Goal: Task Accomplishment & Management: Complete application form

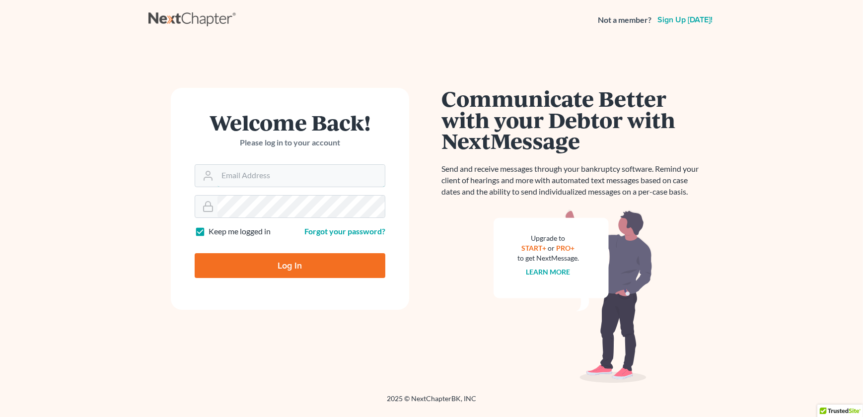
type input "[EMAIL_ADDRESS][DOMAIN_NAME]"
click at [269, 259] on input "Log In" at bounding box center [290, 265] width 191 height 25
type input "Thinking..."
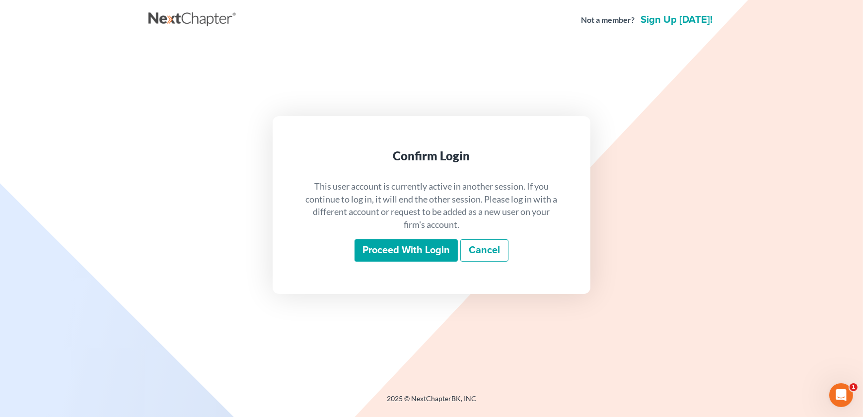
click at [406, 253] on input "Proceed with login" at bounding box center [406, 250] width 103 height 23
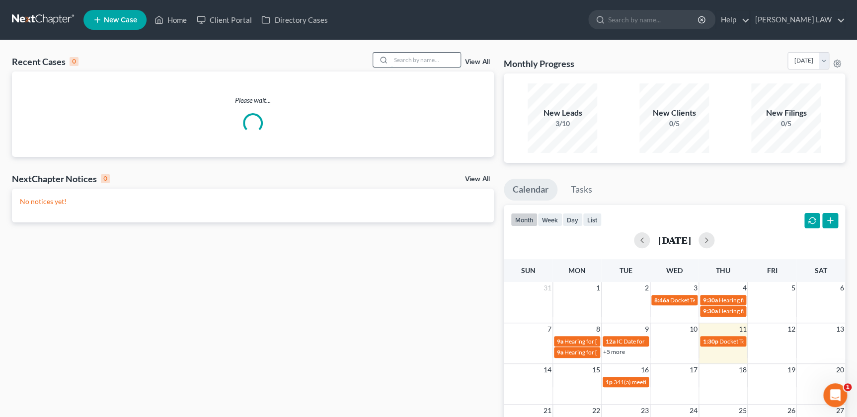
click at [394, 63] on input "search" at bounding box center [426, 60] width 70 height 14
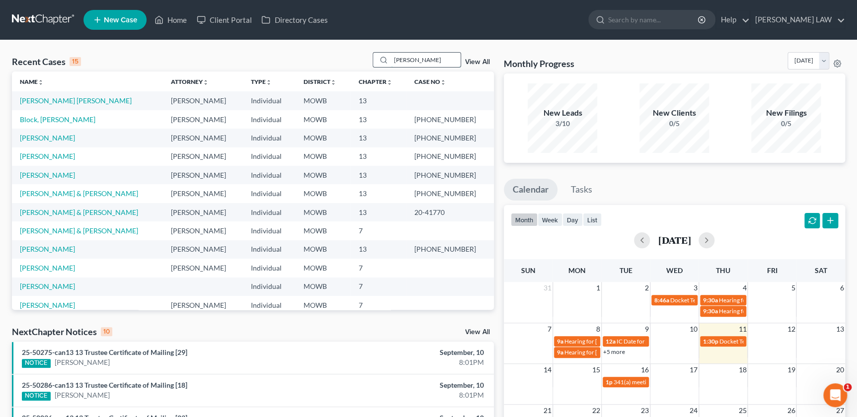
type input "[PERSON_NAME]"
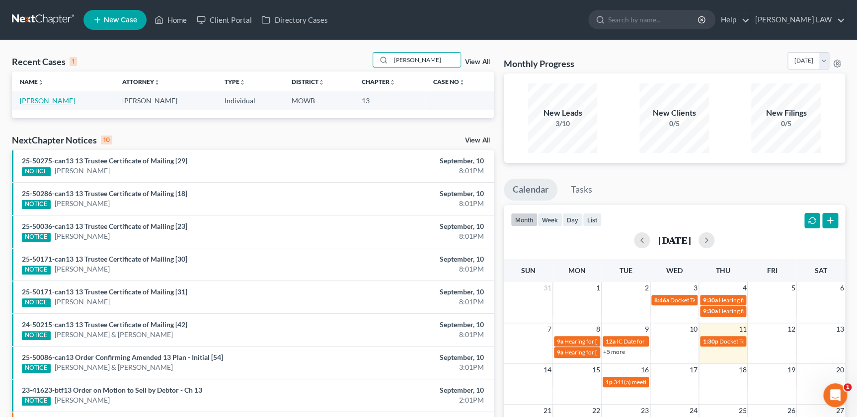
click at [46, 103] on link "[PERSON_NAME]" at bounding box center [47, 100] width 55 height 8
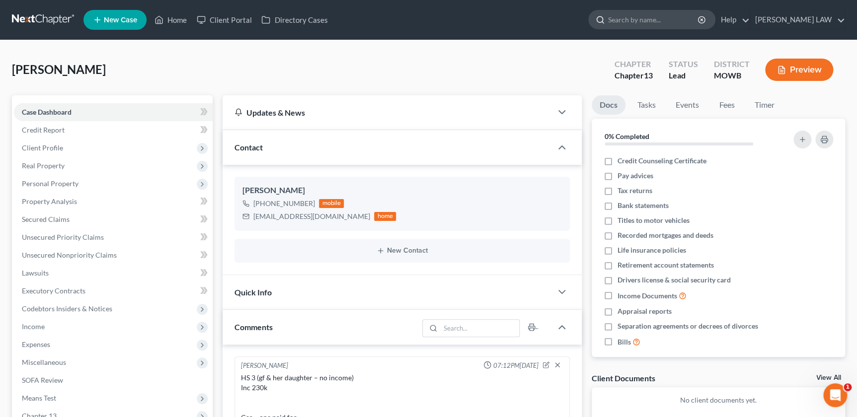
click at [670, 22] on input "search" at bounding box center [653, 19] width 91 height 18
type input "mccoy"
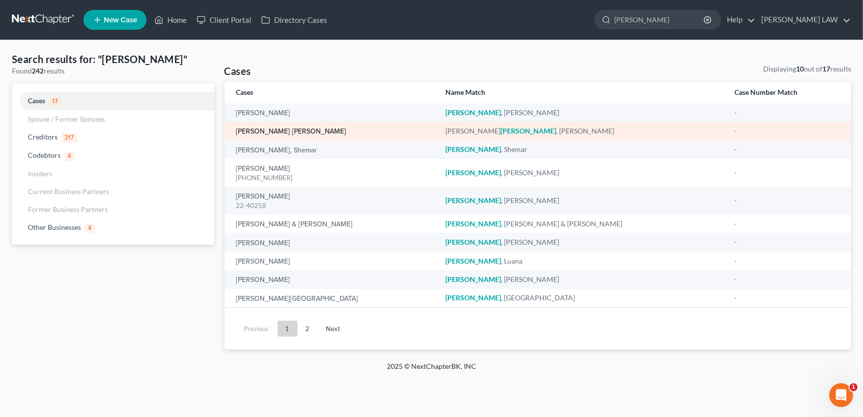
click at [270, 129] on link "Justus McCoy, Stacey" at bounding box center [291, 131] width 110 height 7
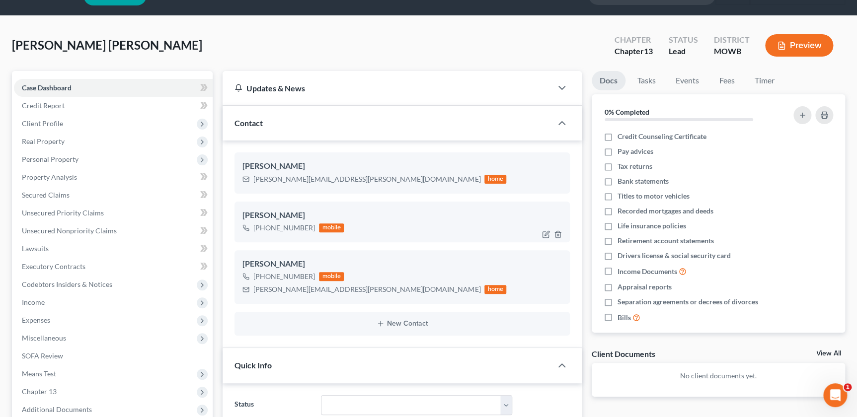
scroll to position [34, 0]
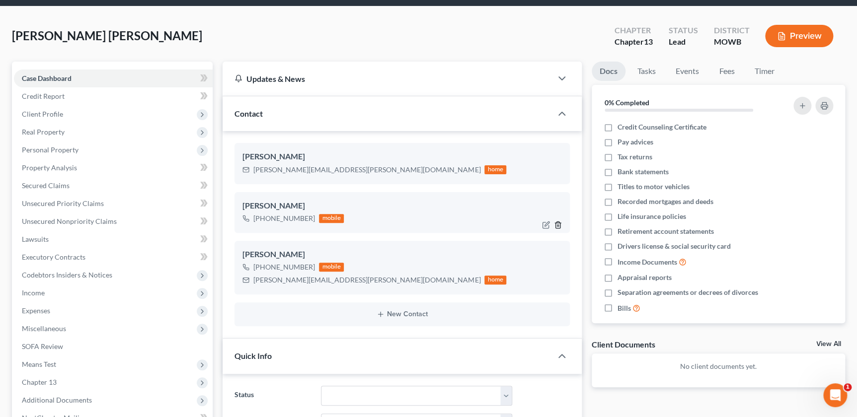
click at [557, 223] on icon "button" at bounding box center [558, 225] width 8 height 8
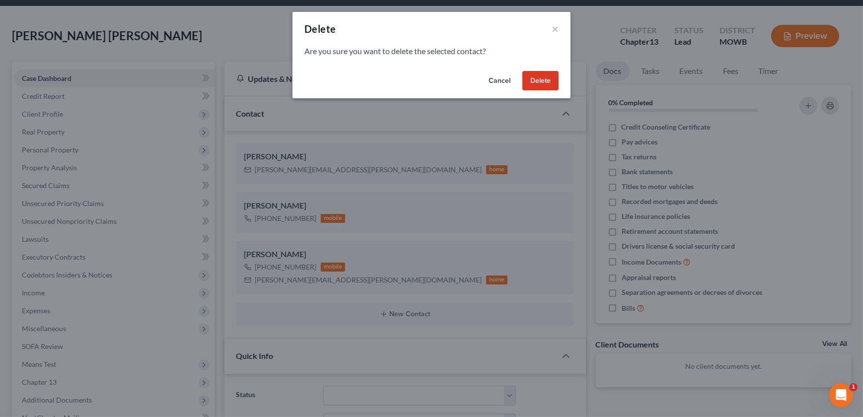
click at [531, 77] on button "Delete" at bounding box center [540, 81] width 36 height 20
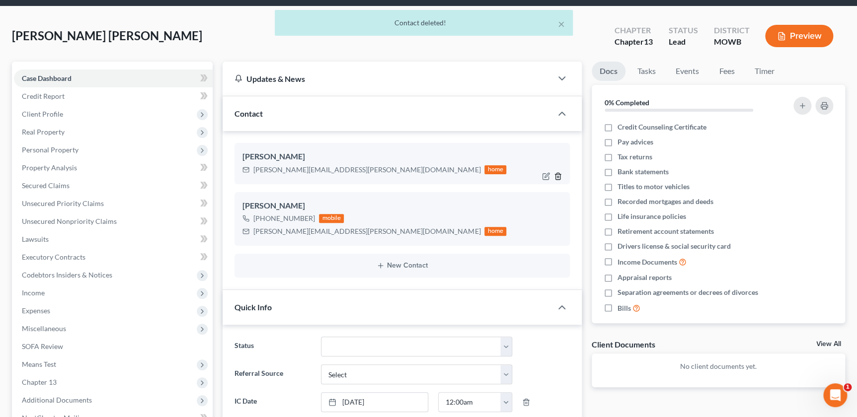
click at [559, 174] on icon "button" at bounding box center [558, 176] width 8 height 8
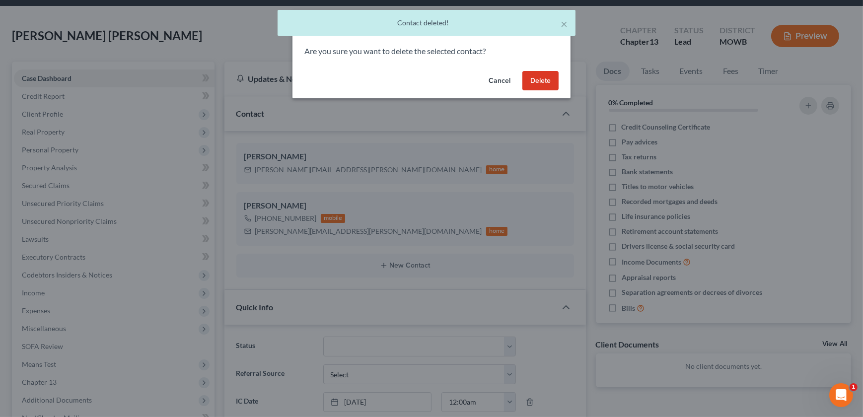
click at [545, 84] on button "Delete" at bounding box center [540, 81] width 36 height 20
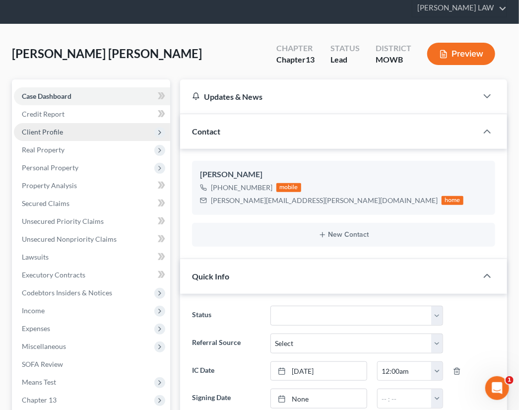
click at [47, 132] on span "Client Profile" at bounding box center [42, 132] width 41 height 8
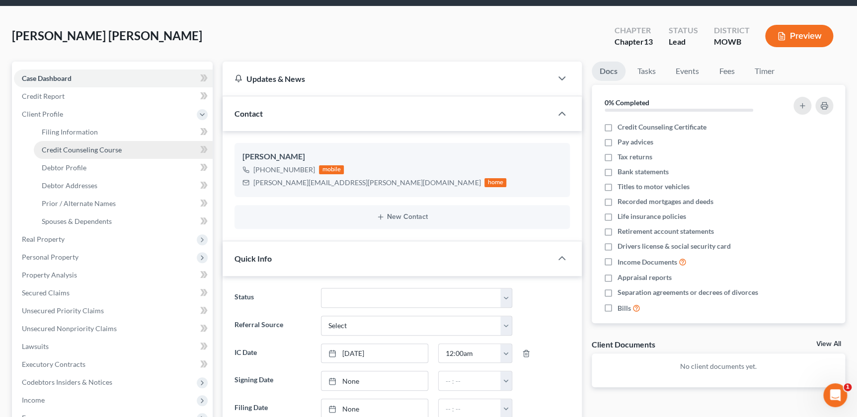
click at [88, 152] on span "Credit Counseling Course" at bounding box center [82, 150] width 80 height 8
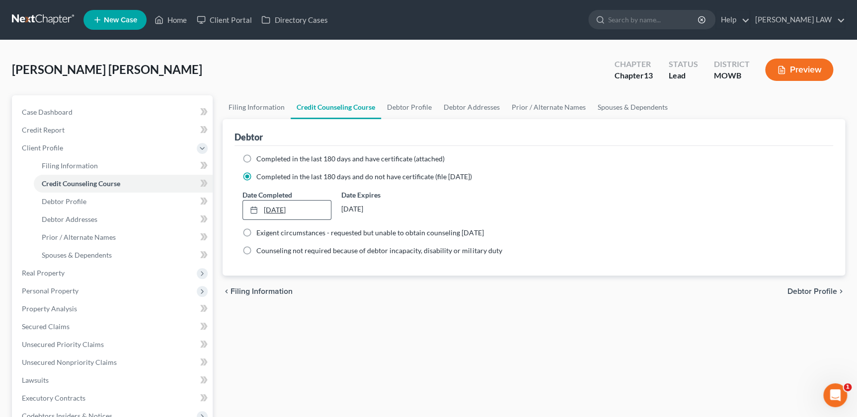
click at [299, 211] on link "9/11/2025" at bounding box center [287, 210] width 88 height 19
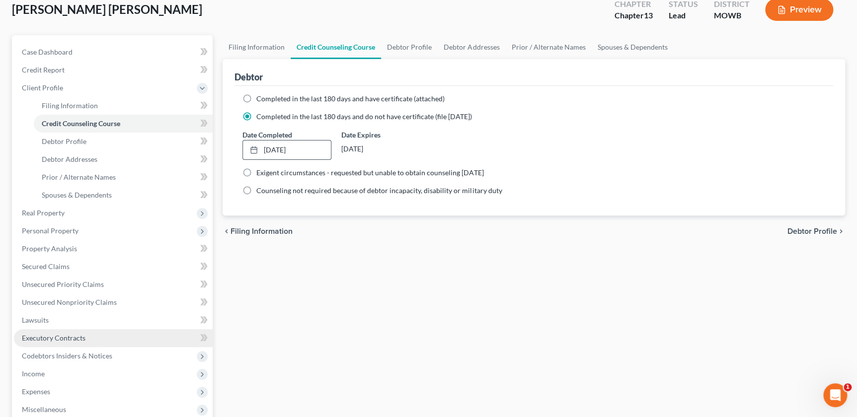
scroll to position [135, 0]
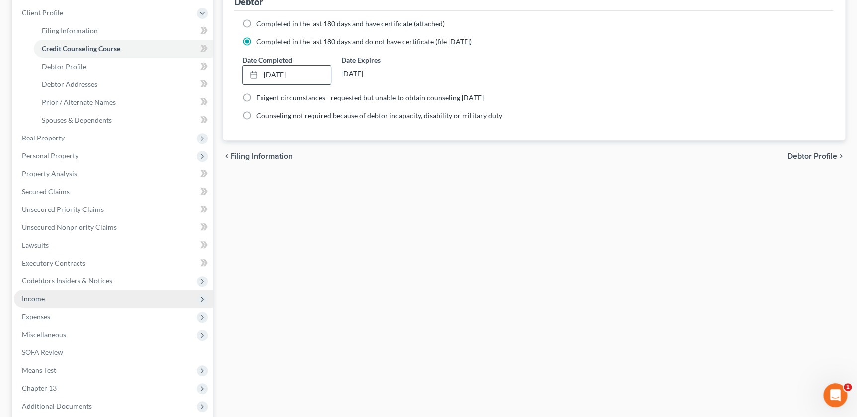
click at [45, 303] on span "Income" at bounding box center [113, 299] width 199 height 18
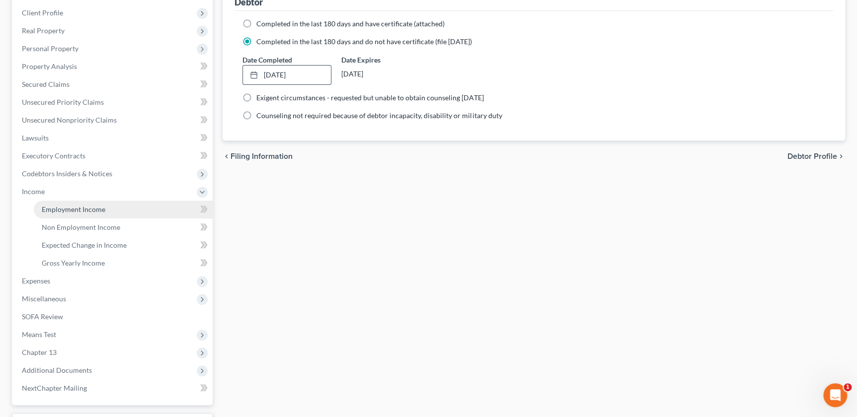
click at [76, 210] on span "Employment Income" at bounding box center [74, 209] width 64 height 8
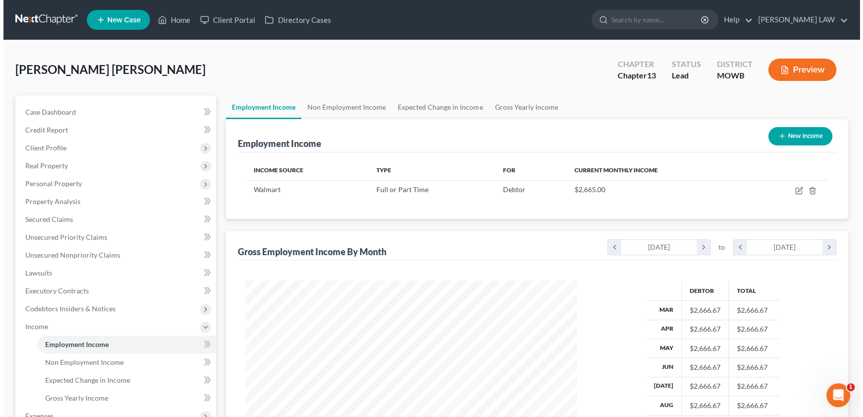
scroll to position [178, 351]
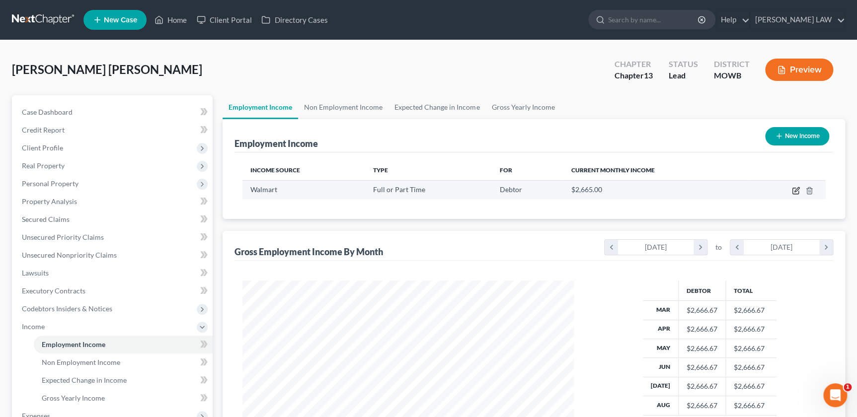
click at [794, 188] on icon "button" at bounding box center [796, 191] width 8 height 8
select select "0"
select select "26"
select select "2"
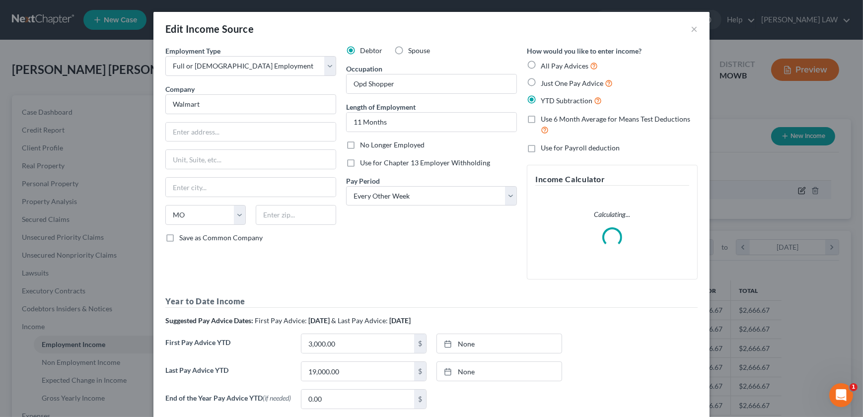
scroll to position [178, 354]
click at [197, 126] on input "text" at bounding box center [251, 132] width 170 height 19
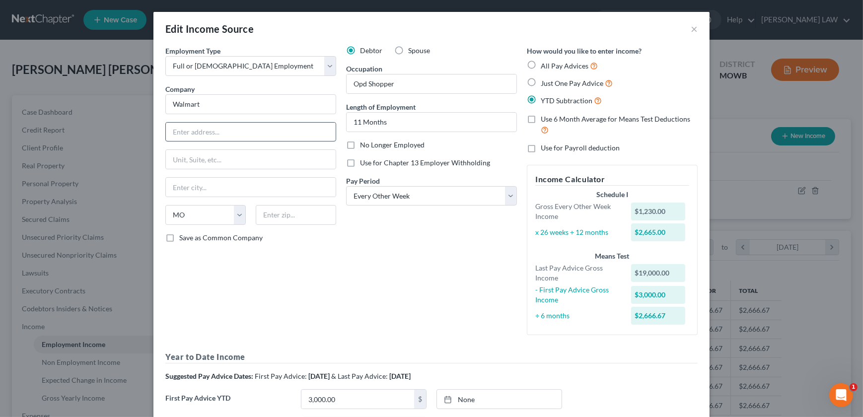
click at [211, 128] on input "text" at bounding box center [251, 132] width 170 height 19
type input "4201 N Belt Hwy"
drag, startPoint x: 275, startPoint y: 211, endPoint x: 283, endPoint y: 201, distance: 12.4
click at [275, 211] on input "text" at bounding box center [296, 215] width 80 height 20
type input "64506"
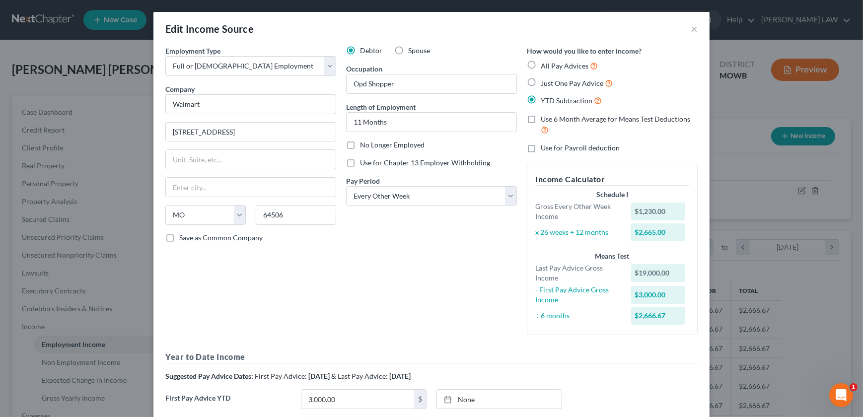
click at [402, 321] on div "Debtor Spouse Occupation Opd Shopper Length of Employment 11 Months No Longer E…" at bounding box center [431, 194] width 181 height 297
type input "Saint Joseph"
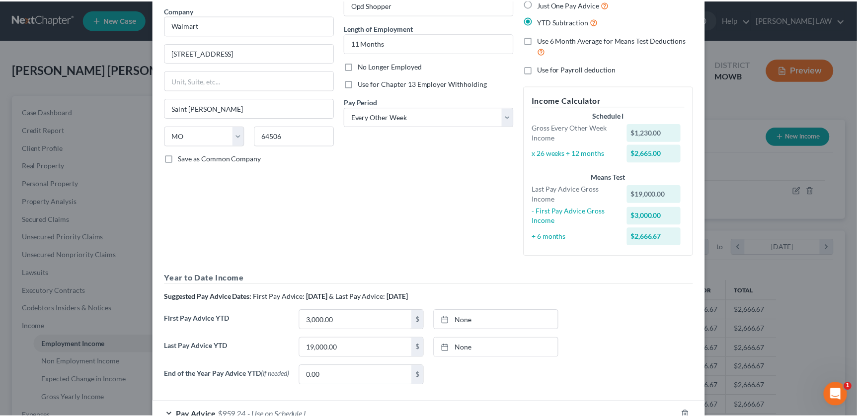
scroll to position [147, 0]
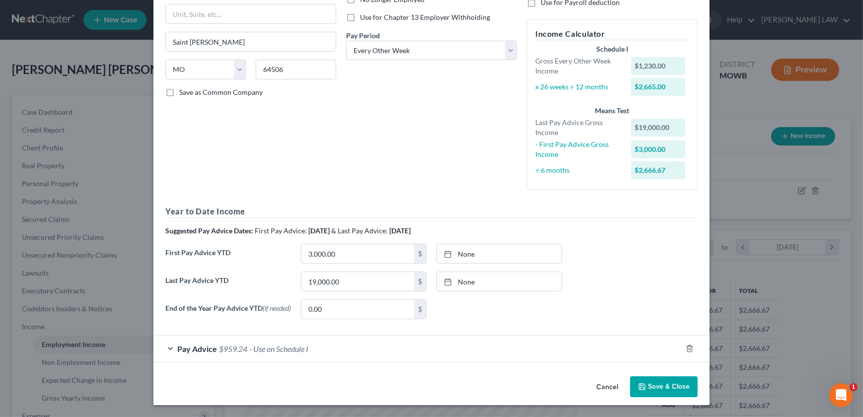
click at [655, 377] on button "Save & Close" at bounding box center [664, 386] width 68 height 21
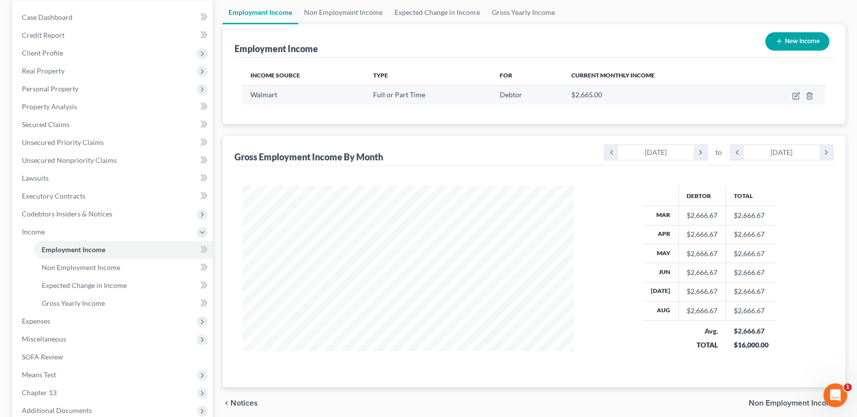
scroll to position [0, 0]
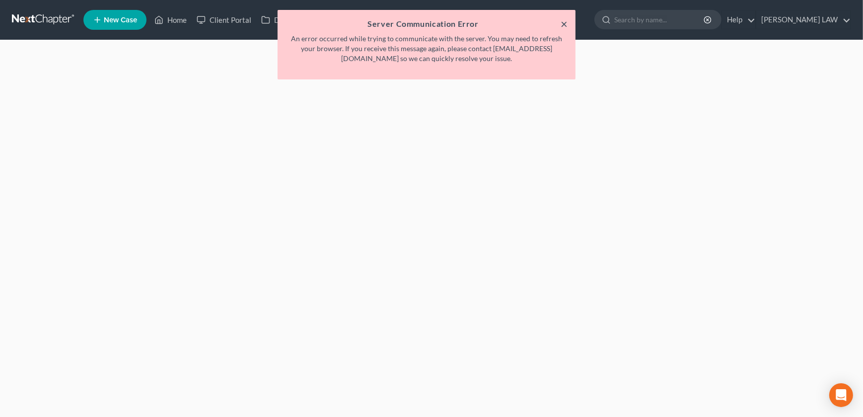
click at [566, 25] on button "×" at bounding box center [564, 24] width 7 height 12
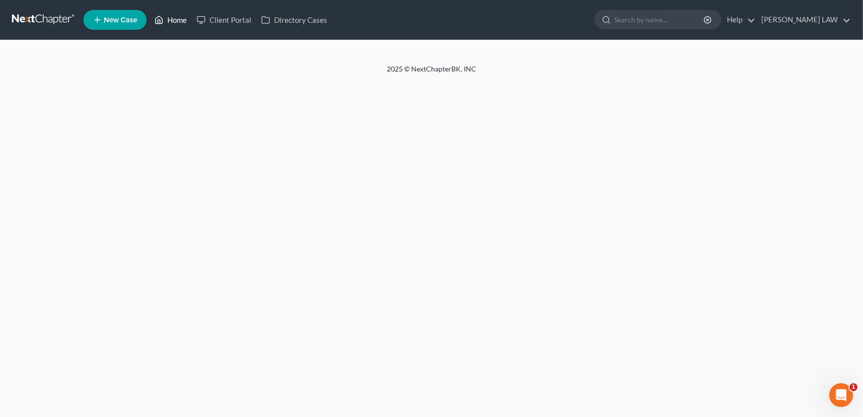
click at [173, 18] on link "Home" at bounding box center [170, 20] width 42 height 18
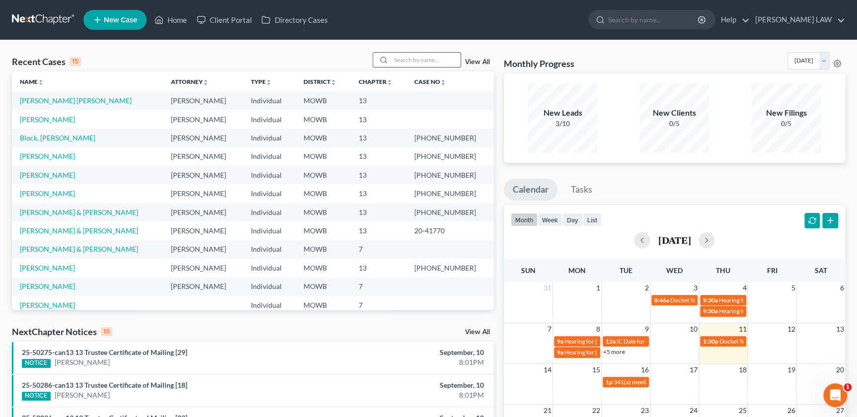
click at [400, 65] on input "search" at bounding box center [426, 60] width 70 height 14
type input "ogden"
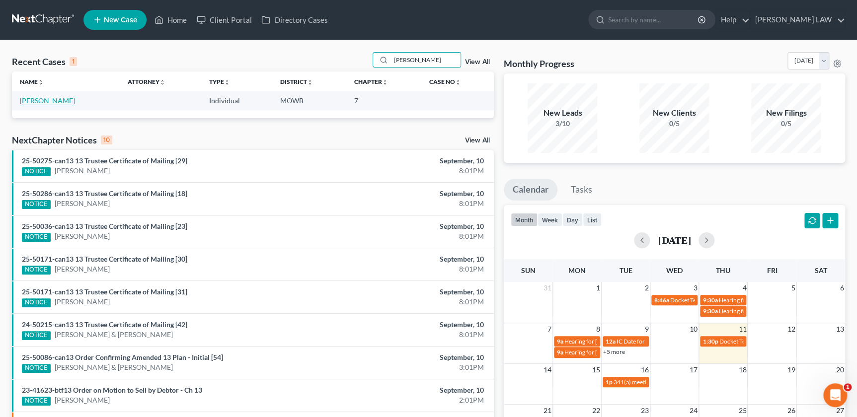
click at [62, 99] on link "Ogden, Autumn" at bounding box center [47, 100] width 55 height 8
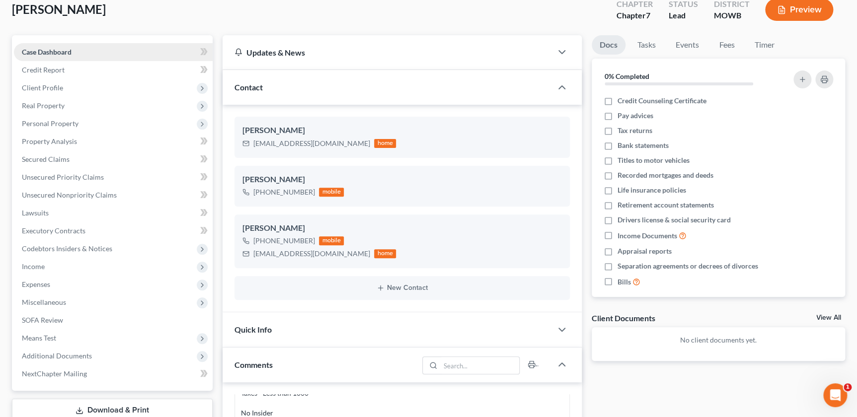
scroll to position [68, 0]
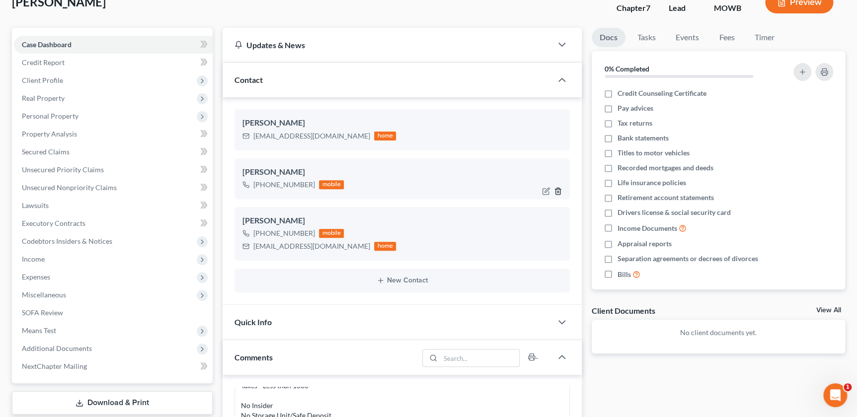
click at [556, 190] on icon "button" at bounding box center [558, 191] width 8 height 8
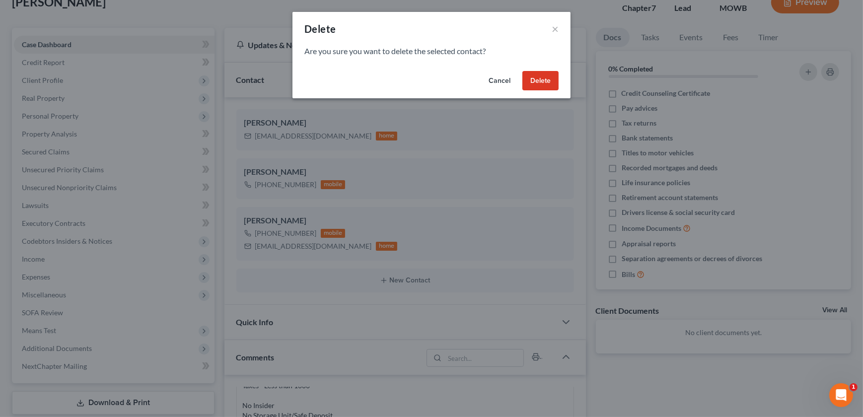
click at [536, 78] on button "Delete" at bounding box center [540, 81] width 36 height 20
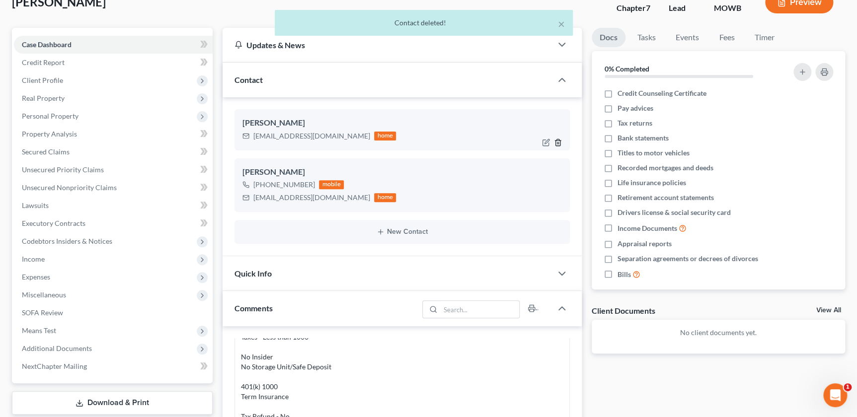
click at [558, 141] on polyline "button" at bounding box center [558, 141] width 6 height 0
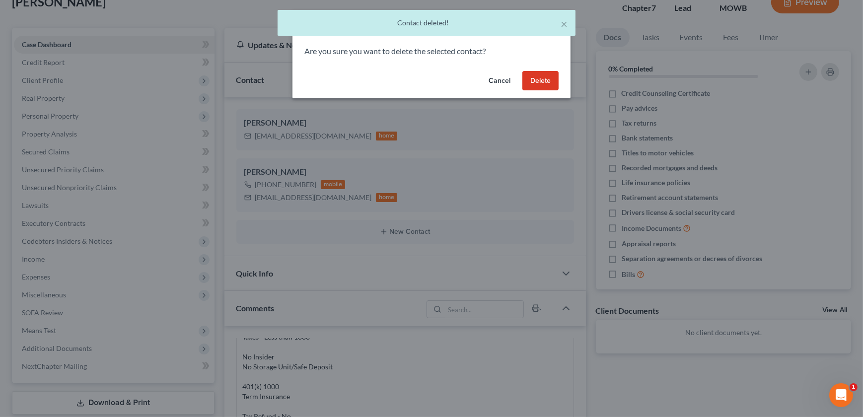
click at [543, 82] on button "Delete" at bounding box center [540, 81] width 36 height 20
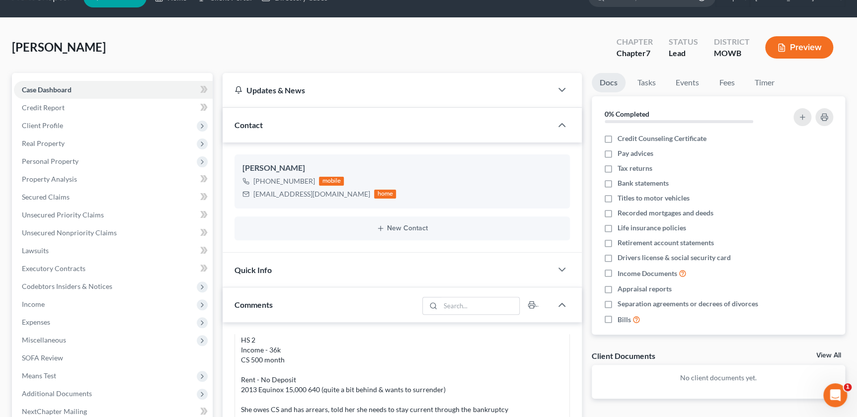
scroll to position [79, 0]
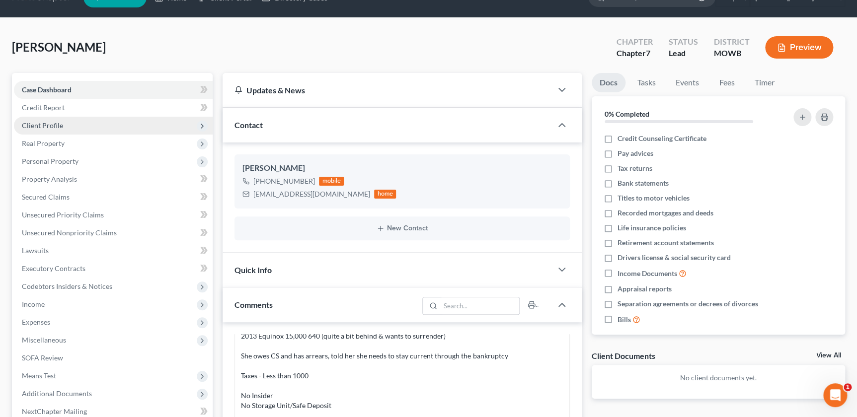
click at [43, 122] on span "Client Profile" at bounding box center [42, 125] width 41 height 8
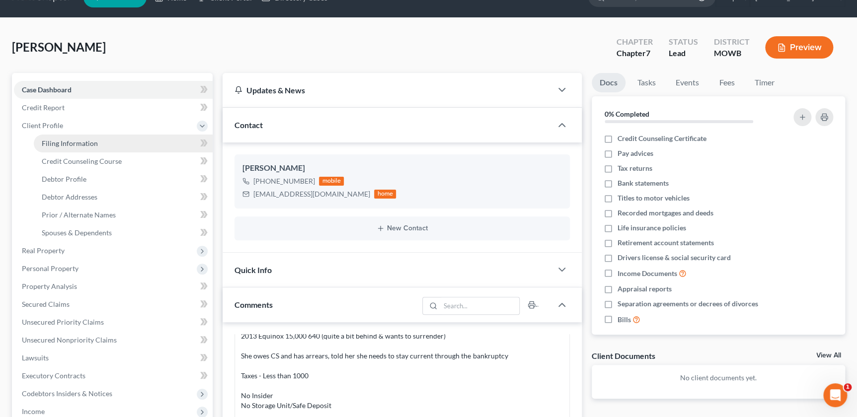
click at [50, 137] on link "Filing Information" at bounding box center [123, 144] width 179 height 18
select select "1"
select select "0"
select select "26"
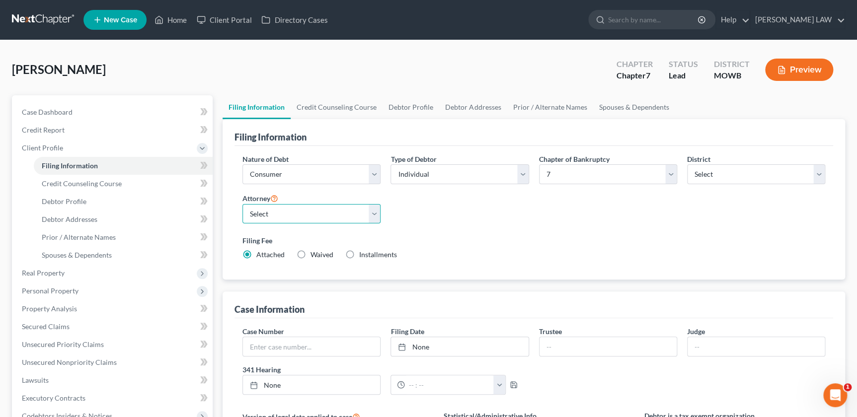
click at [317, 220] on select "Select Ryan Knipp - MOWB" at bounding box center [311, 214] width 138 height 20
select select "0"
click at [242, 204] on select "Select Ryan Knipp - MOWB" at bounding box center [311, 214] width 138 height 20
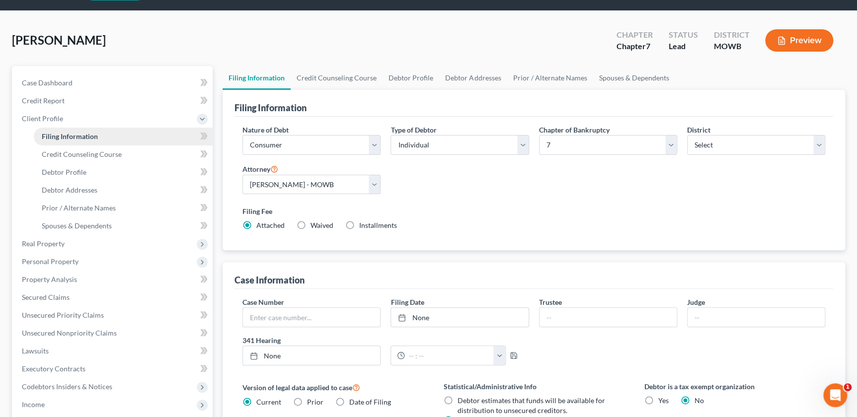
scroll to position [45, 0]
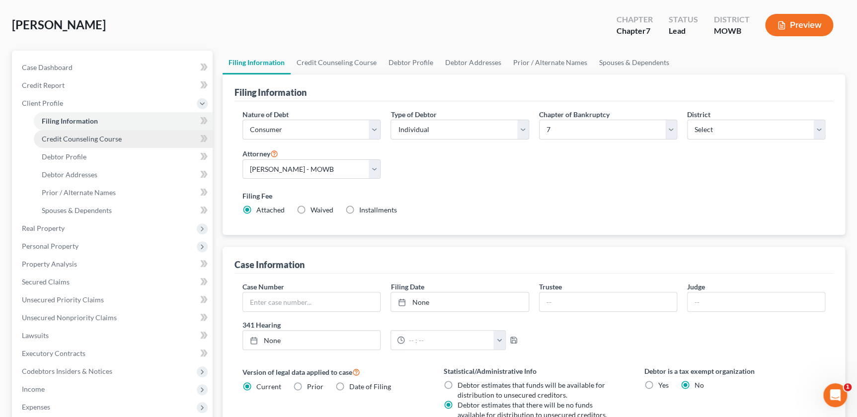
click at [68, 143] on link "Credit Counseling Course" at bounding box center [123, 139] width 179 height 18
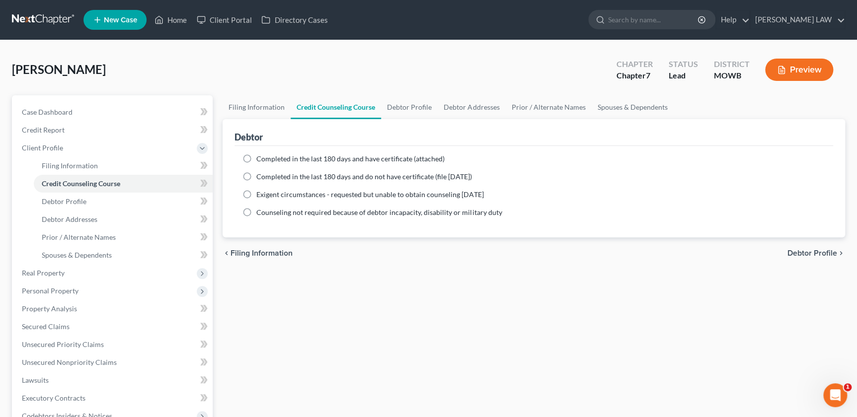
click at [256, 173] on label "Completed in the last 180 days and do not have certificate (file within 14 days)" at bounding box center [364, 177] width 216 height 10
click at [260, 173] on input "Completed in the last 180 days and do not have certificate (file within 14 days)" at bounding box center [263, 175] width 6 height 6
radio input "true"
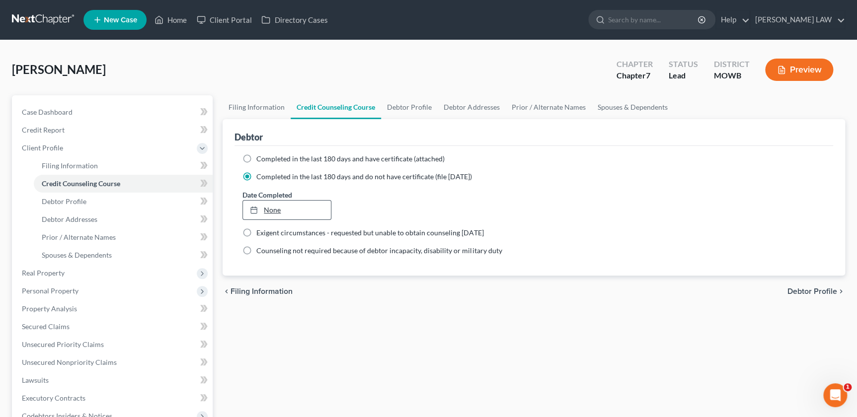
type input "9/11/2025"
click at [265, 209] on link "None" at bounding box center [287, 210] width 88 height 19
click at [75, 201] on span "Debtor Profile" at bounding box center [64, 201] width 45 height 8
select select "3"
select select "1"
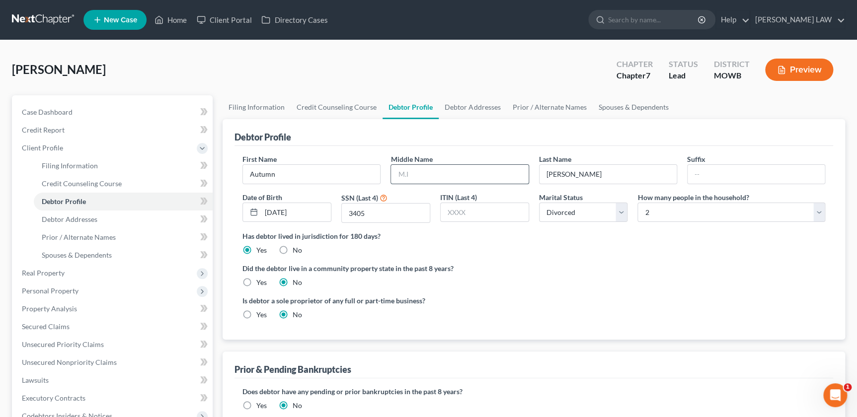
click at [414, 172] on input "text" at bounding box center [459, 174] width 137 height 19
type input "[PERSON_NAME]"
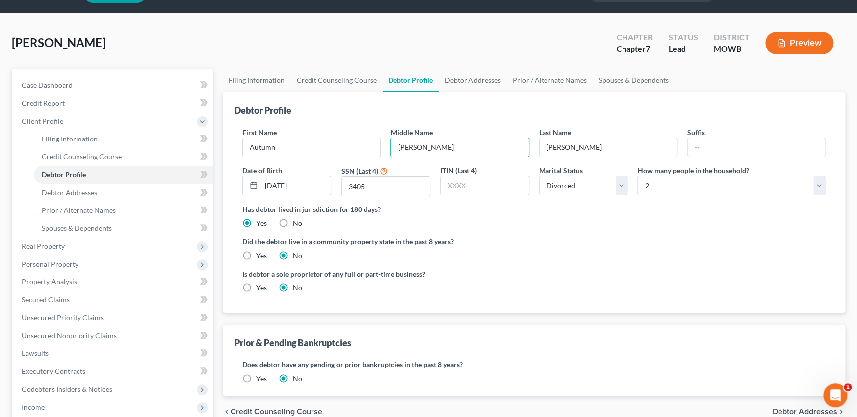
scroll to position [11, 0]
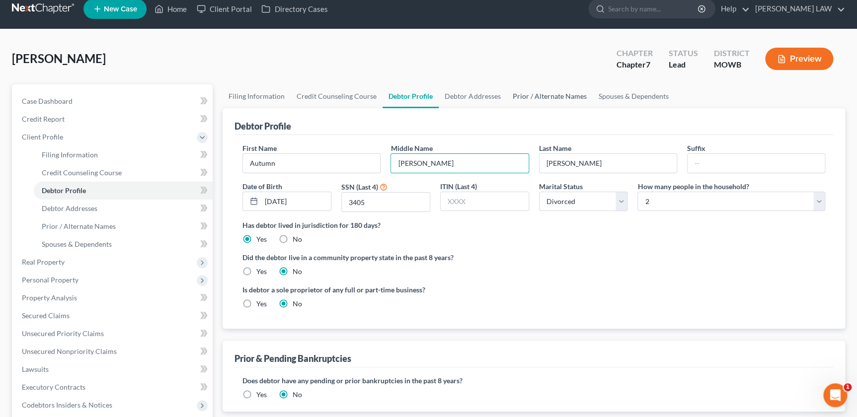
click at [561, 94] on link "Prior / Alternate Names" at bounding box center [549, 96] width 86 height 24
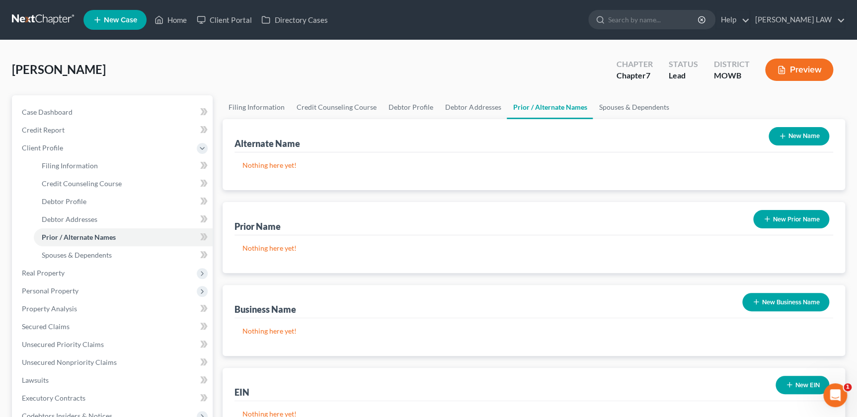
click at [769, 217] on icon "button" at bounding box center [767, 219] width 8 height 8
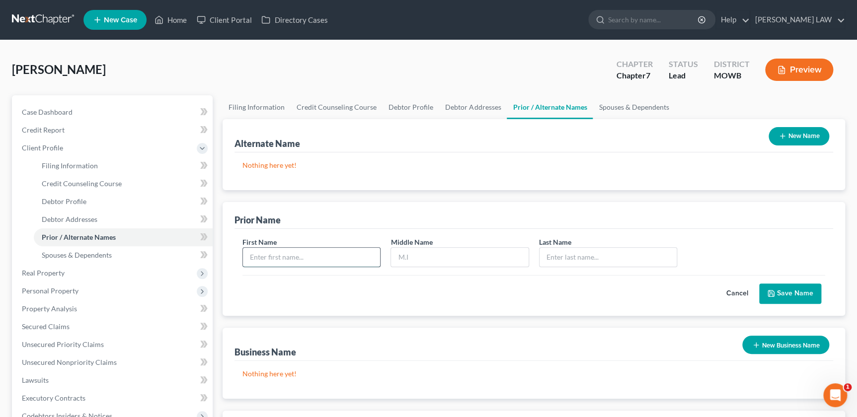
click at [309, 259] on input "text" at bounding box center [311, 257] width 137 height 19
type input "Autumn"
type input "[PERSON_NAME]"
type input "Craney"
click at [791, 294] on button "Save Name" at bounding box center [790, 294] width 62 height 21
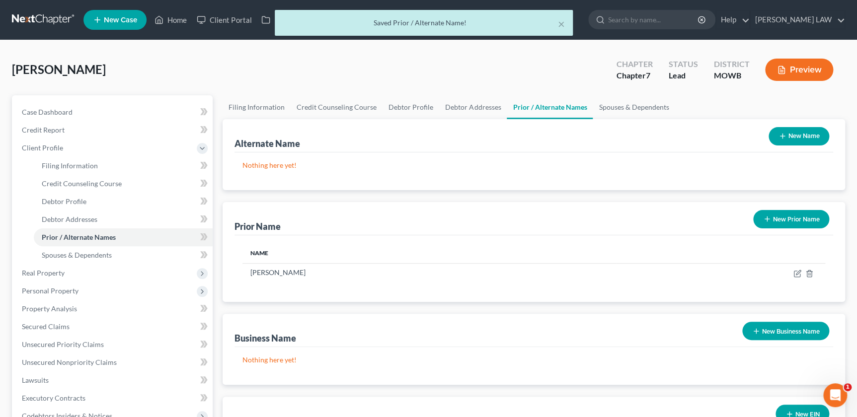
click at [775, 220] on button "New Prior Name" at bounding box center [791, 219] width 76 height 18
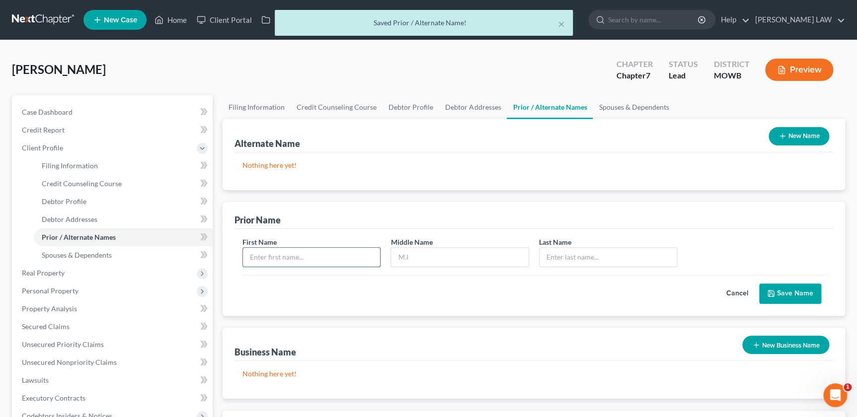
click at [269, 257] on input "text" at bounding box center [311, 257] width 137 height 19
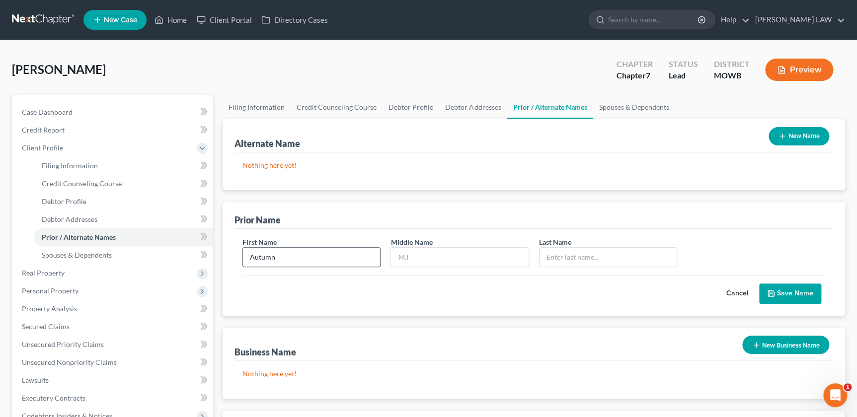
type input "Autumn"
type input "[PERSON_NAME]"
type input "Barnes"
click at [774, 284] on button "Save Name" at bounding box center [790, 294] width 62 height 21
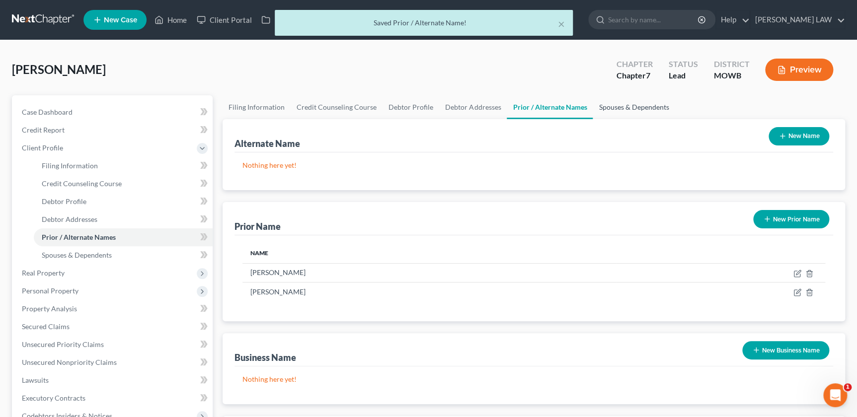
click at [597, 108] on link "Spouses & Dependents" at bounding box center [633, 107] width 82 height 24
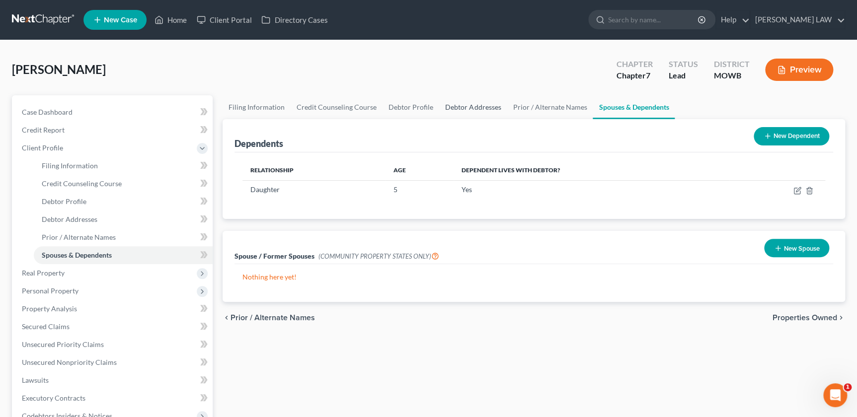
click at [443, 106] on link "Debtor Addresses" at bounding box center [473, 107] width 68 height 24
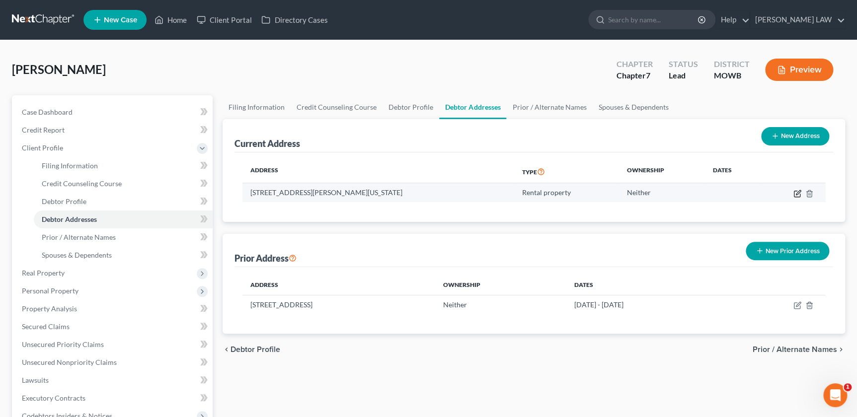
click at [794, 194] on icon "button" at bounding box center [797, 194] width 6 height 6
select select "26"
select select "2"
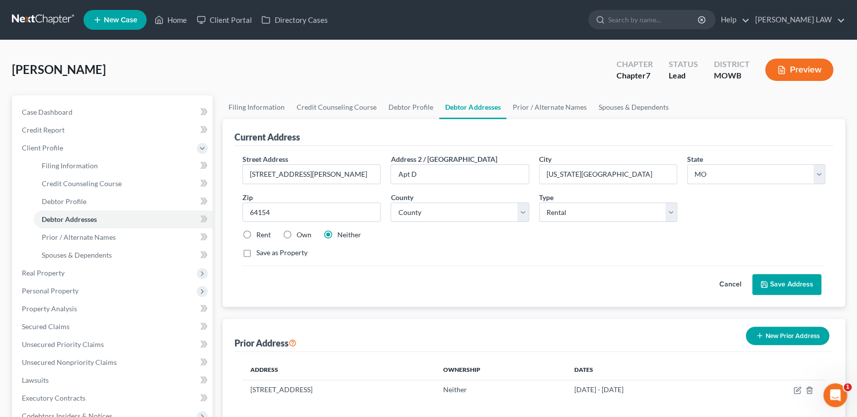
click at [256, 233] on label "Rent" at bounding box center [263, 235] width 14 height 10
click at [260, 233] on input "Rent" at bounding box center [263, 233] width 6 height 6
radio input "true"
click at [770, 281] on button "Save Address" at bounding box center [786, 284] width 69 height 21
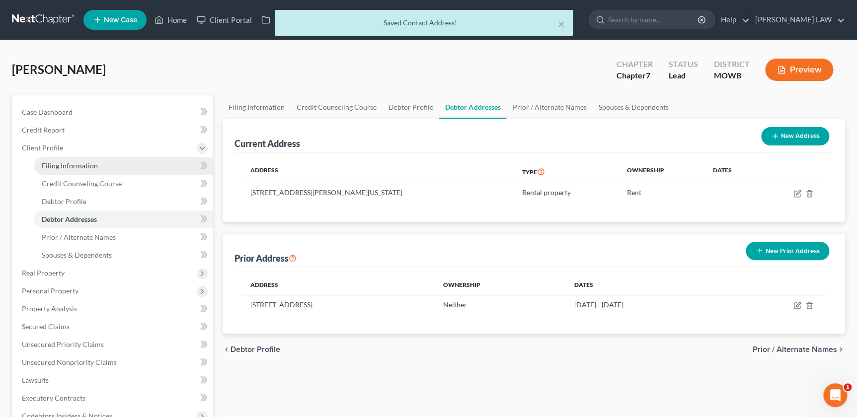
click at [78, 168] on span "Filing Information" at bounding box center [70, 165] width 56 height 8
select select "1"
select select "0"
select select "46"
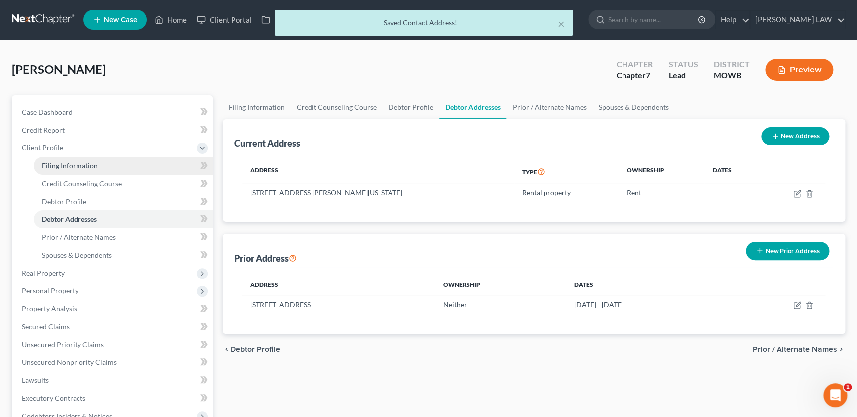
select select "0"
select select "26"
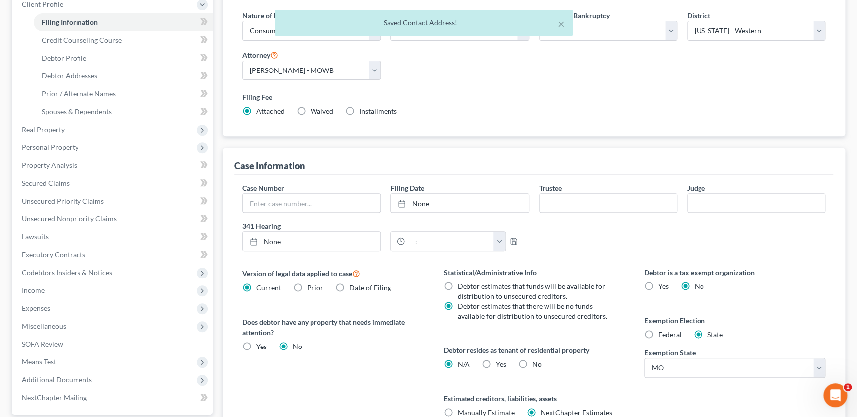
scroll to position [169, 0]
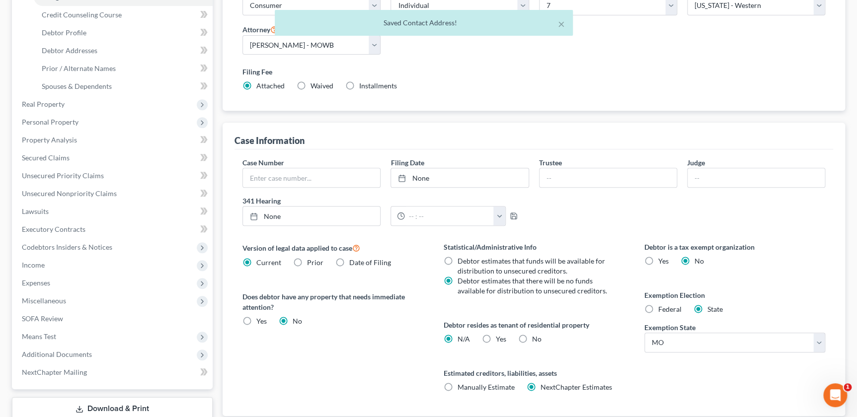
click at [496, 340] on label "Yes Yes" at bounding box center [501, 339] width 10 height 10
click at [500, 340] on input "Yes Yes" at bounding box center [503, 337] width 6 height 6
radio input "true"
radio input "false"
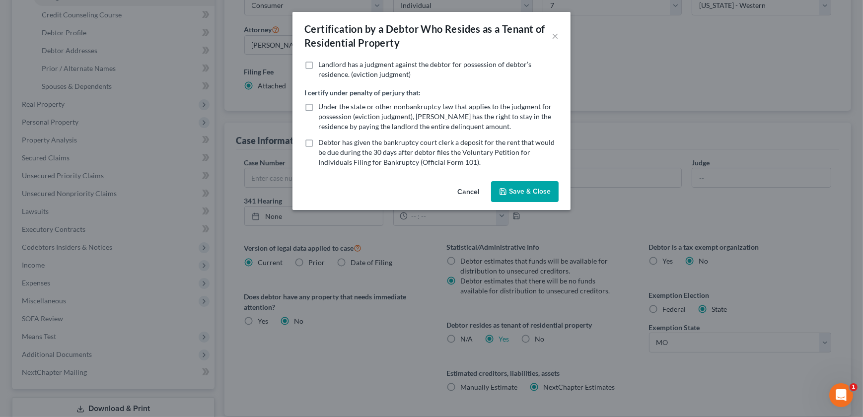
click at [539, 193] on button "Save & Close" at bounding box center [525, 191] width 68 height 21
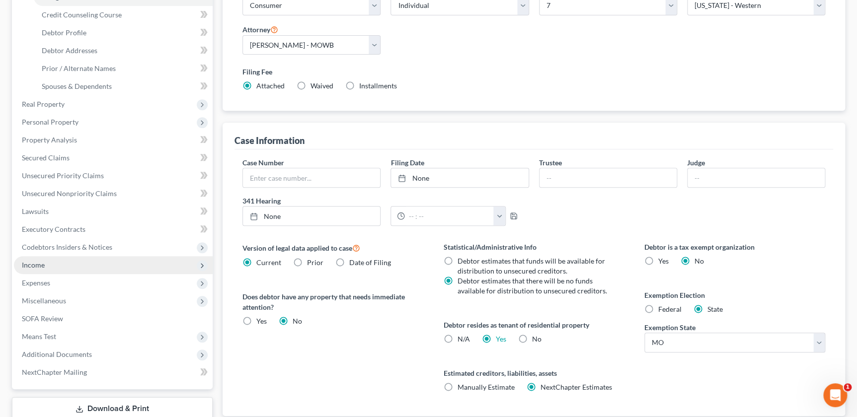
click at [49, 262] on span "Income" at bounding box center [113, 265] width 199 height 18
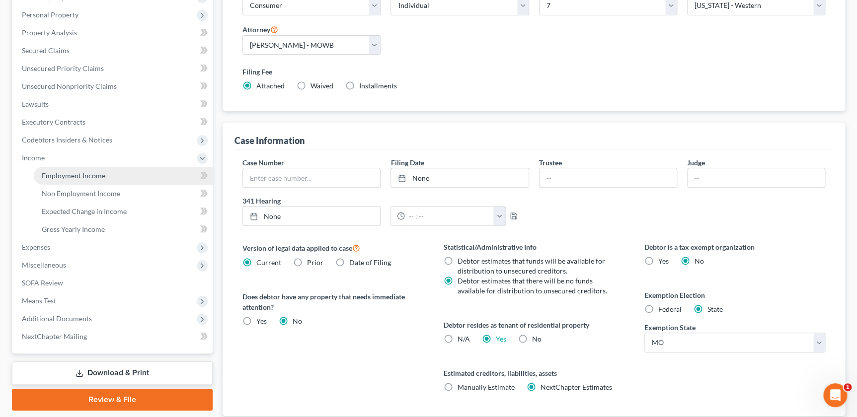
click at [71, 174] on span "Employment Income" at bounding box center [74, 175] width 64 height 8
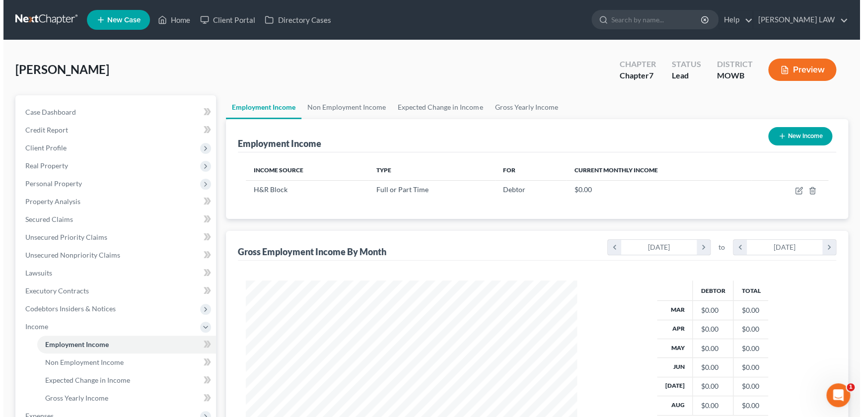
scroll to position [178, 351]
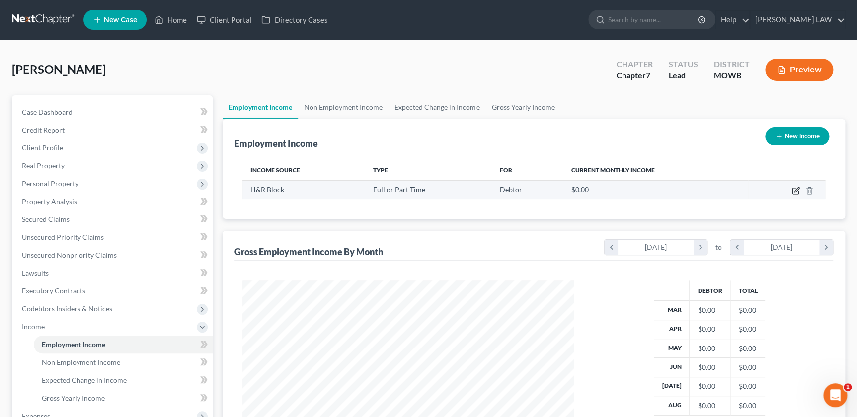
click at [792, 189] on icon "button" at bounding box center [796, 191] width 8 height 8
select select "0"
select select "26"
select select "2"
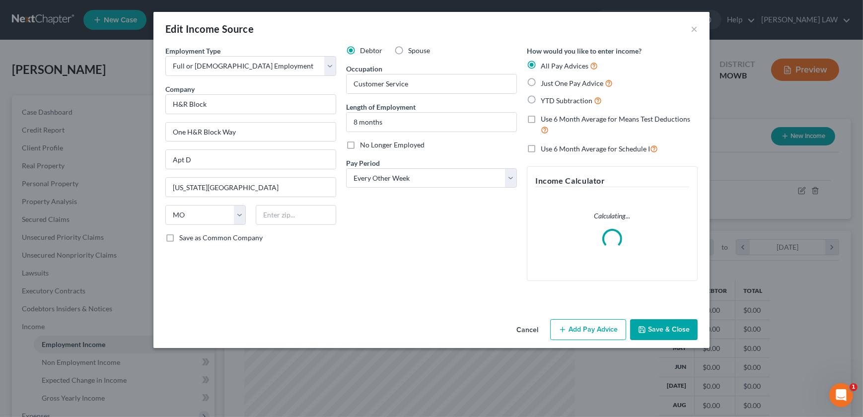
scroll to position [178, 354]
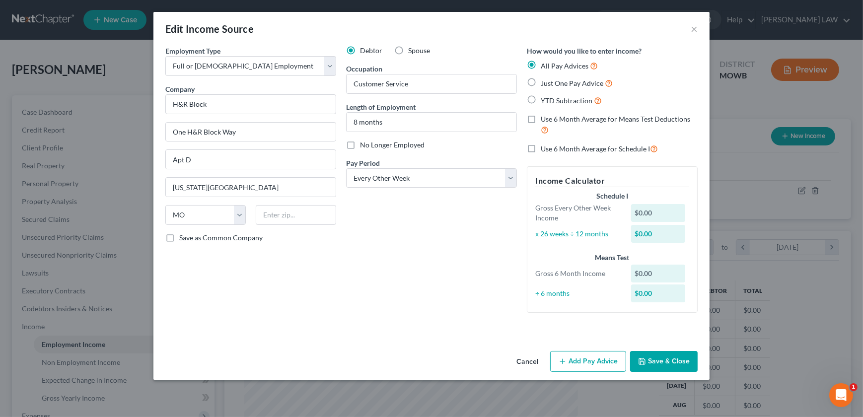
click at [585, 362] on button "Add Pay Advice" at bounding box center [588, 361] width 76 height 21
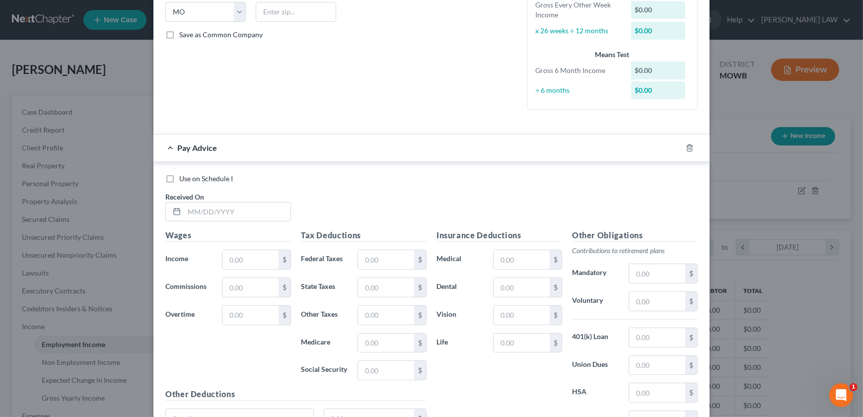
scroll to position [40, 0]
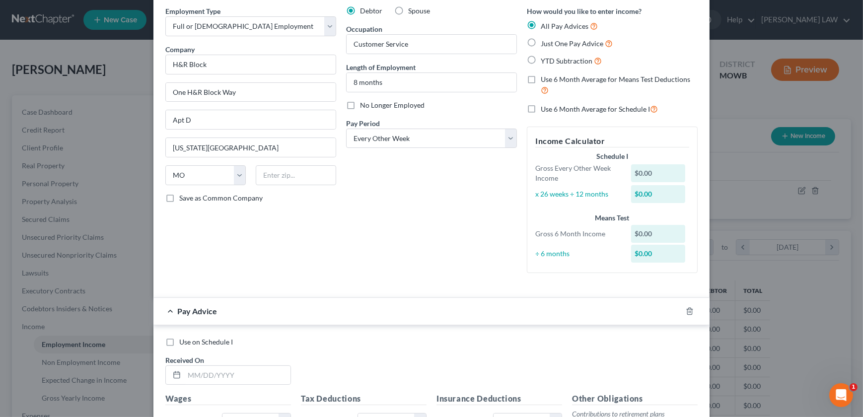
click at [541, 61] on label "YTD Subtraction" at bounding box center [571, 60] width 61 height 11
click at [545, 61] on input "YTD Subtraction" at bounding box center [548, 58] width 6 height 6
radio input "true"
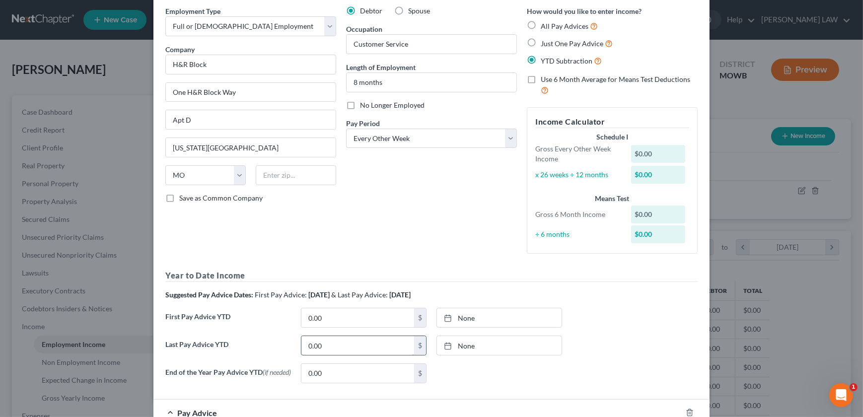
click at [345, 353] on input "0.00" at bounding box center [357, 345] width 113 height 19
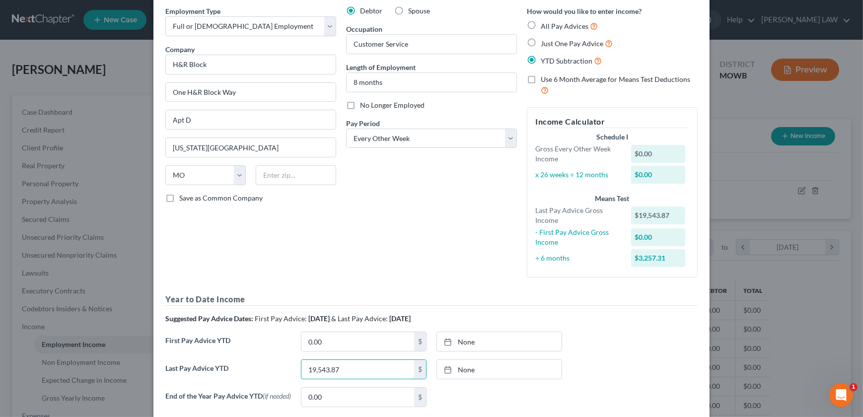
type input "19,543.87"
click at [307, 339] on input "0.00" at bounding box center [357, 341] width 113 height 19
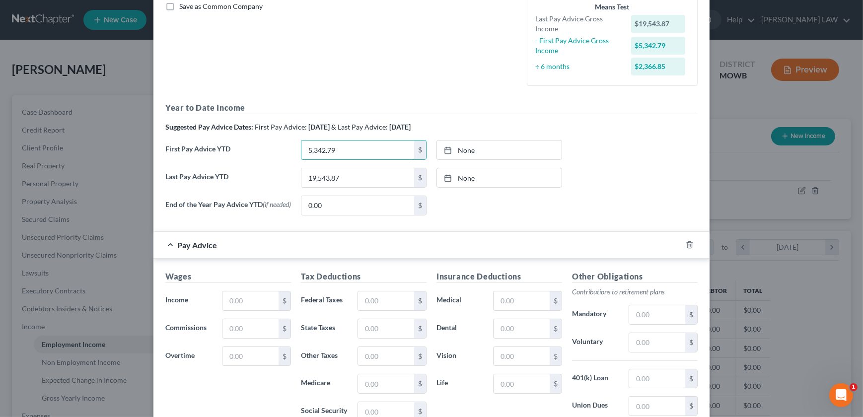
scroll to position [232, 0]
type input "5,342.79"
click at [228, 305] on input "text" at bounding box center [250, 300] width 56 height 19
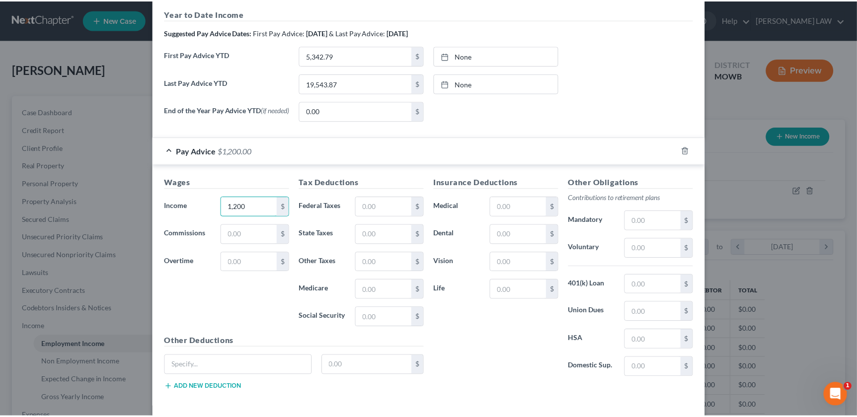
scroll to position [345, 0]
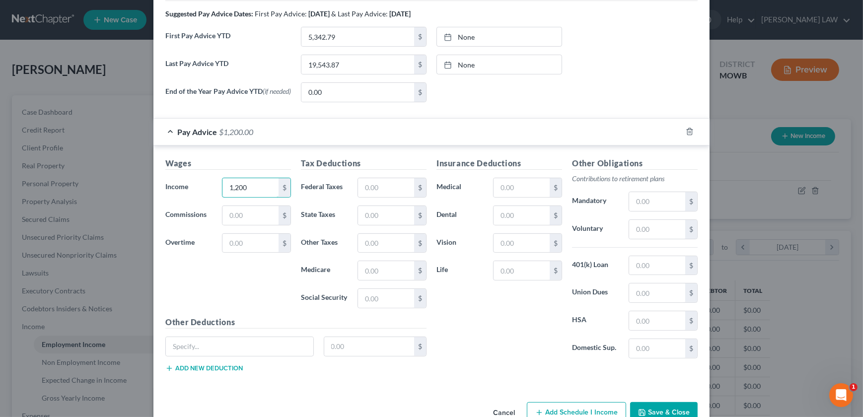
type input "1,200"
click at [637, 213] on div "Other Obligations Contributions to retirement plans Mandatory $ Voluntary $ 401…" at bounding box center [635, 261] width 136 height 209
click at [638, 228] on input "text" at bounding box center [657, 229] width 56 height 19
type input "55"
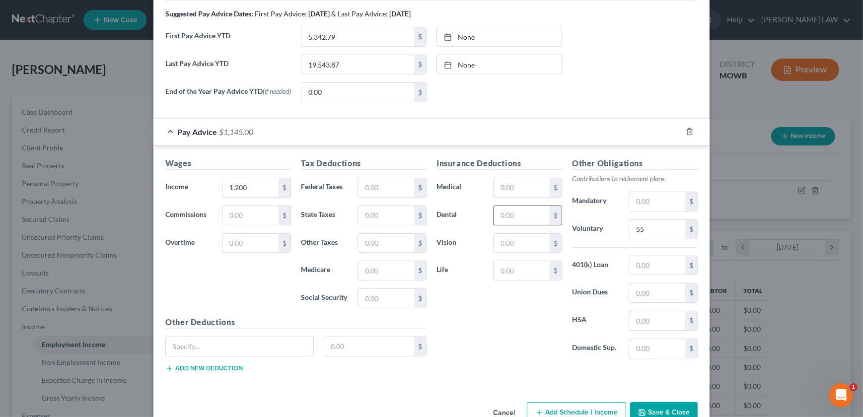
drag, startPoint x: 499, startPoint y: 215, endPoint x: 492, endPoint y: 214, distance: 6.5
click at [498, 214] on input "text" at bounding box center [522, 215] width 56 height 19
type input "10"
click at [518, 247] on input "text" at bounding box center [522, 243] width 56 height 19
type input "2"
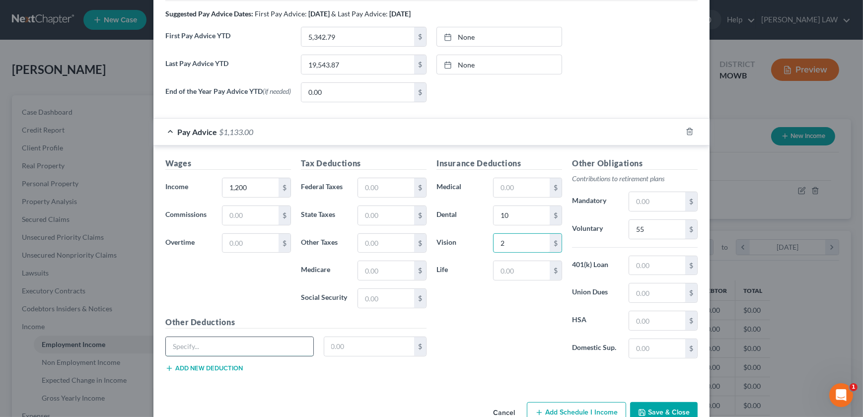
click at [228, 345] on input "text" at bounding box center [239, 346] width 147 height 19
type input "AD&D Ins"
type input "3.85"
click at [515, 278] on input "text" at bounding box center [522, 270] width 56 height 19
type input "7.4"
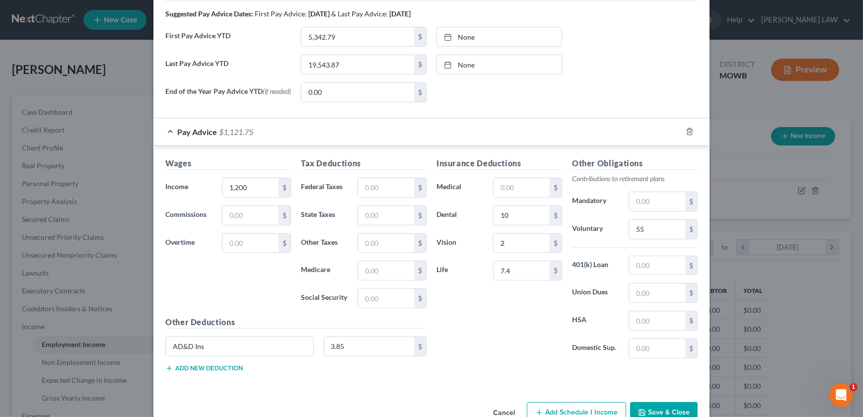
click at [477, 367] on div "Insurance Deductions Medical $ Dental 10 $ Vision 2 $ Life 7.4 $ Other Obligati…" at bounding box center [567, 268] width 271 height 223
click at [374, 304] on input "text" at bounding box center [386, 298] width 56 height 19
type input "67"
click at [383, 248] on input "text" at bounding box center [386, 243] width 56 height 19
type input "10"
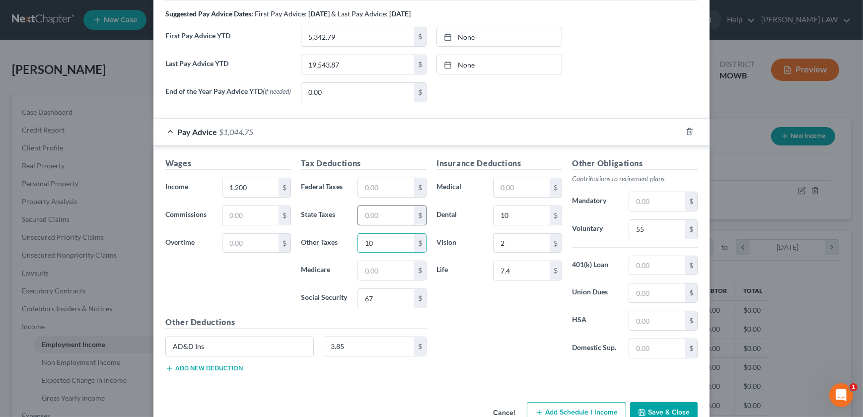
click at [379, 219] on input "text" at bounding box center [386, 215] width 56 height 19
type input "15"
click at [367, 188] on input "text" at bounding box center [386, 187] width 56 height 19
type input "46"
click at [365, 278] on input "text" at bounding box center [386, 270] width 56 height 19
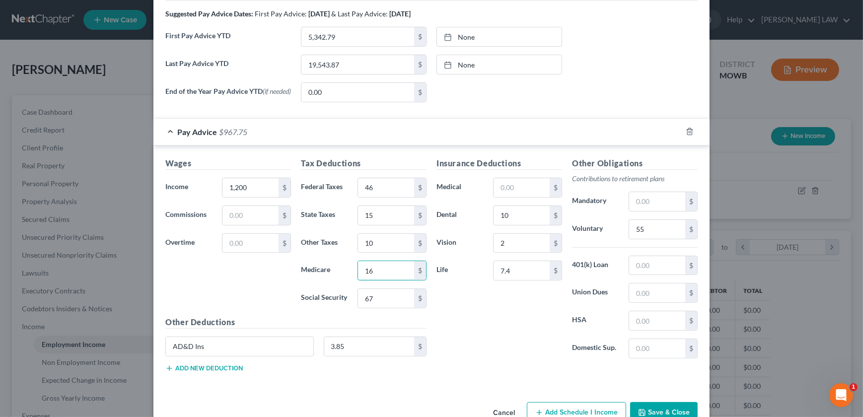
type input "16"
click at [651, 408] on button "Save & Close" at bounding box center [664, 412] width 68 height 21
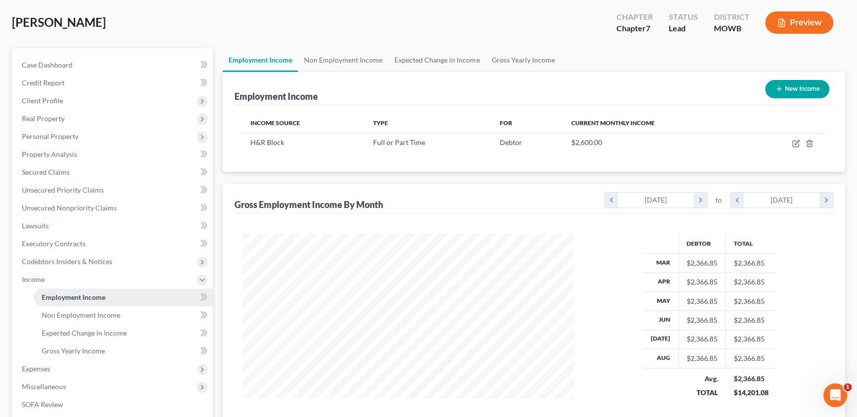
scroll to position [199, 0]
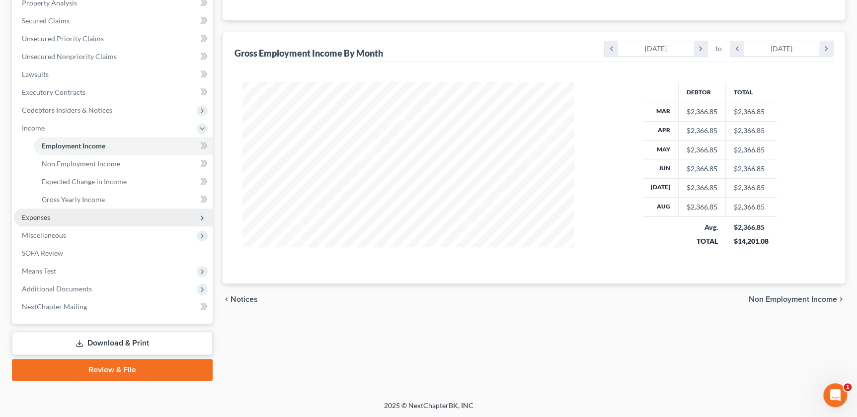
click at [66, 219] on span "Expenses" at bounding box center [113, 218] width 199 height 18
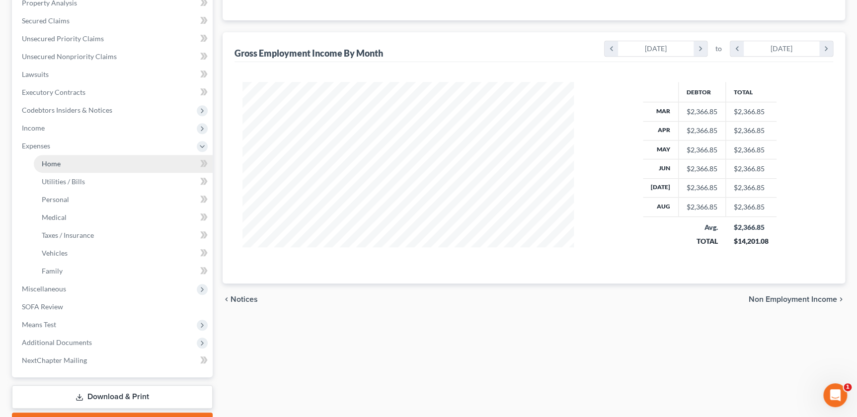
click at [88, 168] on link "Home" at bounding box center [123, 164] width 179 height 18
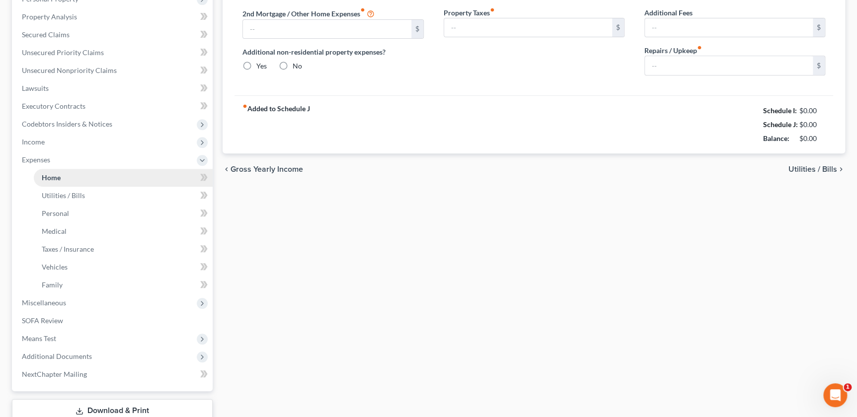
radio input "true"
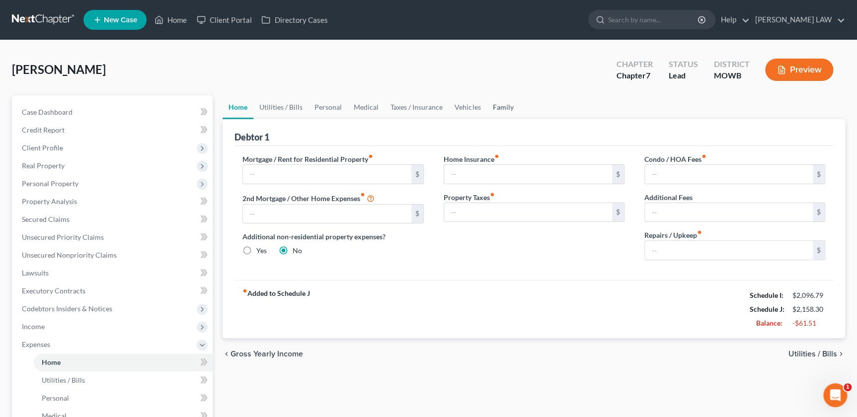
click at [501, 103] on link "Family" at bounding box center [502, 107] width 33 height 24
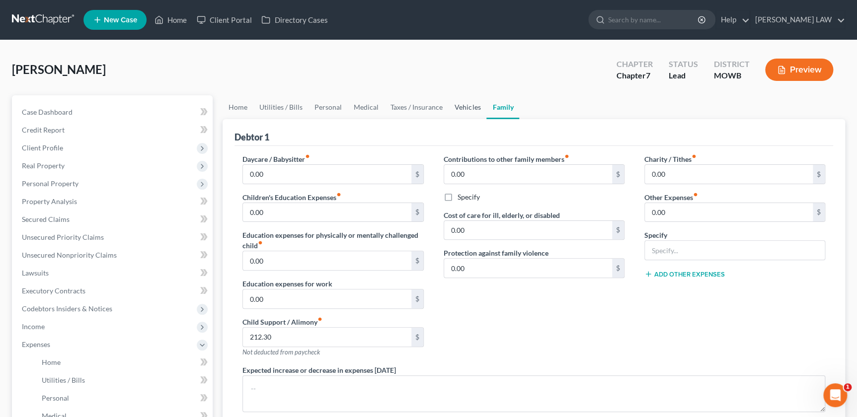
click at [453, 104] on link "Vehicles" at bounding box center [467, 107] width 38 height 24
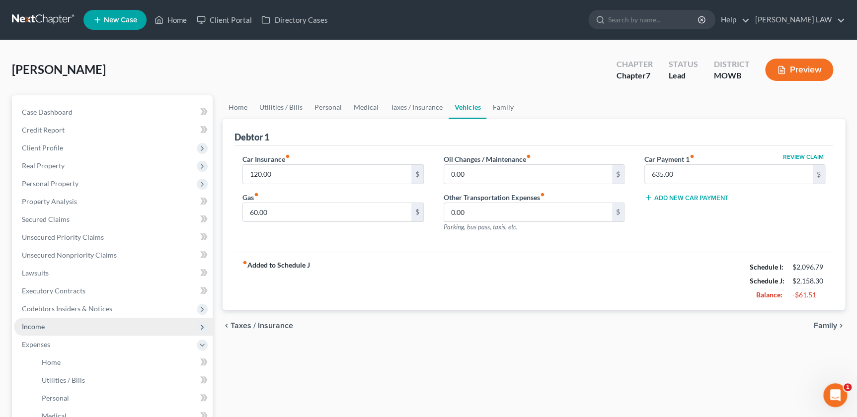
click at [63, 330] on span "Income" at bounding box center [113, 327] width 199 height 18
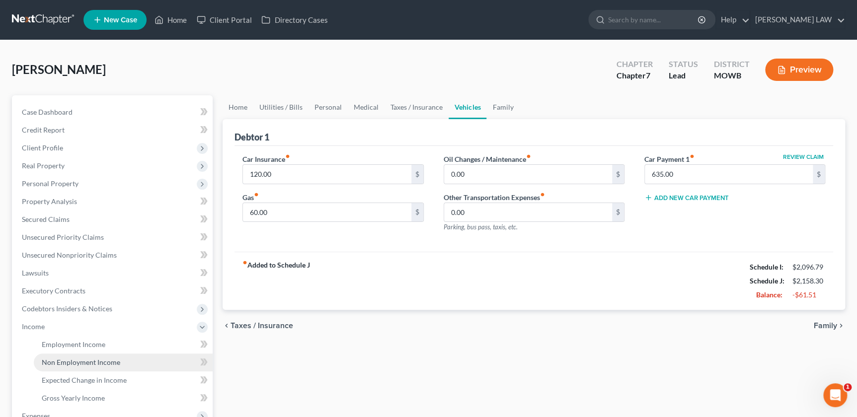
click at [74, 361] on span "Non Employment Income" at bounding box center [81, 362] width 78 height 8
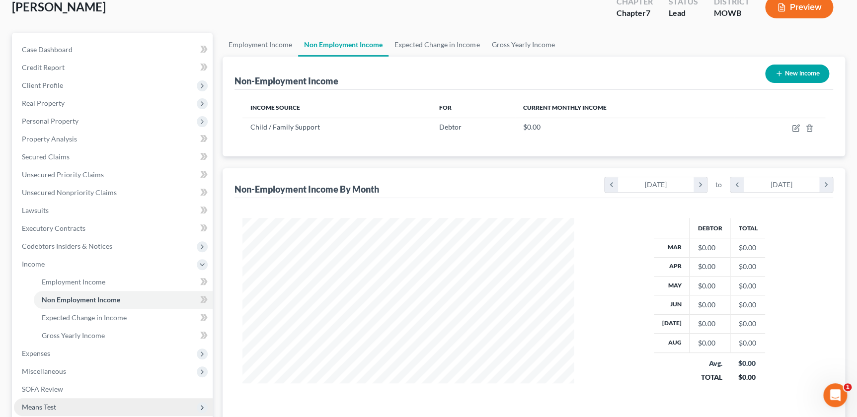
scroll to position [124, 0]
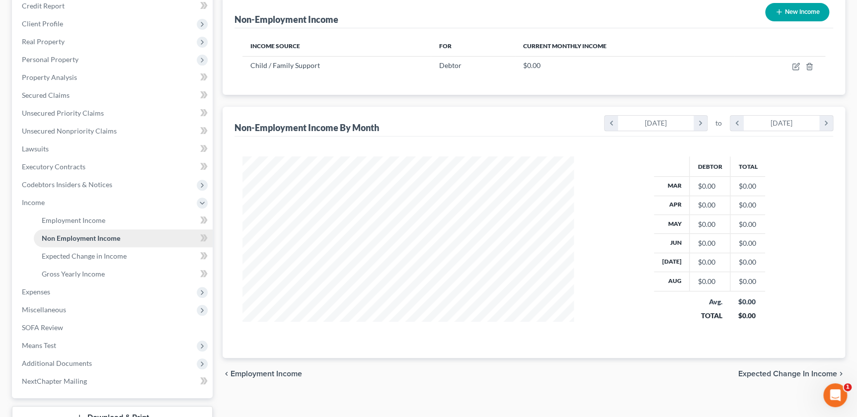
click at [65, 234] on span "Non Employment Income" at bounding box center [81, 238] width 78 height 8
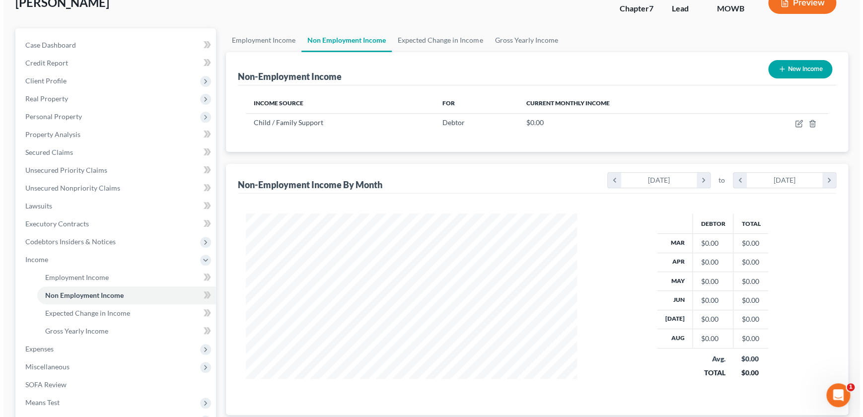
scroll to position [0, 0]
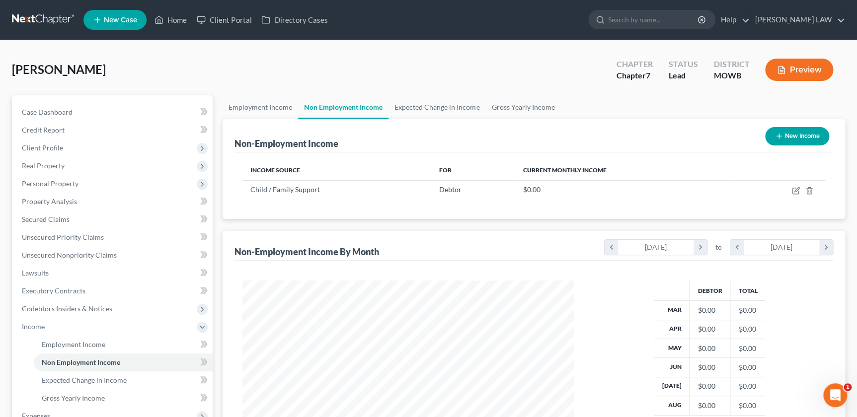
click at [789, 140] on button "New Income" at bounding box center [797, 136] width 64 height 18
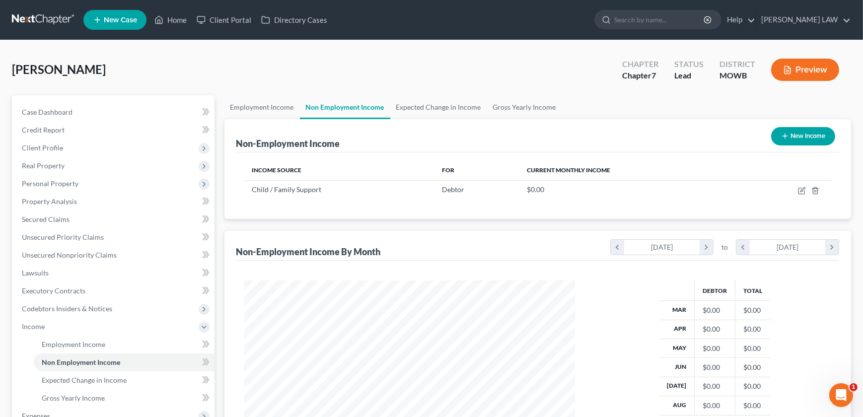
scroll to position [178, 354]
select select "0"
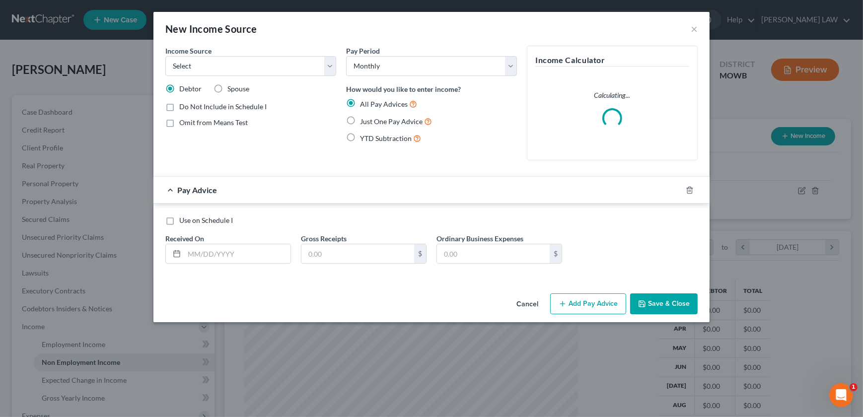
click at [360, 138] on label "YTD Subtraction" at bounding box center [390, 138] width 61 height 11
click at [364, 138] on input "YTD Subtraction" at bounding box center [367, 136] width 6 height 6
radio input "true"
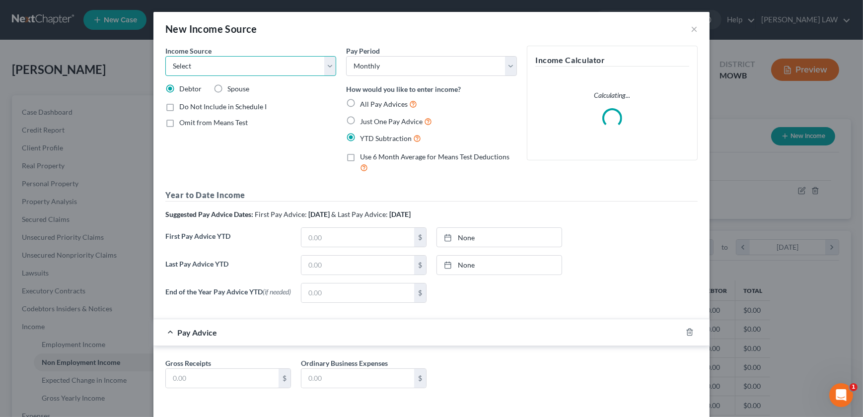
click at [273, 61] on select "Select Unemployment Disability (from employer) Pension Retirement Social Securi…" at bounding box center [250, 66] width 171 height 20
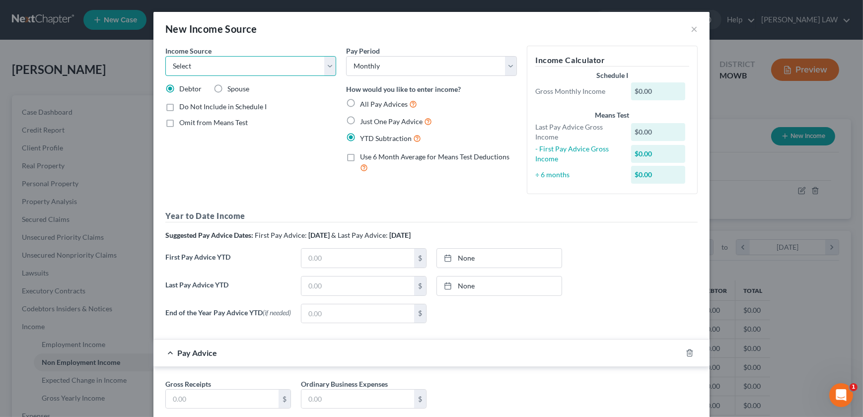
select select "7"
click at [165, 56] on select "Select Unemployment Disability (from employer) Pension Retirement Social Securi…" at bounding box center [250, 66] width 171 height 20
drag, startPoint x: 323, startPoint y: 288, endPoint x: 325, endPoint y: 283, distance: 5.3
click at [323, 288] on input "text" at bounding box center [357, 286] width 113 height 19
click at [358, 287] on input "text" at bounding box center [357, 286] width 113 height 19
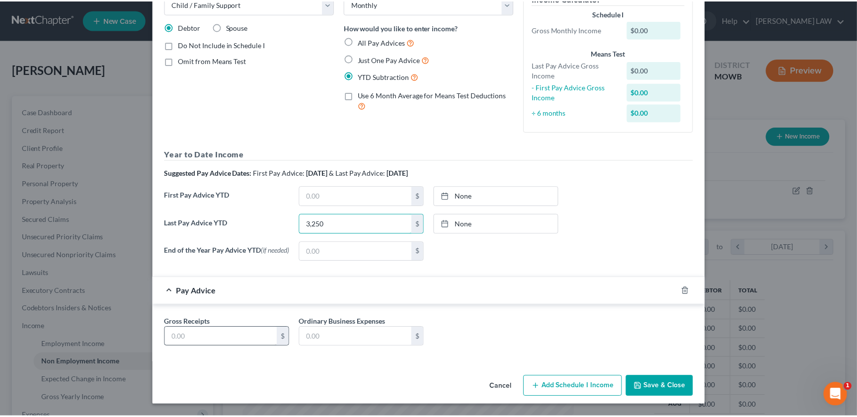
scroll to position [64, 0]
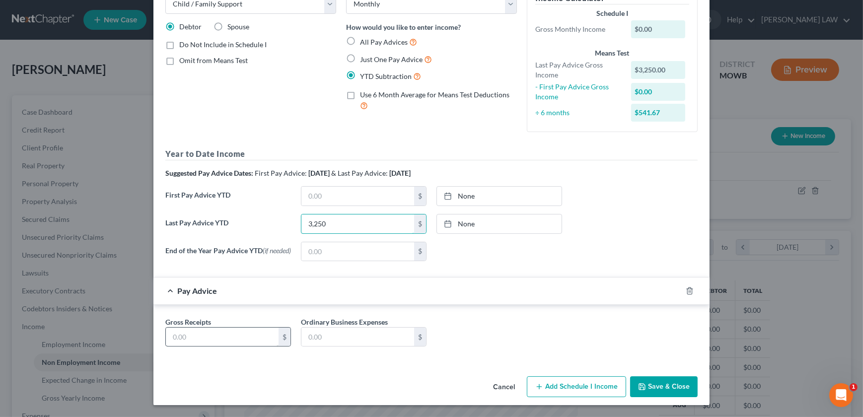
type input "3,250"
drag, startPoint x: 219, startPoint y: 337, endPoint x: 224, endPoint y: 334, distance: 6.1
click at [219, 337] on input "text" at bounding box center [222, 337] width 113 height 19
type input "540"
click at [664, 387] on button "Save & Close" at bounding box center [664, 386] width 68 height 21
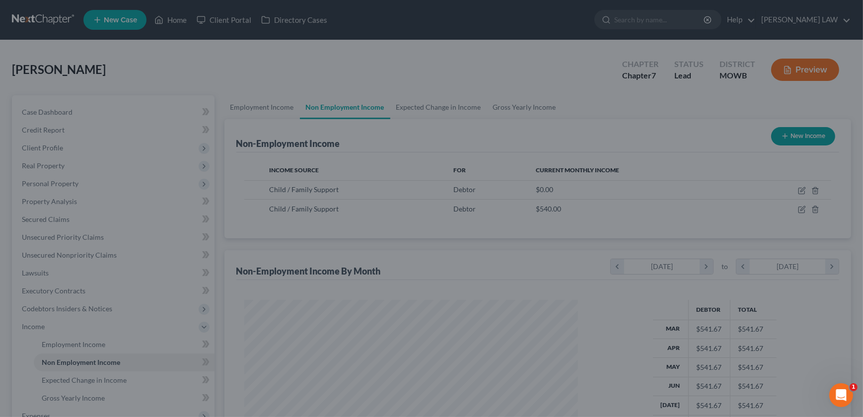
scroll to position [496433, 496259]
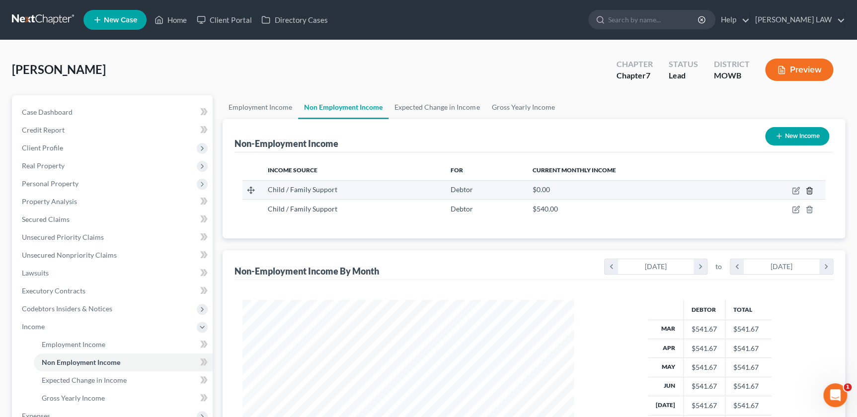
click at [807, 191] on icon "button" at bounding box center [809, 191] width 8 height 8
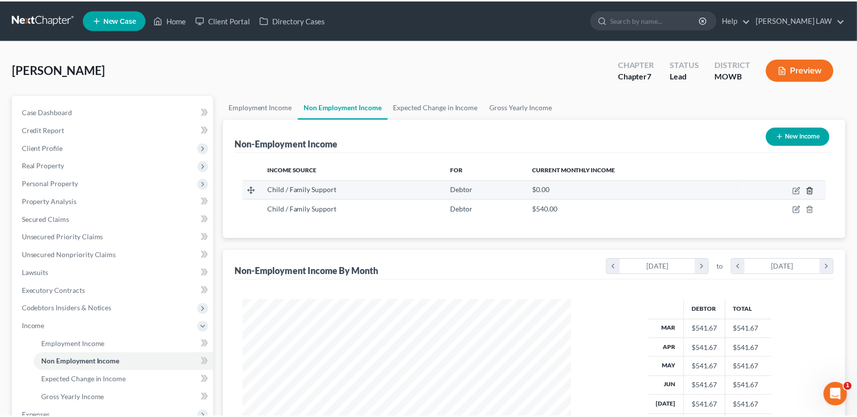
scroll to position [178, 354]
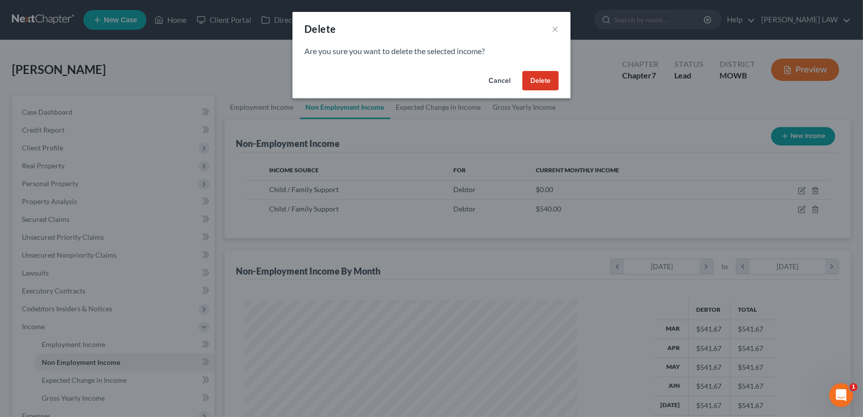
drag, startPoint x: 534, startPoint y: 77, endPoint x: 469, endPoint y: 92, distance: 66.9
click at [533, 77] on button "Delete" at bounding box center [540, 81] width 36 height 20
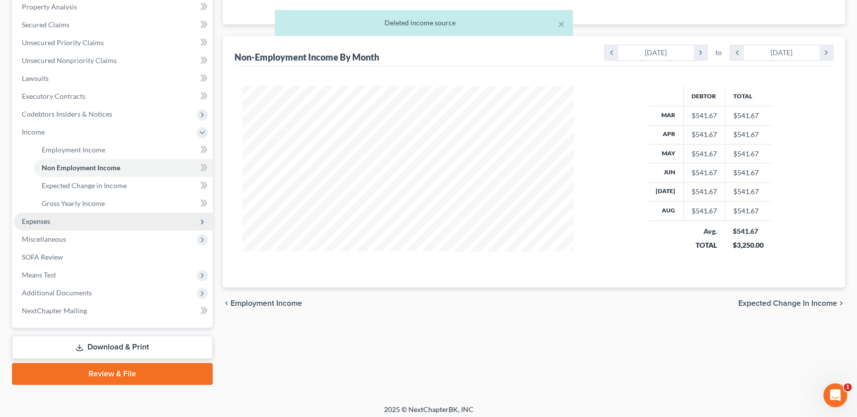
scroll to position [199, 0]
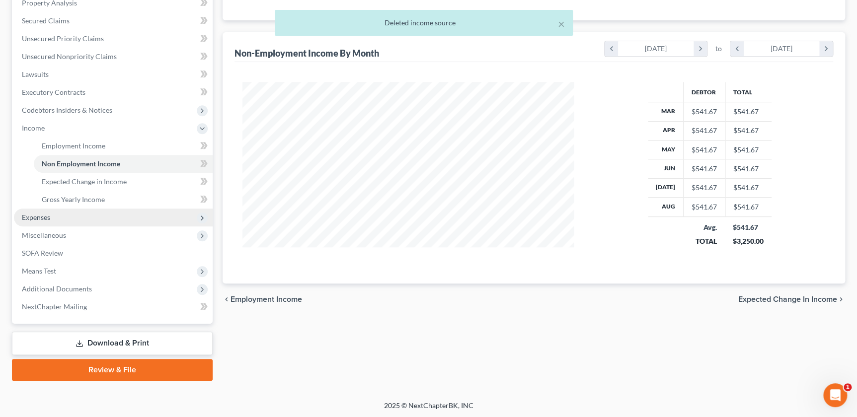
click at [47, 213] on span "Expenses" at bounding box center [36, 217] width 28 height 8
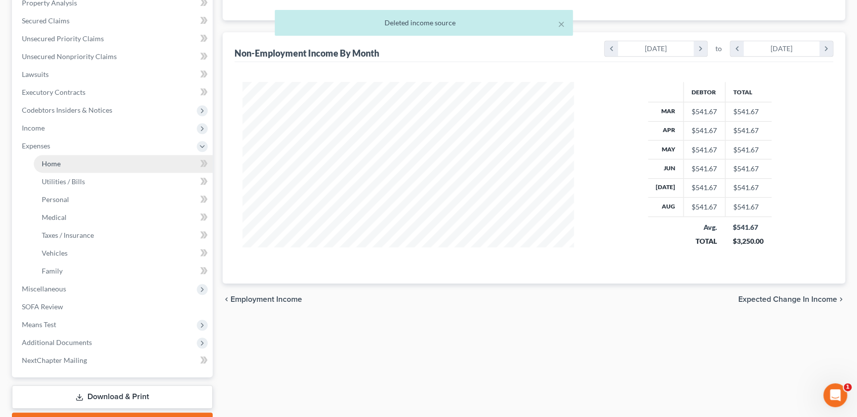
click at [58, 166] on span "Home" at bounding box center [51, 163] width 19 height 8
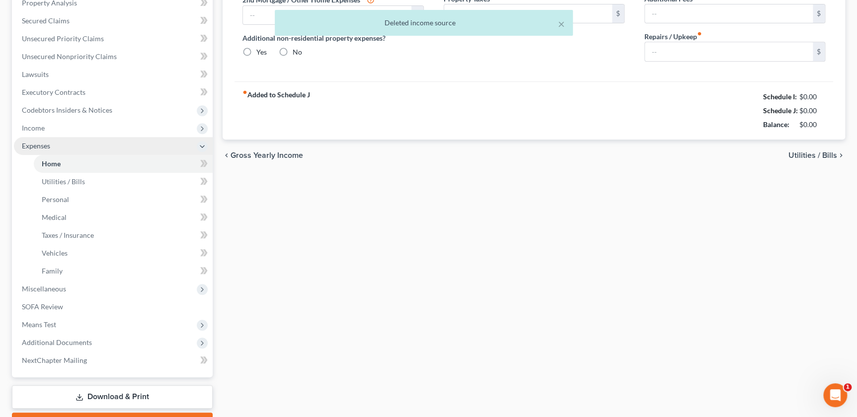
radio input "true"
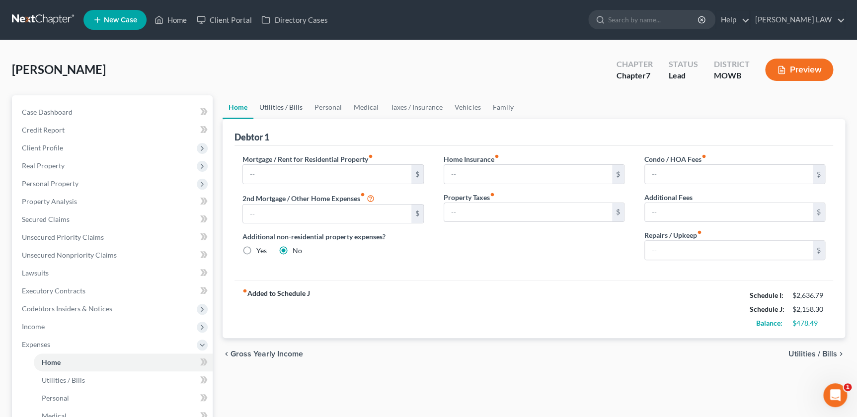
click at [276, 104] on link "Utilities / Bills" at bounding box center [280, 107] width 55 height 24
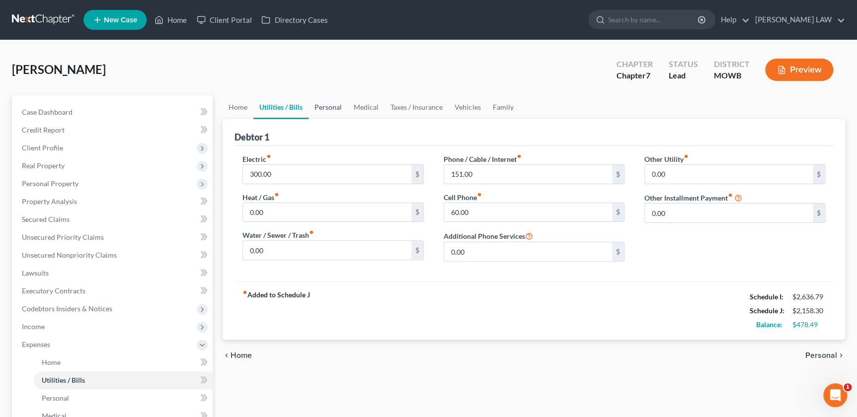
click at [328, 106] on link "Personal" at bounding box center [327, 107] width 39 height 24
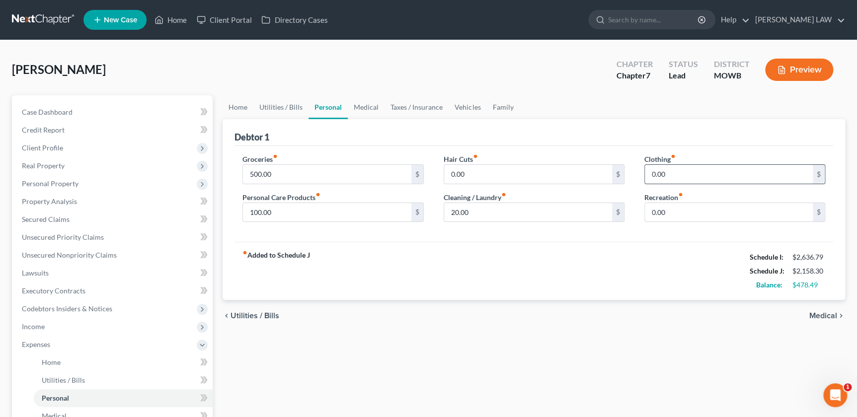
click at [673, 173] on input "0.00" at bounding box center [729, 174] width 168 height 19
type input "125"
type input "75"
click at [494, 104] on link "Family" at bounding box center [502, 107] width 33 height 24
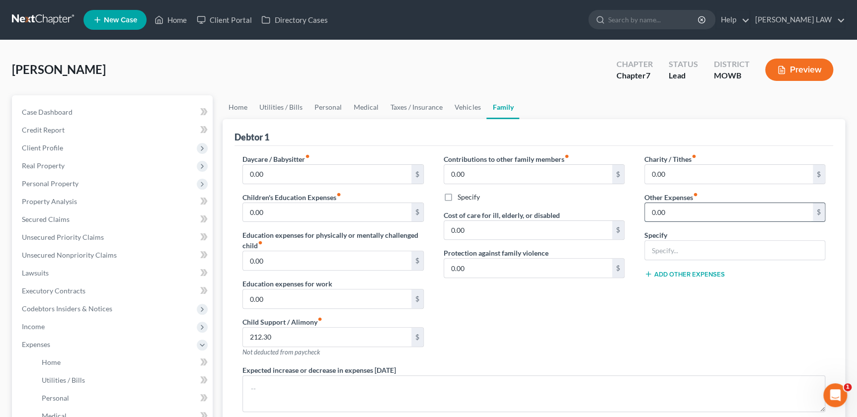
click at [654, 211] on input "0.00" at bounding box center [729, 212] width 168 height 19
type input "150"
type input "Miscellaneous"
type input "50"
click at [468, 110] on link "Vehicles" at bounding box center [467, 107] width 38 height 24
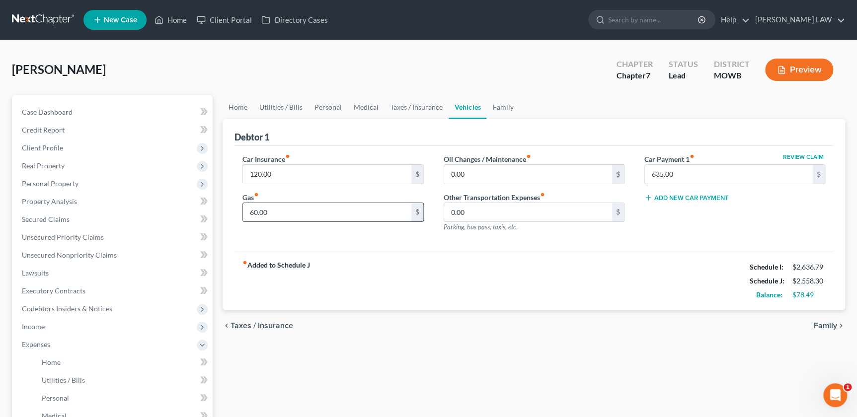
click at [322, 211] on input "60.00" at bounding box center [327, 212] width 168 height 19
type input "115"
click at [378, 263] on div "fiber_manual_record Added to Schedule J Schedule I: $2,636.79 Schedule J: $2,61…" at bounding box center [533, 281] width 598 height 58
click at [396, 105] on link "Taxes / Insurance" at bounding box center [416, 107] width 64 height 24
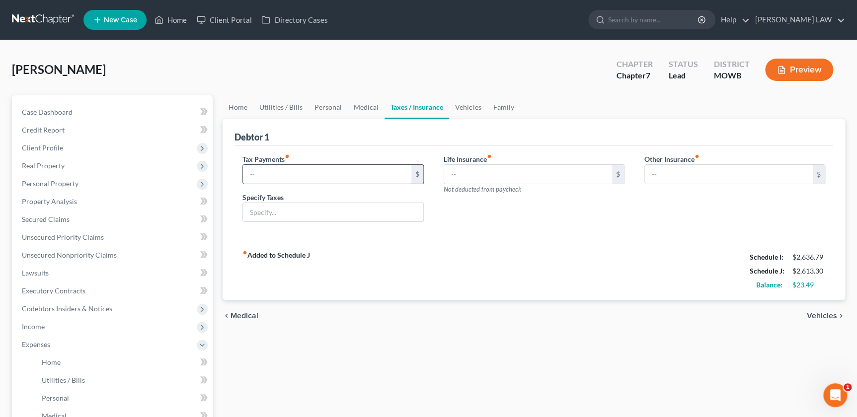
click at [299, 177] on input "text" at bounding box center [327, 174] width 168 height 19
type input "20"
click at [285, 204] on input "text" at bounding box center [333, 212] width 180 height 19
type input "Personal Property Taxes"
click at [356, 107] on link "Medical" at bounding box center [366, 107] width 37 height 24
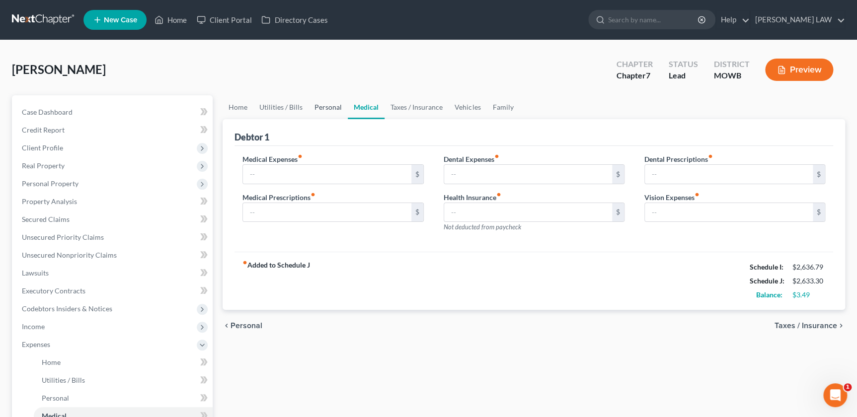
click at [313, 104] on link "Personal" at bounding box center [327, 107] width 39 height 24
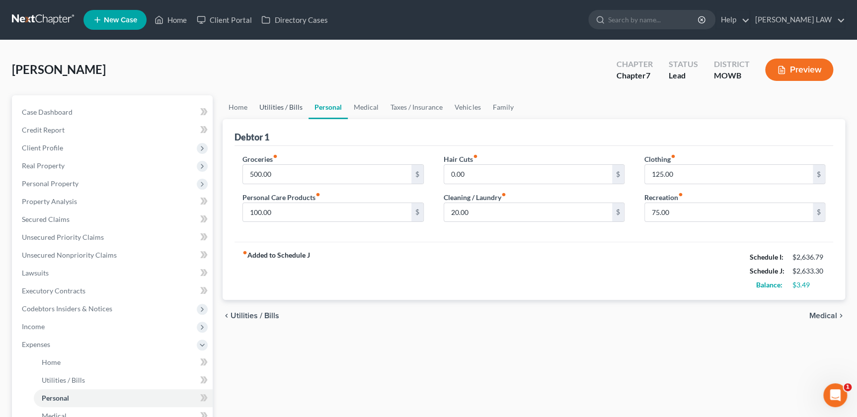
click at [288, 108] on link "Utilities / Bills" at bounding box center [280, 107] width 55 height 24
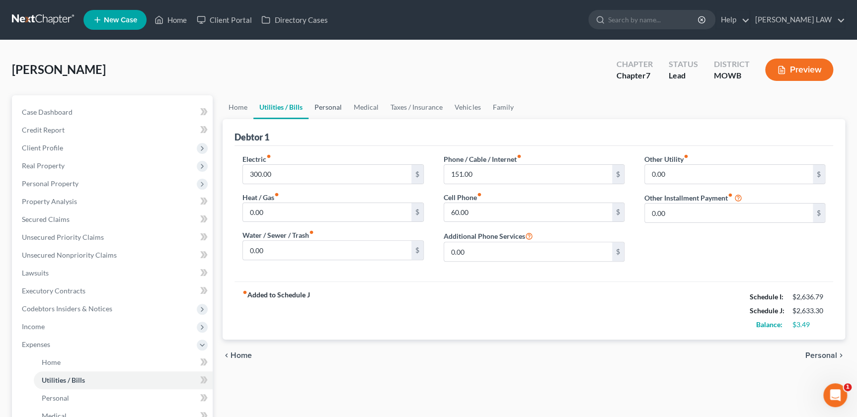
click at [335, 104] on link "Personal" at bounding box center [327, 107] width 39 height 24
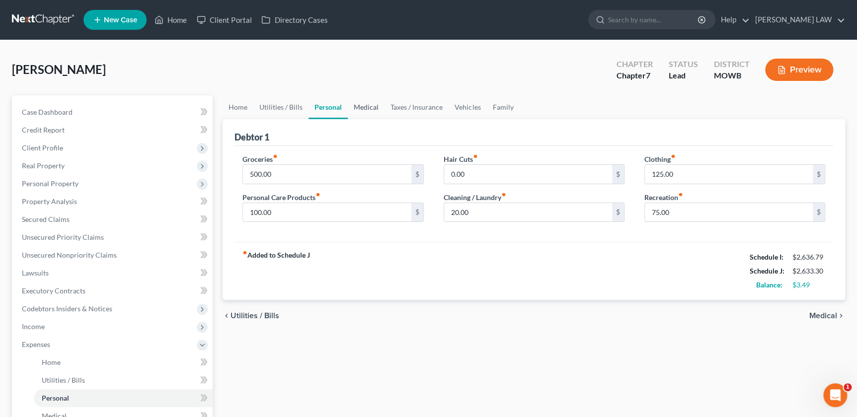
click at [364, 104] on link "Medical" at bounding box center [366, 107] width 37 height 24
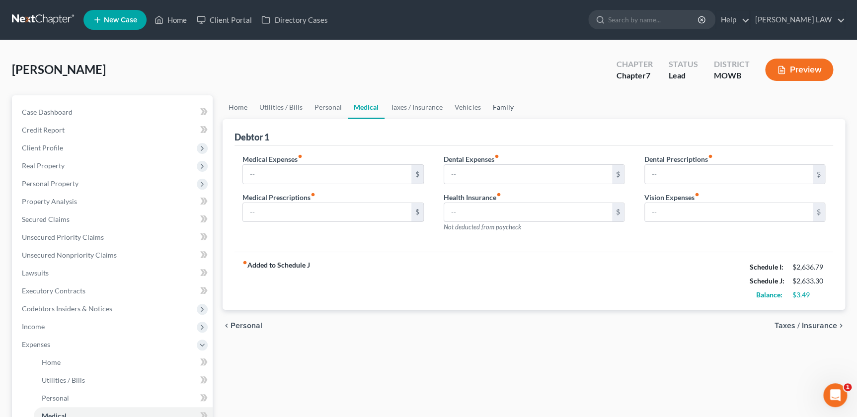
click at [497, 105] on link "Family" at bounding box center [502, 107] width 33 height 24
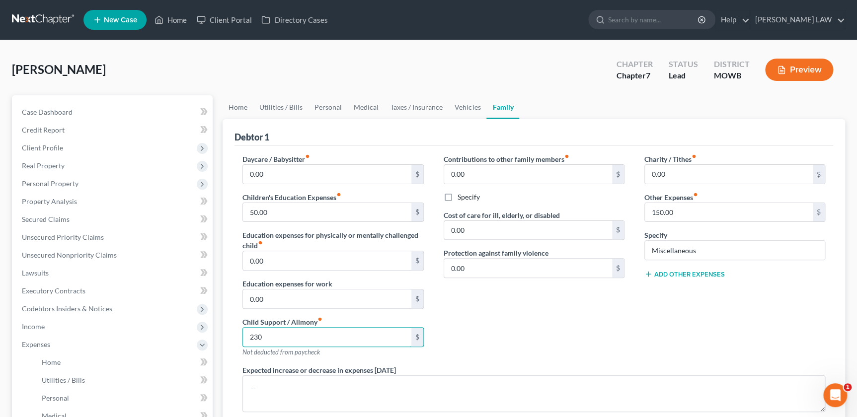
type input "230"
click at [584, 316] on div "Contributions to other family members fiber_manual_record 0.00 $ Specify Cost o…" at bounding box center [534, 259] width 201 height 211
click at [687, 214] on input "150.00" at bounding box center [729, 212] width 168 height 19
type input "100"
click at [99, 113] on link "Case Dashboard" at bounding box center [113, 112] width 199 height 18
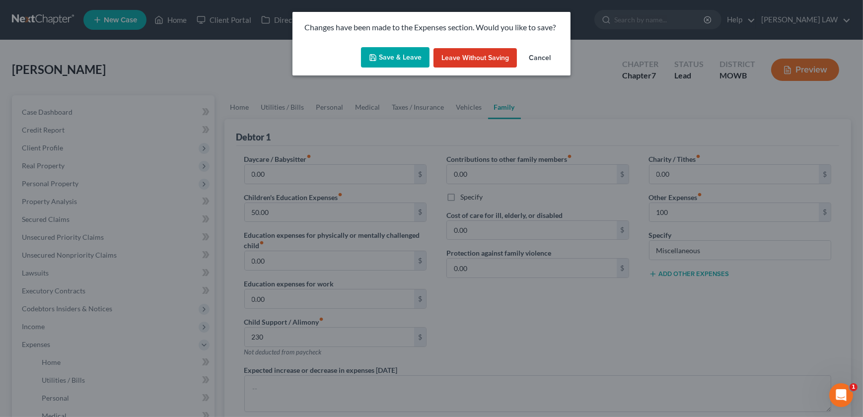
click at [380, 67] on button "Save & Leave" at bounding box center [395, 57] width 69 height 21
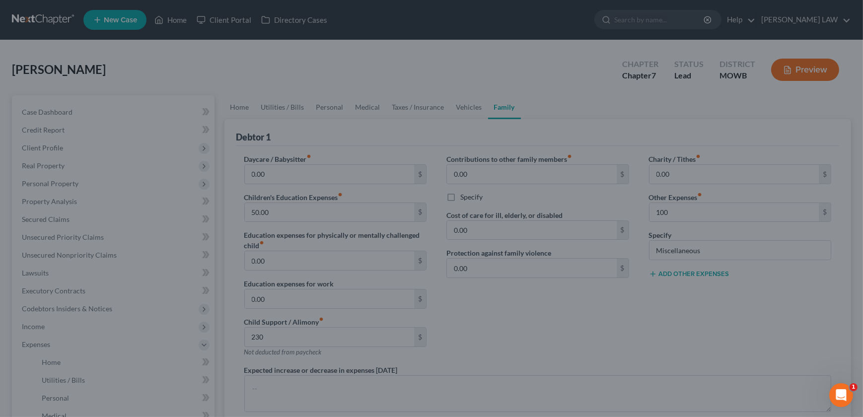
type input "230.00"
type input "100.00"
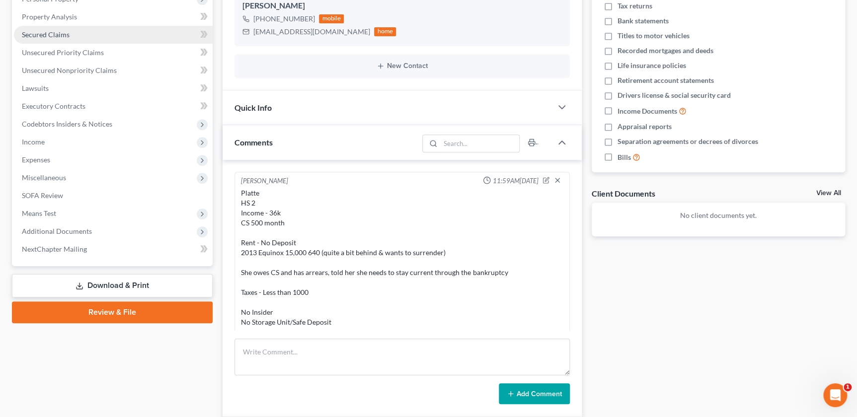
scroll to position [56, 0]
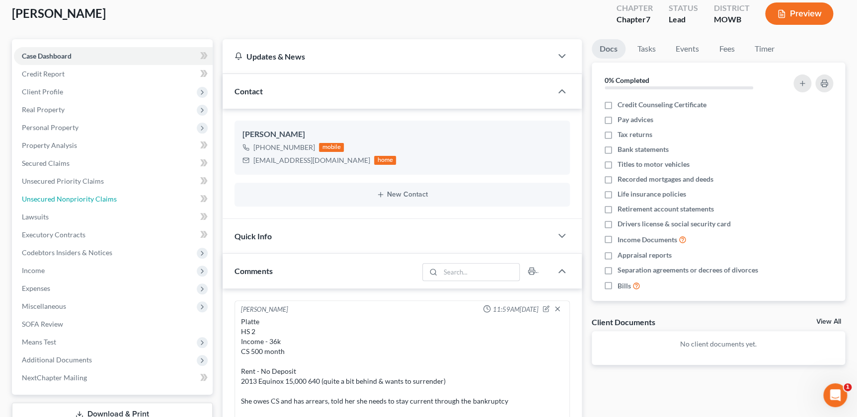
drag, startPoint x: 73, startPoint y: 199, endPoint x: 345, endPoint y: 176, distance: 272.6
click at [73, 199] on span "Unsecured Nonpriority Claims" at bounding box center [69, 199] width 95 height 8
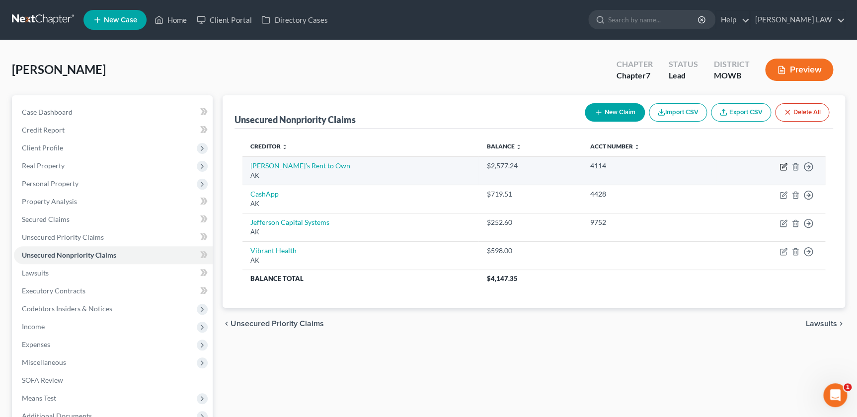
click at [779, 166] on icon "button" at bounding box center [783, 167] width 8 height 8
select select "1"
select select "14"
select select "0"
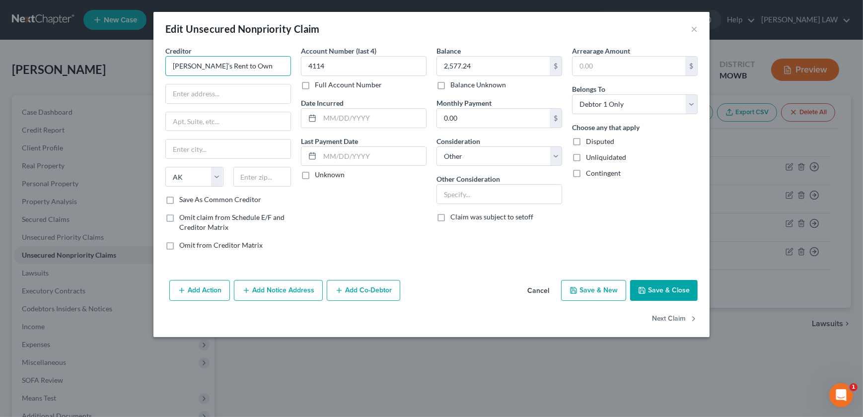
drag, startPoint x: 251, startPoint y: 69, endPoint x: 111, endPoint y: 70, distance: 140.0
click at [119, 77] on div "Edit Unsecured Nonpriority Claim × Creditor * Aaron’s Rent to Own State AL AK A…" at bounding box center [431, 208] width 863 height 417
click at [209, 88] on div "[STREET_ADDRESS]" at bounding box center [224, 92] width 103 height 8
type input "[PERSON_NAME]'s Rents"
type input "400 Galleria Pkwy SE"
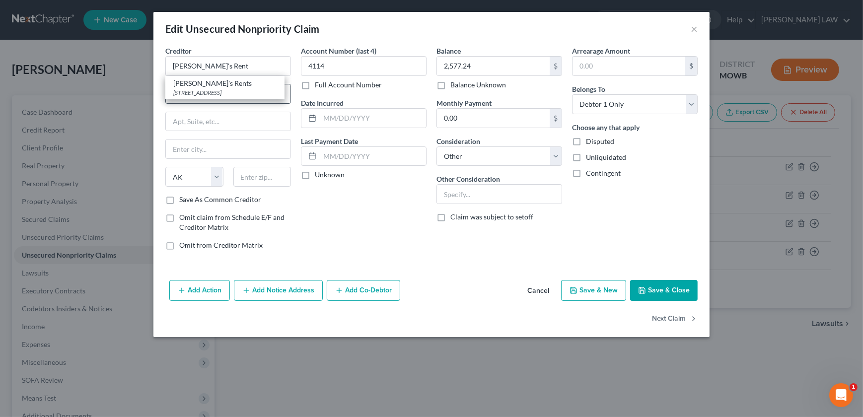
type input "Ste 300"
type input "[GEOGRAPHIC_DATA]"
select select "10"
type input "30339"
click at [656, 289] on button "Save & Close" at bounding box center [664, 290] width 68 height 21
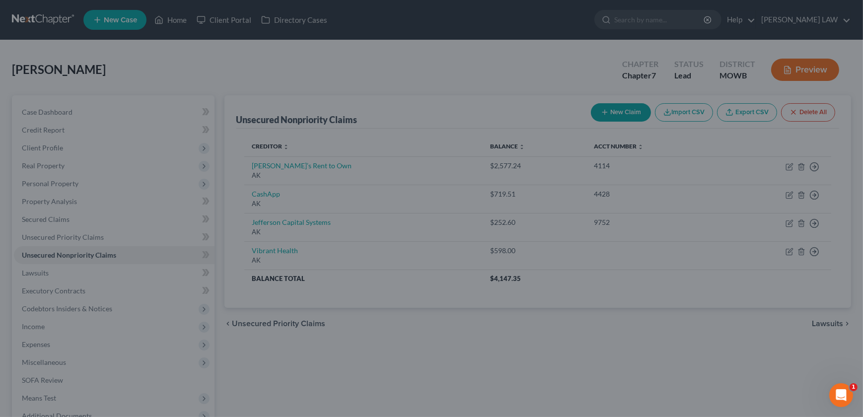
type input "0"
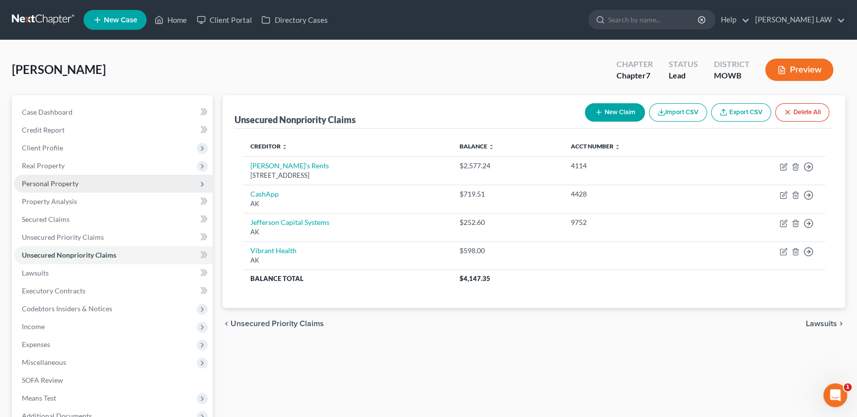
click at [53, 181] on span "Personal Property" at bounding box center [50, 183] width 57 height 8
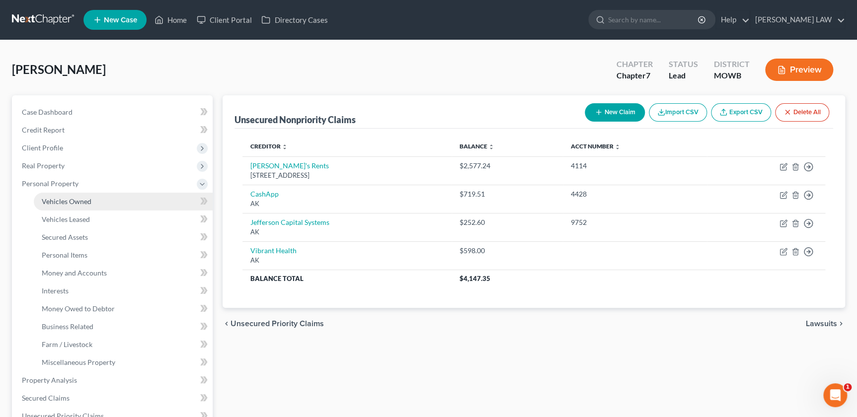
click at [75, 204] on span "Vehicles Owned" at bounding box center [67, 201] width 50 height 8
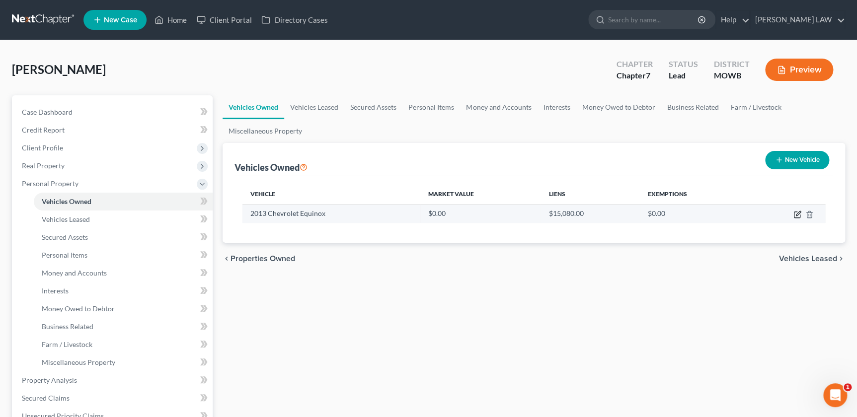
click at [796, 215] on icon "button" at bounding box center [798, 213] width 4 height 4
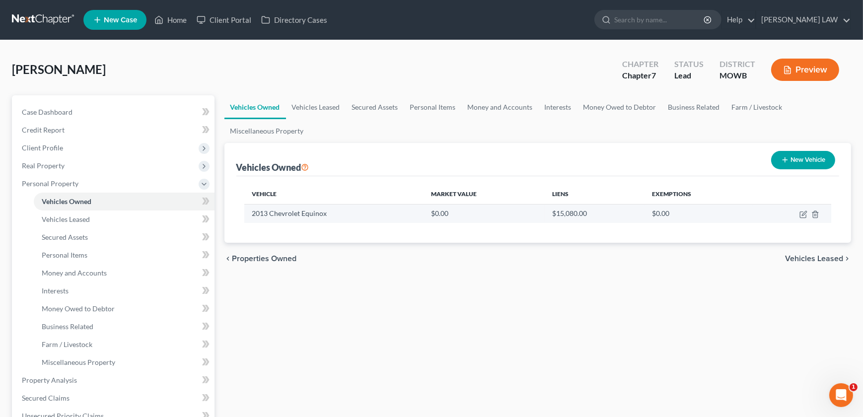
select select "0"
select select "13"
select select "3"
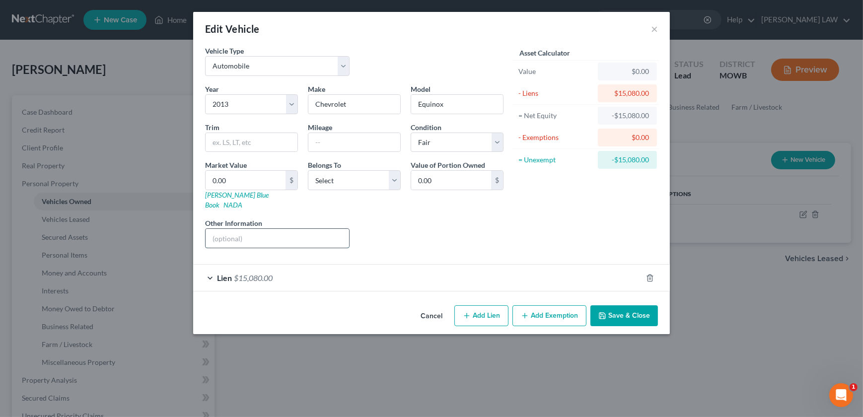
click at [238, 229] on input "text" at bounding box center [278, 238] width 144 height 19
type input "VIN [US_VEHICLE_IDENTIFICATION_NUMBER]"
click at [335, 185] on select "Select Debtor 1 Only Debtor 2 Only Debtor 1 And Debtor 2 Only At Least One Of T…" at bounding box center [354, 180] width 93 height 20
select select "0"
click at [308, 170] on select "Select Debtor 1 Only Debtor 2 Only Debtor 1 And Debtor 2 Only At Least One Of T…" at bounding box center [354, 180] width 93 height 20
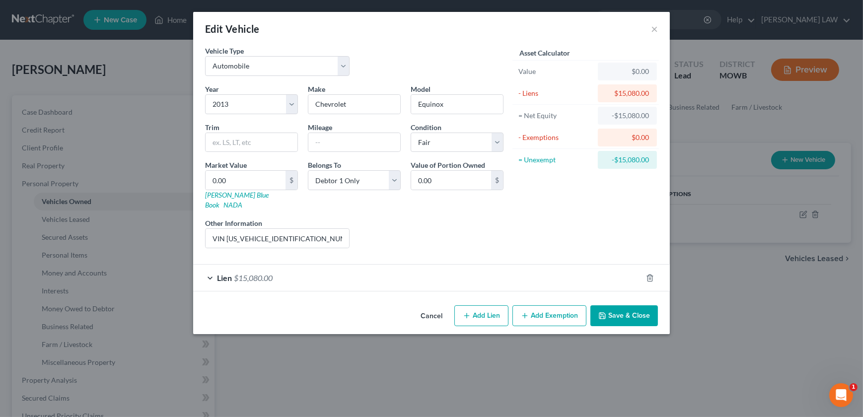
click at [623, 307] on button "Save & Close" at bounding box center [624, 315] width 68 height 21
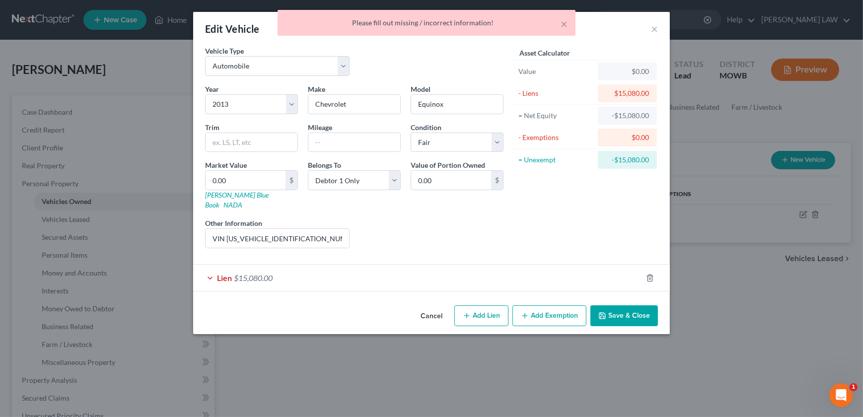
click at [274, 268] on div "Lien $15,080.00" at bounding box center [417, 278] width 449 height 26
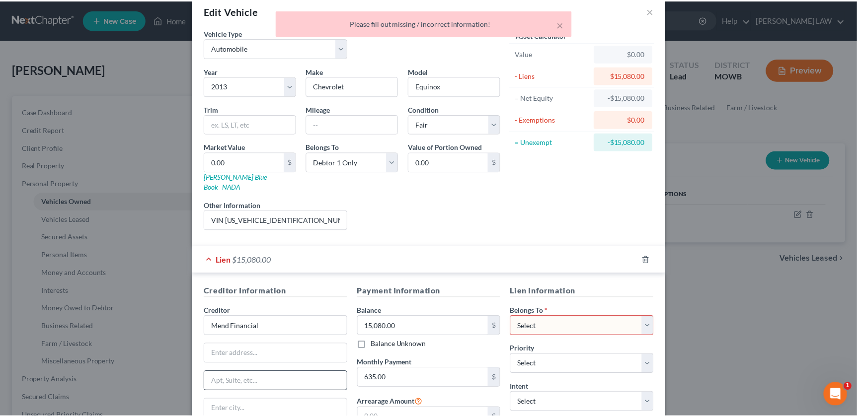
scroll to position [125, 0]
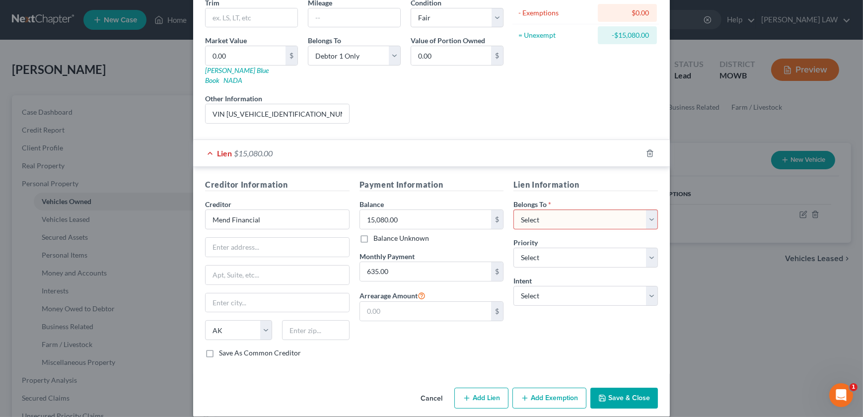
click at [564, 210] on select "Select Debtor 1 Only Debtor 2 Only Debtor 1 And Debtor 2 Only At Least One Of T…" at bounding box center [585, 220] width 145 height 20
select select "0"
click at [513, 210] on select "Select Debtor 1 Only Debtor 2 Only Debtor 1 And Debtor 2 Only At Least One Of T…" at bounding box center [585, 220] width 145 height 20
click at [606, 392] on button "Save & Close" at bounding box center [624, 398] width 68 height 21
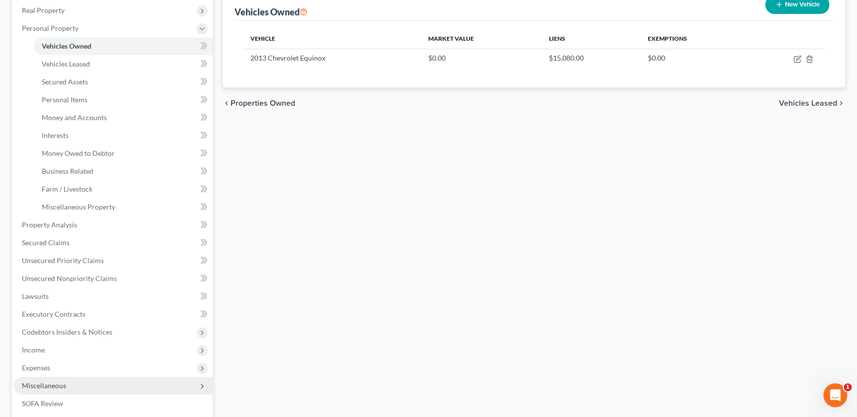
scroll to position [282, 0]
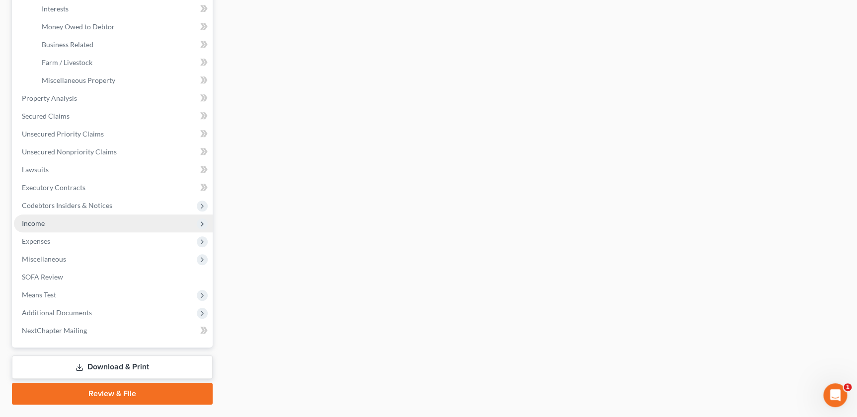
click at [38, 223] on span "Income" at bounding box center [33, 223] width 23 height 8
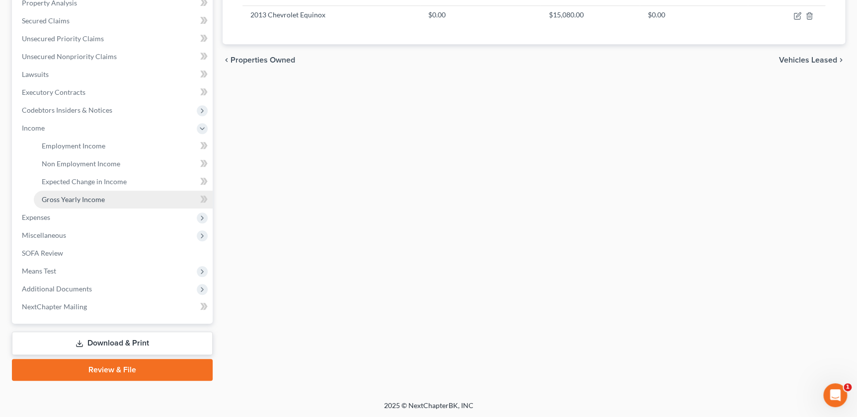
click at [66, 197] on span "Gross Yearly Income" at bounding box center [73, 199] width 63 height 8
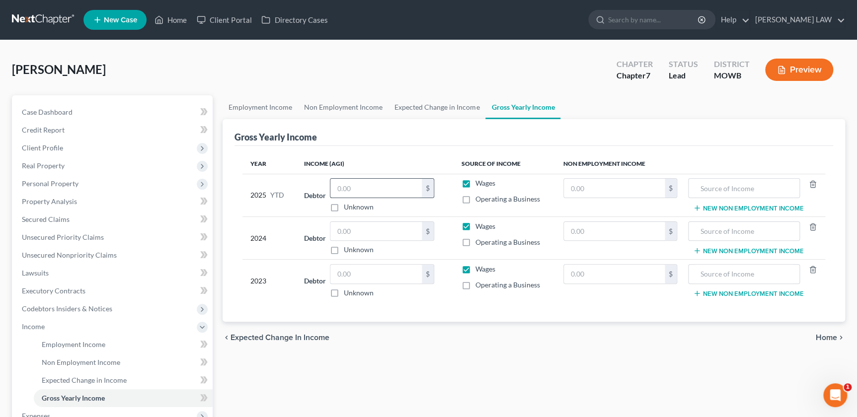
click at [357, 184] on input "text" at bounding box center [375, 188] width 91 height 19
type input "21,000"
click at [341, 233] on input "text" at bounding box center [375, 231] width 91 height 19
click at [595, 195] on input "text" at bounding box center [614, 188] width 101 height 19
type input "7,000"
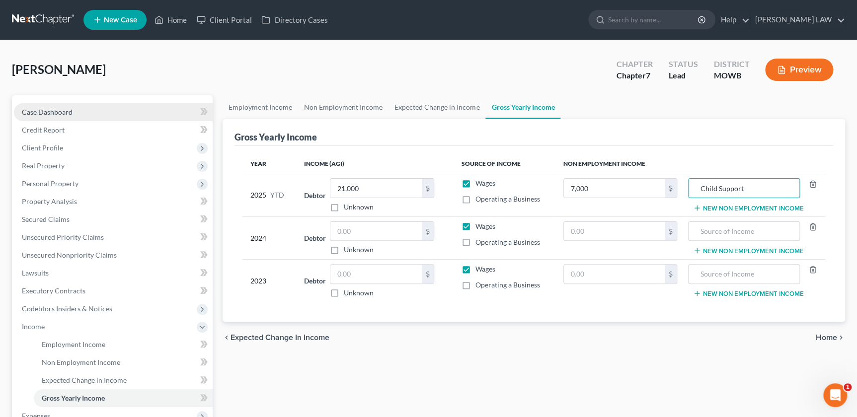
type input "Child Support"
click at [720, 228] on input "text" at bounding box center [743, 231] width 101 height 19
type input "Unemployment"
click at [620, 215] on table "Year Income (AGI) Source of Income Non Employment Income 2025 YTD Debtor 21,000…" at bounding box center [533, 228] width 583 height 148
drag, startPoint x: 621, startPoint y: 217, endPoint x: 594, endPoint y: 239, distance: 34.6
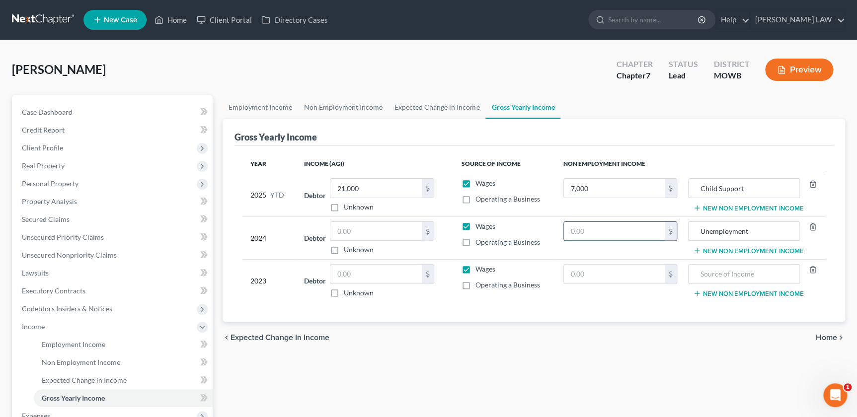
click at [595, 238] on input "text" at bounding box center [614, 231] width 101 height 19
type input "2,457"
click at [402, 230] on input "text" at bounding box center [375, 231] width 91 height 19
type input "26,878"
click at [389, 271] on input "text" at bounding box center [375, 274] width 91 height 19
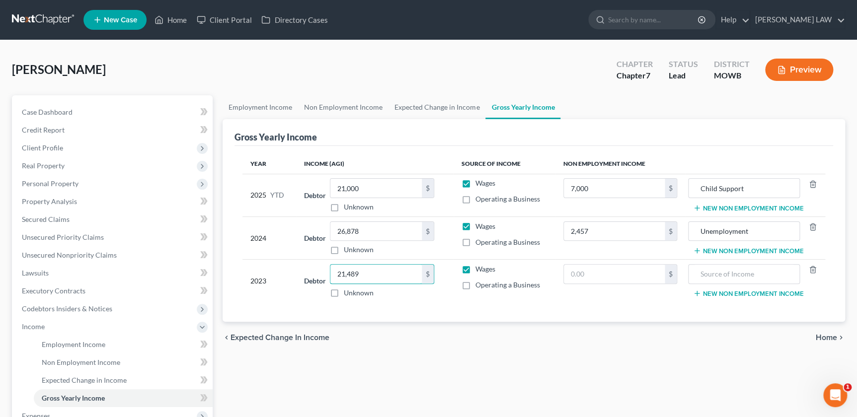
type input "21,489"
click at [720, 285] on td "New Non Employment Income" at bounding box center [755, 281] width 140 height 43
click at [633, 275] on input "text" at bounding box center [614, 274] width 101 height 19
type input "7,392"
type input "Unemployment"
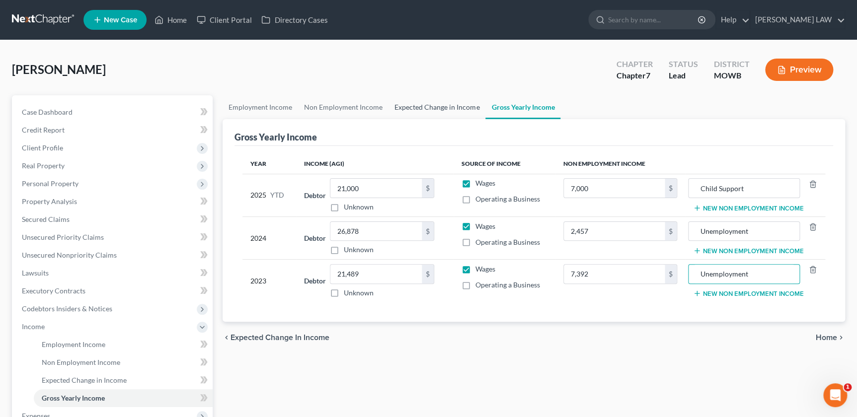
click at [422, 102] on link "Expected Change in Income" at bounding box center [436, 107] width 97 height 24
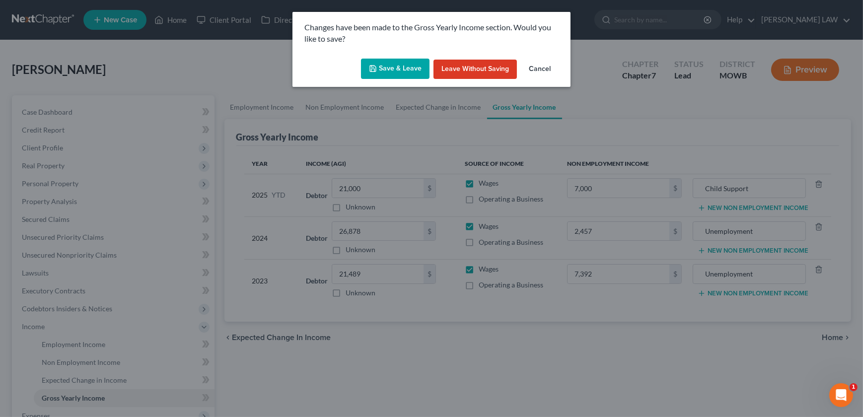
click at [403, 65] on button "Save & Leave" at bounding box center [395, 69] width 69 height 21
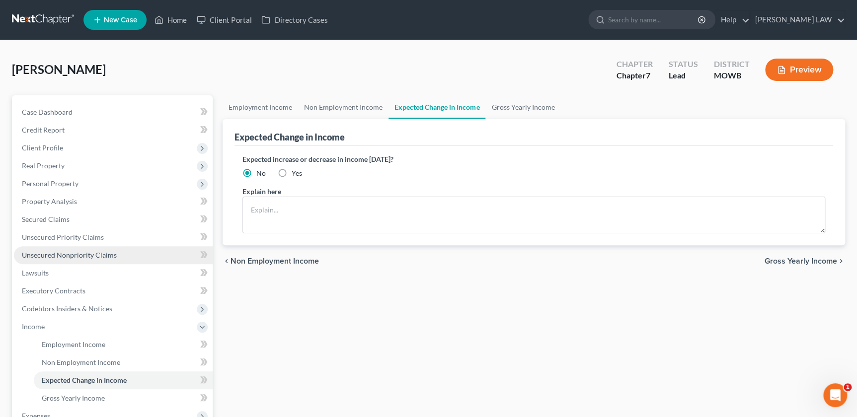
click at [94, 254] on span "Unsecured Nonpriority Claims" at bounding box center [69, 255] width 95 height 8
click at [333, 106] on link "Non Employment Income" at bounding box center [343, 107] width 90 height 24
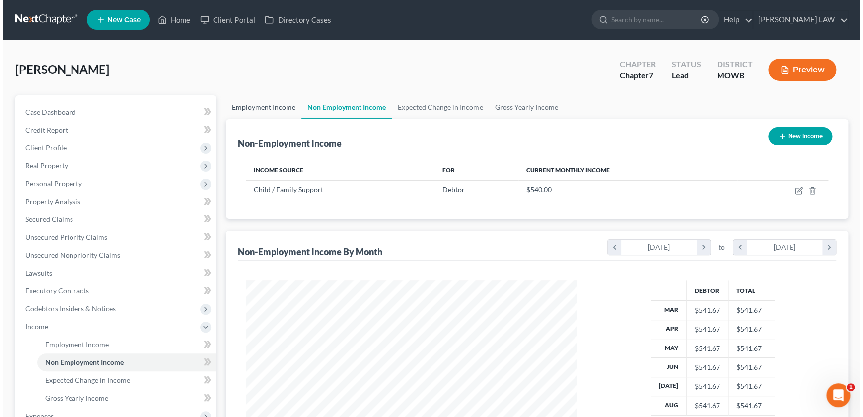
scroll to position [178, 351]
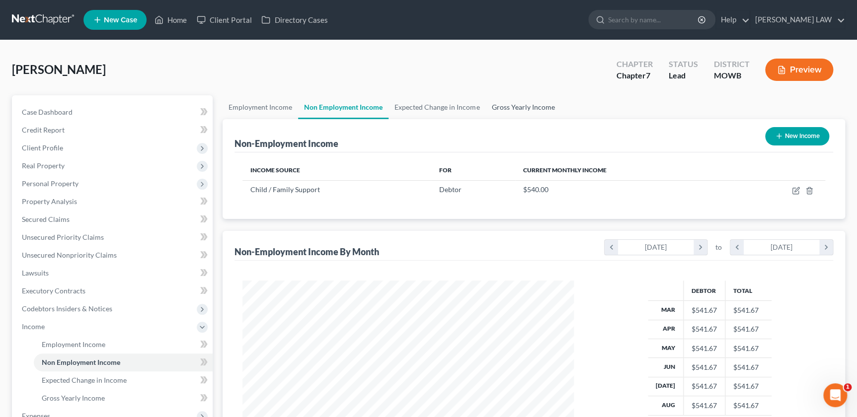
click at [492, 106] on link "Gross Yearly Income" at bounding box center [522, 107] width 75 height 24
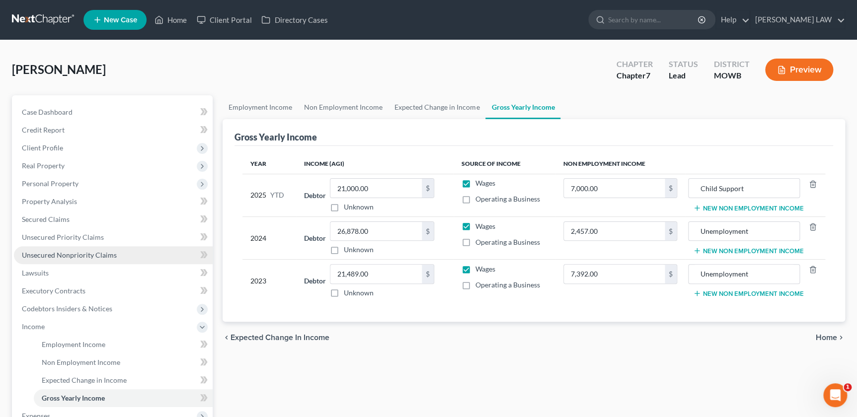
click at [70, 258] on link "Unsecured Nonpriority Claims" at bounding box center [113, 255] width 199 height 18
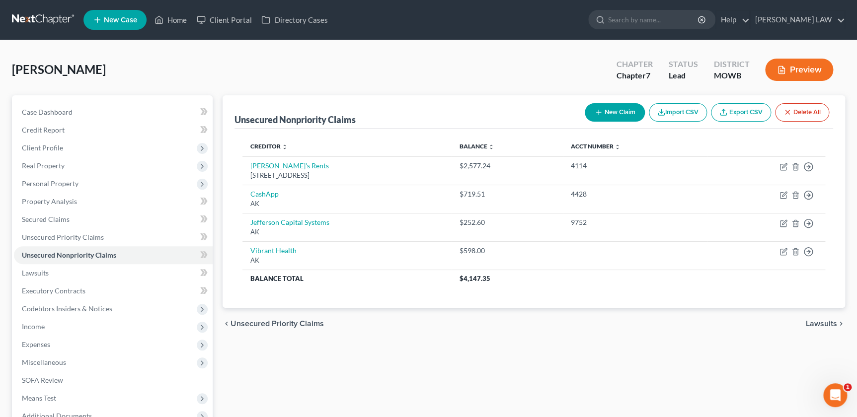
click at [604, 110] on button "New Claim" at bounding box center [615, 112] width 60 height 18
select select "0"
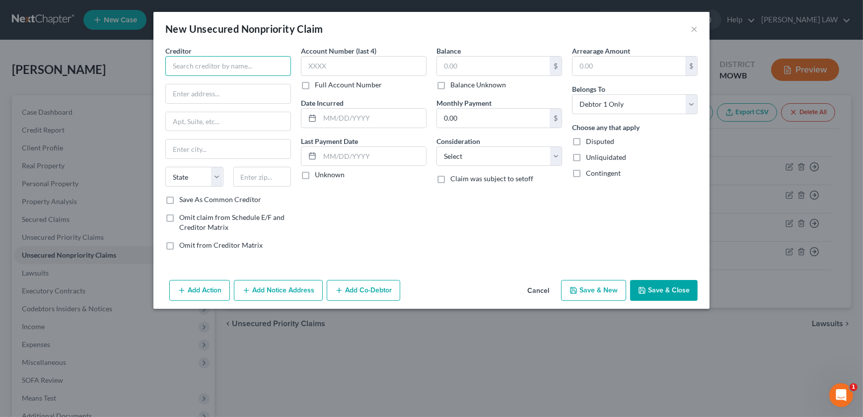
click at [196, 65] on input "text" at bounding box center [228, 66] width 126 height 20
type input "Gateway Financial"
click at [268, 299] on button "Add Notice Address" at bounding box center [278, 290] width 89 height 21
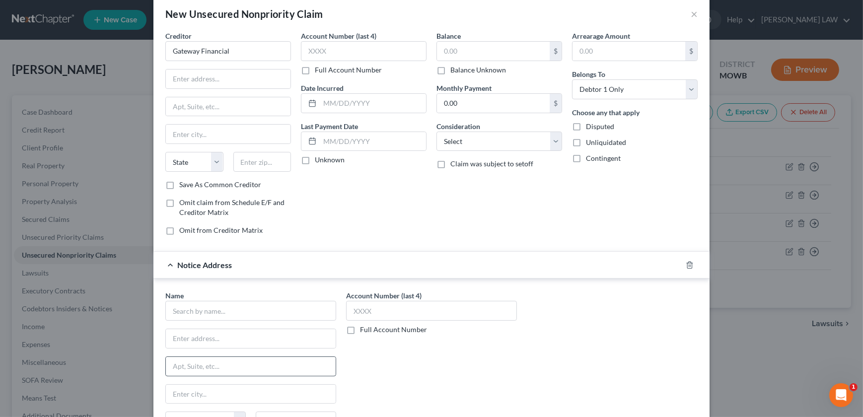
scroll to position [116, 0]
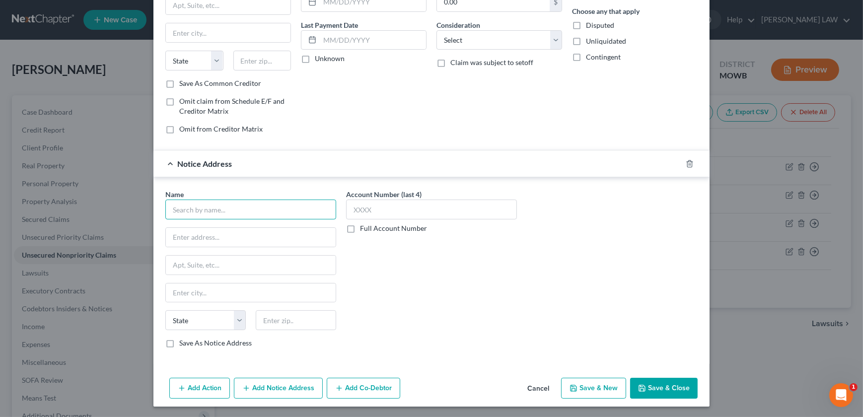
click at [205, 211] on input "text" at bounding box center [250, 210] width 171 height 20
type input "[PERSON_NAME]"
type input "[STREET_ADDRESS]"
type input "63005"
type input "Chesterfield"
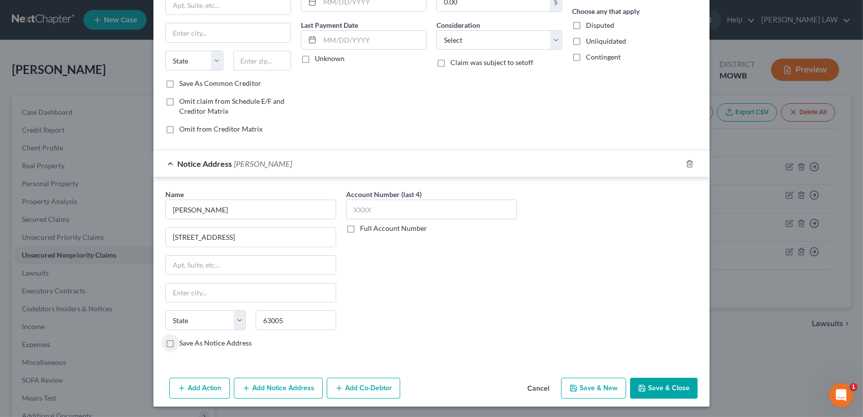
select select "26"
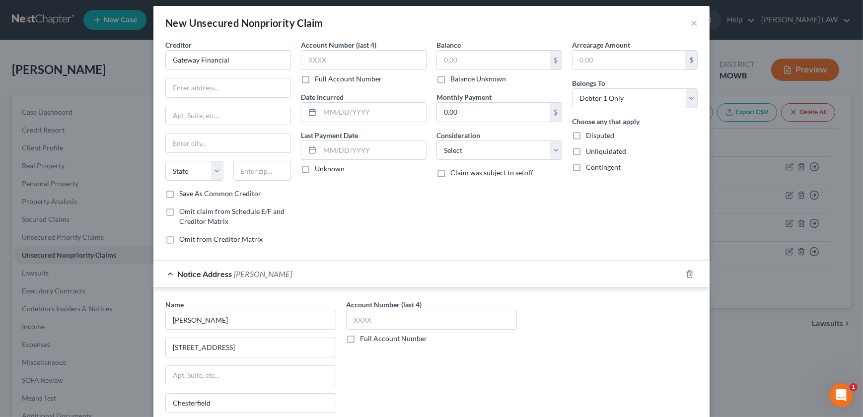
scroll to position [0, 0]
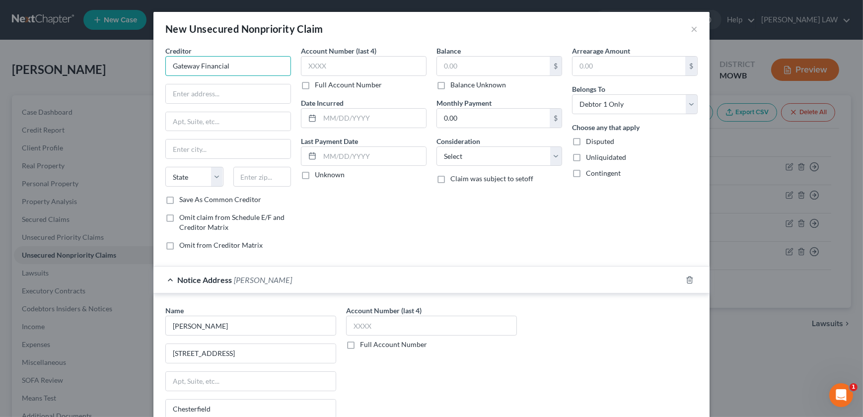
drag, startPoint x: 233, startPoint y: 71, endPoint x: 182, endPoint y: 74, distance: 50.8
click at [182, 74] on input "Gateway Financial" at bounding box center [228, 66] width 126 height 20
click at [174, 73] on input "Gateway Financial" at bounding box center [228, 66] width 126 height 20
type input "l"
type input "F"
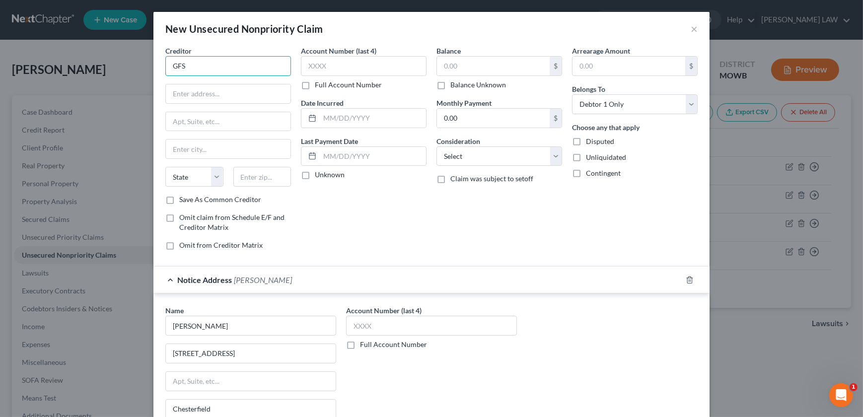
drag, startPoint x: 200, startPoint y: 68, endPoint x: 125, endPoint y: 67, distance: 75.0
click at [124, 67] on div "New Unsecured Nonpriority Claim × Creditor * GFS State [US_STATE] AK AR AZ [GEO…" at bounding box center [431, 208] width 863 height 417
type input "Gateway Financial Services"
type input "[STREET_ADDRESS][US_STATE]"
type input "48601"
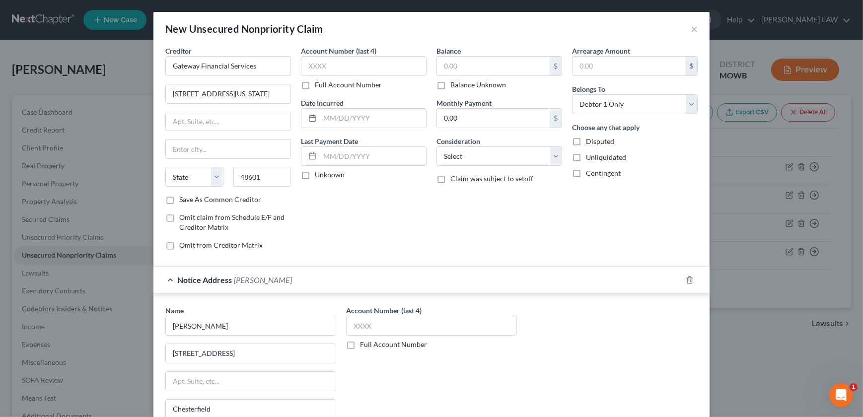
type input "Saginaw"
select select "23"
click at [466, 68] on input "text" at bounding box center [493, 66] width 113 height 19
type input "12,826"
click at [461, 164] on select "Select Cable / Satellite Services Collection Agency Credit Card Debt Debt Couns…" at bounding box center [500, 157] width 126 height 20
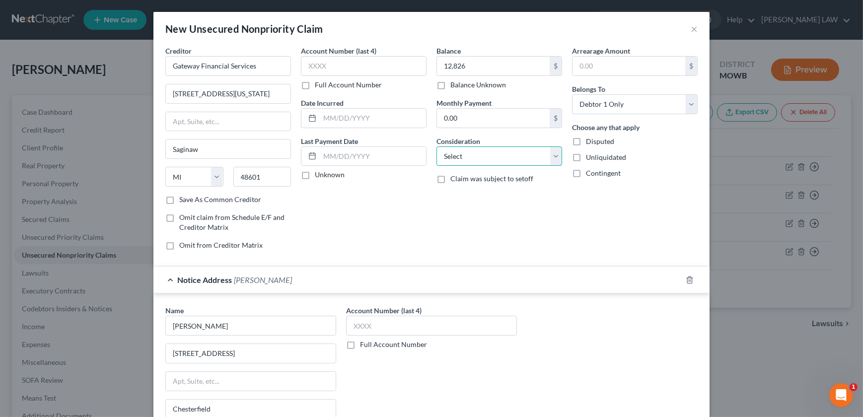
select select "4"
click at [437, 147] on select "Select Cable / Satellite Services Collection Agency Credit Card Debt Debt Couns…" at bounding box center [500, 157] width 126 height 20
click at [346, 113] on input "text" at bounding box center [373, 118] width 106 height 19
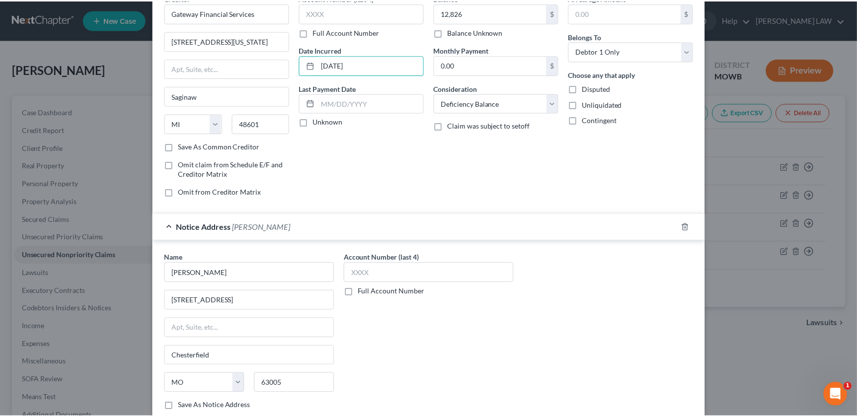
scroll to position [116, 0]
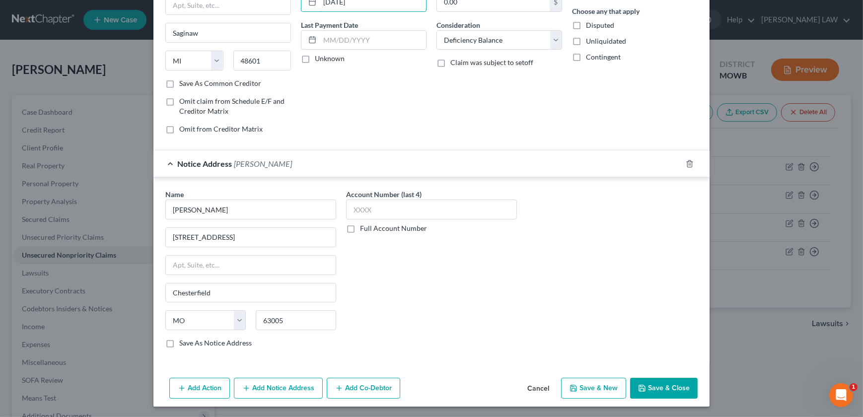
type input "[DATE]"
click at [653, 386] on button "Save & Close" at bounding box center [664, 388] width 68 height 21
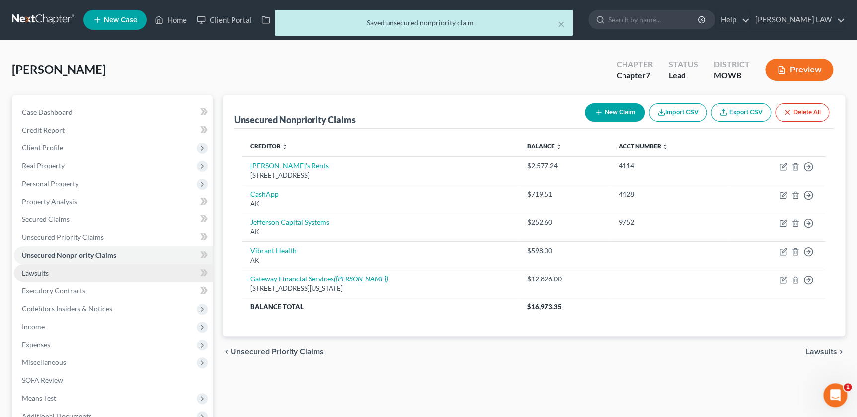
click at [29, 267] on link "Lawsuits" at bounding box center [113, 273] width 199 height 18
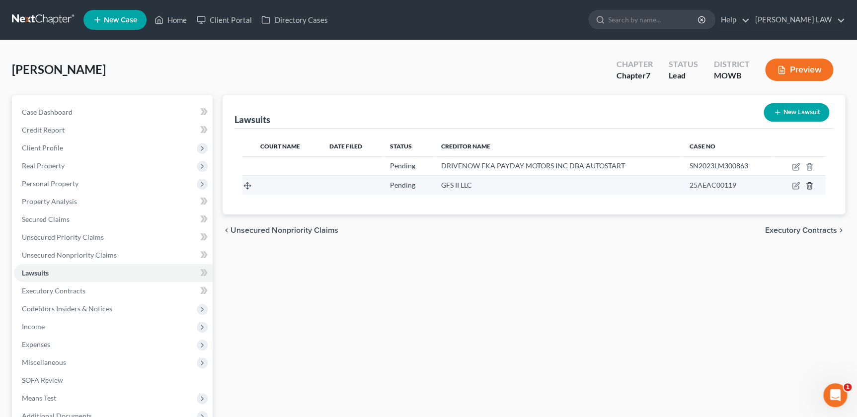
click at [805, 185] on icon "button" at bounding box center [809, 186] width 8 height 8
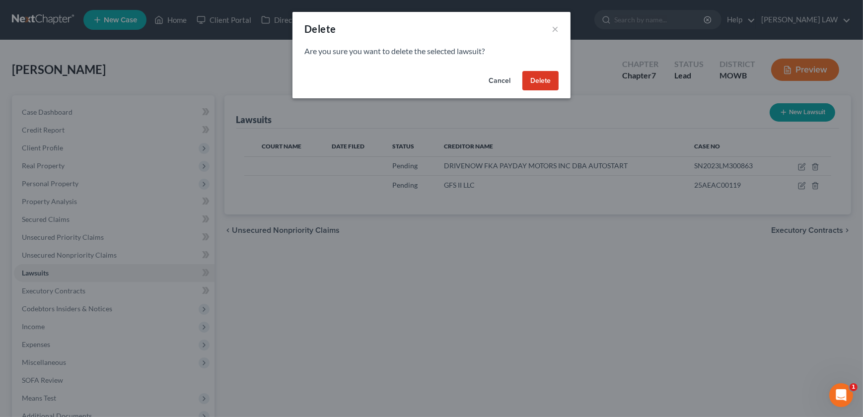
click at [536, 77] on button "Delete" at bounding box center [540, 81] width 36 height 20
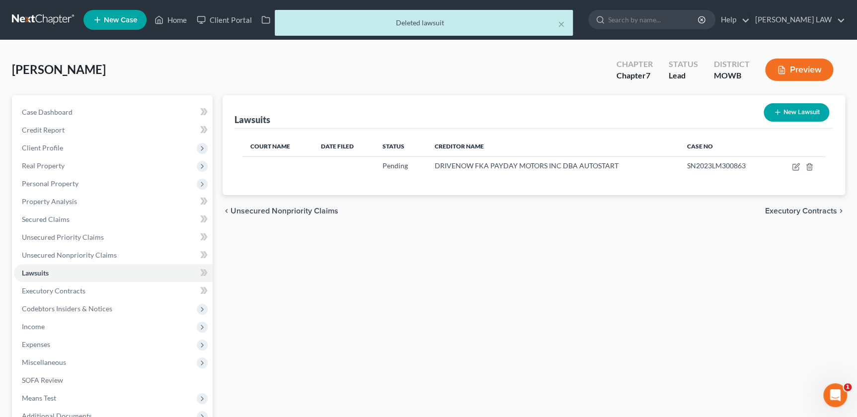
click at [785, 109] on button "New Lawsuit" at bounding box center [796, 112] width 66 height 18
select select "0"
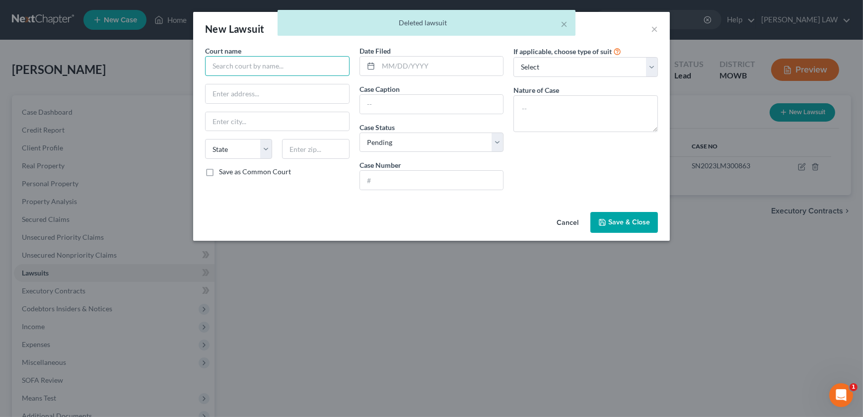
click at [244, 65] on input "text" at bounding box center [277, 66] width 145 height 20
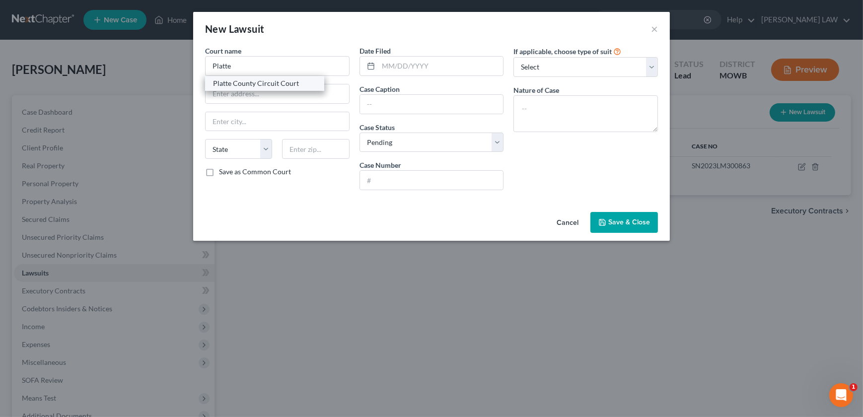
click at [278, 87] on div "Platte County Circuit Court" at bounding box center [264, 83] width 103 height 10
type input "Platte County Circuit Court"
type input "[STREET_ADDRESS]"
type input "[GEOGRAPHIC_DATA]"
select select "26"
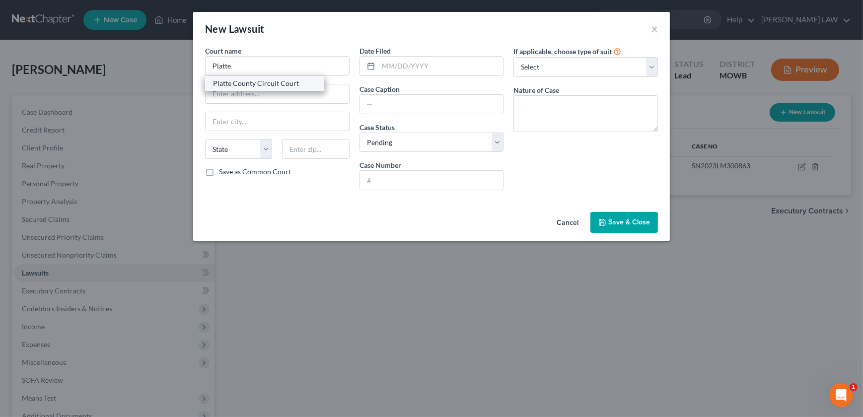
type input "64079"
click at [400, 65] on input "text" at bounding box center [440, 66] width 125 height 19
click at [395, 103] on input "text" at bounding box center [432, 104] width 144 height 19
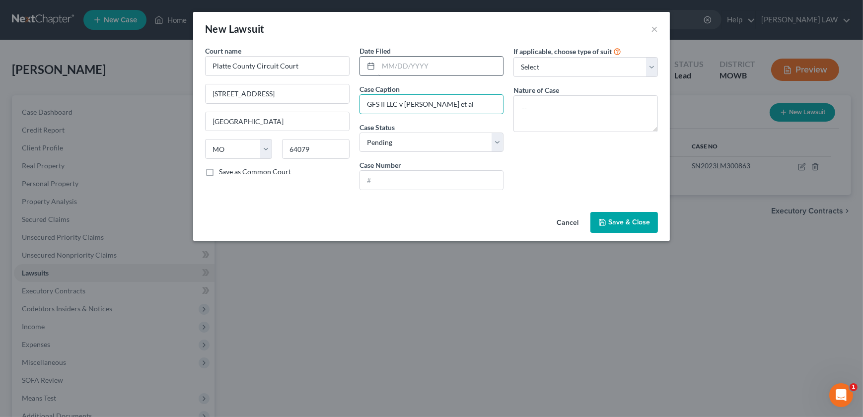
type input "GFS II LLC v [PERSON_NAME] et al"
drag, startPoint x: 388, startPoint y: 67, endPoint x: 395, endPoint y: 72, distance: 8.8
click at [392, 69] on input "text" at bounding box center [440, 66] width 125 height 19
type input "[DATE]"
click at [391, 176] on input "text" at bounding box center [432, 180] width 144 height 19
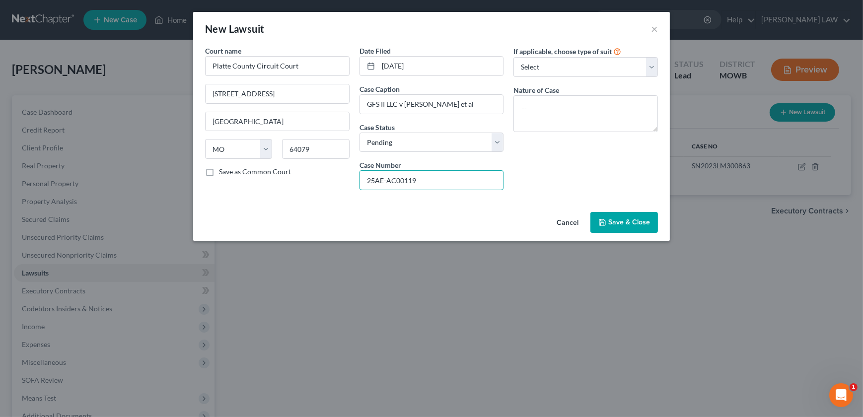
type input "25AE-AC00119"
click at [603, 220] on icon "button" at bounding box center [602, 223] width 6 height 6
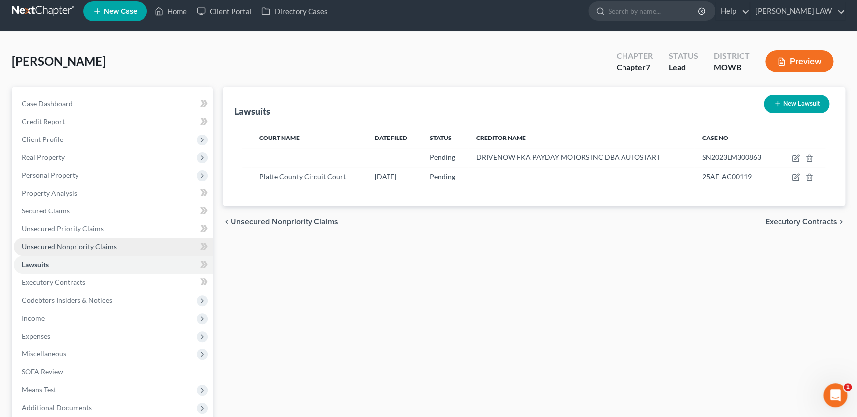
scroll to position [11, 0]
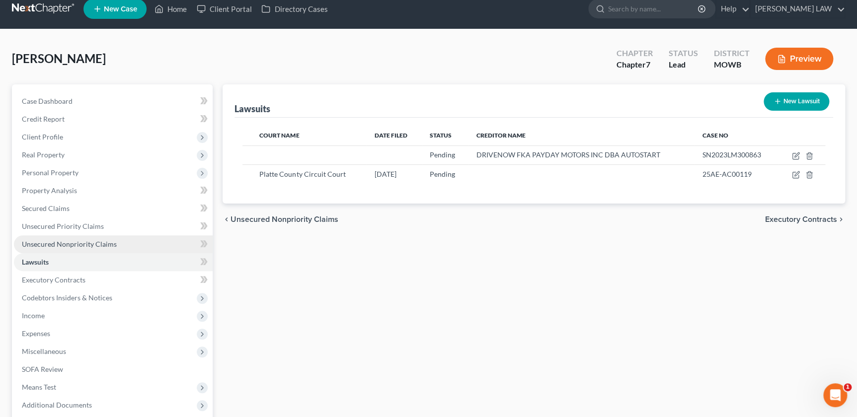
click at [67, 236] on link "Unsecured Nonpriority Claims" at bounding box center [113, 244] width 199 height 18
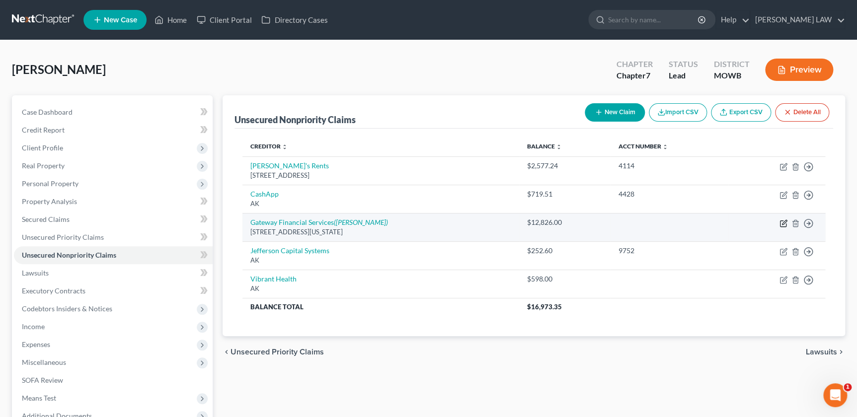
click at [781, 224] on icon "button" at bounding box center [783, 224] width 8 height 8
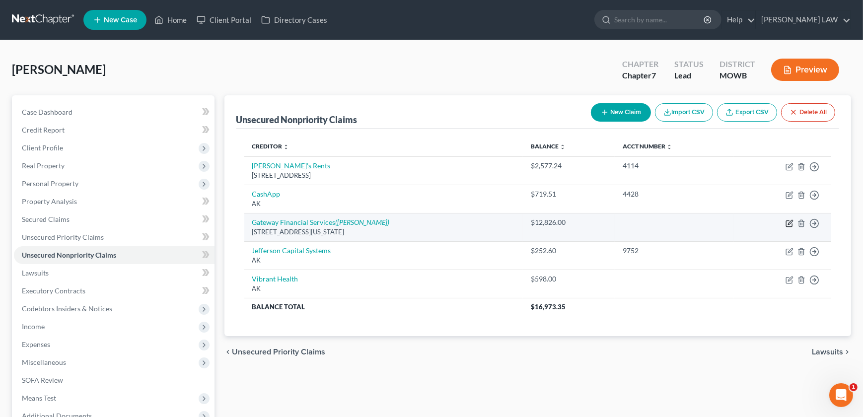
select select "23"
select select "4"
select select "0"
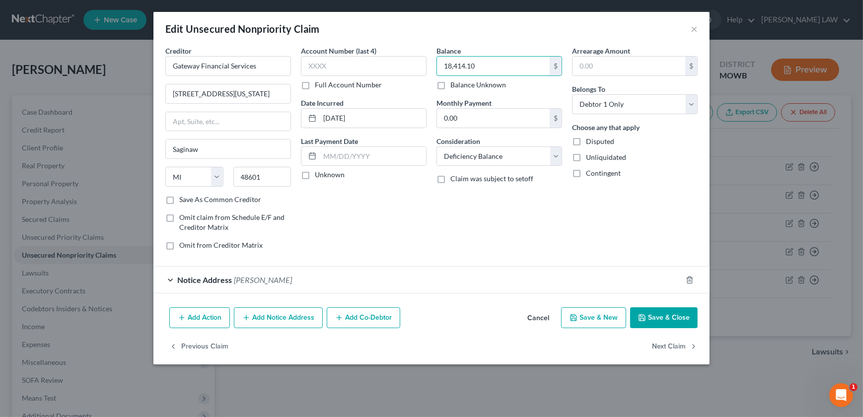
type input "18,414.10"
click at [654, 319] on button "Save & Close" at bounding box center [664, 317] width 68 height 21
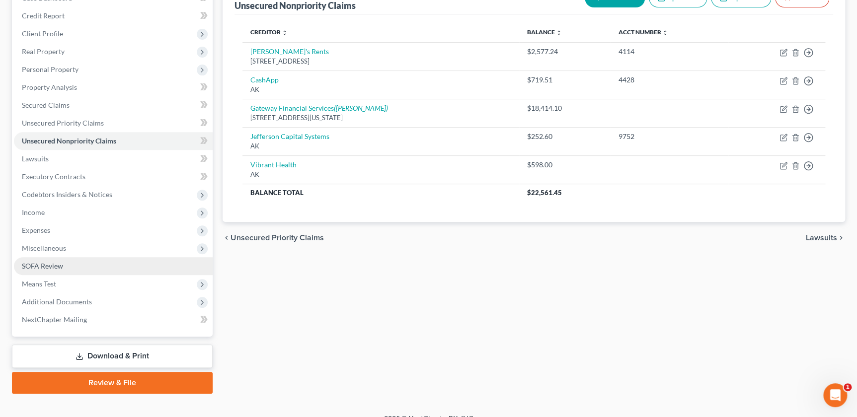
scroll to position [124, 0]
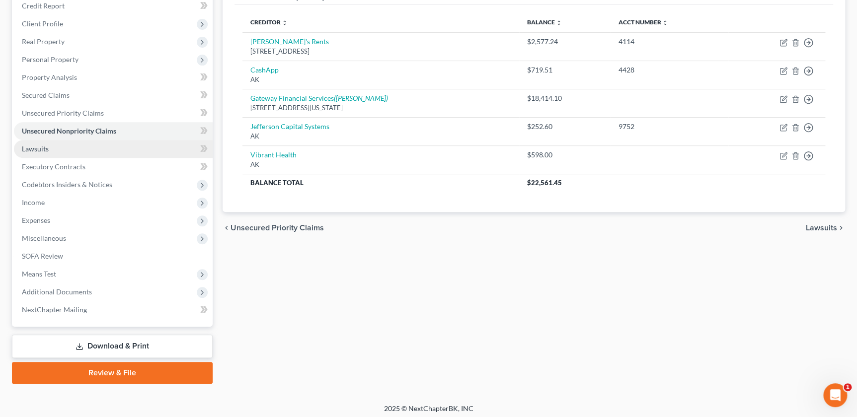
click at [50, 149] on link "Lawsuits" at bounding box center [113, 149] width 199 height 18
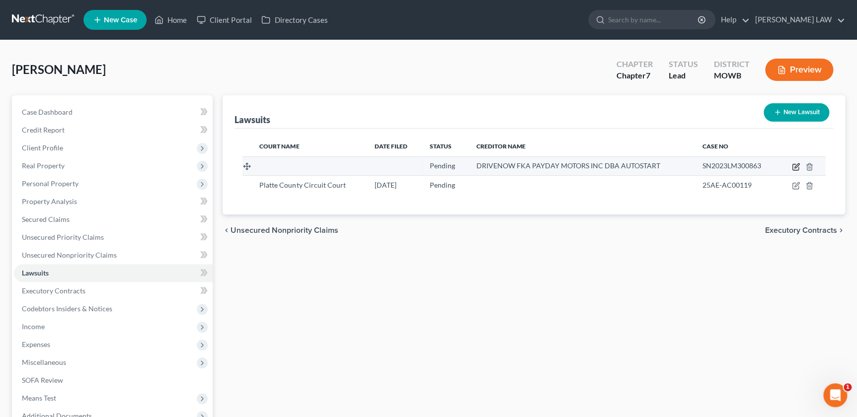
click at [795, 167] on icon "button" at bounding box center [796, 165] width 4 height 4
select select "17"
select select "0"
select select "1"
select select "17"
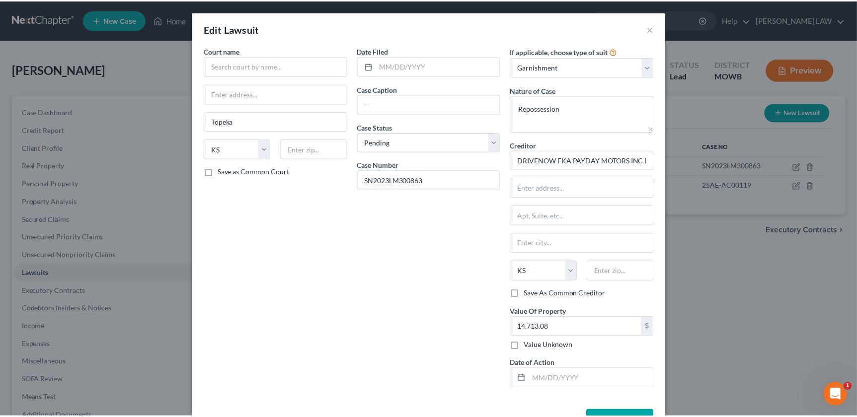
scroll to position [11, 0]
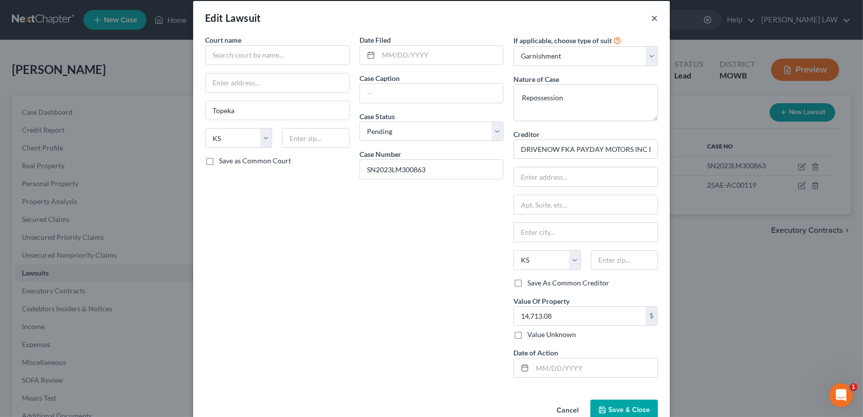
click at [651, 15] on button "×" at bounding box center [654, 18] width 7 height 12
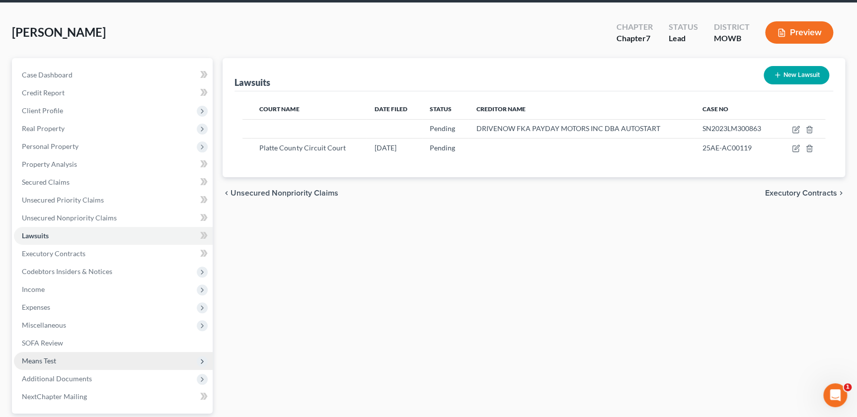
scroll to position [90, 0]
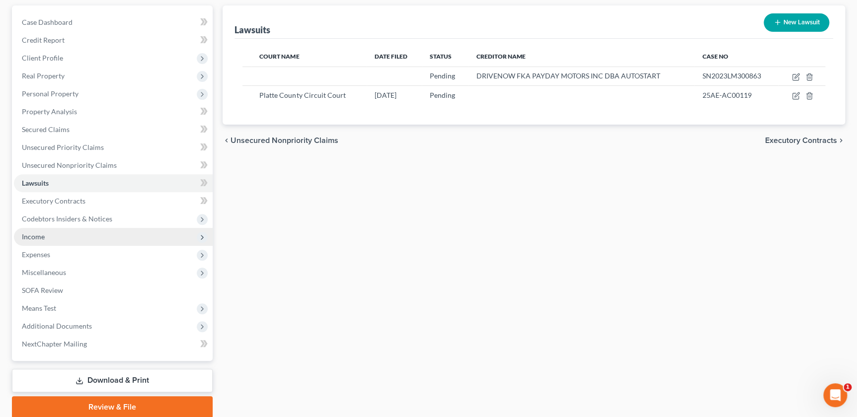
click at [57, 238] on span "Income" at bounding box center [113, 237] width 199 height 18
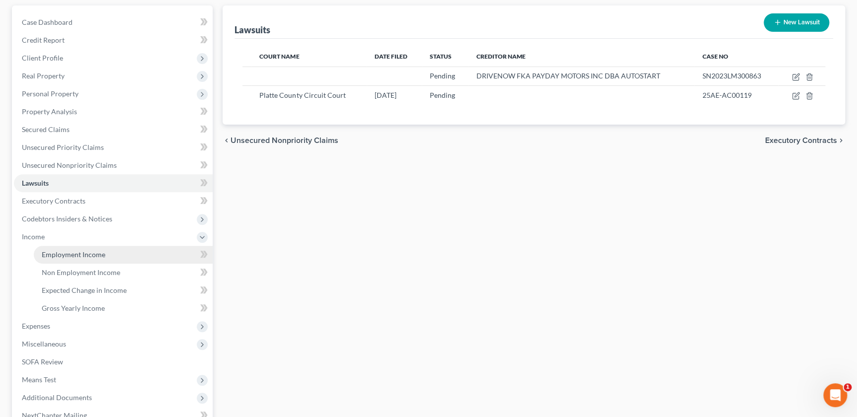
click at [72, 253] on span "Employment Income" at bounding box center [74, 254] width 64 height 8
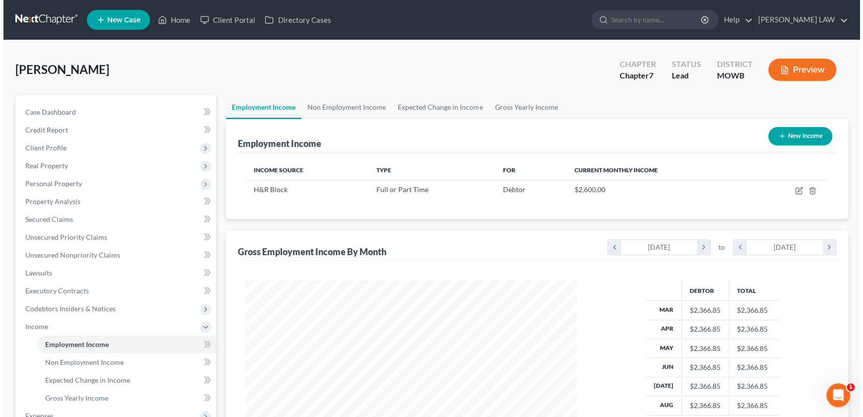
scroll to position [178, 351]
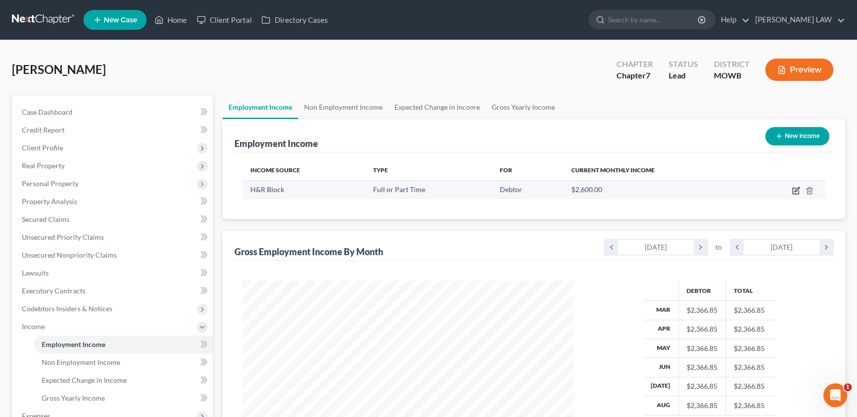
click at [797, 189] on icon "button" at bounding box center [796, 191] width 8 height 8
select select "0"
select select "26"
select select "2"
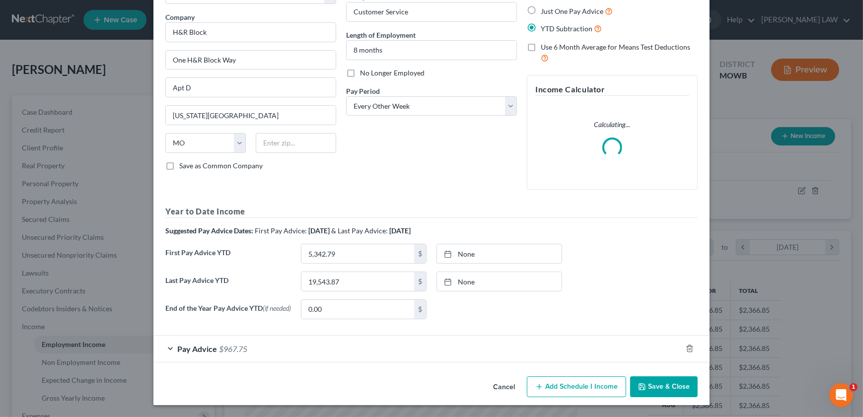
scroll to position [73, 0]
click at [378, 349] on div "Pay Advice $967.75" at bounding box center [417, 349] width 528 height 26
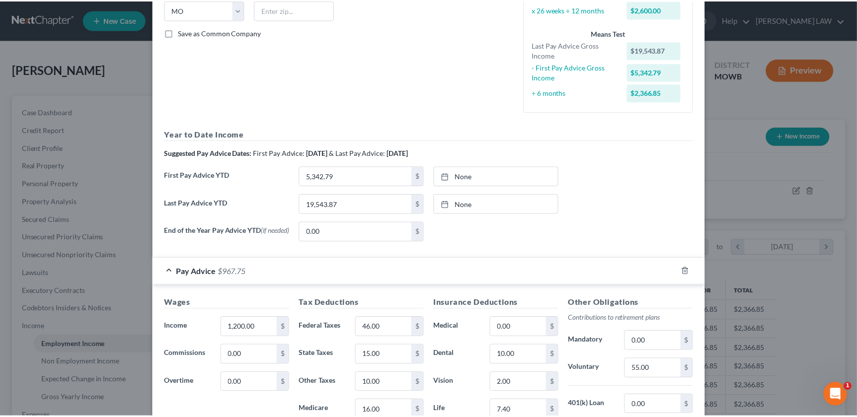
scroll to position [371, 0]
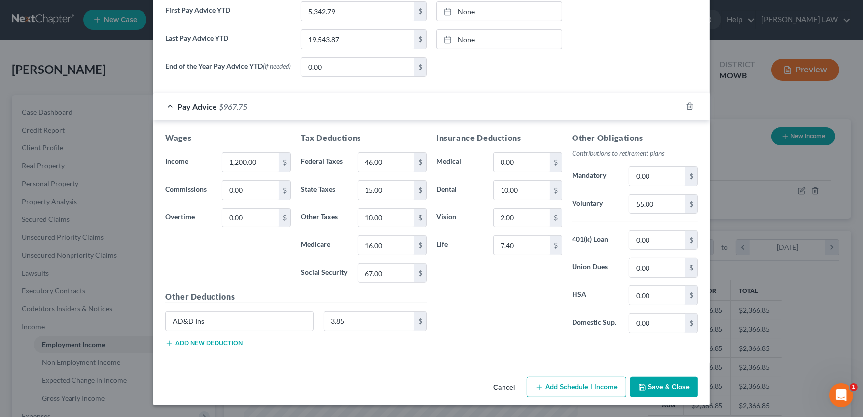
click at [661, 388] on button "Save & Close" at bounding box center [664, 387] width 68 height 21
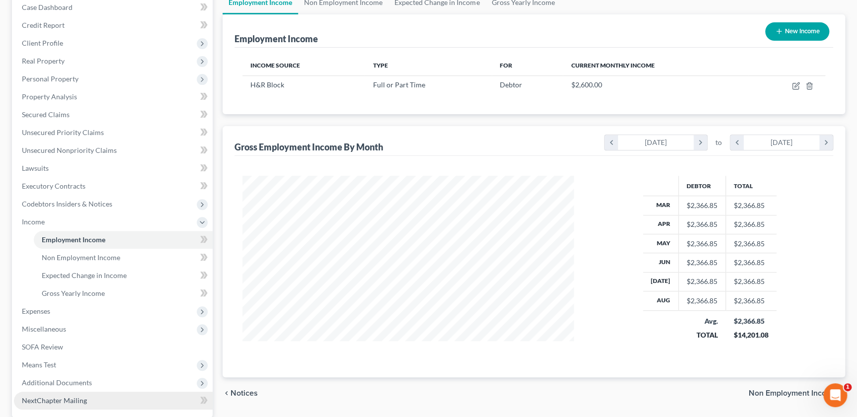
scroll to position [199, 0]
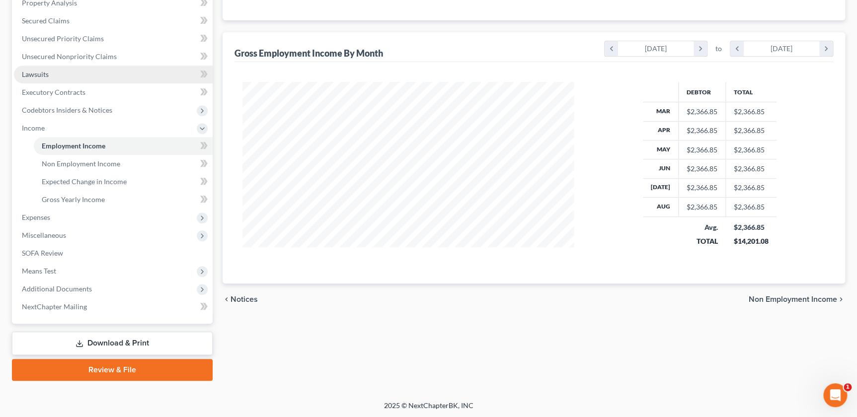
click at [34, 74] on span "Lawsuits" at bounding box center [35, 74] width 27 height 8
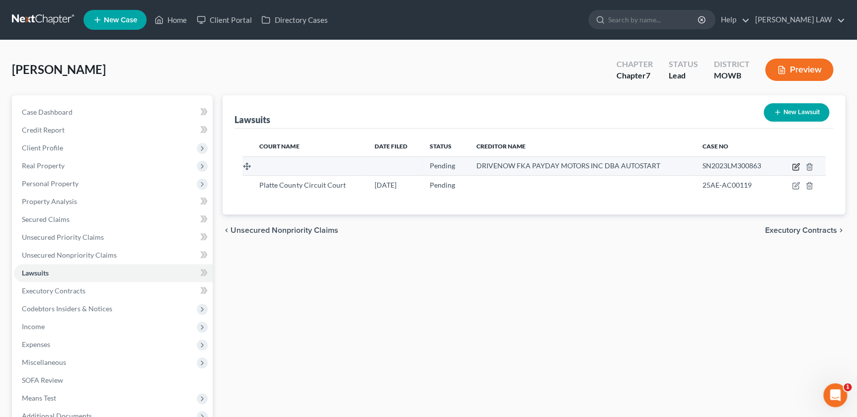
click at [794, 166] on icon "button" at bounding box center [796, 167] width 8 height 8
select select "17"
select select "0"
select select "1"
select select "17"
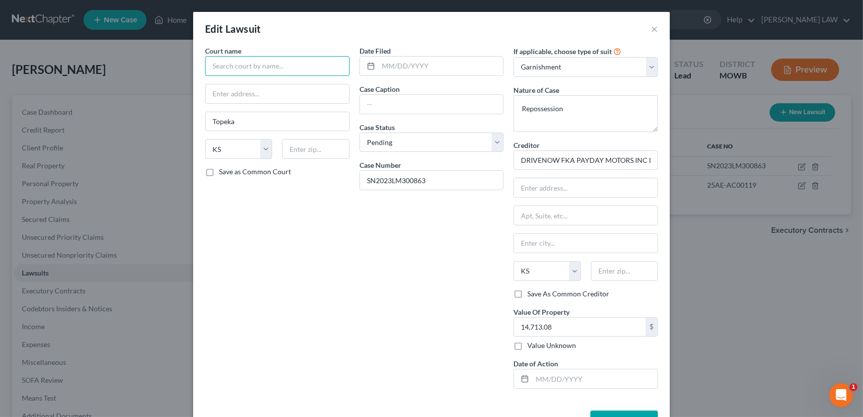
click at [244, 65] on input "text" at bounding box center [277, 66] width 145 height 20
type input "[GEOGRAPHIC_DATA]"
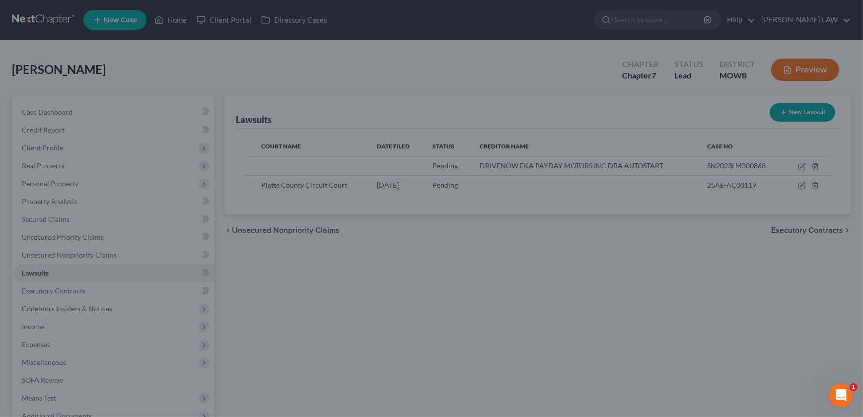
click at [731, 115] on div "New Lawsuit × Court name * Shawnee County District Court [GEOGRAPHIC_DATA] [US_…" at bounding box center [431, 208] width 863 height 417
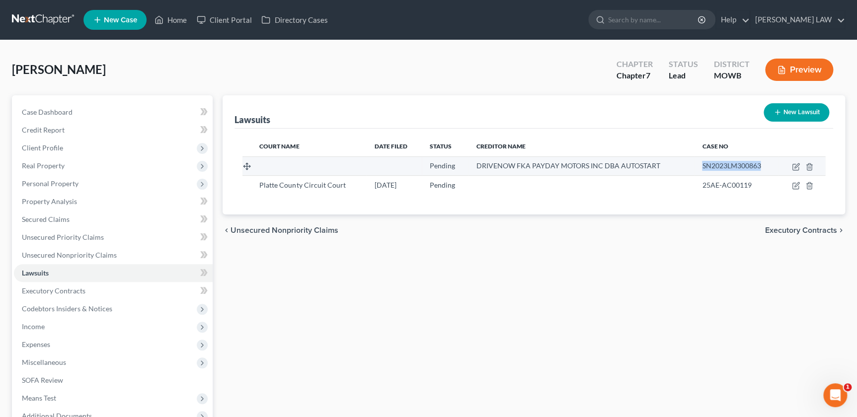
drag, startPoint x: 760, startPoint y: 165, endPoint x: 695, endPoint y: 163, distance: 65.1
click at [695, 163] on td "SN2023LM300863" at bounding box center [736, 165] width 84 height 19
drag, startPoint x: 695, startPoint y: 163, endPoint x: 705, endPoint y: 163, distance: 10.4
copy span "SN2023LM300863"
click at [806, 164] on icon "button" at bounding box center [808, 166] width 4 height 6
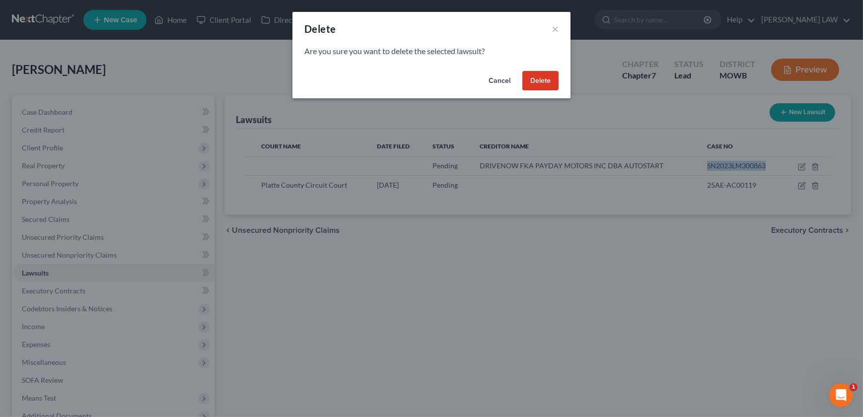
click at [546, 85] on button "Delete" at bounding box center [540, 81] width 36 height 20
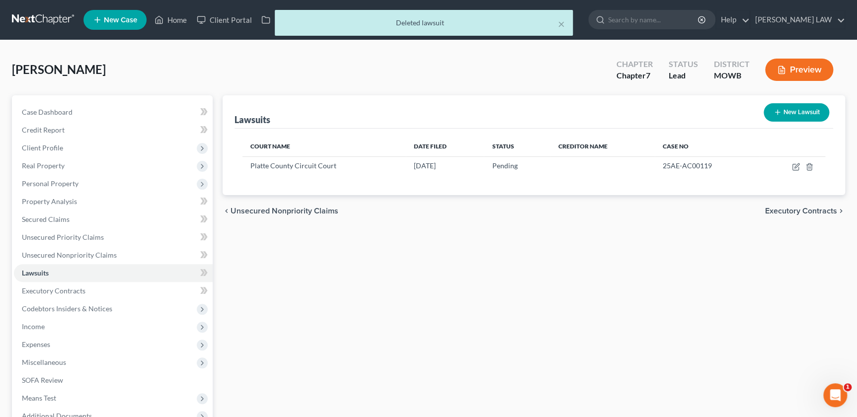
click at [787, 113] on button "New Lawsuit" at bounding box center [796, 112] width 66 height 18
select select "0"
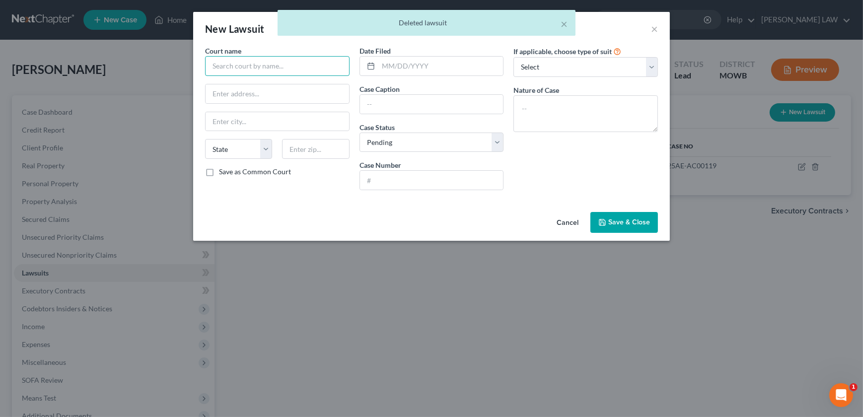
click at [246, 73] on input "text" at bounding box center [277, 66] width 145 height 20
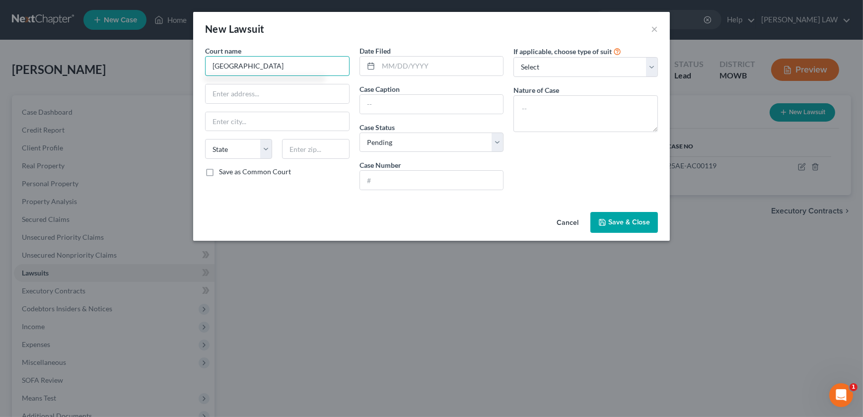
type input "[GEOGRAPHIC_DATA]"
click at [275, 91] on input "text" at bounding box center [278, 93] width 144 height 19
type input "[STREET_ADDRESS]"
click at [301, 148] on input "666603" at bounding box center [315, 149] width 67 height 20
type input "66603"
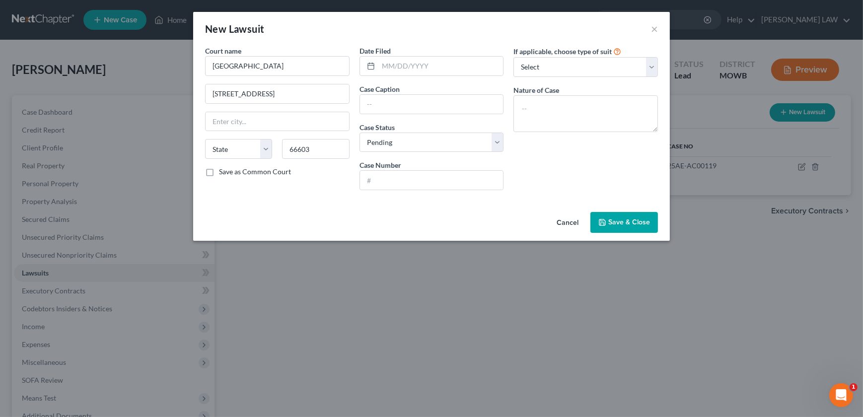
click at [280, 205] on div "Court name * Shawnee County District Court [GEOGRAPHIC_DATA] [US_STATE] AK AR A…" at bounding box center [431, 127] width 477 height 162
type input "Topeka"
select select "17"
click at [379, 140] on select "Select Pending On Appeal Concluded" at bounding box center [432, 143] width 145 height 20
select select "2"
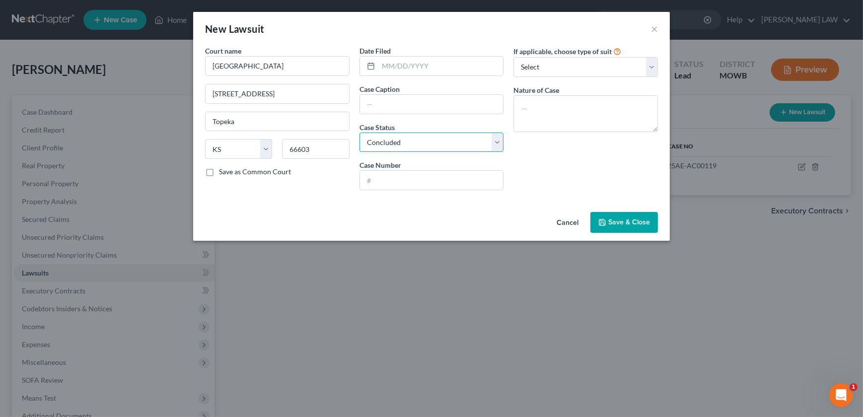
click at [360, 133] on select "Select Pending On Appeal Concluded" at bounding box center [432, 143] width 145 height 20
click at [382, 179] on input "text" at bounding box center [432, 180] width 144 height 19
paste input "SN2023LM300863"
type input "SN2023LM300863"
click at [386, 109] on input "text" at bounding box center [432, 104] width 144 height 19
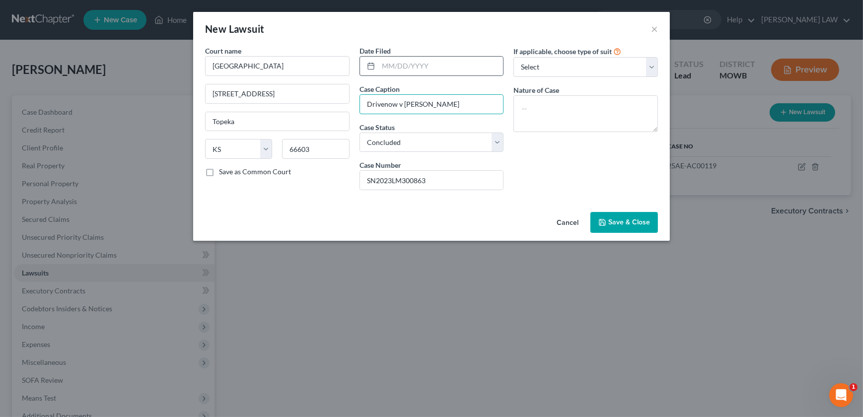
type input "Drivenow v [PERSON_NAME]"
click at [409, 75] on div at bounding box center [432, 66] width 145 height 20
click at [406, 69] on input "text" at bounding box center [440, 66] width 125 height 19
type input "[DATE]"
click at [611, 228] on button "Save & Close" at bounding box center [624, 222] width 68 height 21
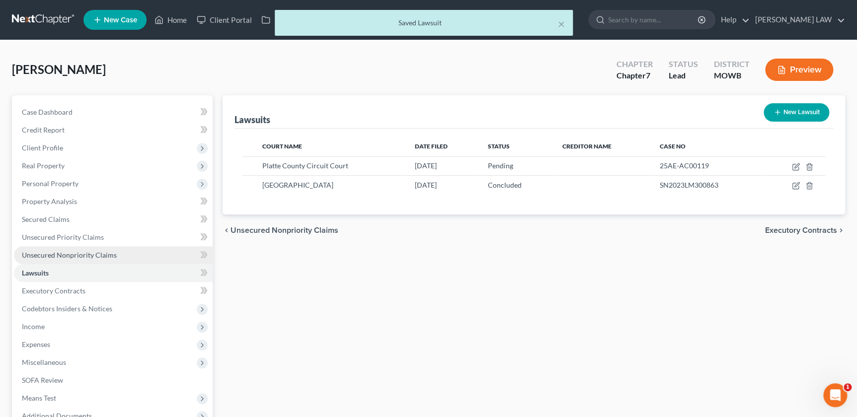
click at [85, 256] on span "Unsecured Nonpriority Claims" at bounding box center [69, 255] width 95 height 8
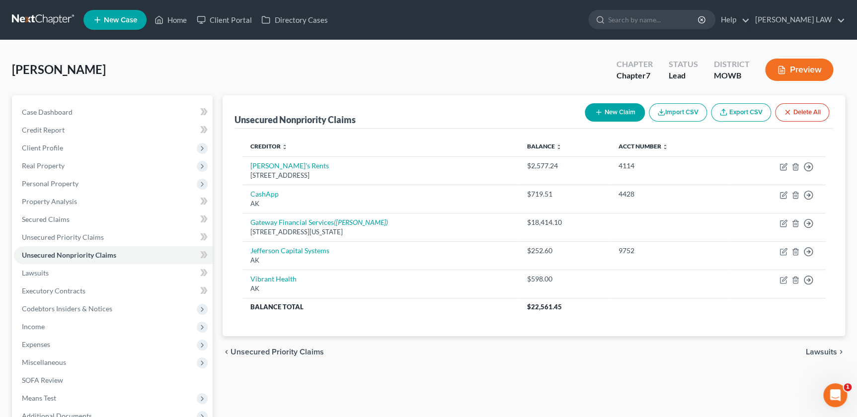
click at [600, 110] on button "New Claim" at bounding box center [615, 112] width 60 height 18
select select "0"
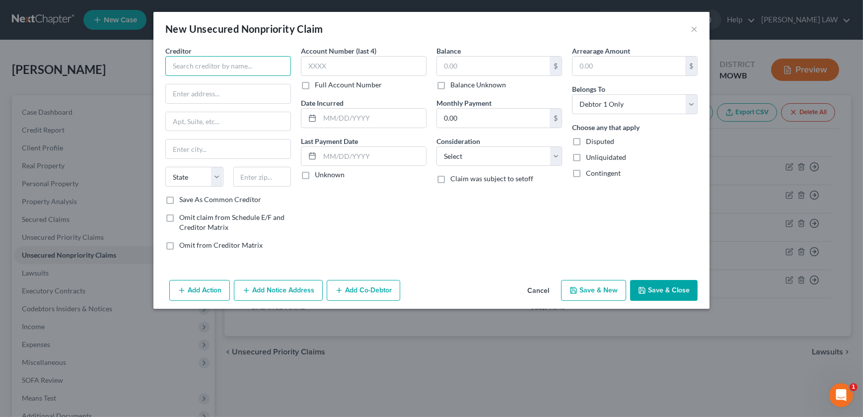
click at [210, 57] on input "text" at bounding box center [228, 66] width 126 height 20
type input "Drivenow"
click at [251, 285] on button "Add Notice Address" at bounding box center [278, 290] width 89 height 21
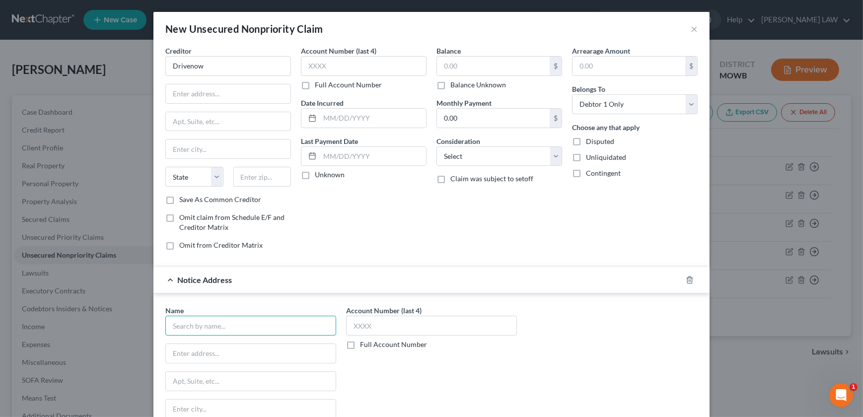
click at [187, 323] on input "text" at bounding box center [250, 326] width 171 height 20
type input "G"
type input "[PERSON_NAME] & Associates [GEOGRAPHIC_DATA]"
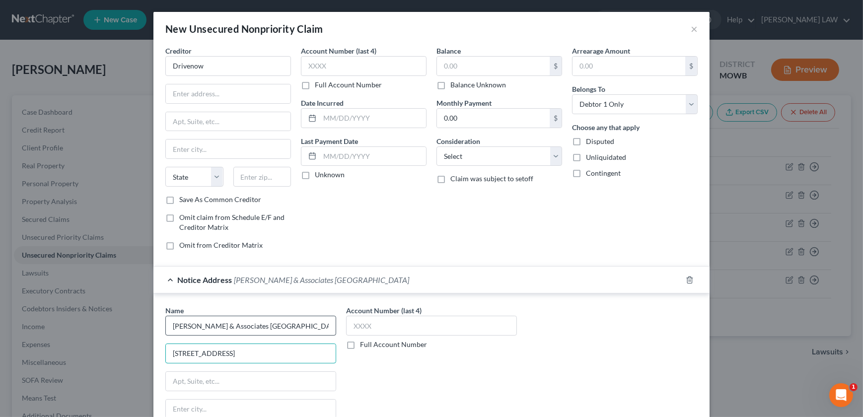
type input "[STREET_ADDRESS]"
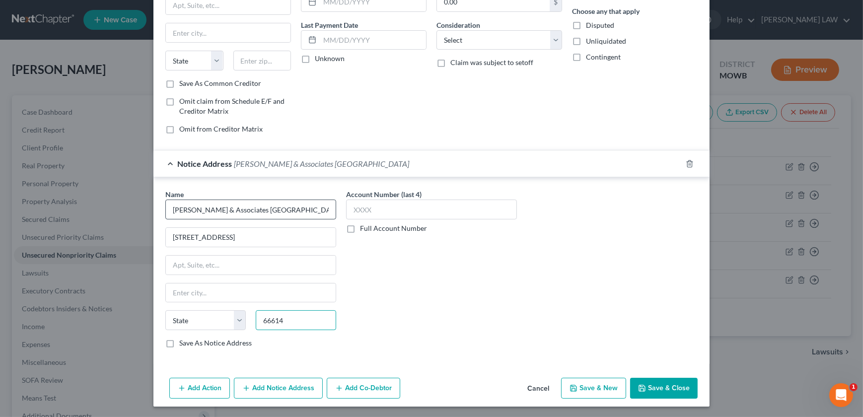
type input "66614"
type input "Topeka"
select select "17"
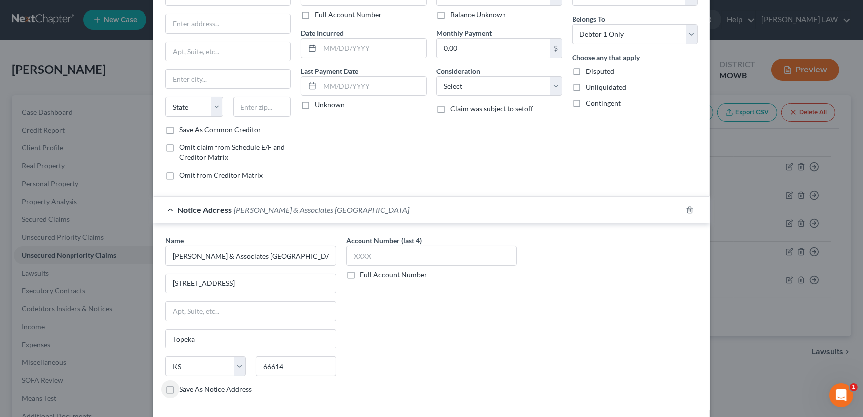
scroll to position [0, 0]
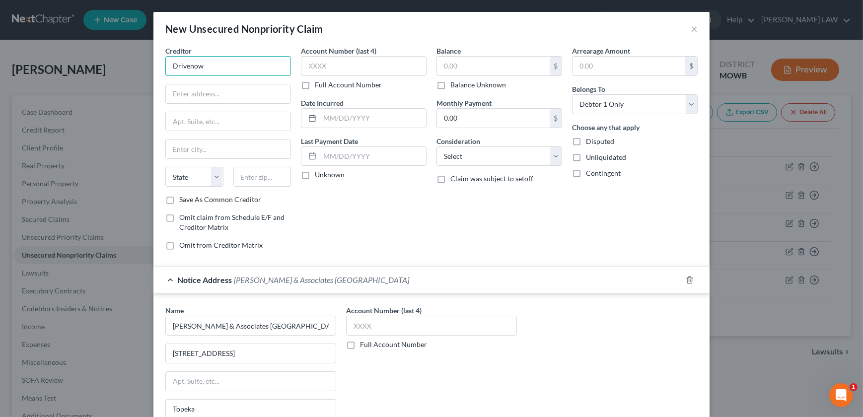
drag, startPoint x: 226, startPoint y: 66, endPoint x: 156, endPoint y: 64, distance: 70.5
click at [156, 64] on div "Creditor * Drivenow State [US_STATE] AK AR AZ CA CO CT DE DC [GEOGRAPHIC_DATA] …" at bounding box center [431, 268] width 556 height 444
type input "Drive Now"
click at [193, 98] on input "text" at bounding box center [228, 93] width 125 height 19
type input "[STREET_ADDRESS]"
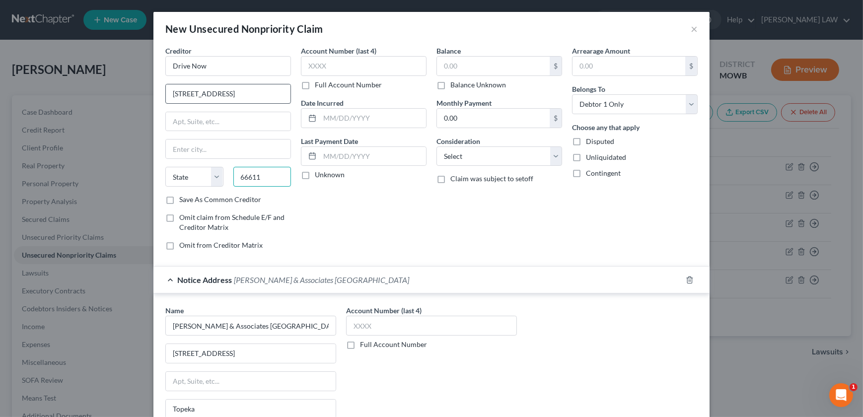
type input "66611"
type input "Topeka"
select select "17"
click at [446, 123] on input "0.00" at bounding box center [493, 118] width 113 height 19
click at [441, 69] on input "text" at bounding box center [493, 66] width 113 height 19
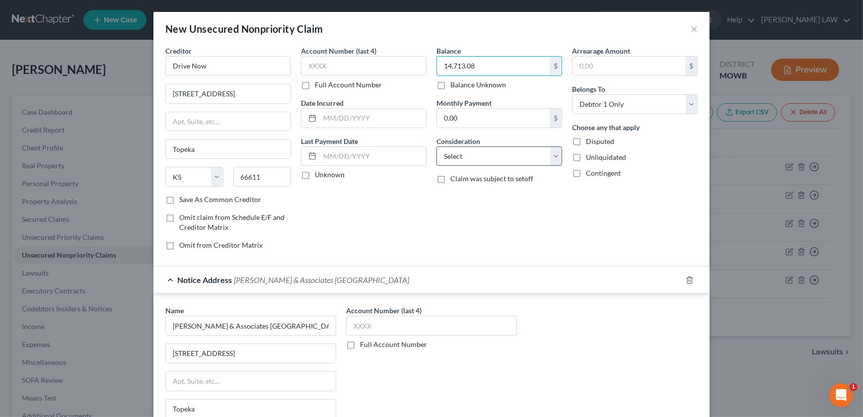
type input "14,713.08"
click at [464, 163] on select "Select Cable / Satellite Services Collection Agency Credit Card Debt Debt Couns…" at bounding box center [500, 157] width 126 height 20
select select "4"
click at [437, 147] on select "Select Cable / Satellite Services Collection Agency Credit Card Debt Debt Couns…" at bounding box center [500, 157] width 126 height 20
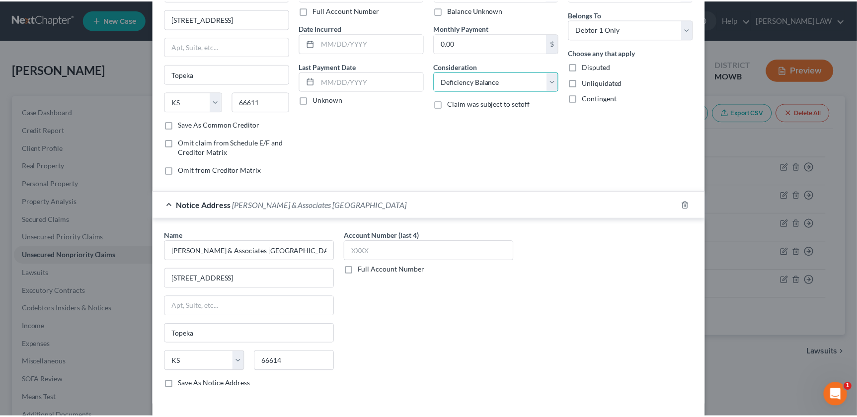
scroll to position [116, 0]
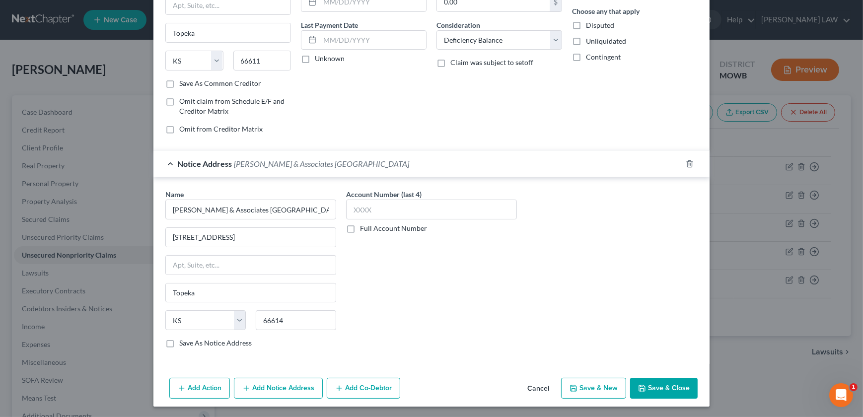
click at [649, 384] on button "Save & Close" at bounding box center [664, 388] width 68 height 21
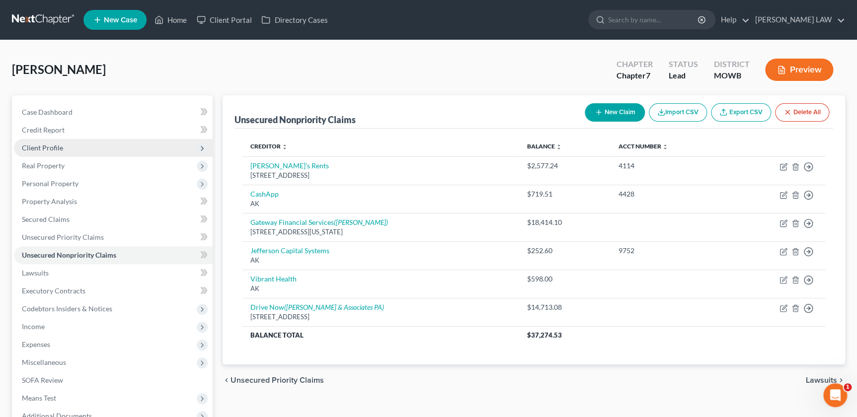
click at [50, 151] on span "Client Profile" at bounding box center [113, 148] width 199 height 18
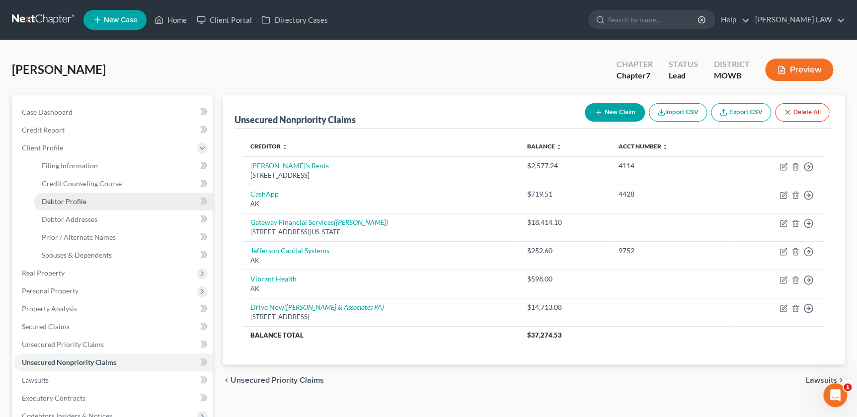
click at [88, 204] on link "Debtor Profile" at bounding box center [123, 202] width 179 height 18
select select "3"
select select "1"
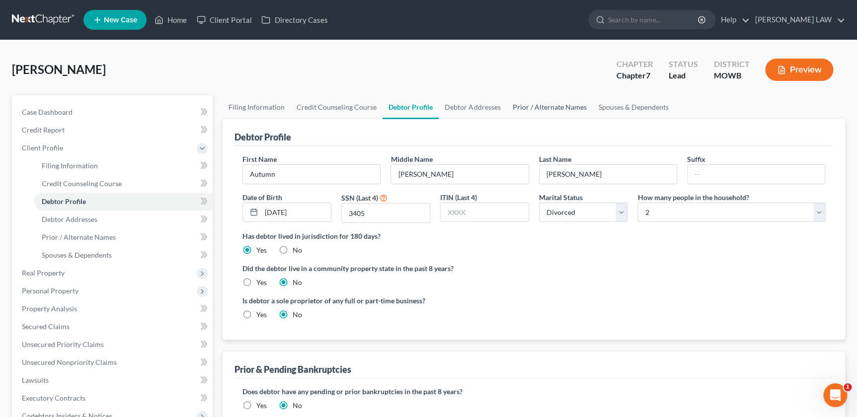
click at [515, 108] on link "Prior / Alternate Names" at bounding box center [549, 107] width 86 height 24
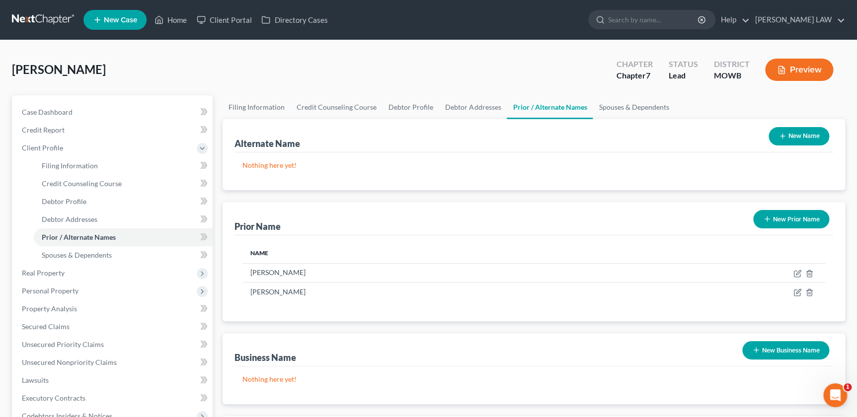
click at [788, 223] on button "New Prior Name" at bounding box center [791, 219] width 76 height 18
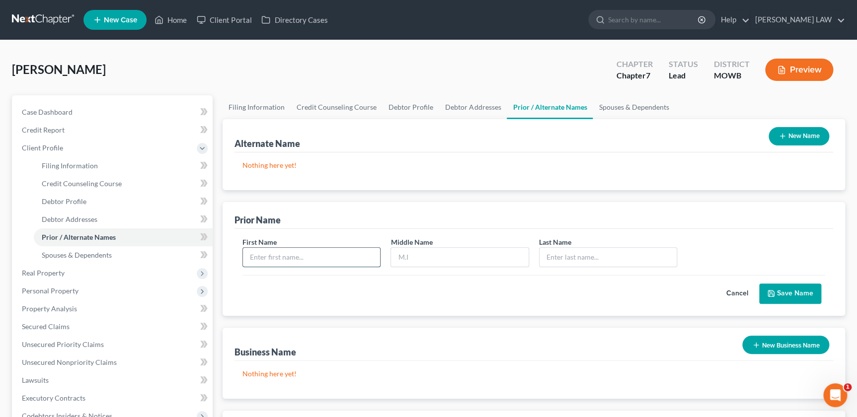
click at [280, 253] on input "text" at bounding box center [311, 257] width 137 height 19
type input "Autumn"
type input "[PERSON_NAME]"
click at [785, 292] on button "Save Name" at bounding box center [790, 294] width 62 height 21
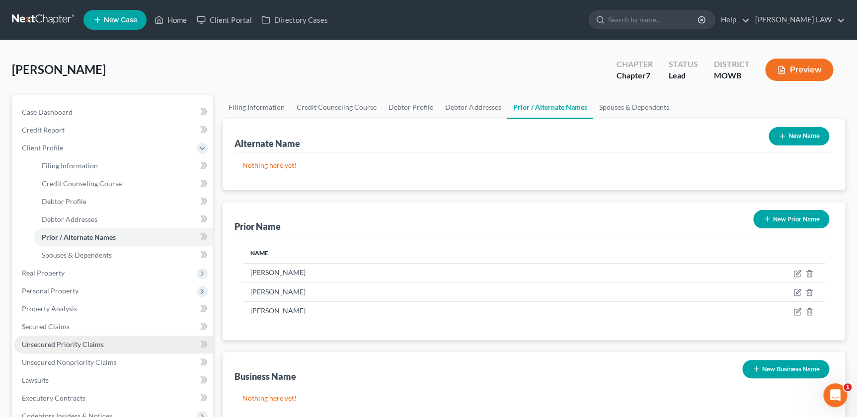
click at [60, 348] on link "Unsecured Priority Claims" at bounding box center [113, 345] width 199 height 18
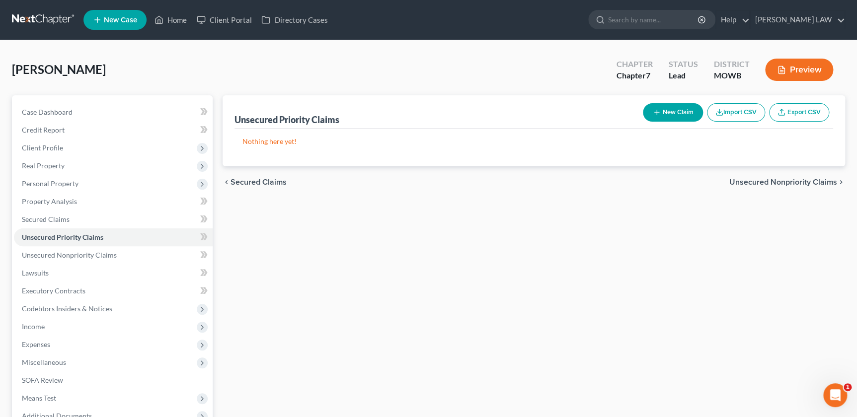
click at [666, 112] on button "New Claim" at bounding box center [673, 112] width 60 height 18
select select "0"
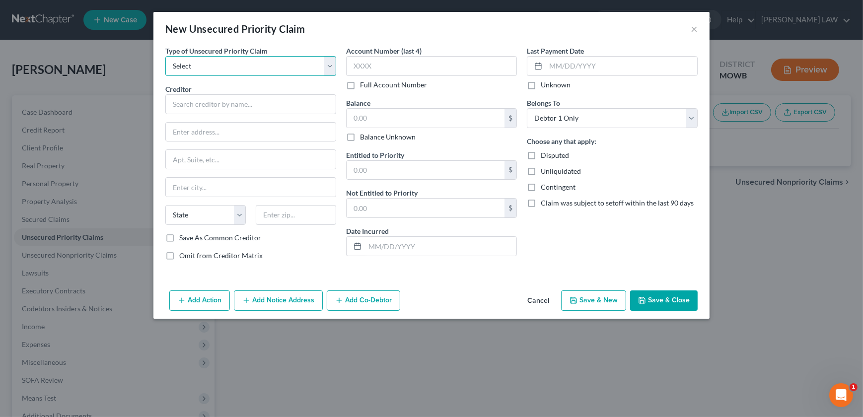
click at [221, 69] on select "Select Taxes & Other Government Units Domestic Support Obligations Extensions o…" at bounding box center [250, 66] width 171 height 20
select select "1"
click at [165, 56] on select "Select Taxes & Other Government Units Domestic Support Obligations Extensions o…" at bounding box center [250, 66] width 171 height 20
click at [209, 107] on input "text" at bounding box center [250, 104] width 171 height 20
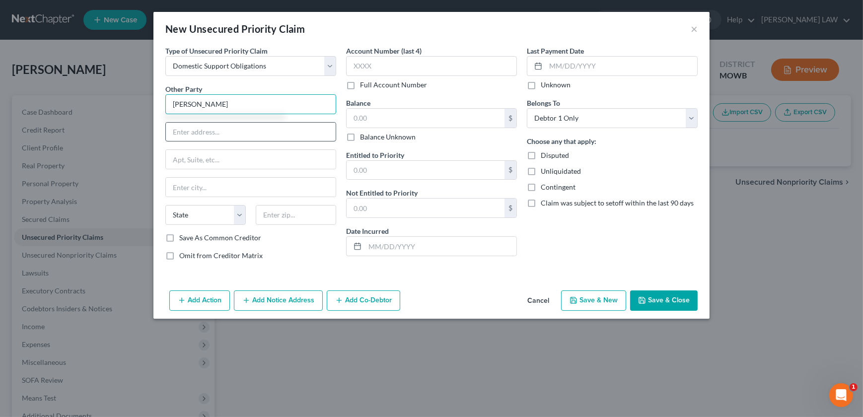
type input "[PERSON_NAME]"
drag, startPoint x: 212, startPoint y: 139, endPoint x: 205, endPoint y: 136, distance: 7.4
click at [212, 139] on input "text" at bounding box center [251, 132] width 170 height 19
type input "c/o [US_STATE] Payment Center"
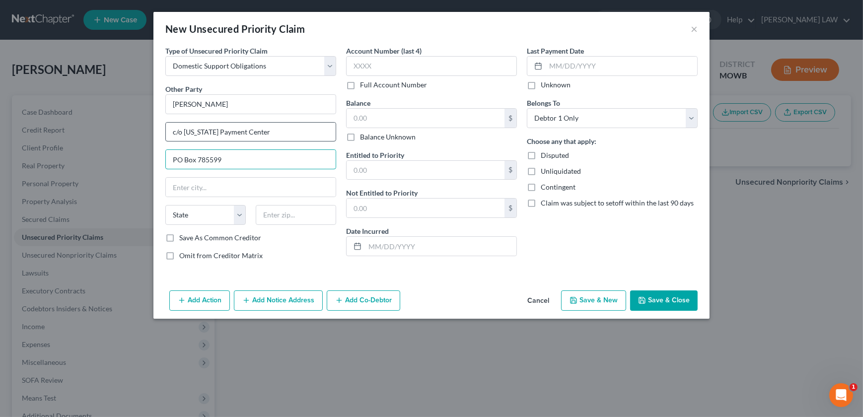
type input "PO Box 785599"
click at [304, 219] on input "text" at bounding box center [296, 215] width 80 height 20
type input "66675"
click at [439, 283] on div "Type of Unsecured Priority Claim * Select Taxes & Other Government Units Domest…" at bounding box center [431, 166] width 556 height 241
type input "Topeka"
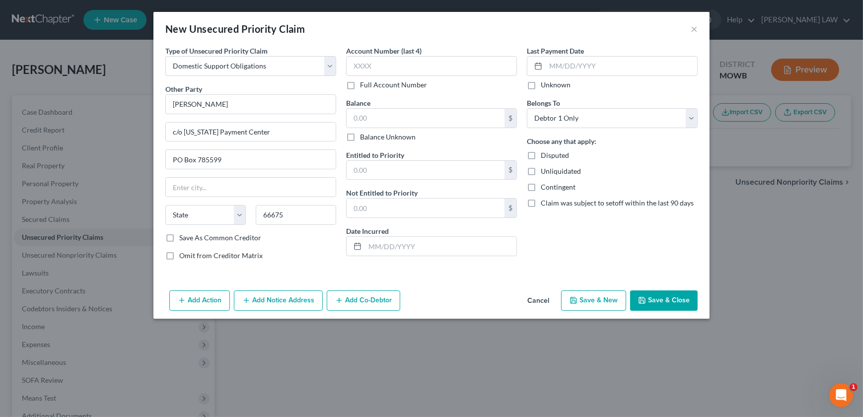
select select "17"
click at [672, 298] on button "Save & Close" at bounding box center [664, 301] width 68 height 21
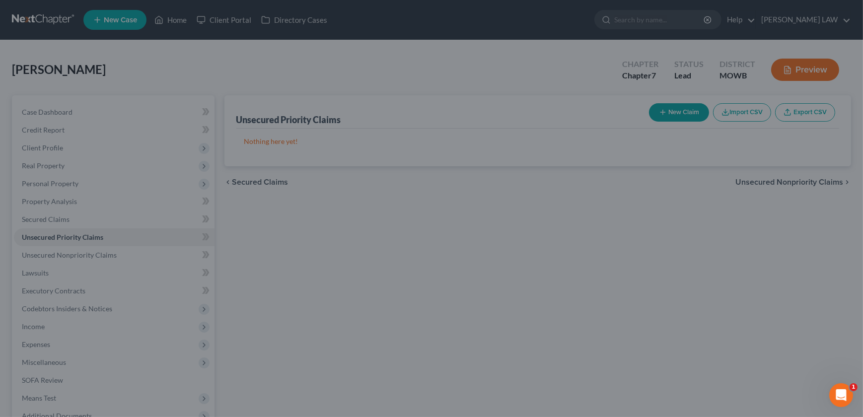
type input "0.00"
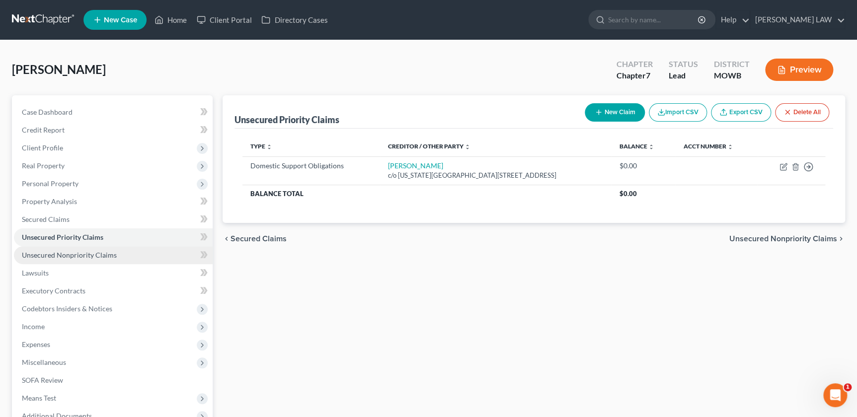
click at [74, 257] on span "Unsecured Nonpriority Claims" at bounding box center [69, 255] width 95 height 8
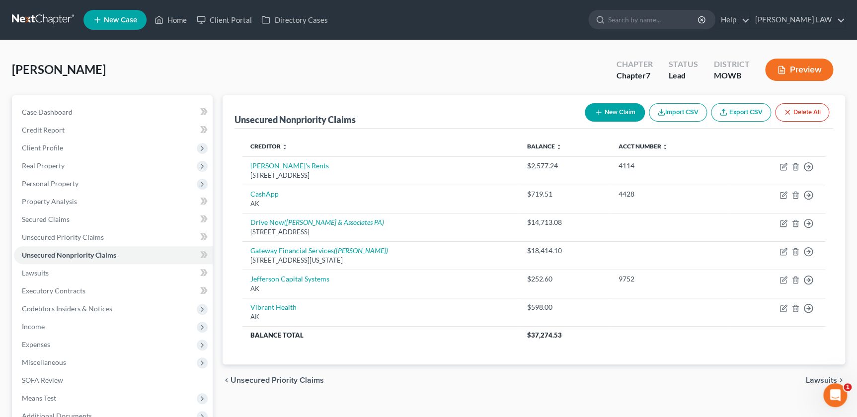
click at [594, 114] on icon "button" at bounding box center [598, 112] width 8 height 8
select select "0"
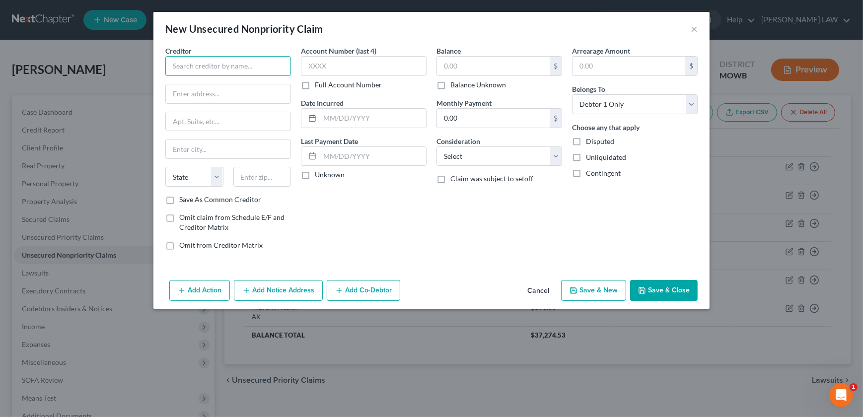
click at [219, 71] on input "text" at bounding box center [228, 66] width 126 height 20
type input "Advanced [MEDICAL_DATA] Consultants of KC"
type input "PO Box 370350"
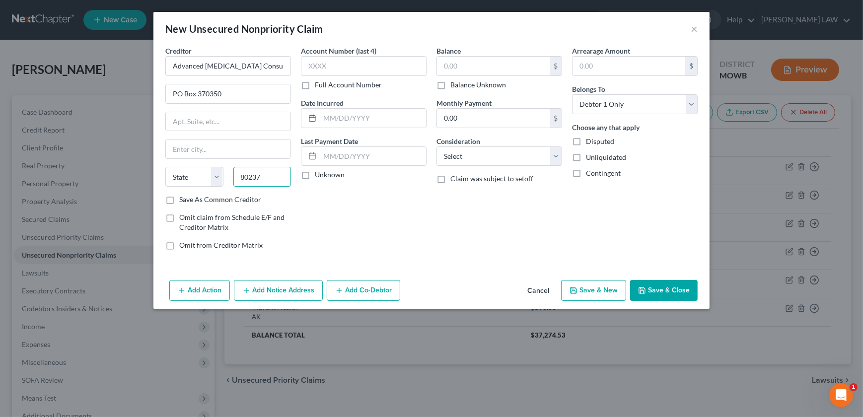
type input "80237"
type input "[GEOGRAPHIC_DATA]"
select select "5"
click at [370, 63] on input "text" at bounding box center [364, 66] width 126 height 20
type input "6284"
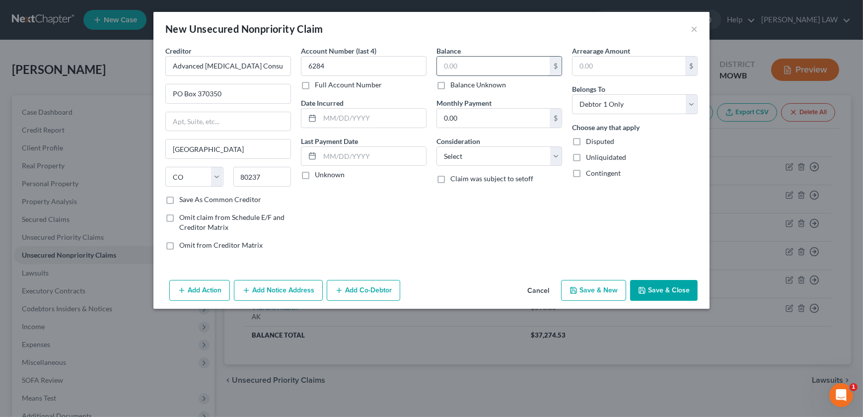
click at [442, 73] on input "text" at bounding box center [493, 66] width 113 height 19
type input "400"
click at [332, 119] on input "text" at bounding box center [373, 118] width 106 height 19
type input "[DATE]"
click at [500, 163] on select "Select Cable / Satellite Services Collection Agency Credit Card Debt Debt Couns…" at bounding box center [500, 157] width 126 height 20
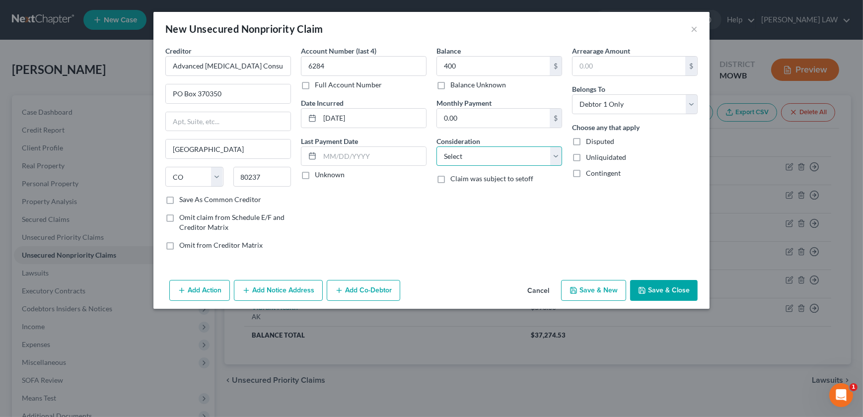
select select "9"
click at [437, 147] on select "Select Cable / Satellite Services Collection Agency Credit Card Debt Debt Couns…" at bounding box center [500, 157] width 126 height 20
click at [659, 286] on button "Save & Close" at bounding box center [664, 290] width 68 height 21
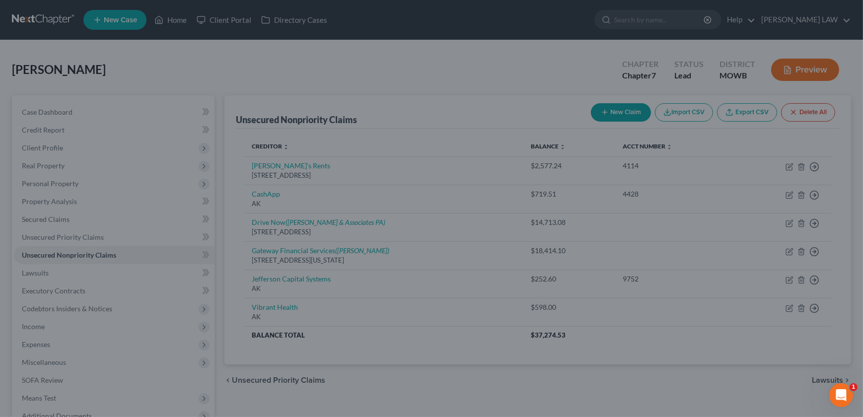
type input "400.00"
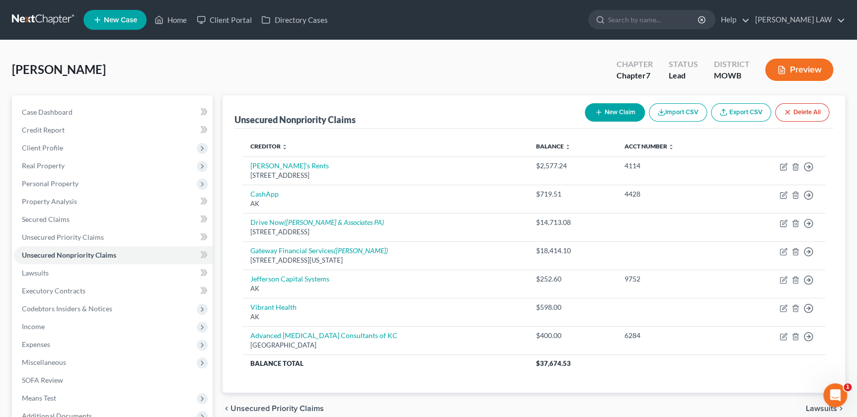
click at [594, 113] on icon "button" at bounding box center [598, 112] width 8 height 8
select select "0"
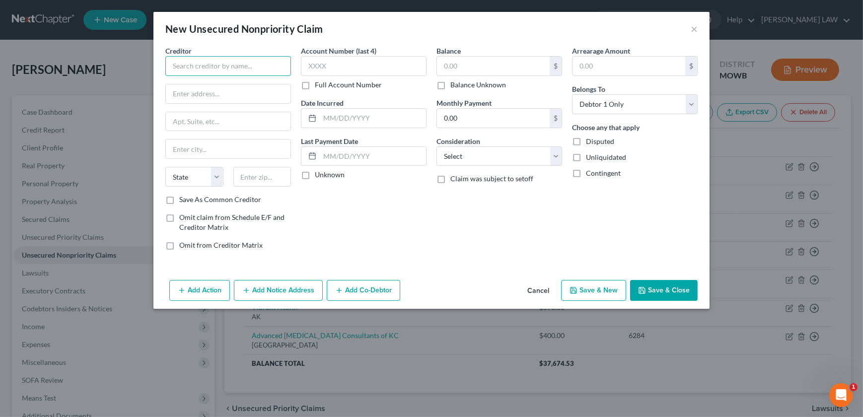
click at [216, 63] on input "text" at bounding box center [228, 66] width 126 height 20
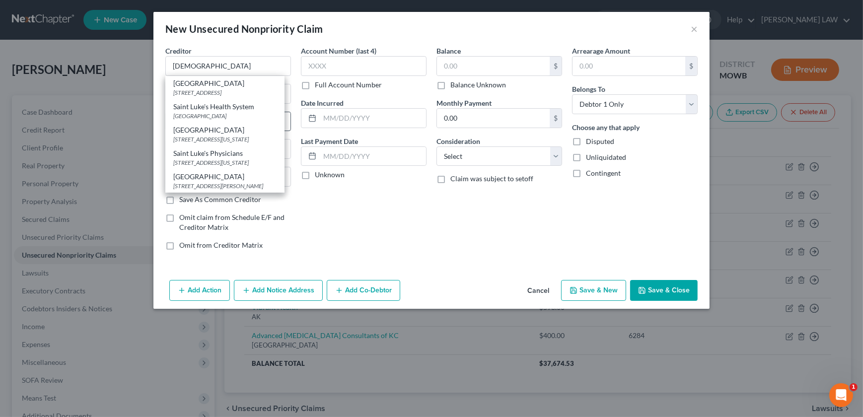
click at [222, 112] on div "Saint Luke's Health System" at bounding box center [224, 107] width 103 height 10
type input "Saint Luke's Health System"
type input "PO Box 505327"
type input "Saint Louis"
select select "26"
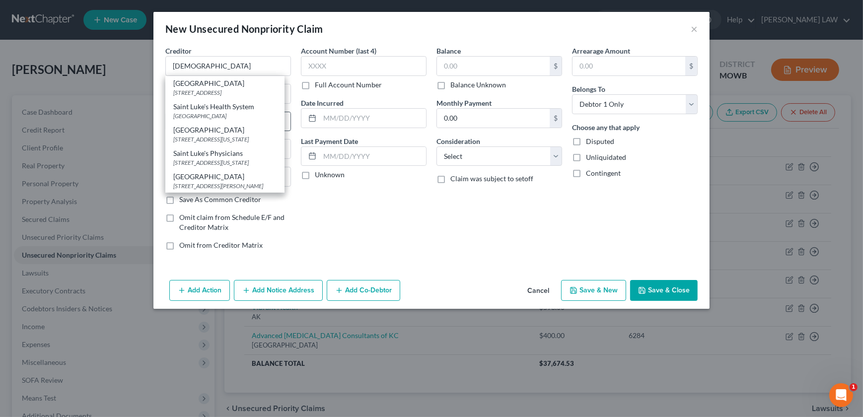
type input "63150"
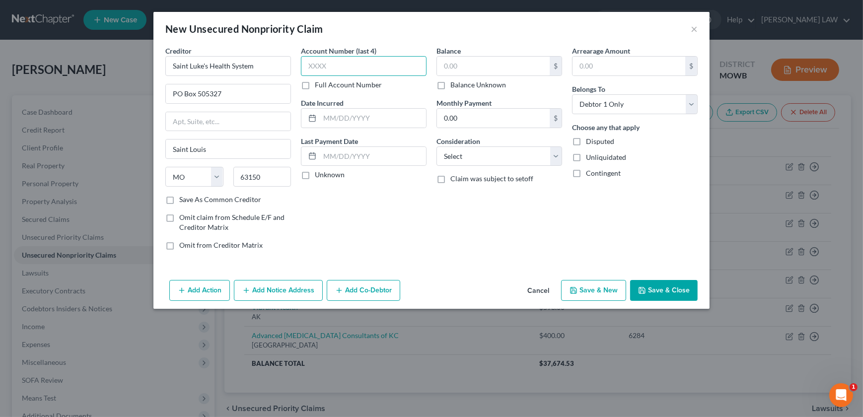
click at [381, 65] on input "text" at bounding box center [364, 66] width 126 height 20
type input "5090"
click at [482, 71] on input "text" at bounding box center [493, 66] width 113 height 19
type input "3,554.69"
click at [471, 155] on select "Select Cable / Satellite Services Collection Agency Credit Card Debt Debt Couns…" at bounding box center [500, 157] width 126 height 20
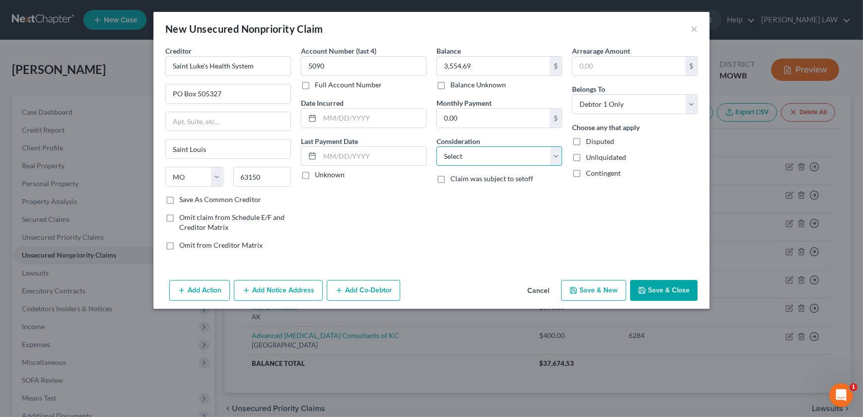
select select "9"
click at [437, 147] on select "Select Cable / Satellite Services Collection Agency Credit Card Debt Debt Couns…" at bounding box center [500, 157] width 126 height 20
click at [352, 154] on input "text" at bounding box center [373, 156] width 106 height 19
click at [346, 118] on input "text" at bounding box center [373, 118] width 106 height 19
type input "[DATE]"
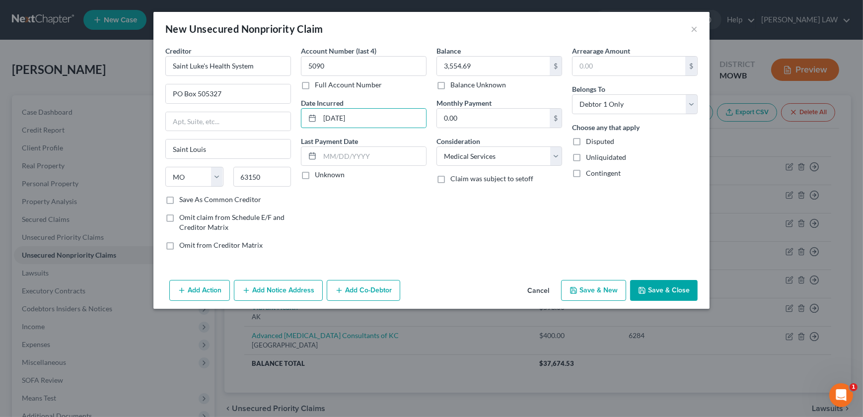
click at [264, 299] on button "Add Notice Address" at bounding box center [278, 290] width 89 height 21
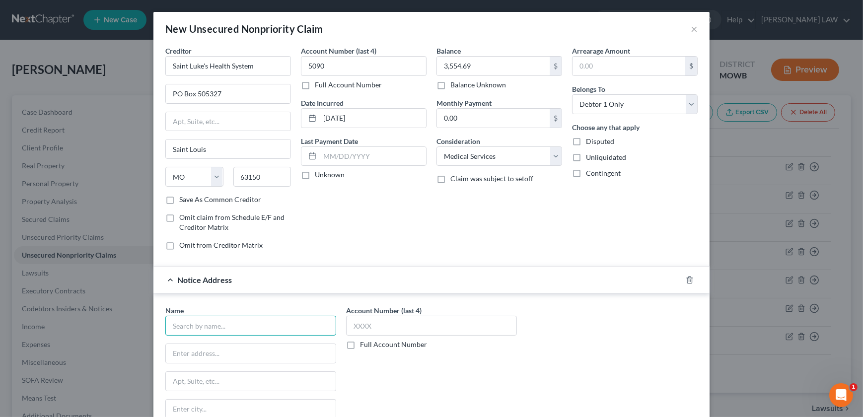
click at [188, 328] on input "text" at bounding box center [250, 326] width 171 height 20
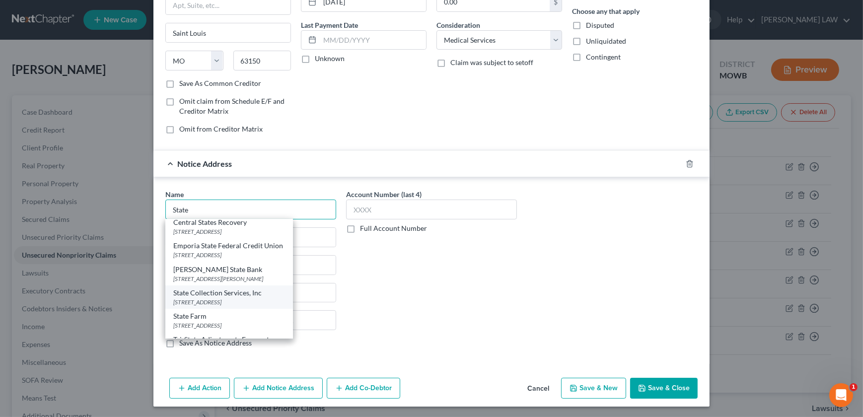
scroll to position [68, 0]
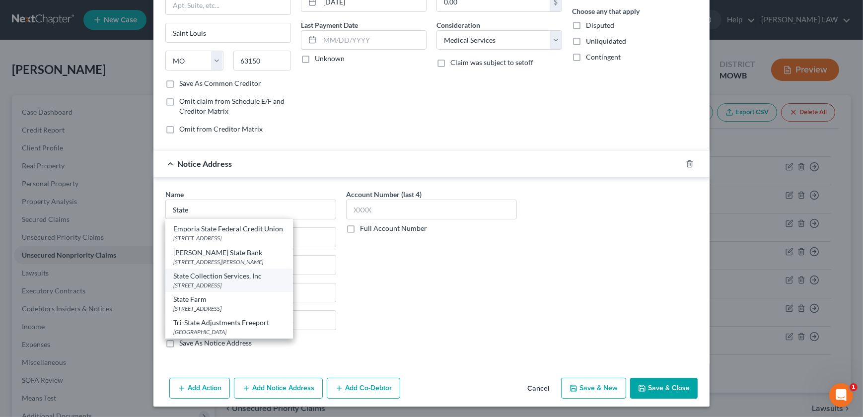
click at [210, 282] on div "[STREET_ADDRESS]" at bounding box center [229, 285] width 112 height 8
type input "State Collection Services, Inc"
type input "PO Box 6250"
type input "[GEOGRAPHIC_DATA]"
select select "52"
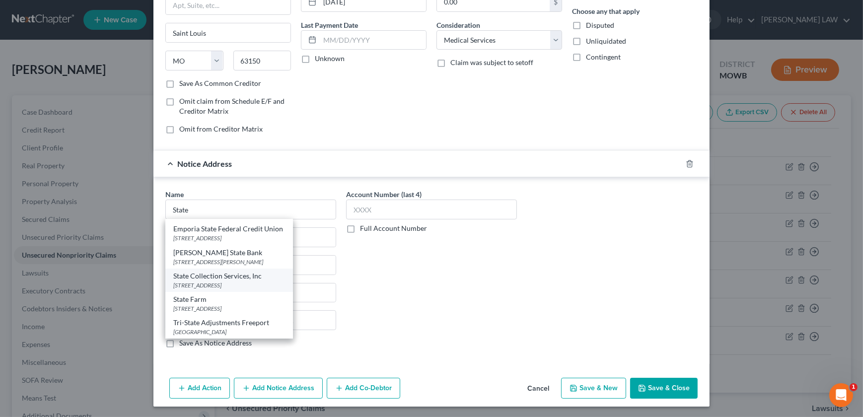
type input "53716"
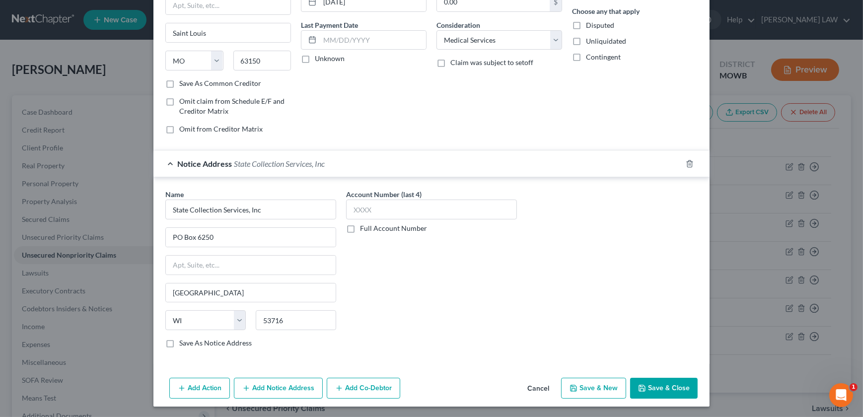
scroll to position [0, 0]
drag, startPoint x: 218, startPoint y: 240, endPoint x: 81, endPoint y: 235, distance: 137.2
click at [81, 238] on div "New Unsecured Nonpriority Claim × Creditor * Saint Luke's Health System [GEOGRA…" at bounding box center [431, 208] width 863 height 417
type input "[STREET_ADDRESS]"
click at [664, 389] on button "Save & Close" at bounding box center [664, 388] width 68 height 21
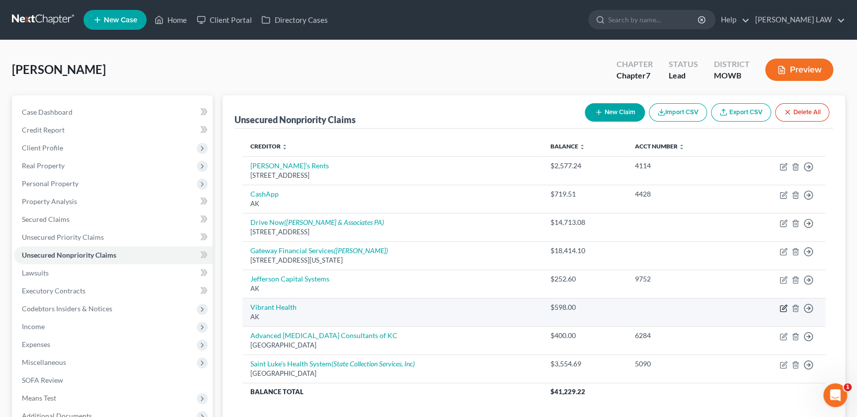
click at [781, 310] on icon "button" at bounding box center [783, 308] width 8 height 8
select select "1"
select select "9"
select select "0"
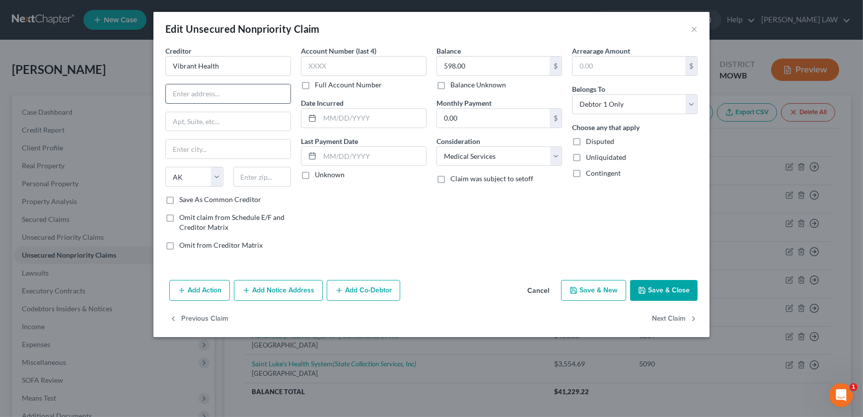
click at [189, 87] on input "text" at bounding box center [228, 93] width 125 height 19
type input "[STREET_ADDRESS]"
type input "66102"
type input "[US_STATE][GEOGRAPHIC_DATA]"
select select "17"
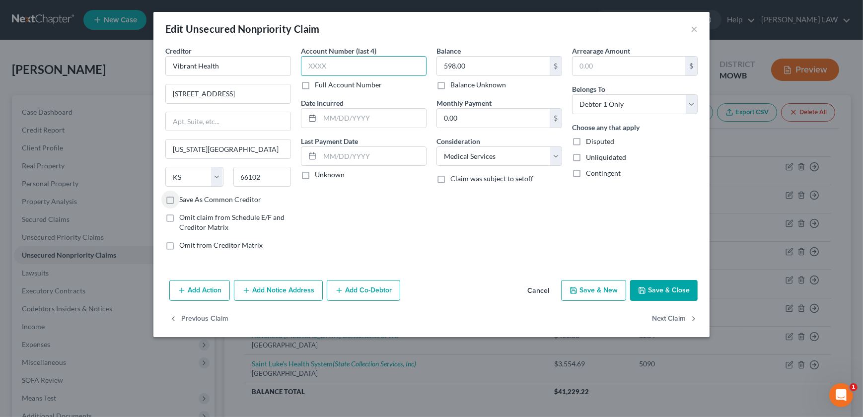
click at [346, 66] on input "text" at bounding box center [364, 66] width 126 height 20
type input "6922"
click at [353, 121] on input "text" at bounding box center [373, 118] width 106 height 19
type input "[DATE]"
click at [289, 294] on button "Add Notice Address" at bounding box center [278, 290] width 89 height 21
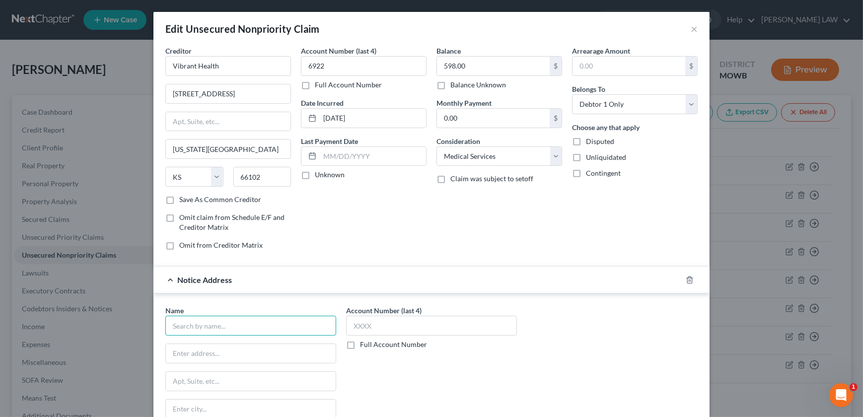
click at [197, 333] on input "text" at bounding box center [250, 326] width 171 height 20
type input "[PERSON_NAME] House Clinic"
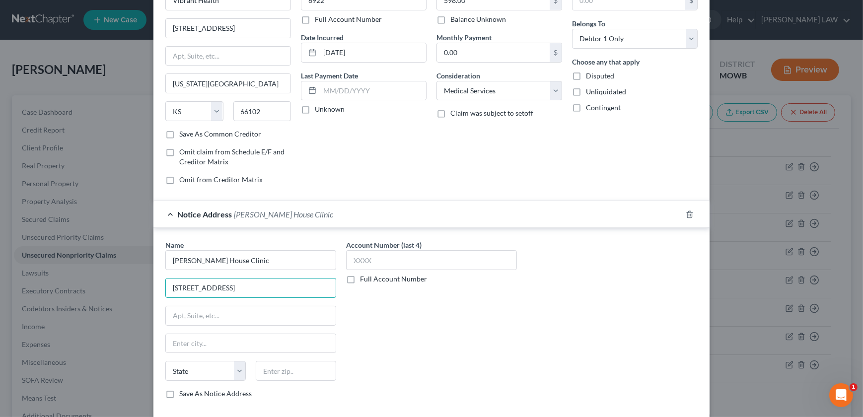
scroll to position [101, 0]
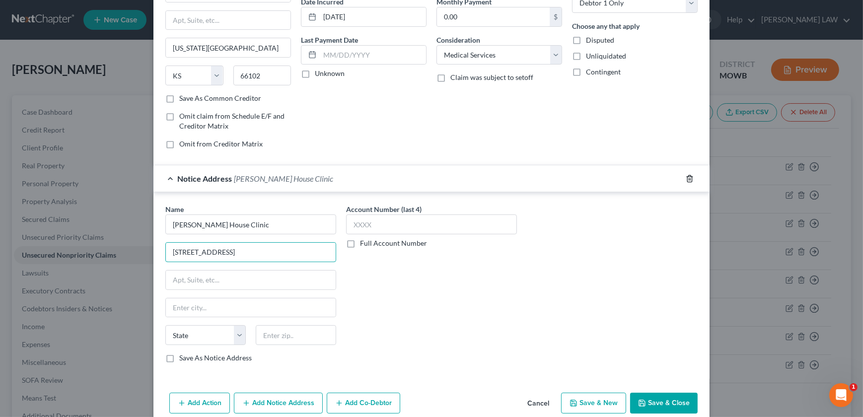
type input "[STREET_ADDRESS]"
click at [687, 177] on icon "button" at bounding box center [689, 178] width 4 height 6
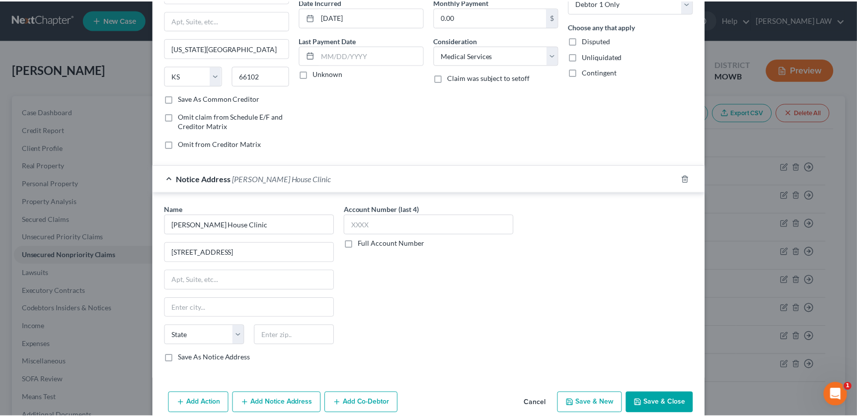
scroll to position [0, 0]
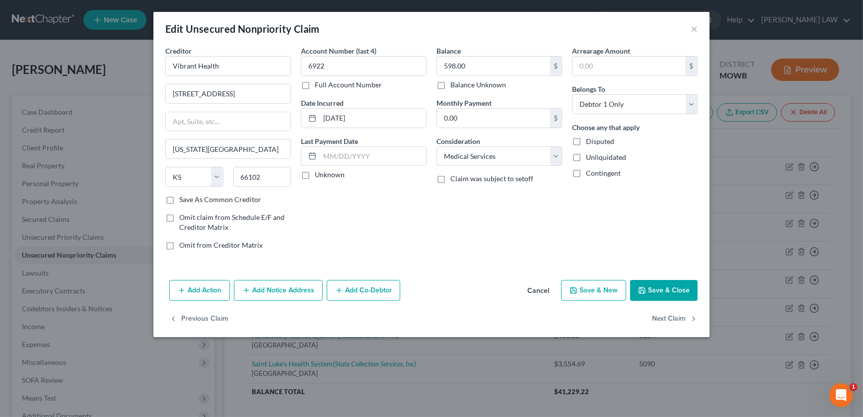
click at [675, 293] on button "Save & Close" at bounding box center [664, 290] width 68 height 21
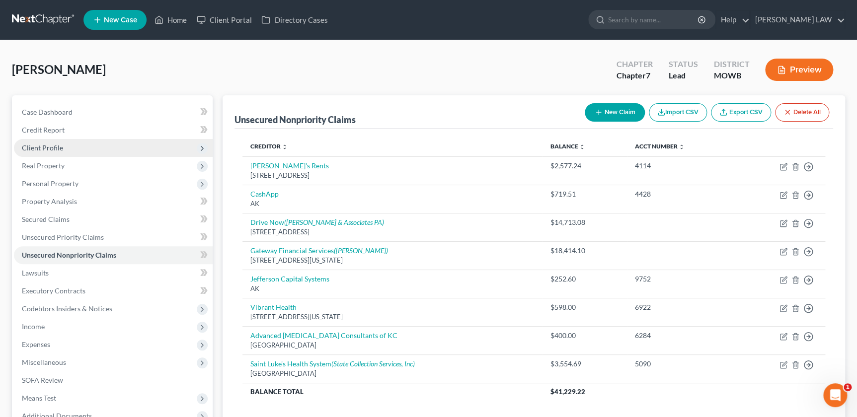
click at [61, 146] on span "Client Profile" at bounding box center [42, 148] width 41 height 8
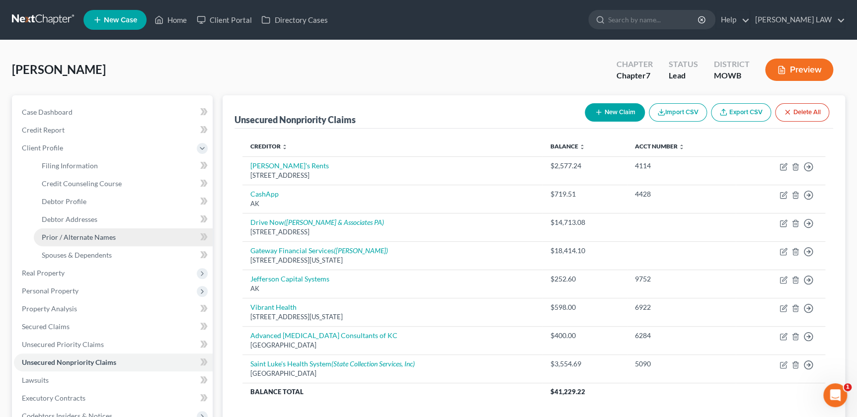
click at [92, 235] on span "Prior / Alternate Names" at bounding box center [79, 237] width 74 height 8
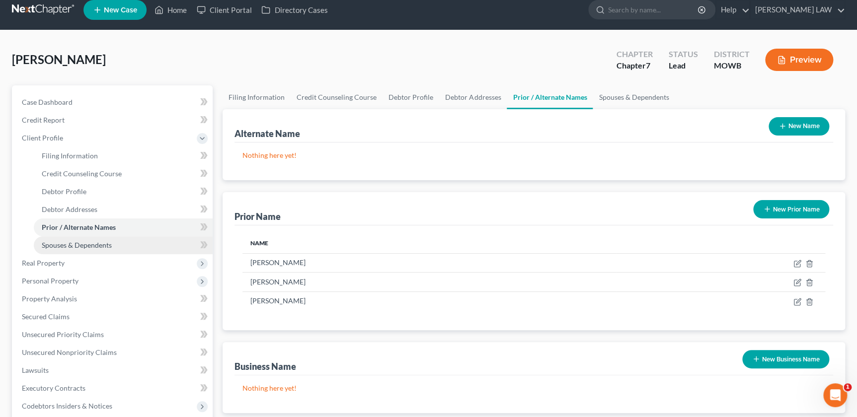
scroll to position [22, 0]
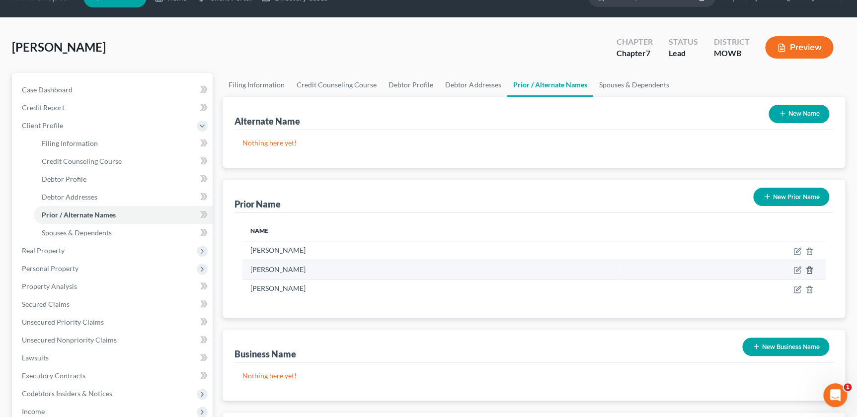
click at [811, 268] on polyline "button" at bounding box center [809, 268] width 6 height 0
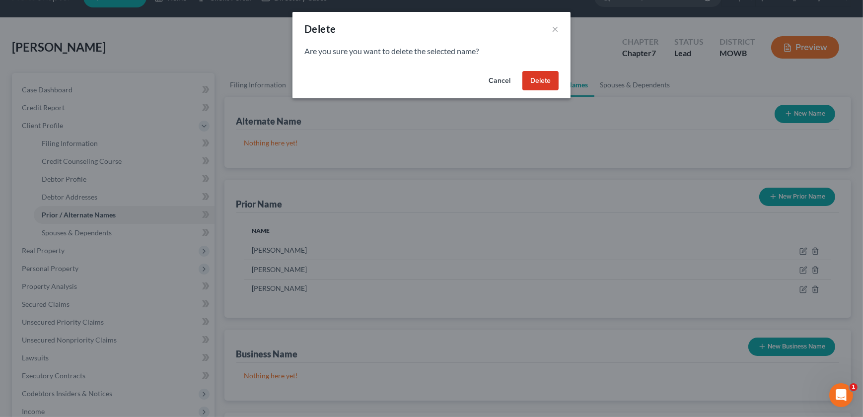
click at [545, 86] on button "Delete" at bounding box center [540, 81] width 36 height 20
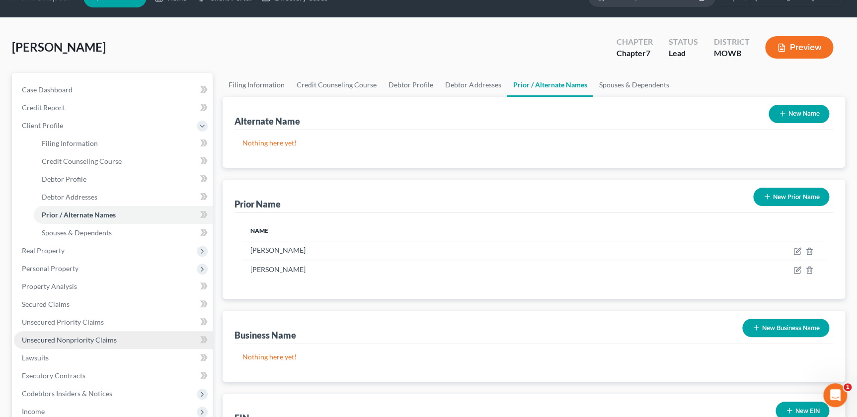
click at [76, 343] on link "Unsecured Nonpriority Claims" at bounding box center [113, 340] width 199 height 18
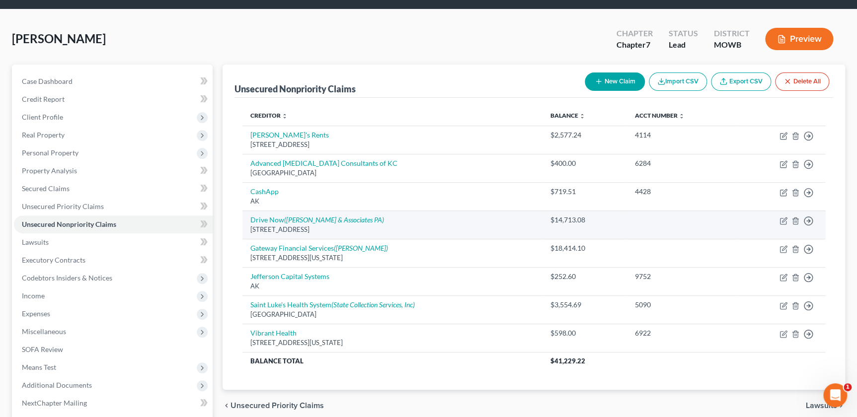
scroll to position [25, 0]
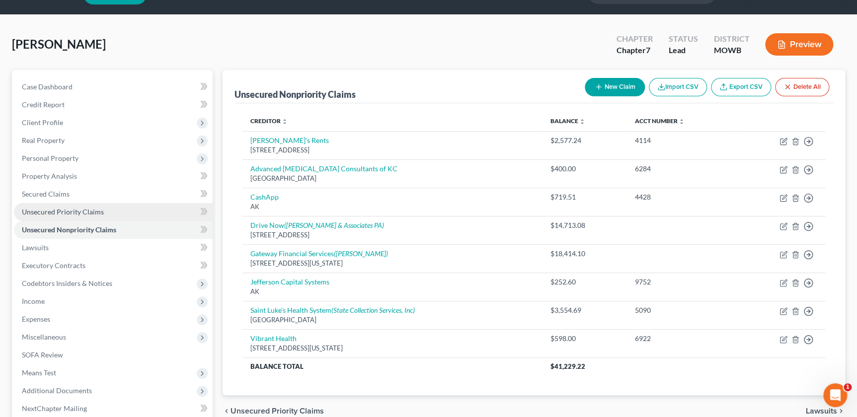
click at [81, 214] on span "Unsecured Priority Claims" at bounding box center [63, 212] width 82 height 8
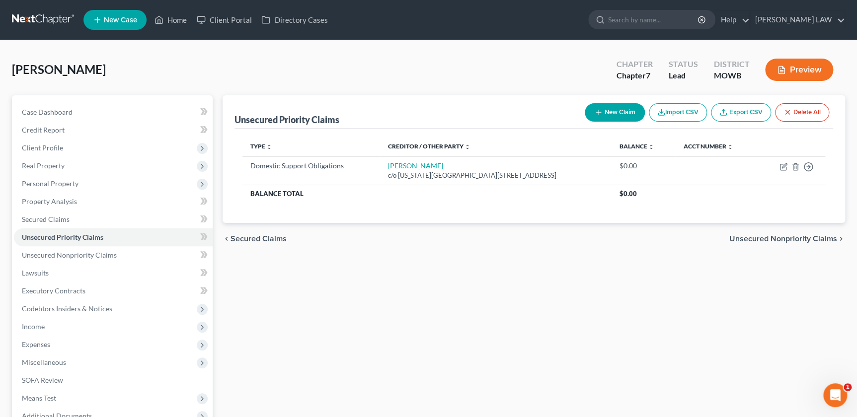
click at [618, 116] on button "New Claim" at bounding box center [615, 112] width 60 height 18
select select "0"
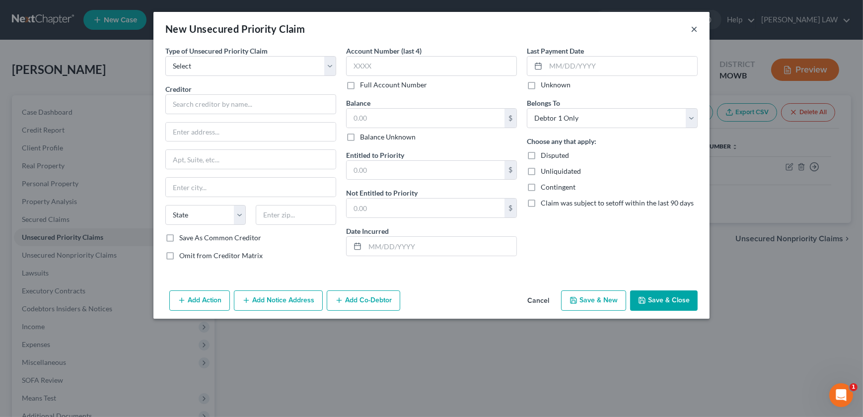
click at [695, 28] on button "×" at bounding box center [694, 29] width 7 height 12
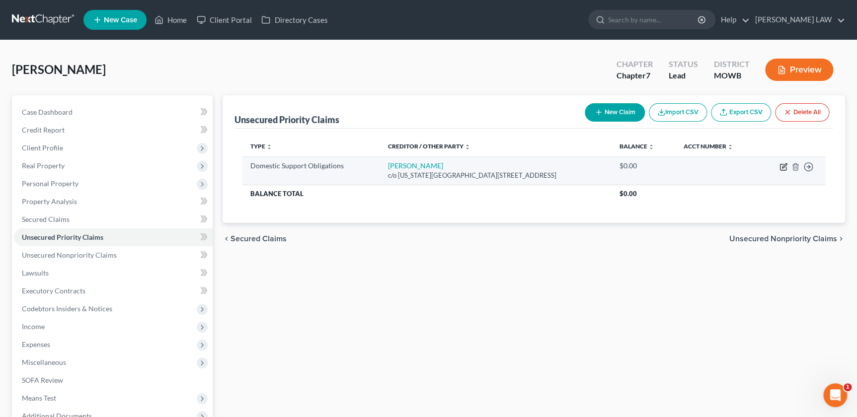
click at [781, 164] on icon "button" at bounding box center [783, 167] width 6 height 6
select select "17"
select select "0"
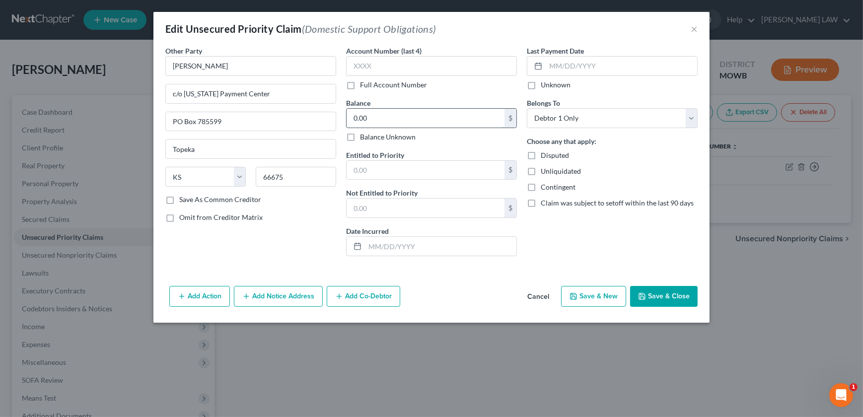
click at [392, 113] on input "0.00" at bounding box center [426, 118] width 158 height 19
type input "6,400"
click at [397, 161] on input "text" at bounding box center [426, 170] width 158 height 19
type input "6,400"
click at [278, 301] on button "Add Notice Address" at bounding box center [278, 296] width 89 height 21
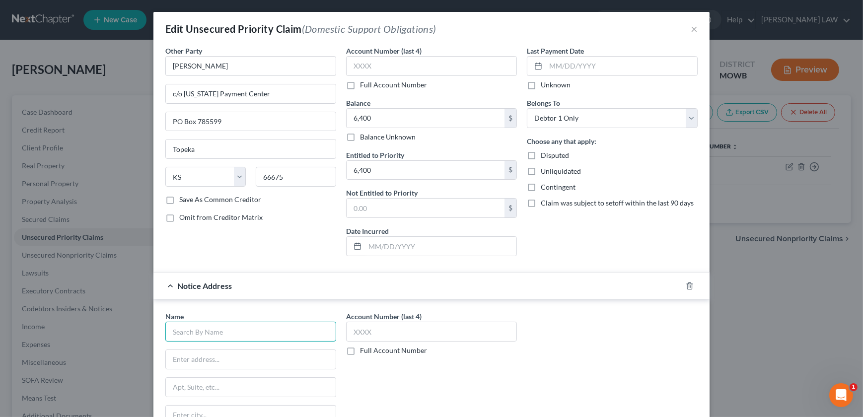
click at [220, 328] on input "text" at bounding box center [250, 332] width 171 height 20
type input "Child Support Enforcement"
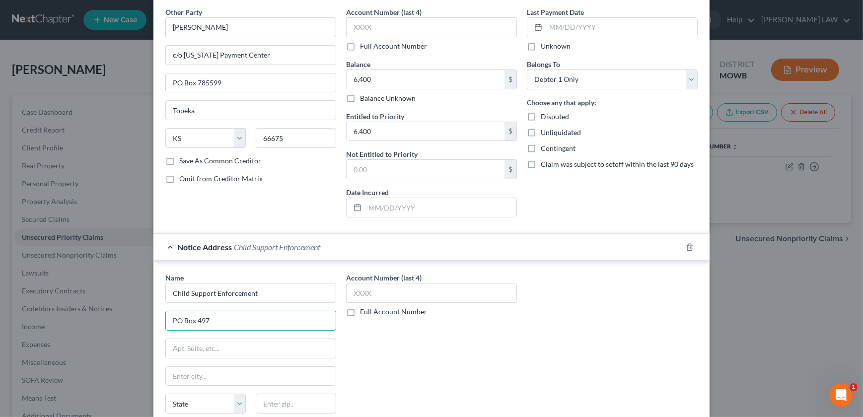
scroll to position [130, 0]
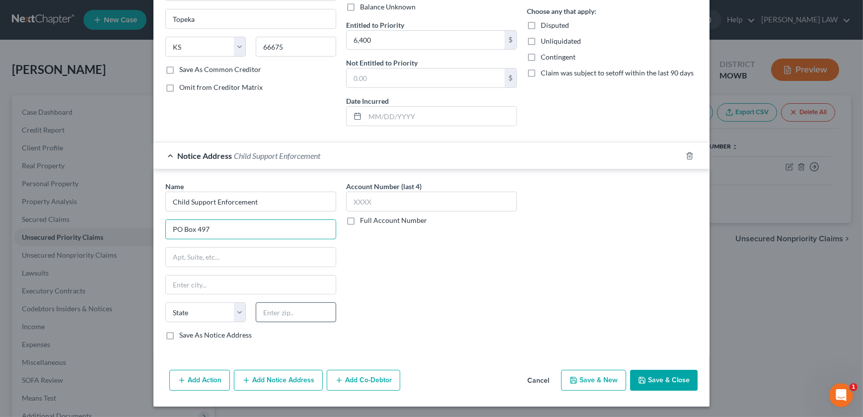
type input "PO Box 497"
click at [263, 304] on input "text" at bounding box center [296, 312] width 80 height 20
click at [283, 314] on input "666" at bounding box center [296, 312] width 80 height 20
type input "66601"
click at [386, 312] on div "Account Number (last 4) Full Account Number" at bounding box center [431, 264] width 181 height 167
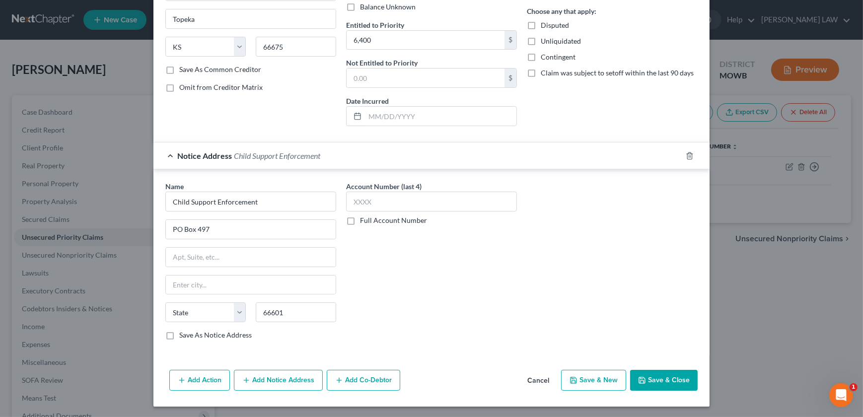
type input "Topeka"
select select "17"
drag, startPoint x: 649, startPoint y: 378, endPoint x: 571, endPoint y: 378, distance: 78.0
click at [650, 378] on button "Save & Close" at bounding box center [664, 380] width 68 height 21
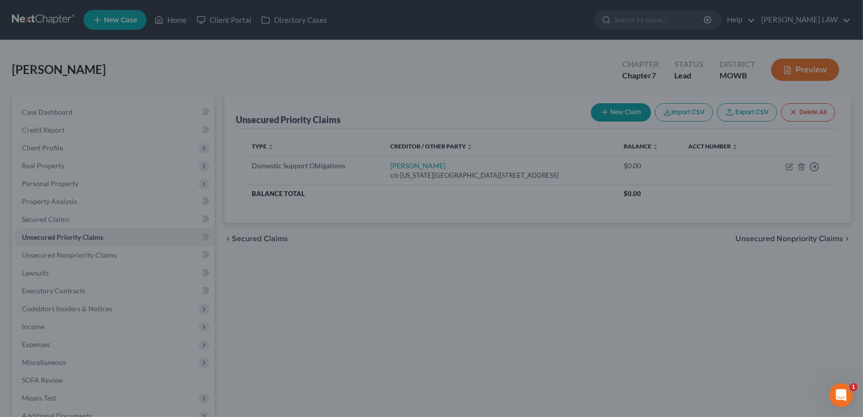
type input "6,400.00"
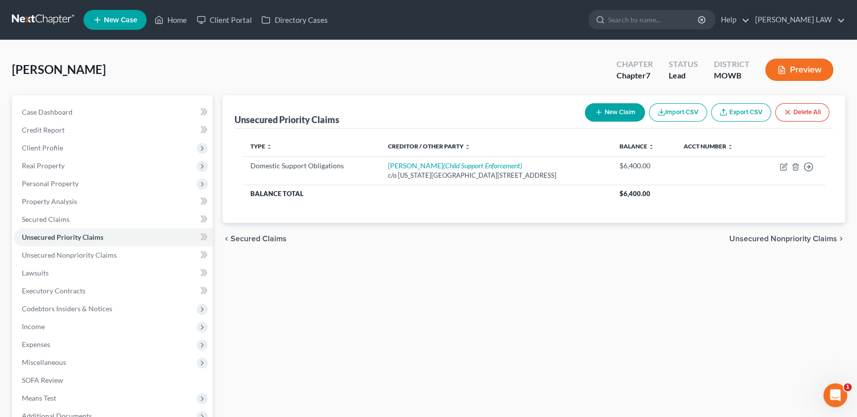
click at [604, 115] on button "New Claim" at bounding box center [615, 112] width 60 height 18
select select "0"
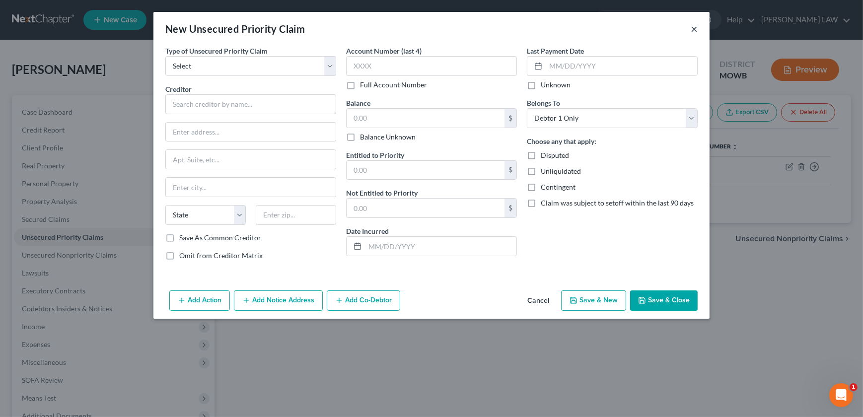
click at [695, 29] on button "×" at bounding box center [694, 29] width 7 height 12
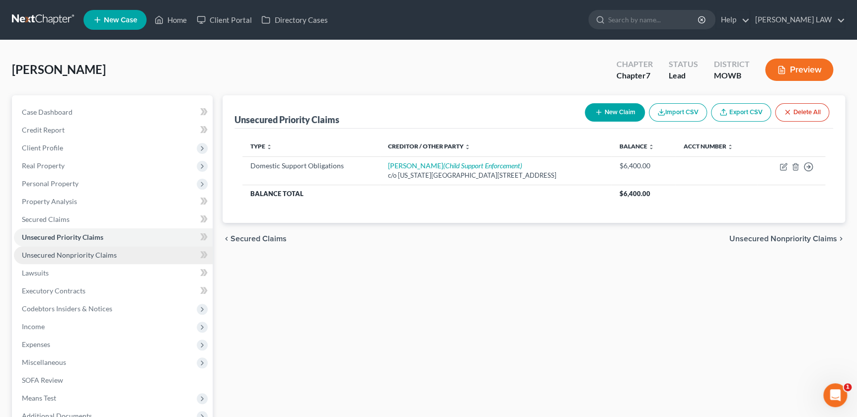
click at [55, 254] on span "Unsecured Nonpriority Claims" at bounding box center [69, 255] width 95 height 8
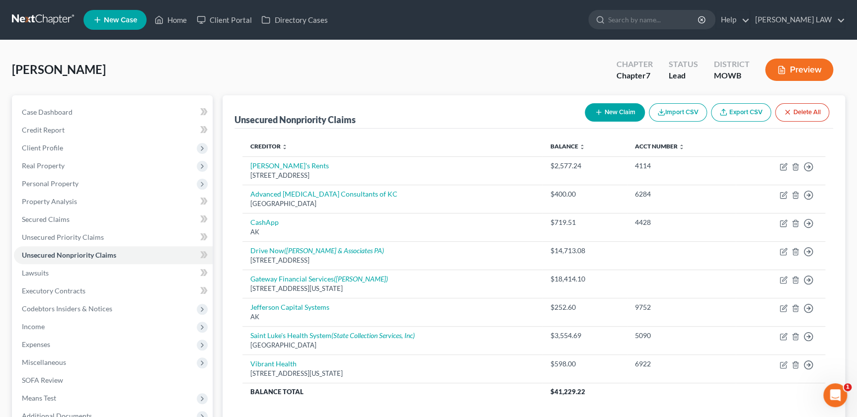
click at [608, 114] on button "New Claim" at bounding box center [615, 112] width 60 height 18
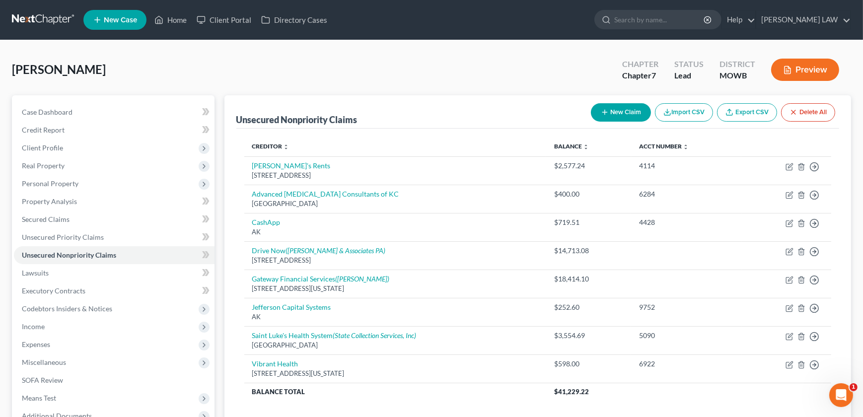
select select "0"
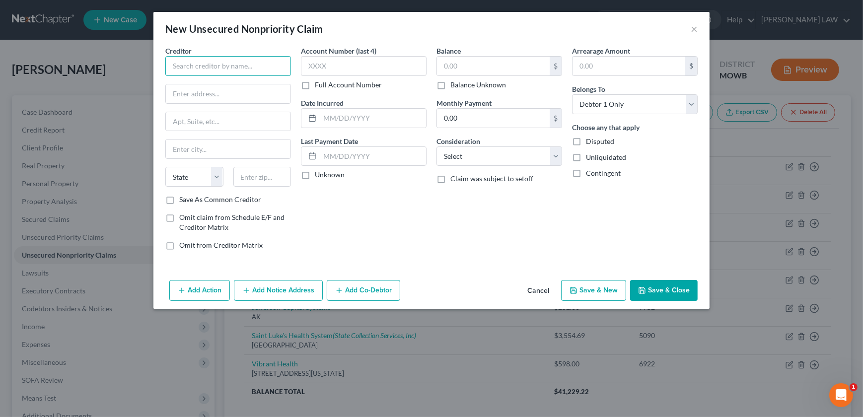
click at [223, 62] on input "text" at bounding box center [228, 66] width 126 height 20
click at [245, 89] on div "[STREET_ADDRESS]" at bounding box center [224, 92] width 103 height 8
type input "Credit One Bank"
type input "PO Box 98873"
type input "[GEOGRAPHIC_DATA]"
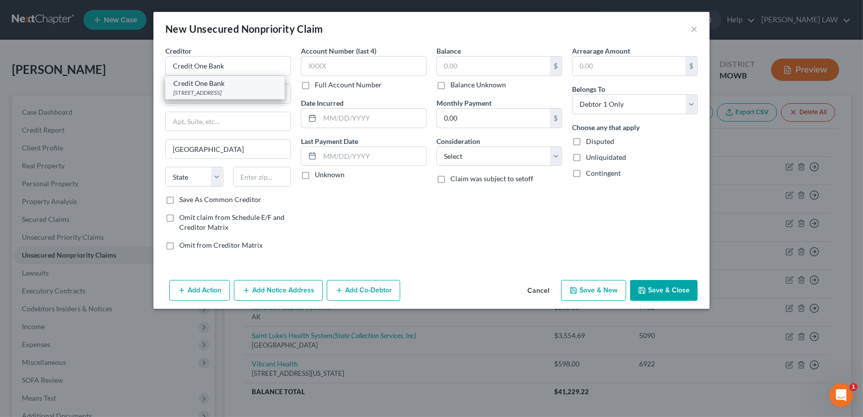
select select "31"
type input "89193"
click at [462, 61] on input "text" at bounding box center [493, 66] width 113 height 19
click at [335, 66] on input "text" at bounding box center [364, 66] width 126 height 20
type input "8406"
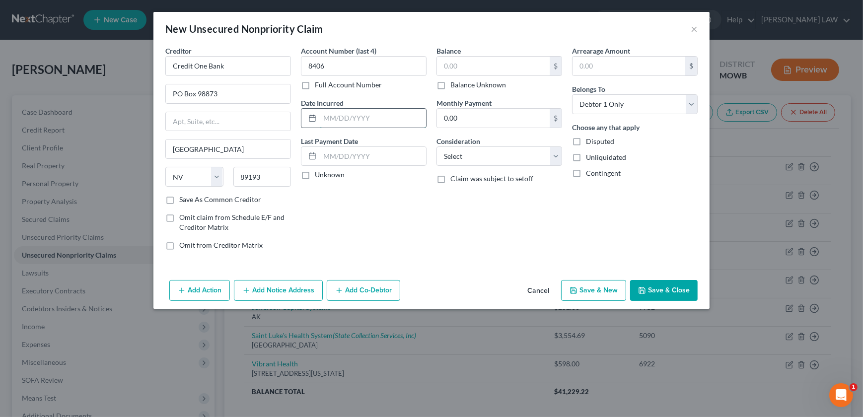
click at [362, 122] on input "text" at bounding box center [373, 118] width 106 height 19
type input "[DATE]"
click at [466, 161] on select "Select Cable / Satellite Services Collection Agency Credit Card Debt Debt Couns…" at bounding box center [500, 157] width 126 height 20
select select "2"
click at [437, 147] on select "Select Cable / Satellite Services Collection Agency Credit Card Debt Debt Couns…" at bounding box center [500, 157] width 126 height 20
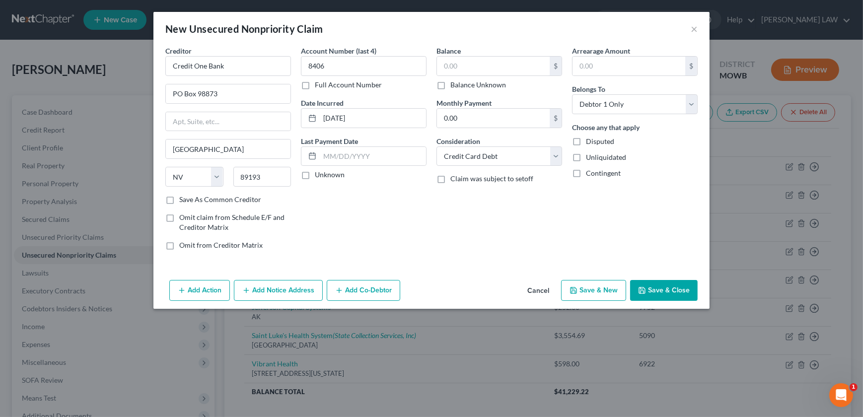
click at [473, 76] on div "$ Balance Unknown" at bounding box center [500, 73] width 126 height 34
click at [474, 72] on input "text" at bounding box center [493, 66] width 113 height 19
click at [652, 277] on div "Add Action Add Notice Address Add Co-Debtor Cancel Save & New Save & Close" at bounding box center [431, 292] width 556 height 33
click at [652, 287] on button "Save & Close" at bounding box center [664, 290] width 68 height 21
type input "437.00"
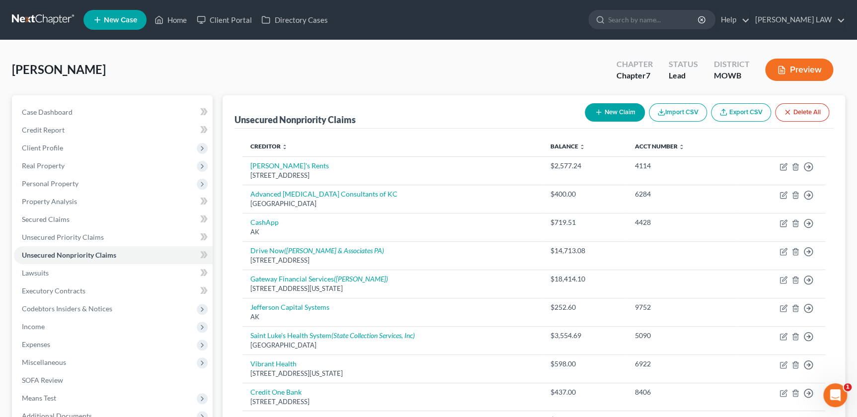
click at [603, 105] on button "New Claim" at bounding box center [615, 112] width 60 height 18
select select "0"
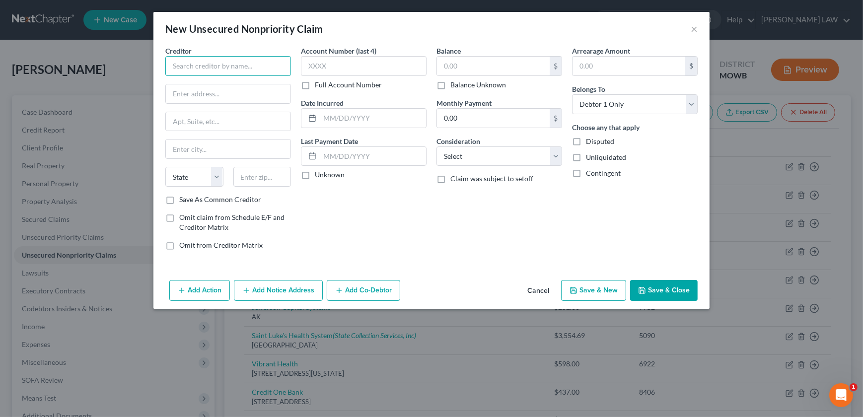
click at [209, 73] on input "text" at bounding box center [228, 66] width 126 height 20
type input "Celtic Perpay"
type input "[STREET_ADDRESS]"
type input "19103"
type input "[GEOGRAPHIC_DATA]"
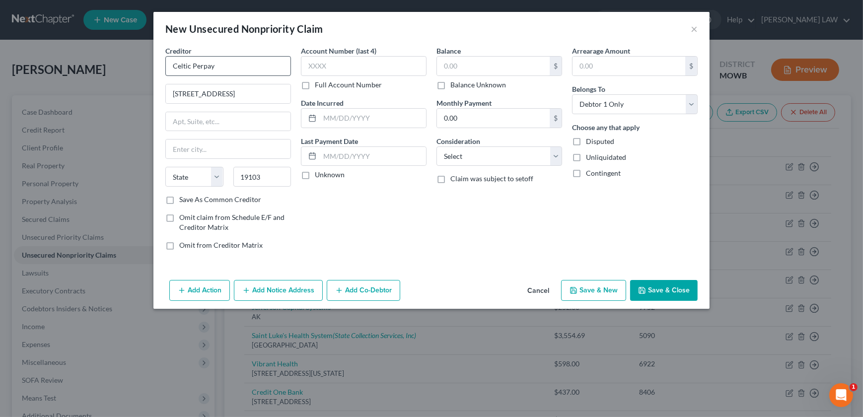
select select "39"
click at [347, 72] on input "text" at bounding box center [364, 66] width 126 height 20
type input "9294"
click at [363, 117] on input "text" at bounding box center [373, 118] width 106 height 19
type input "[DATE]"
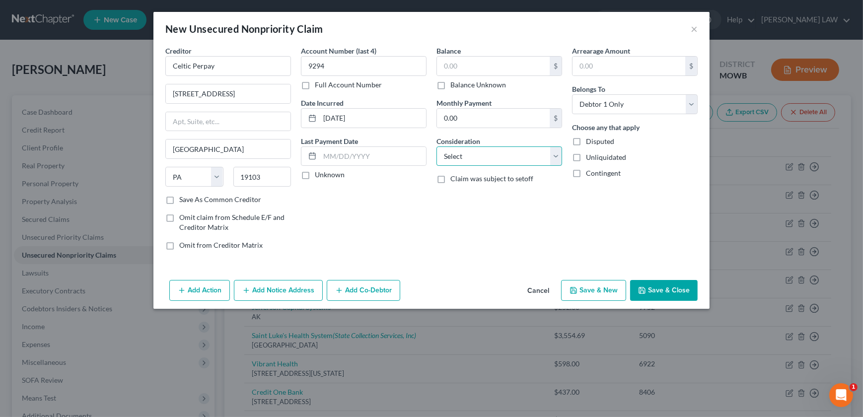
click at [481, 161] on select "Select Cable / Satellite Services Collection Agency Credit Card Debt Debt Couns…" at bounding box center [500, 157] width 126 height 20
click at [472, 163] on select "Select Cable / Satellite Services Collection Agency Credit Card Debt Debt Couns…" at bounding box center [500, 157] width 126 height 20
select select "2"
click at [437, 147] on select "Select Cable / Satellite Services Collection Agency Credit Card Debt Debt Couns…" at bounding box center [500, 157] width 126 height 20
click at [537, 67] on input "text" at bounding box center [493, 66] width 113 height 19
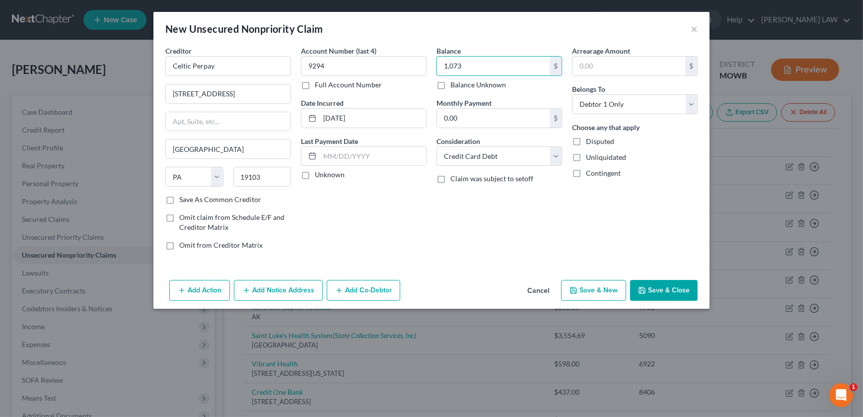
click at [643, 289] on icon "button" at bounding box center [642, 291] width 8 height 8
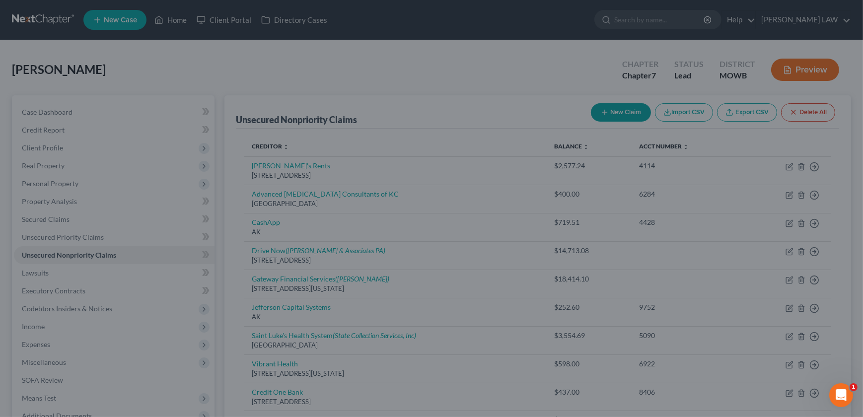
type input "1,073.00"
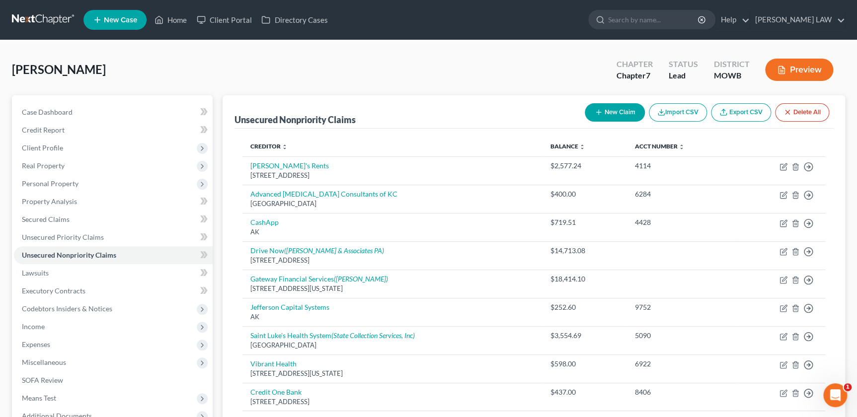
click at [598, 108] on icon "button" at bounding box center [598, 112] width 8 height 8
select select "0"
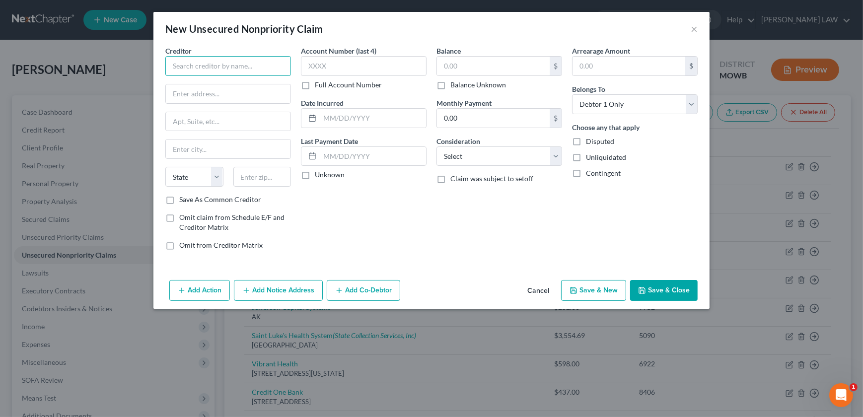
click at [207, 73] on input "text" at bounding box center [228, 66] width 126 height 20
type input "[PERSON_NAME] Communication"
click at [184, 89] on input "text" at bounding box center [228, 93] width 125 height 19
type input "[STREET_ADDRESS]"
type input "30328"
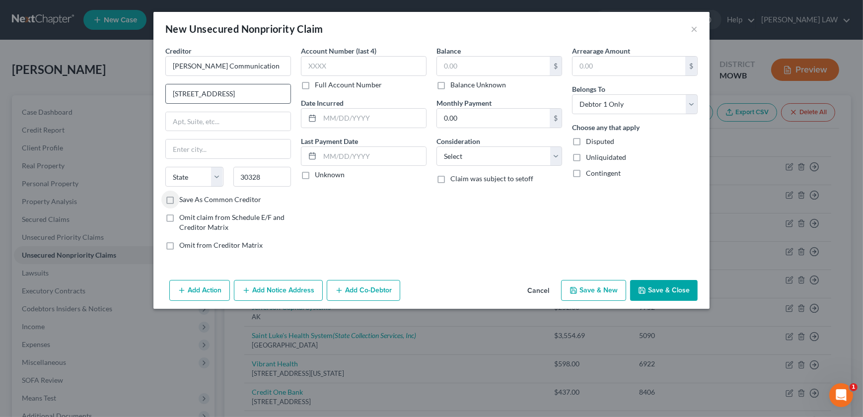
type input "[GEOGRAPHIC_DATA]"
select select "10"
click at [273, 294] on button "Add Notice Address" at bounding box center [278, 290] width 89 height 21
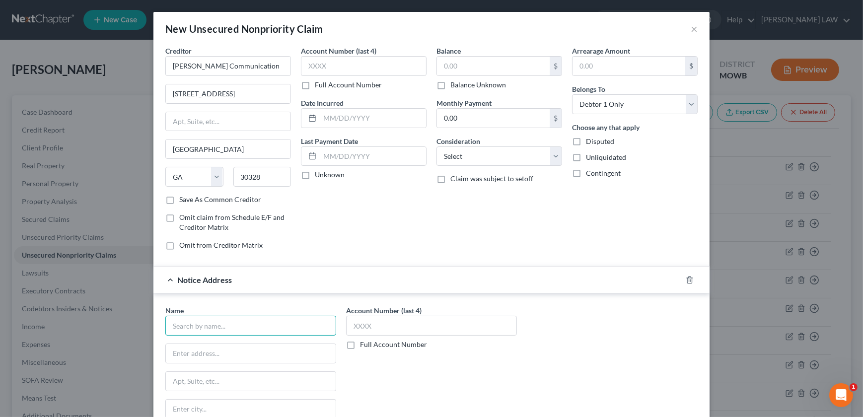
click at [236, 326] on input "text" at bounding box center [250, 326] width 171 height 20
click at [213, 352] on div "[STREET_ADDRESS]" at bounding box center [224, 352] width 103 height 8
type input "Transworld Systems"
type input "PO Box 15618"
type input "Wilmington"
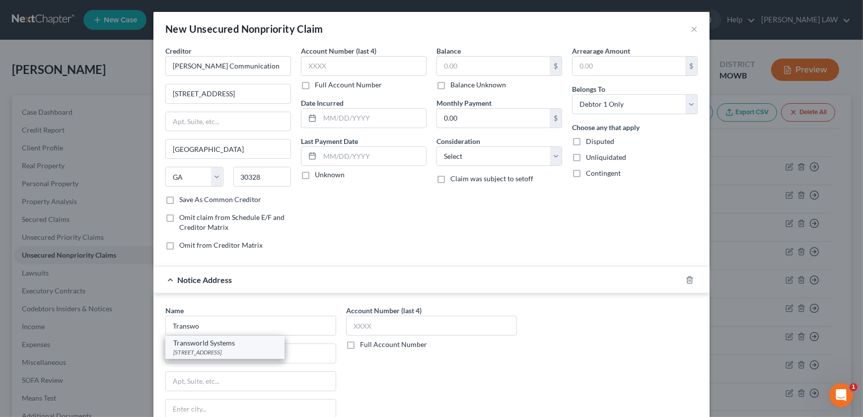
select select "7"
type input "19850"
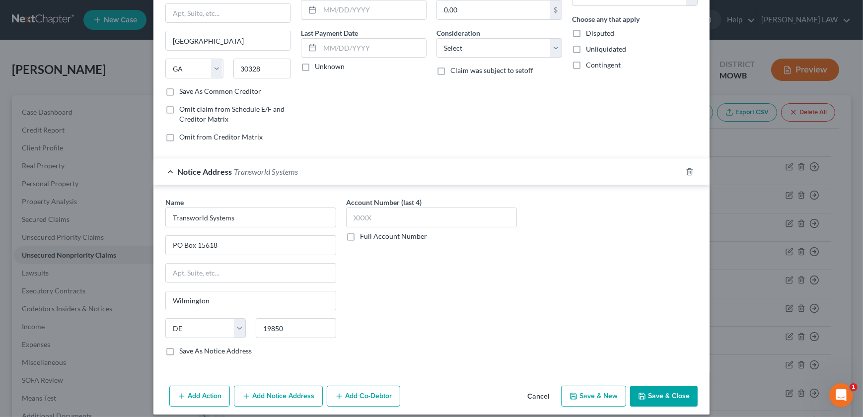
scroll to position [116, 0]
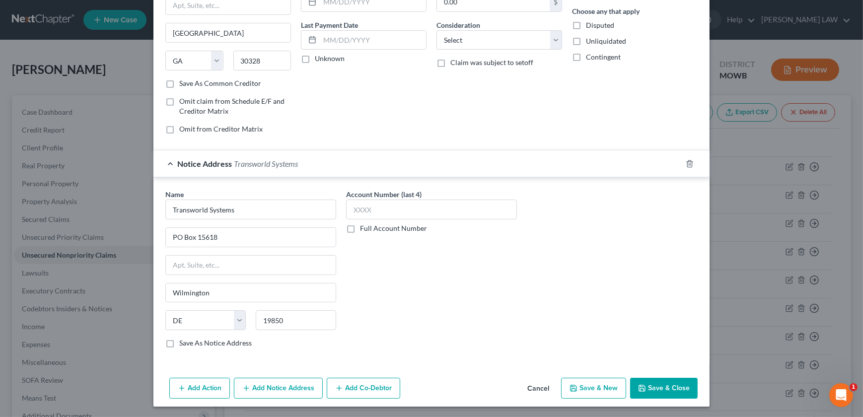
click at [659, 389] on button "Save & Close" at bounding box center [664, 388] width 68 height 21
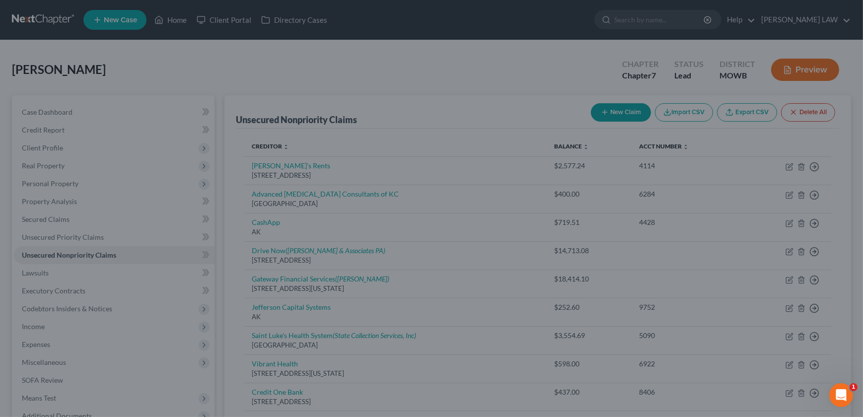
scroll to position [0, 0]
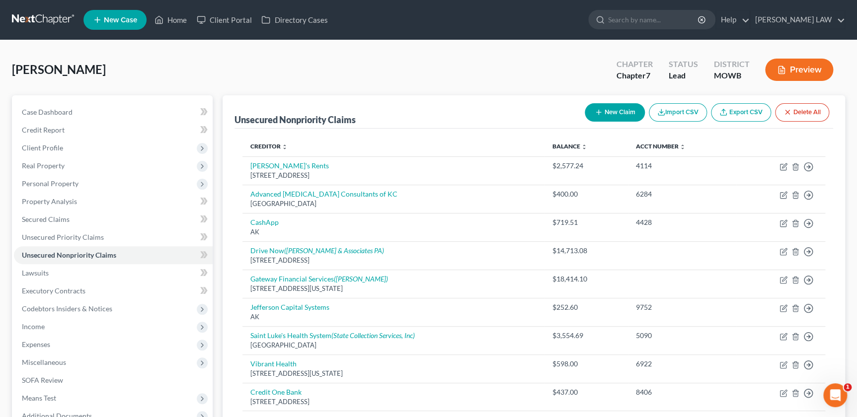
click at [601, 115] on button "New Claim" at bounding box center [615, 112] width 60 height 18
select select "0"
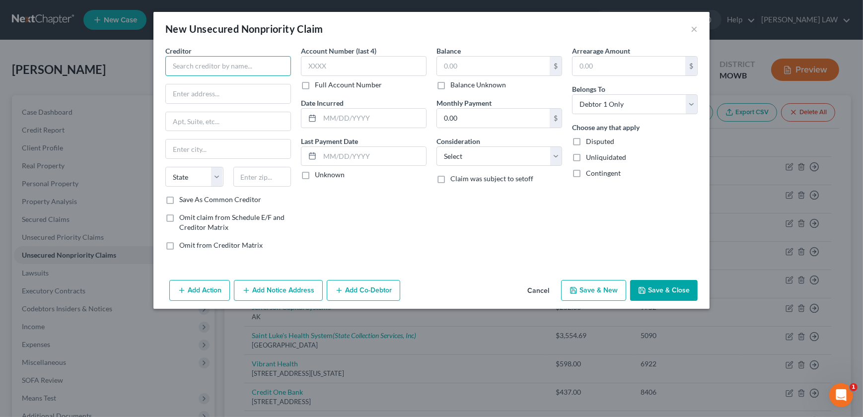
click at [214, 63] on input "text" at bounding box center [228, 66] width 126 height 20
type input "Credova Financial"
type input "[STREET_ADDRESS]"
type input "20147"
type input "Ashburn"
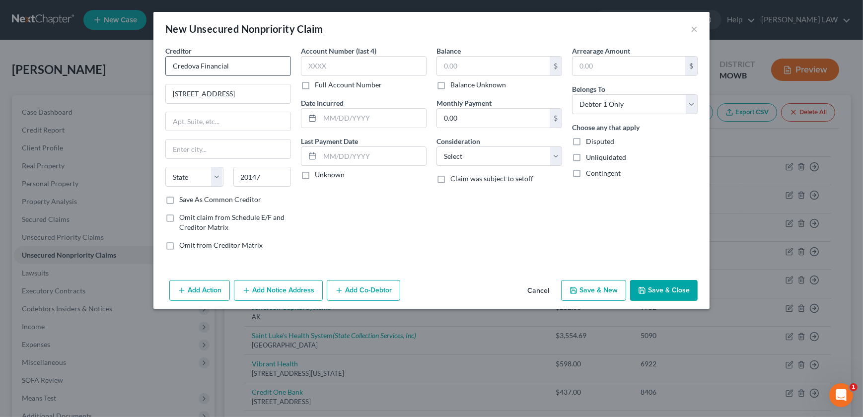
select select "48"
click at [258, 289] on button "Add Notice Address" at bounding box center [278, 290] width 89 height 21
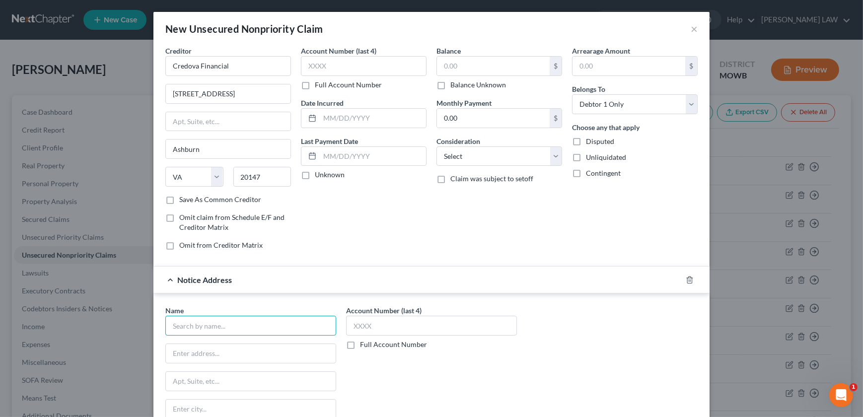
click at [197, 333] on input "text" at bounding box center [250, 326] width 171 height 20
type input "Orions Management Group"
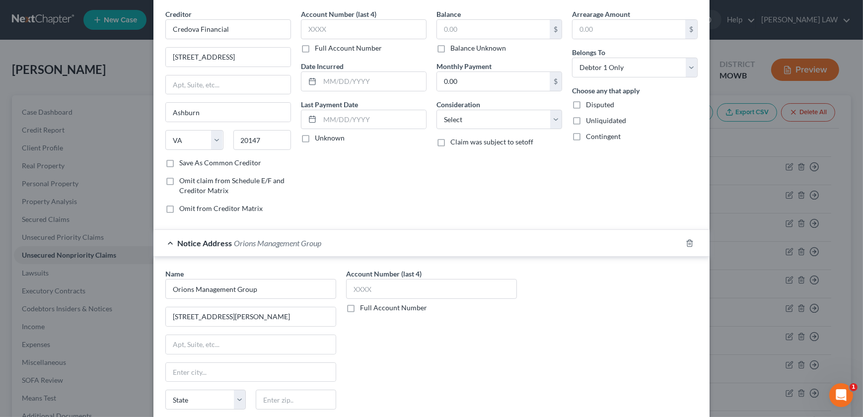
scroll to position [116, 0]
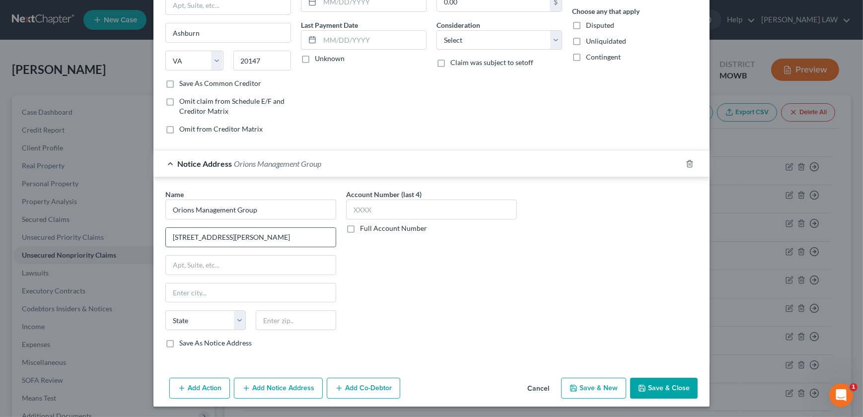
click at [269, 235] on input "[STREET_ADDRESS][PERSON_NAME]" at bounding box center [251, 237] width 170 height 19
type input "[STREET_ADDRESS][PERSON_NAME]"
click at [278, 321] on input "text" at bounding box center [296, 320] width 80 height 20
type input "92805"
type input "[GEOGRAPHIC_DATA]"
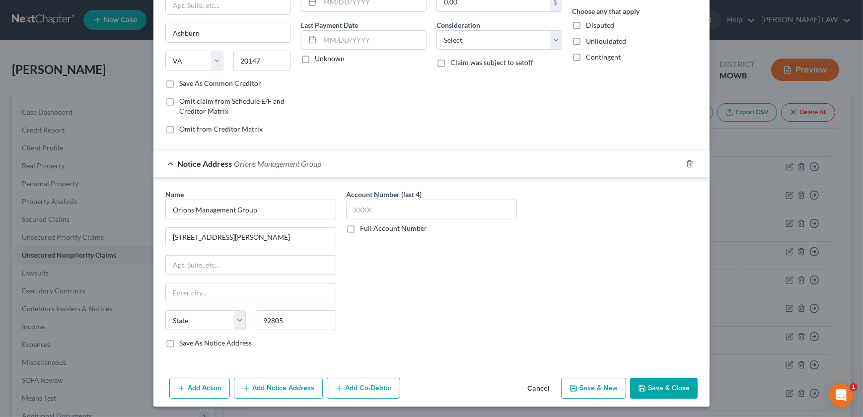
select select "4"
click at [658, 385] on button "Save & Close" at bounding box center [664, 388] width 68 height 21
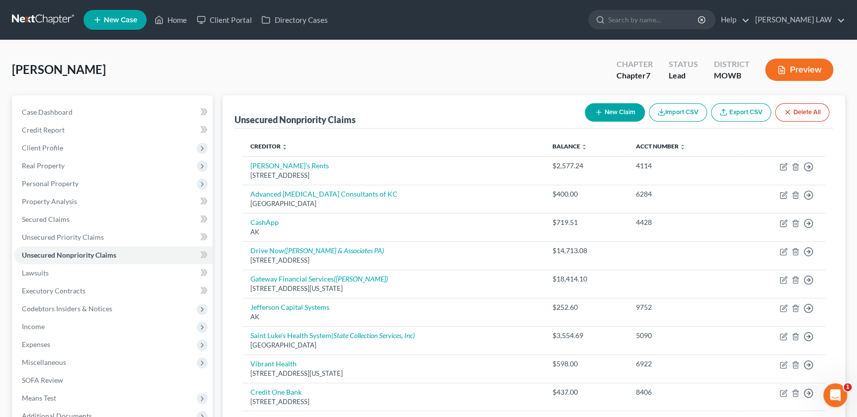
click at [594, 109] on icon "button" at bounding box center [598, 112] width 8 height 8
select select "0"
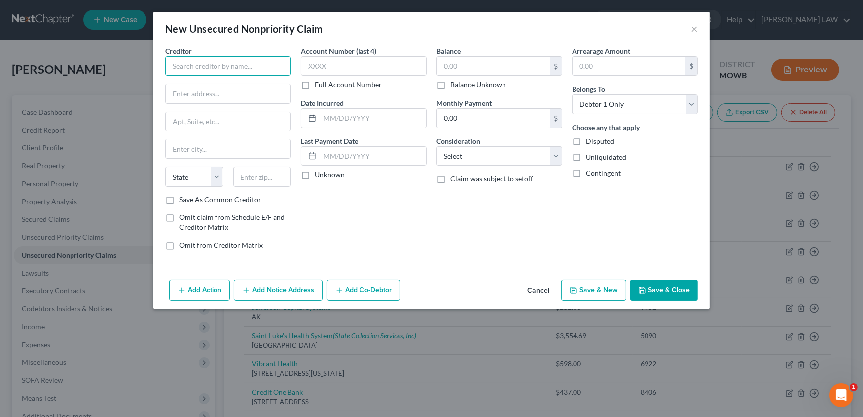
click at [186, 64] on input "text" at bounding box center [228, 66] width 126 height 20
type input "[US_STATE] Counselors"
click at [235, 97] on div "[STREET_ADDRESS]" at bounding box center [224, 92] width 103 height 8
type input "PO Box 14765"
type input "Shawnee Mission"
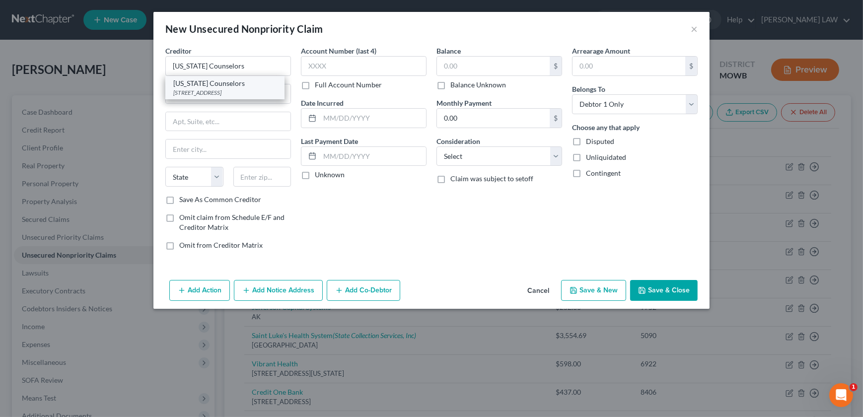
select select "17"
type input "66285"
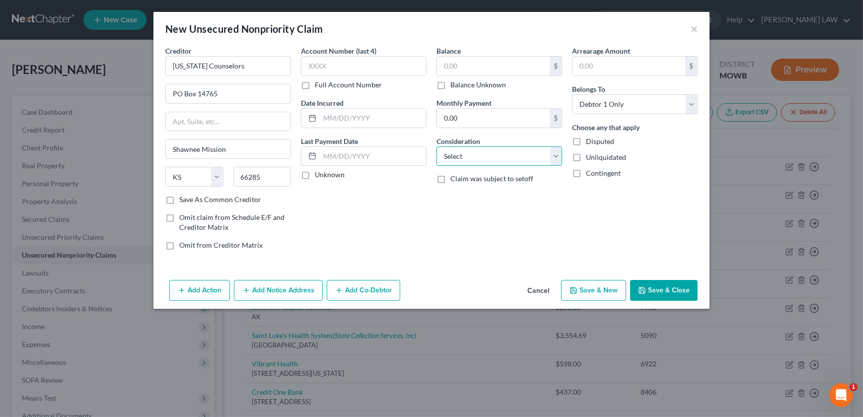
click at [460, 149] on select "Select Cable / Satellite Services Collection Agency Credit Card Debt Debt Couns…" at bounding box center [500, 157] width 126 height 20
select select "9"
click at [437, 147] on select "Select Cable / Satellite Services Collection Agency Credit Card Debt Debt Couns…" at bounding box center [500, 157] width 126 height 20
drag, startPoint x: 659, startPoint y: 295, endPoint x: 605, endPoint y: 293, distance: 53.7
click at [658, 295] on button "Save & Close" at bounding box center [664, 290] width 68 height 21
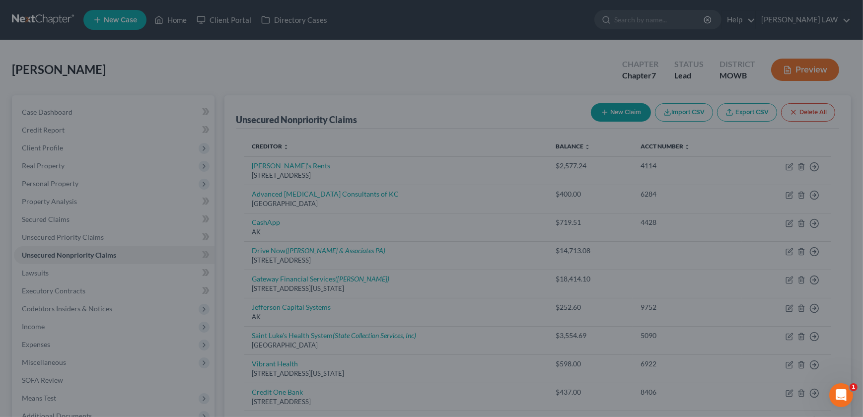
type input "0.00"
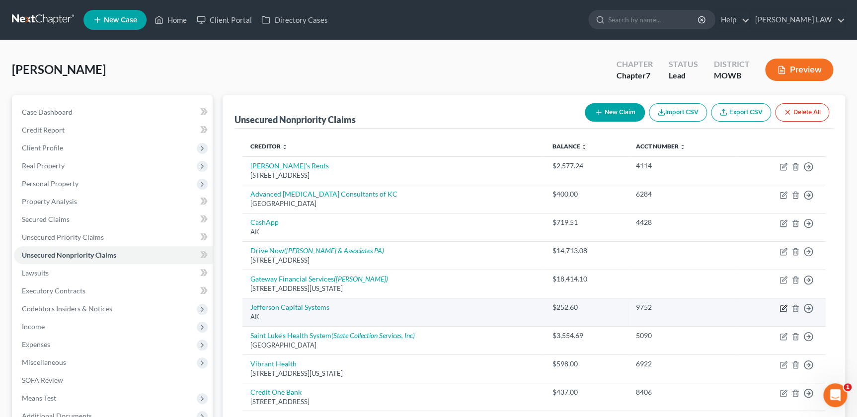
click at [780, 309] on icon "button" at bounding box center [783, 308] width 8 height 8
select select "1"
select select "19"
select select "0"
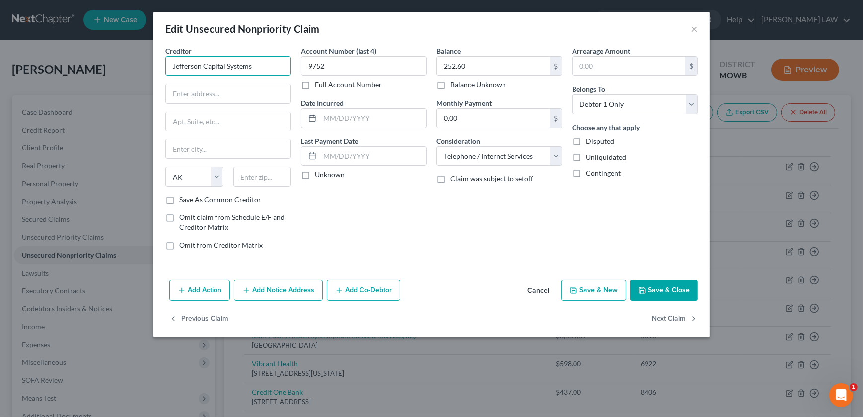
click at [247, 67] on input "Jefferson Capital Systems" at bounding box center [228, 66] width 126 height 20
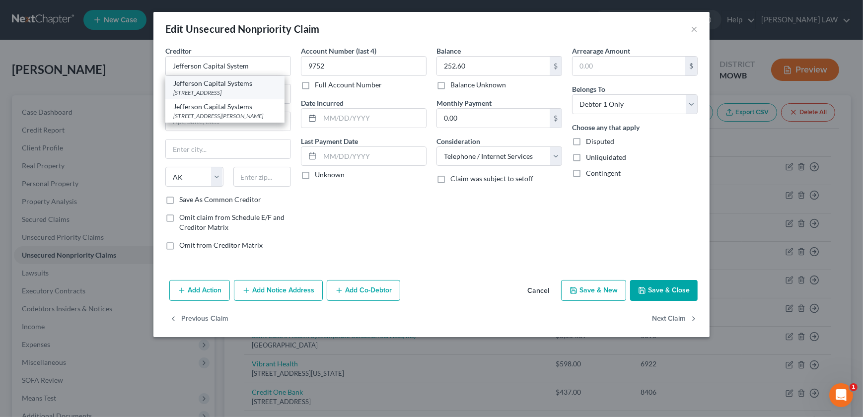
click at [255, 89] on div "[STREET_ADDRESS]" at bounding box center [224, 92] width 103 height 8
type input "Jefferson Capital Systems"
type input "[STREET_ADDRESS]"
type input "Sartell"
select select "24"
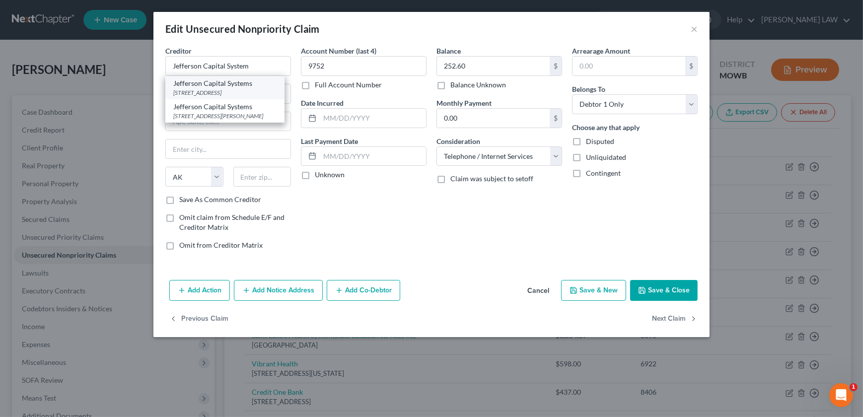
type input "56377"
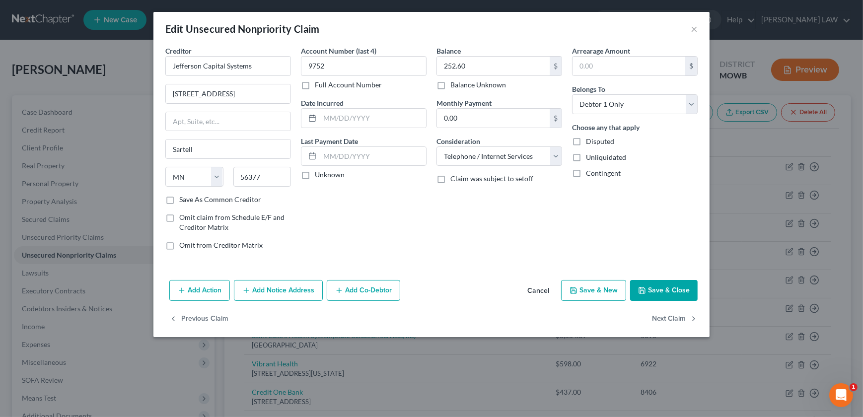
click at [285, 287] on button "Add Notice Address" at bounding box center [278, 290] width 89 height 21
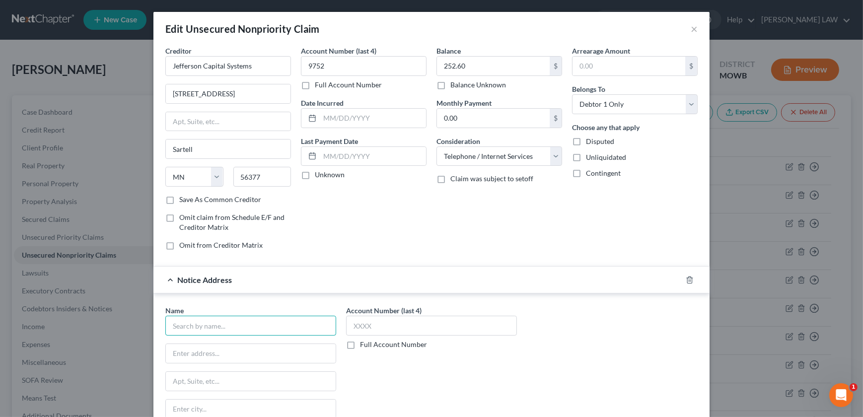
click at [213, 325] on input "text" at bounding box center [250, 326] width 171 height 20
click at [223, 340] on div "Verizon Wireless Bankruptcy" at bounding box center [224, 343] width 103 height 10
type input "Verizon Wireless Bankruptcy"
type input "500 Technology Dr"
type input "Ste 550"
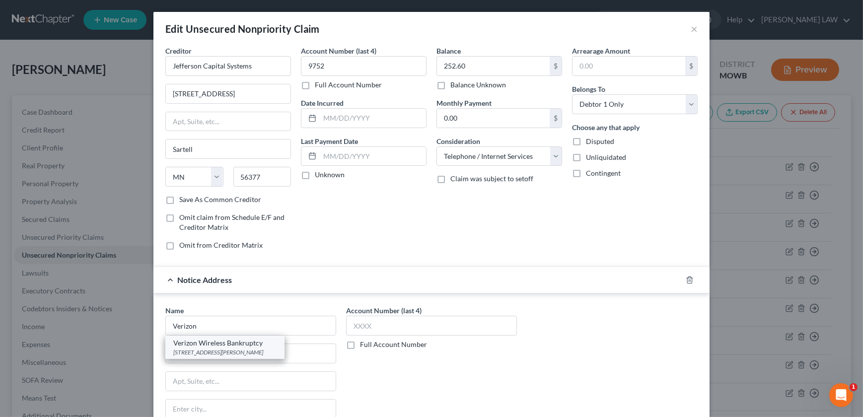
type input "[PERSON_NAME] Spring"
select select "26"
type input "63304-0000"
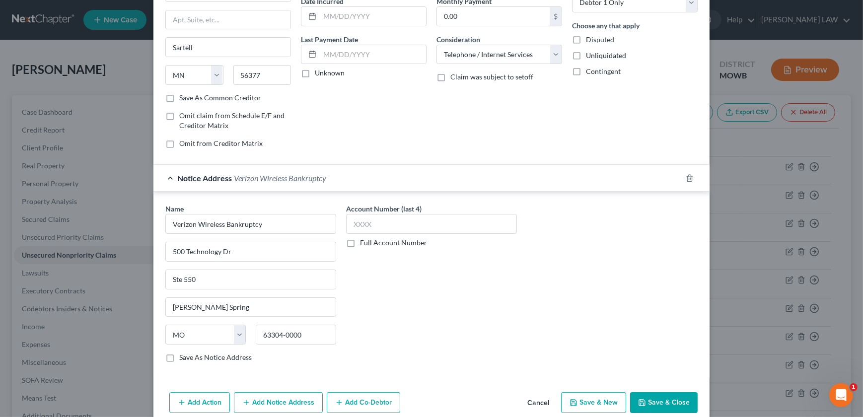
scroll to position [145, 0]
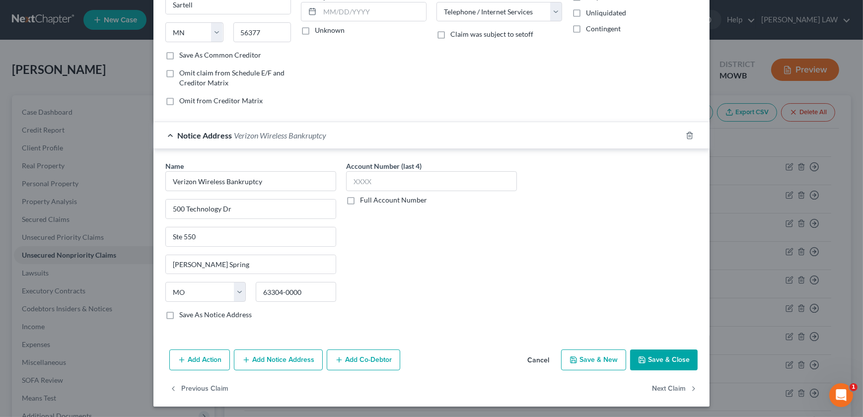
click at [592, 360] on button "Save & New" at bounding box center [593, 360] width 65 height 21
type input "0"
select select "0"
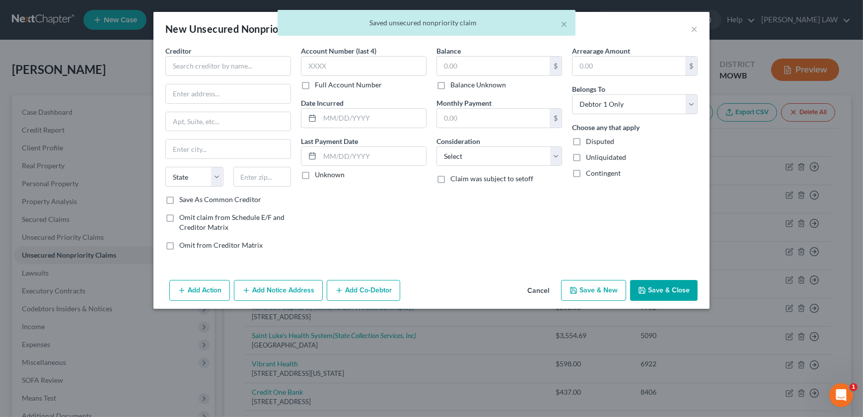
scroll to position [0, 0]
click at [190, 65] on input "text" at bounding box center [228, 66] width 126 height 20
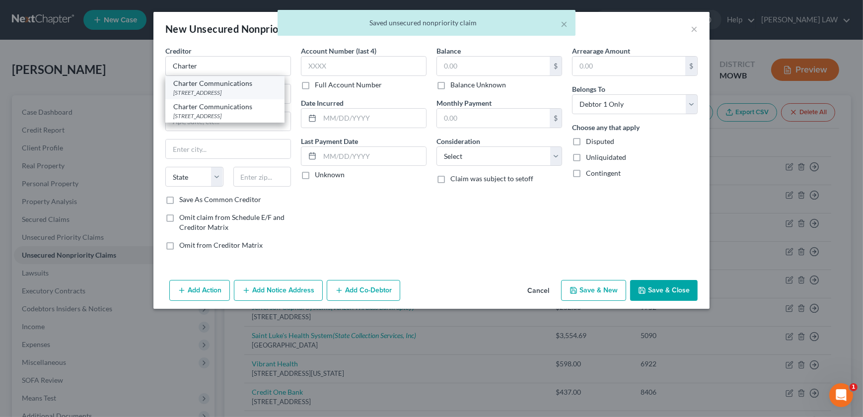
click at [214, 84] on div "Charter Communications" at bounding box center [224, 83] width 103 height 10
type input "Charter Communications"
type input "[STREET_ADDRESS]"
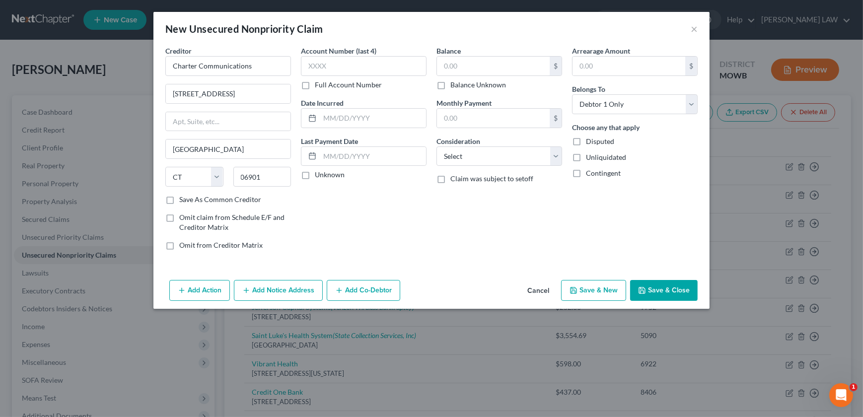
click at [281, 290] on button "Add Notice Address" at bounding box center [278, 290] width 89 height 21
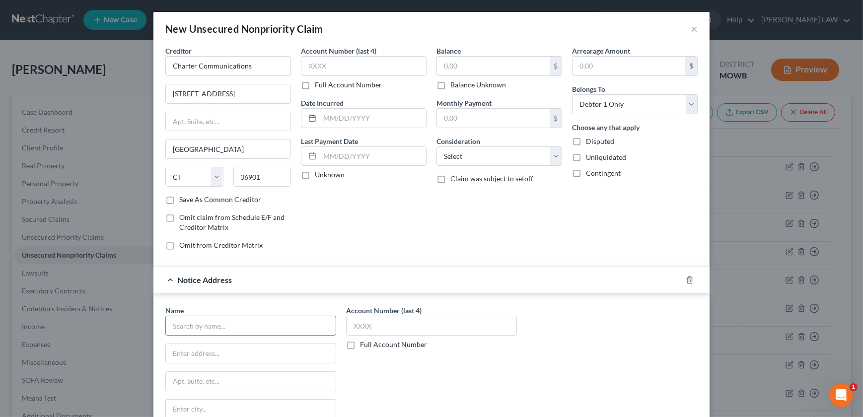
click at [230, 324] on input "text" at bounding box center [250, 326] width 171 height 20
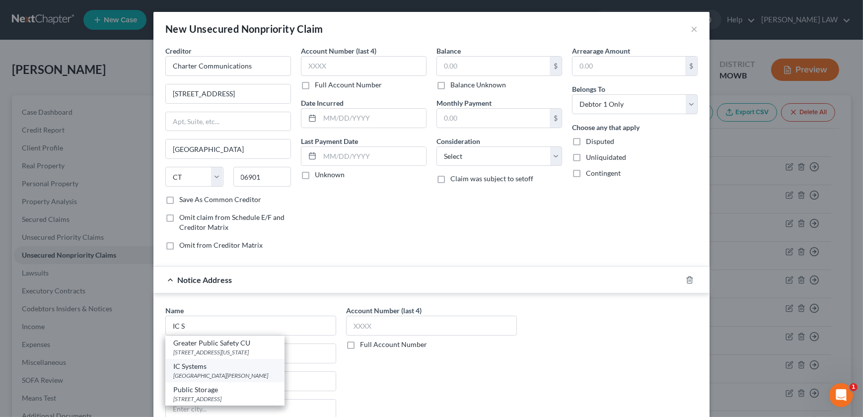
click at [217, 375] on div "[GEOGRAPHIC_DATA][PERSON_NAME]" at bounding box center [224, 375] width 103 height 8
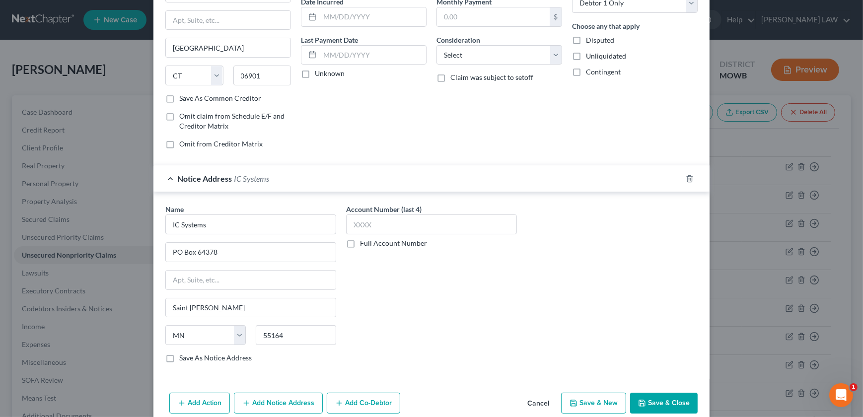
scroll to position [116, 0]
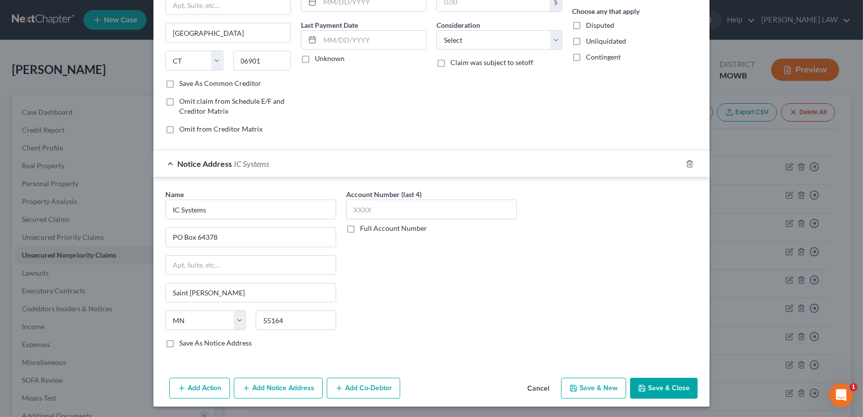
click at [654, 385] on button "Save & Close" at bounding box center [664, 388] width 68 height 21
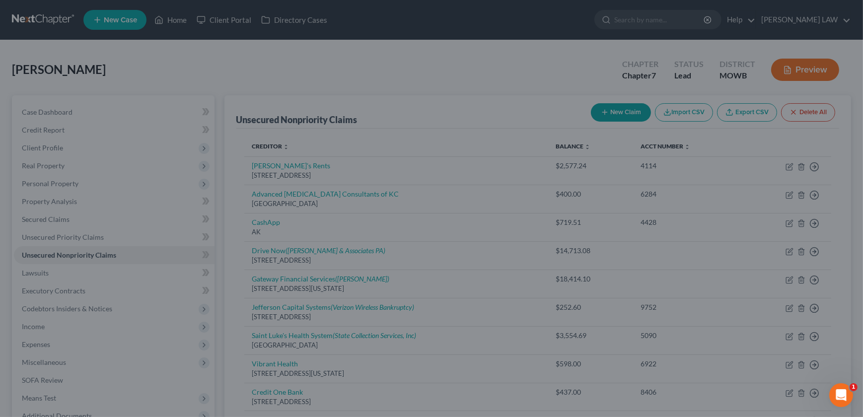
scroll to position [0, 0]
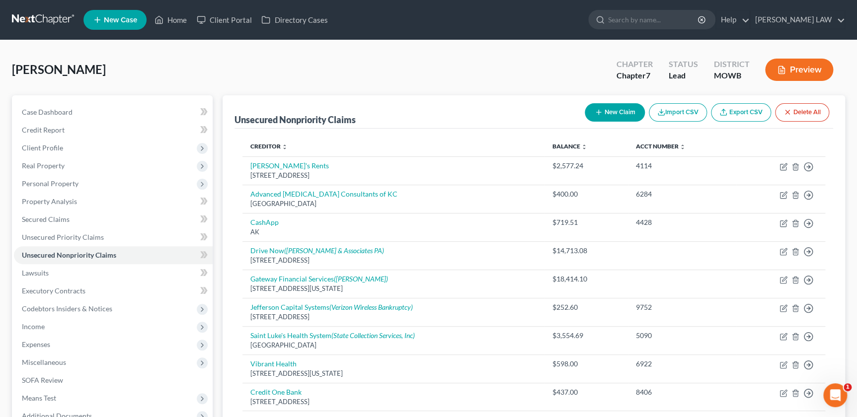
click at [612, 117] on button "New Claim" at bounding box center [615, 112] width 60 height 18
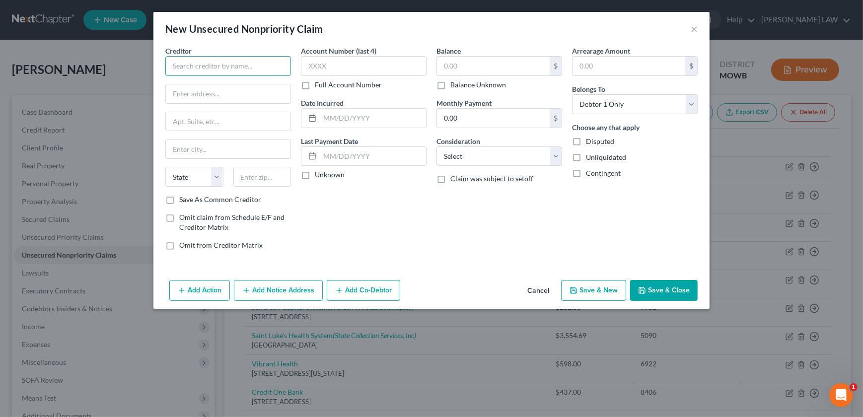
click at [181, 65] on input "text" at bounding box center [228, 66] width 126 height 20
click at [492, 59] on input "text" at bounding box center [493, 66] width 113 height 19
click at [265, 291] on button "Add Notice Address" at bounding box center [278, 290] width 89 height 21
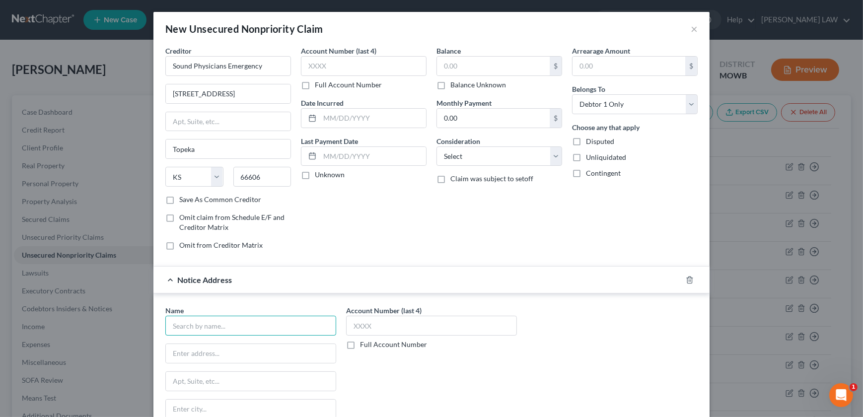
click at [217, 317] on input "text" at bounding box center [250, 326] width 171 height 20
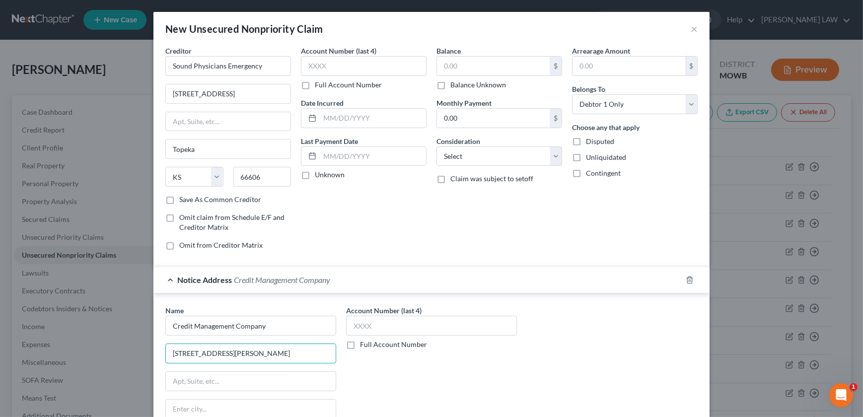
drag, startPoint x: 268, startPoint y: 355, endPoint x: 149, endPoint y: 354, distance: 118.7
click at [149, 354] on div "New Unsecured Nonpriority Claim × Creditor * Sound Physicians Emergency [STREET…" at bounding box center [431, 208] width 863 height 417
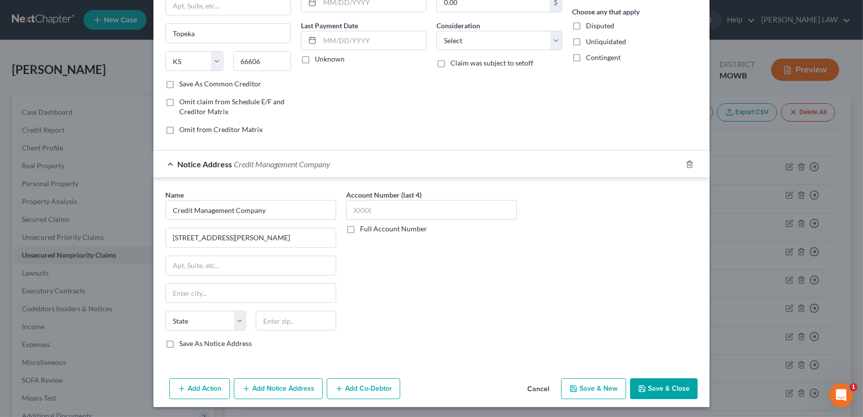
scroll to position [116, 0]
click at [298, 327] on input "text" at bounding box center [296, 320] width 80 height 20
click at [664, 386] on button "Save & Close" at bounding box center [664, 388] width 68 height 21
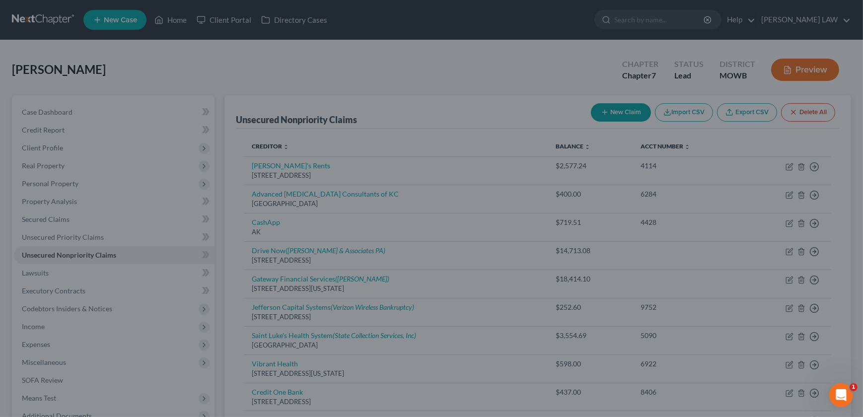
scroll to position [0, 0]
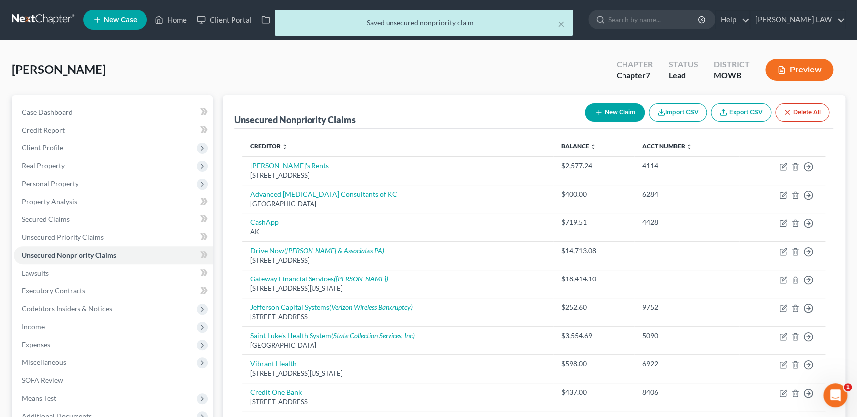
click at [599, 115] on icon "button" at bounding box center [598, 112] width 8 height 8
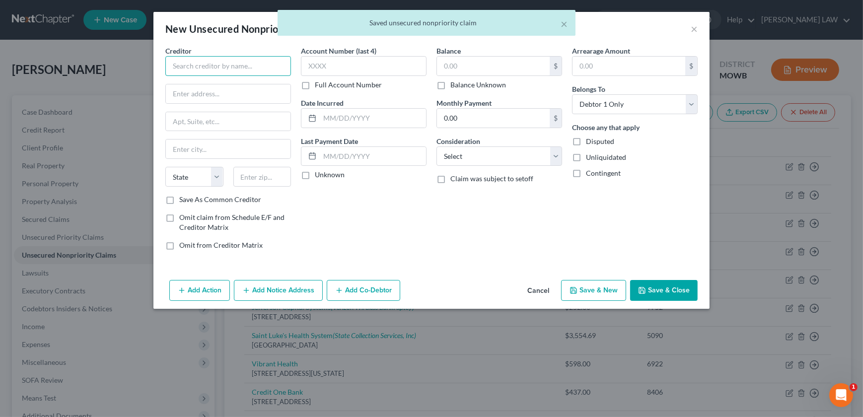
click at [166, 73] on input "text" at bounding box center [228, 66] width 126 height 20
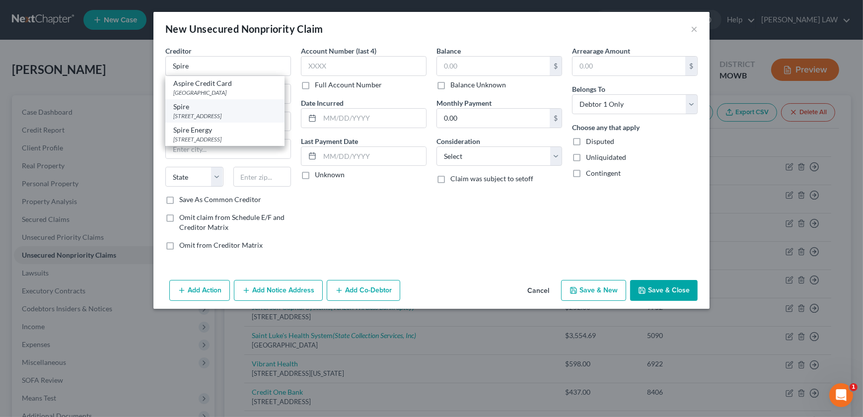
click at [205, 114] on div "[STREET_ADDRESS]" at bounding box center [224, 116] width 103 height 8
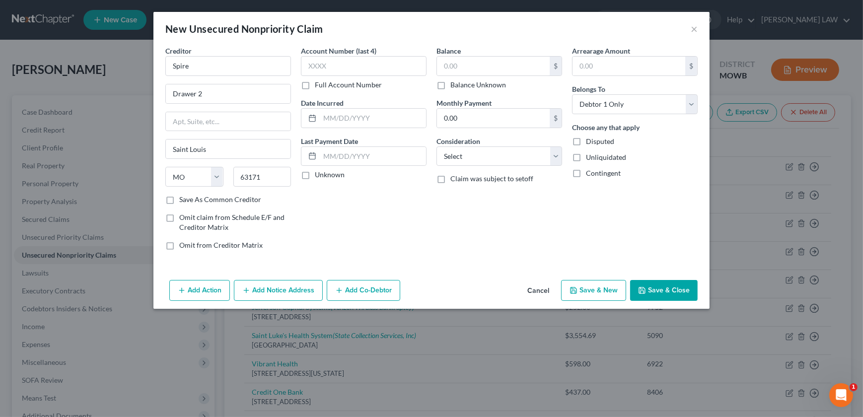
click at [287, 288] on button "Add Notice Address" at bounding box center [278, 290] width 89 height 21
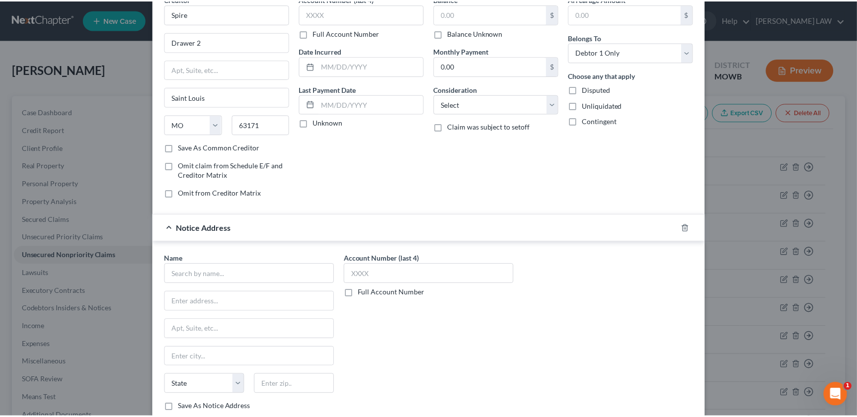
scroll to position [116, 0]
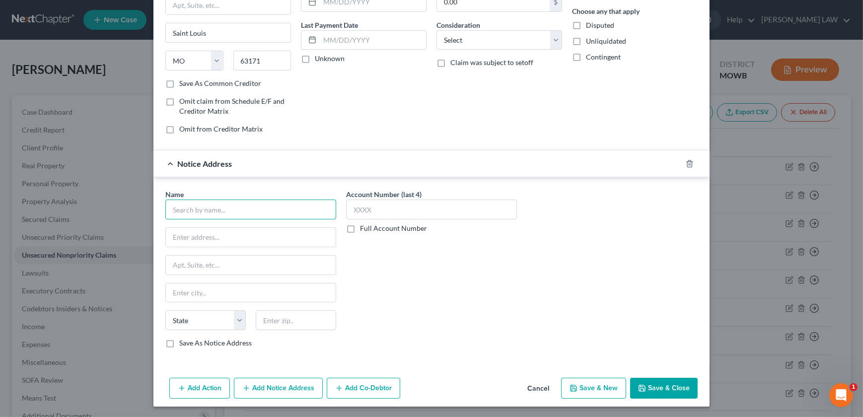
click at [191, 215] on input "text" at bounding box center [250, 210] width 171 height 20
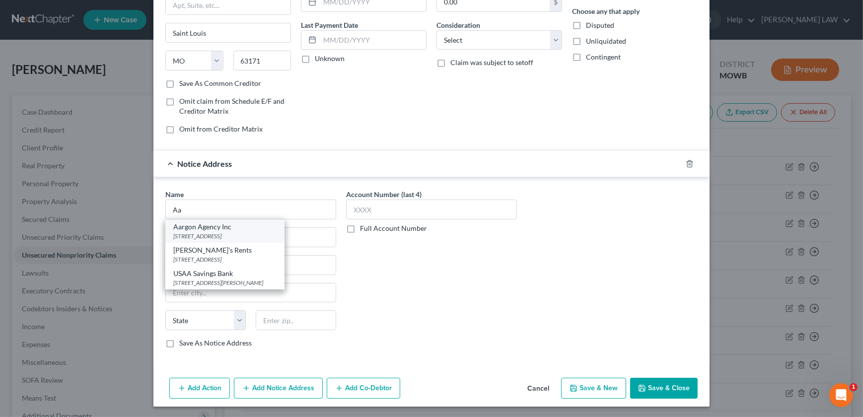
click at [206, 232] on div "[STREET_ADDRESS]" at bounding box center [224, 236] width 103 height 8
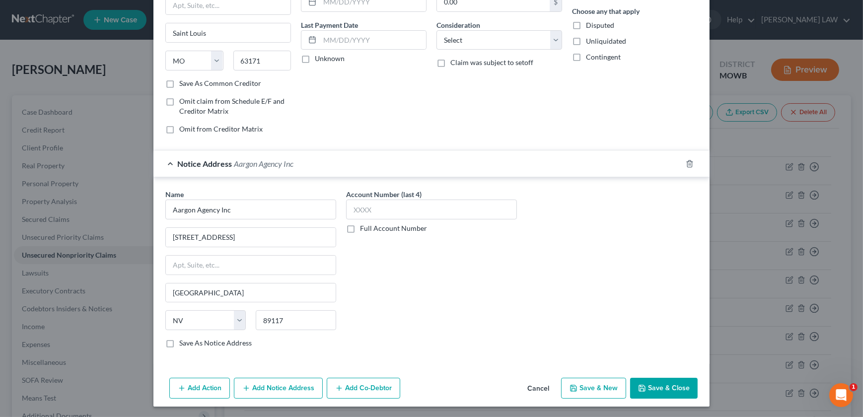
click at [647, 384] on button "Save & Close" at bounding box center [664, 388] width 68 height 21
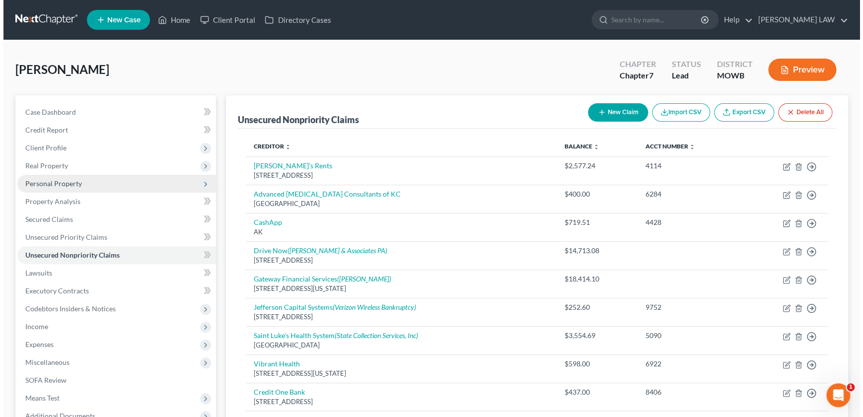
scroll to position [0, 0]
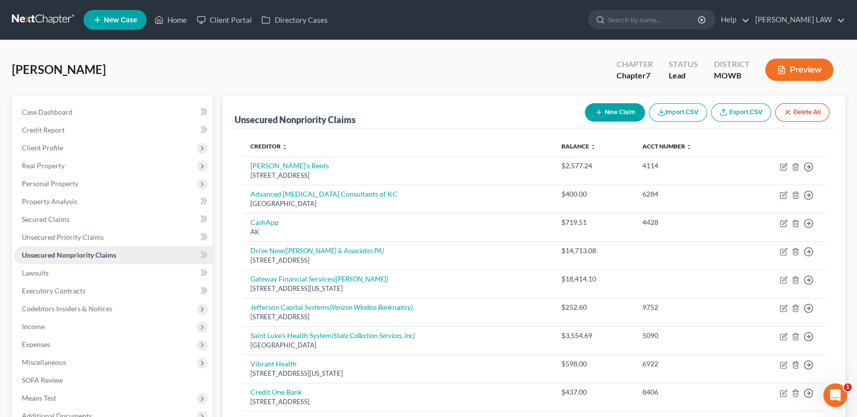
click at [55, 249] on link "Unsecured Nonpriority Claims" at bounding box center [113, 255] width 199 height 18
click at [54, 151] on span "Client Profile" at bounding box center [113, 148] width 199 height 18
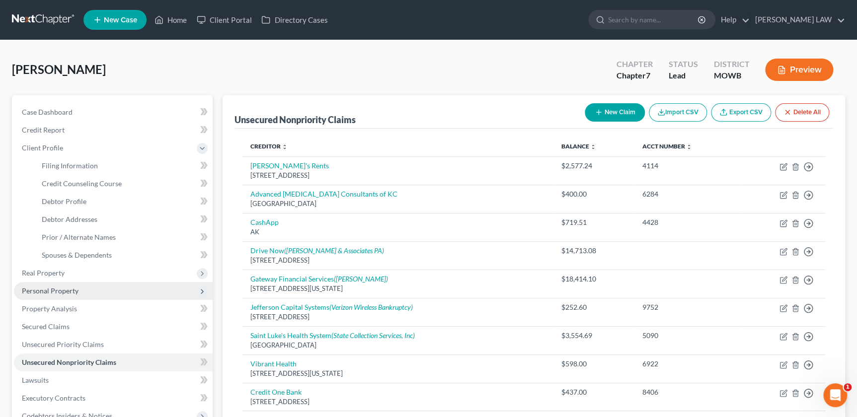
click at [57, 288] on span "Personal Property" at bounding box center [50, 291] width 57 height 8
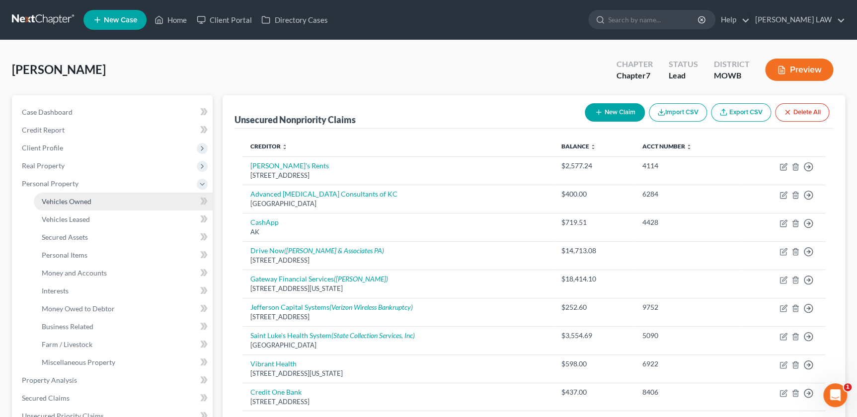
click at [43, 202] on span "Vehicles Owned" at bounding box center [67, 201] width 50 height 8
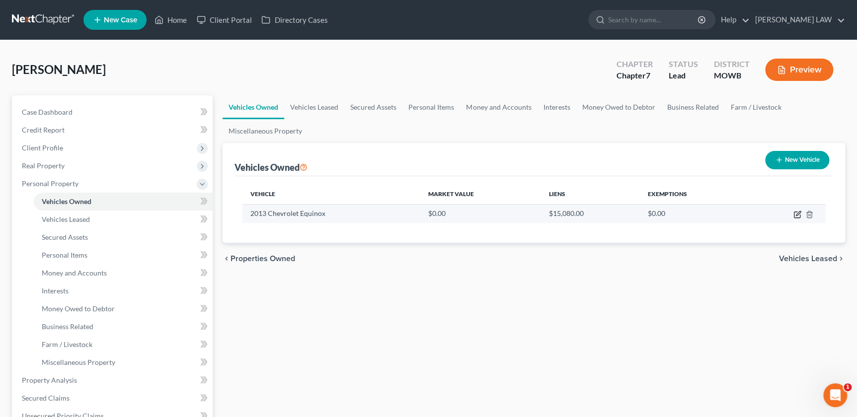
click at [795, 212] on icon "button" at bounding box center [797, 215] width 8 height 8
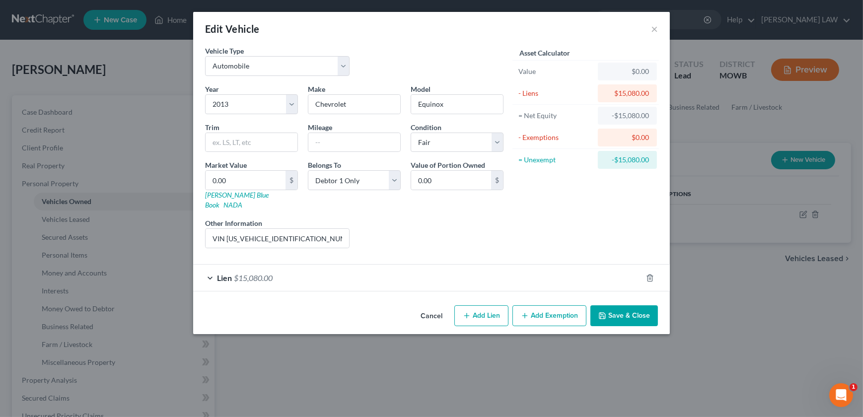
drag, startPoint x: 279, startPoint y: 267, endPoint x: 273, endPoint y: 262, distance: 7.4
click at [278, 267] on div "Lien $15,080.00" at bounding box center [417, 278] width 449 height 26
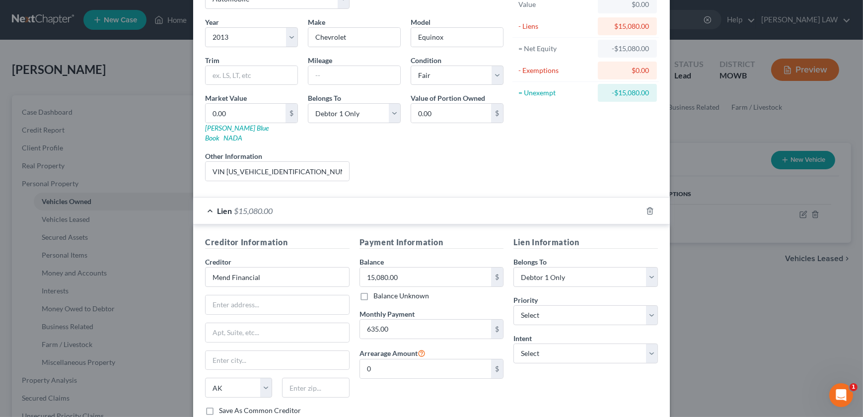
scroll to position [125, 0]
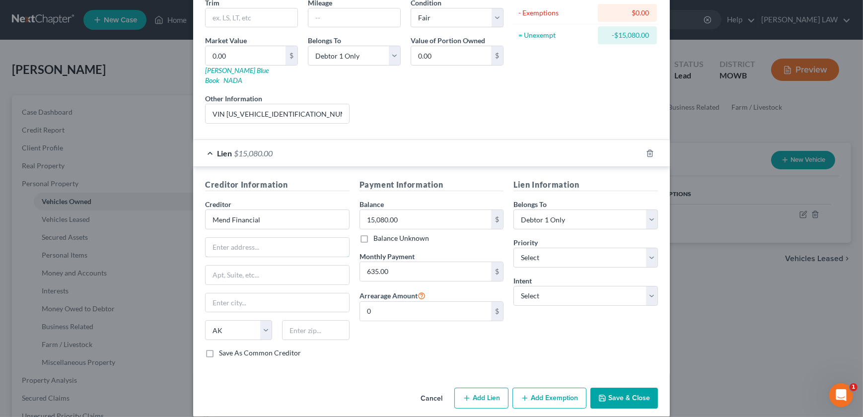
drag, startPoint x: 252, startPoint y: 241, endPoint x: 253, endPoint y: 222, distance: 18.4
click at [252, 241] on input "text" at bounding box center [278, 247] width 144 height 19
drag, startPoint x: 301, startPoint y: 323, endPoint x: 307, endPoint y: 323, distance: 6.0
click at [301, 323] on input "text" at bounding box center [315, 330] width 67 height 20
click at [618, 388] on button "Save & Close" at bounding box center [624, 398] width 68 height 21
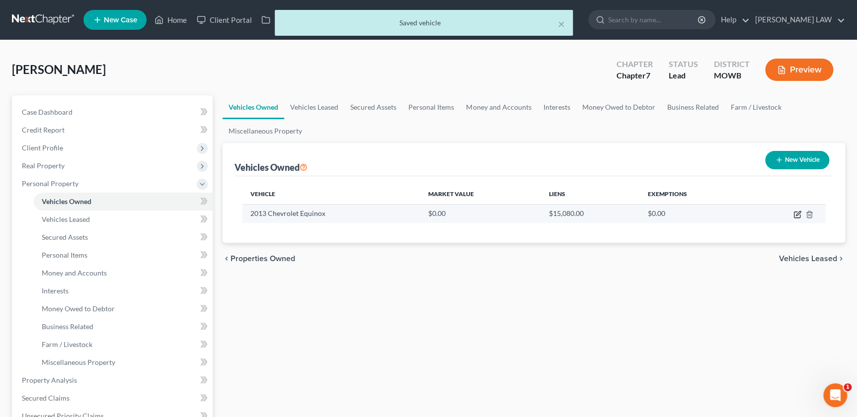
click at [795, 217] on icon "button" at bounding box center [797, 215] width 8 height 8
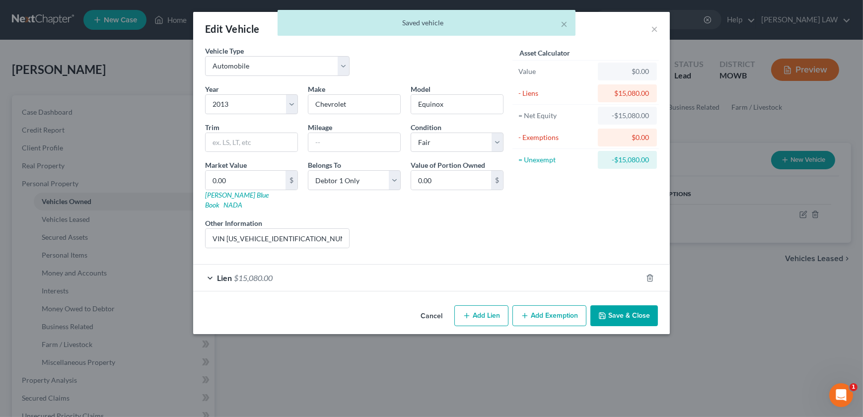
click at [353, 265] on div "Lien $15,080.00" at bounding box center [417, 278] width 449 height 26
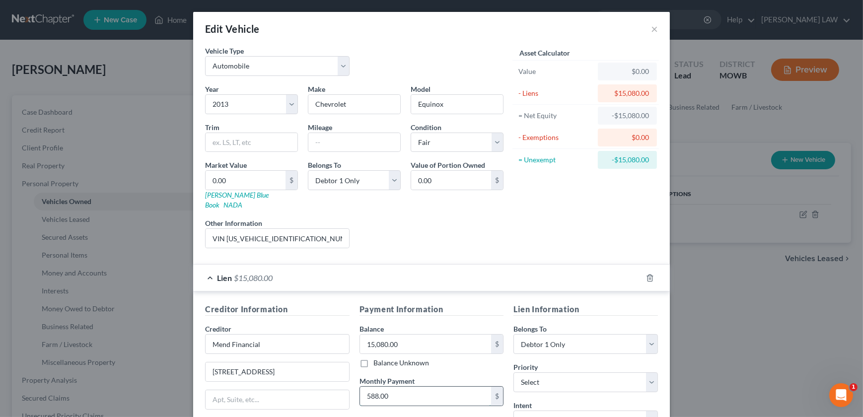
click at [432, 387] on input "588.00" at bounding box center [426, 396] width 132 height 19
click at [631, 303] on h5 "Lien Information" at bounding box center [585, 309] width 145 height 12
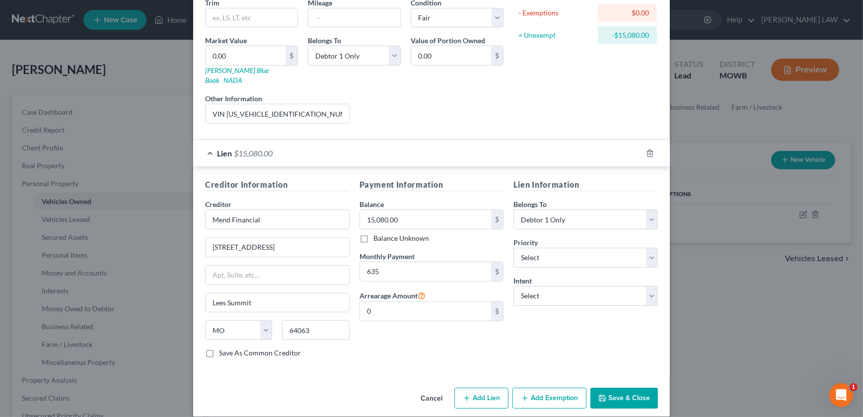
click at [627, 388] on button "Save & Close" at bounding box center [624, 398] width 68 height 21
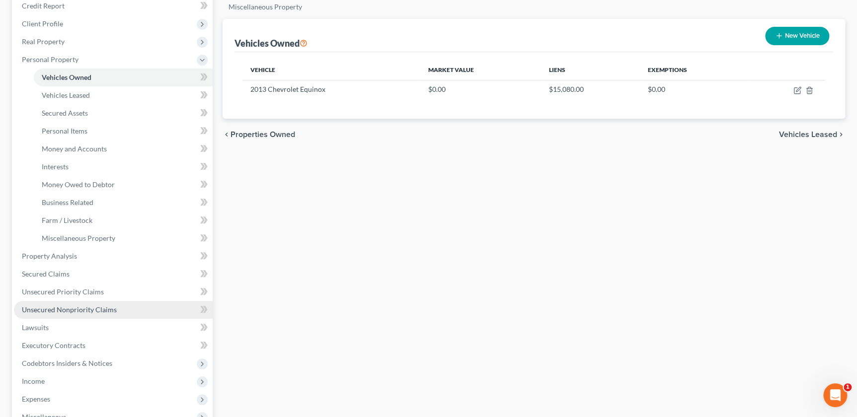
drag, startPoint x: 95, startPoint y: 307, endPoint x: 106, endPoint y: 309, distance: 11.1
click at [95, 307] on span "Unsecured Nonpriority Claims" at bounding box center [69, 309] width 95 height 8
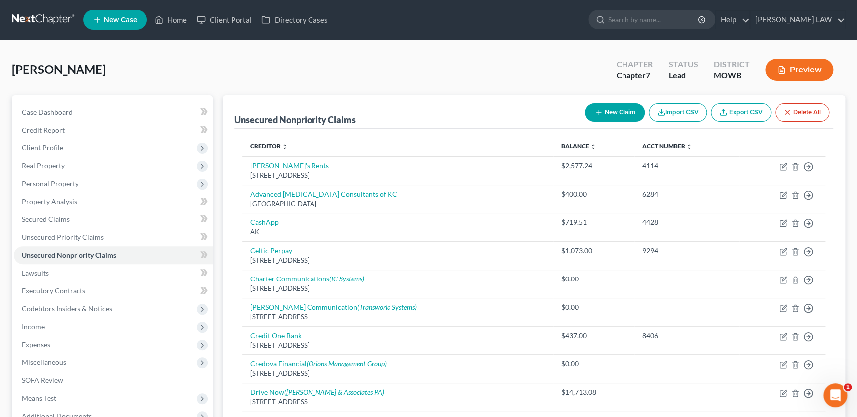
click at [620, 114] on button "New Claim" at bounding box center [615, 112] width 60 height 18
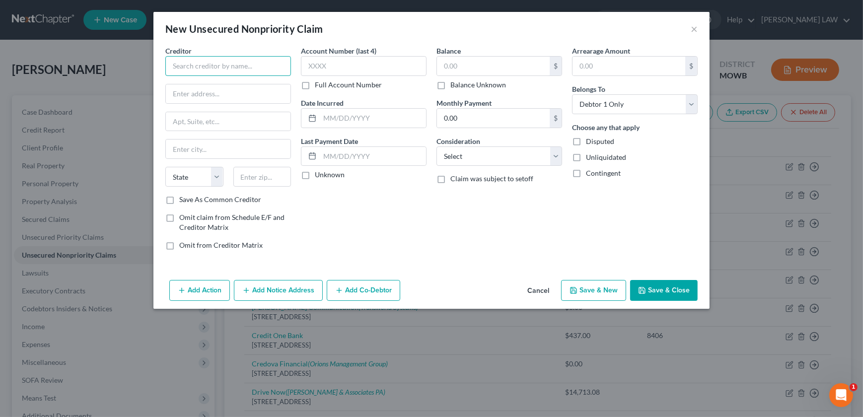
click at [205, 72] on input "text" at bounding box center [228, 66] width 126 height 20
drag, startPoint x: 243, startPoint y: 92, endPoint x: 156, endPoint y: 91, distance: 86.9
click at [156, 91] on div "Creditor * Guaranteed Auto Finance [STREET_ADDRESS][GEOGRAPHIC_DATA][US_STATE] …" at bounding box center [431, 161] width 556 height 230
click at [269, 171] on input "text" at bounding box center [262, 177] width 58 height 20
click at [356, 217] on div "Account Number (last 4) Full Account Number Date Incurred Last Payment Date Unk…" at bounding box center [364, 152] width 136 height 213
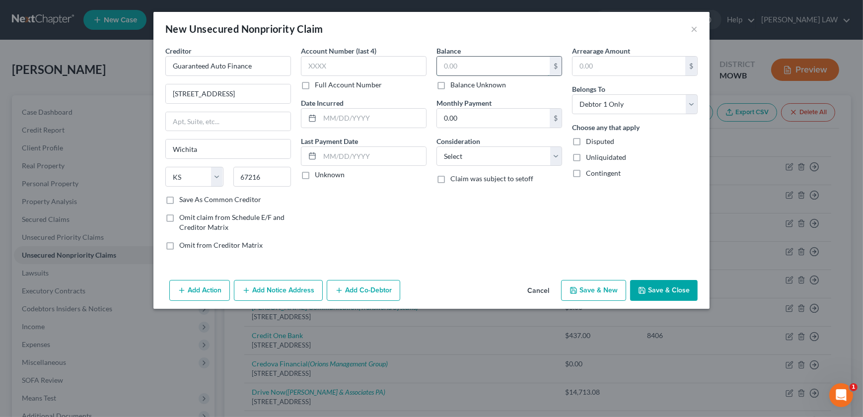
click at [445, 61] on input "text" at bounding box center [493, 66] width 113 height 19
click at [454, 151] on select "Select Cable / Satellite Services Collection Agency Credit Card Debt Debt Couns…" at bounding box center [500, 157] width 126 height 20
click at [437, 147] on select "Select Cable / Satellite Services Collection Agency Credit Card Debt Debt Couns…" at bounding box center [500, 157] width 126 height 20
click at [659, 286] on button "Save & Close" at bounding box center [664, 290] width 68 height 21
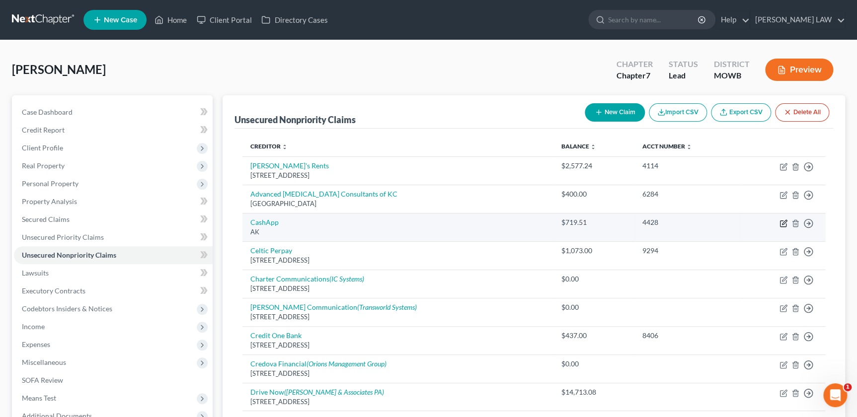
click at [783, 224] on icon "button" at bounding box center [783, 224] width 8 height 8
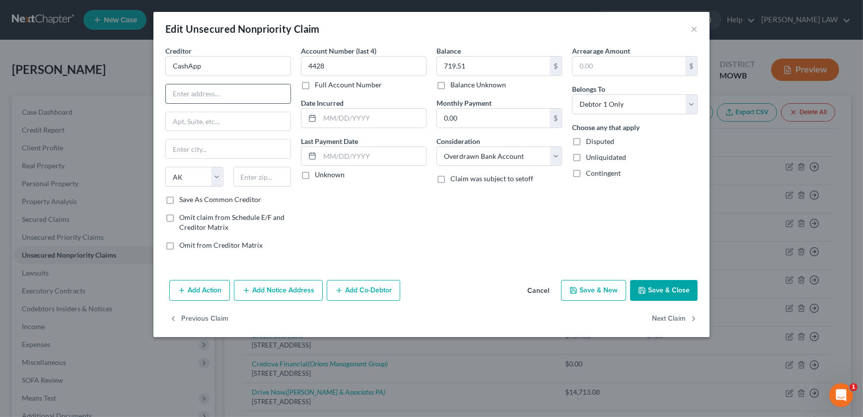
click at [201, 90] on input "text" at bounding box center [228, 93] width 125 height 19
click at [659, 285] on button "Save & Close" at bounding box center [664, 290] width 68 height 21
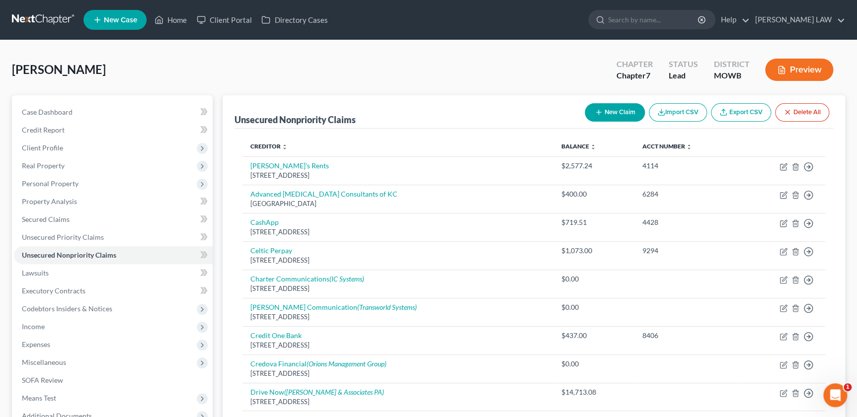
click at [806, 73] on button "Preview" at bounding box center [799, 70] width 68 height 22
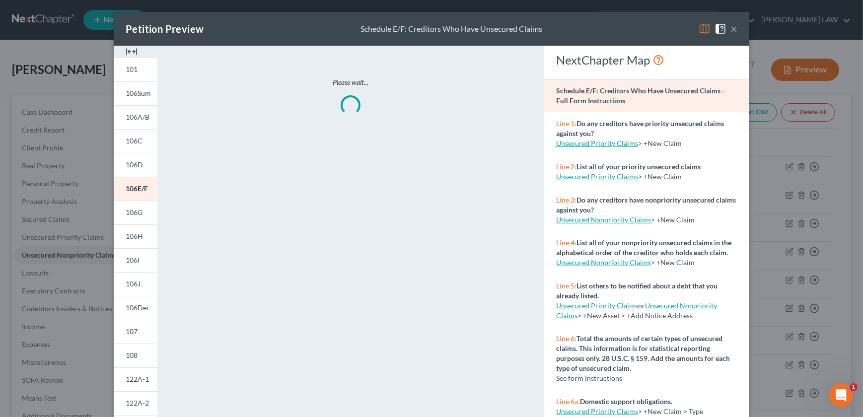
click at [129, 55] on img at bounding box center [132, 52] width 12 height 12
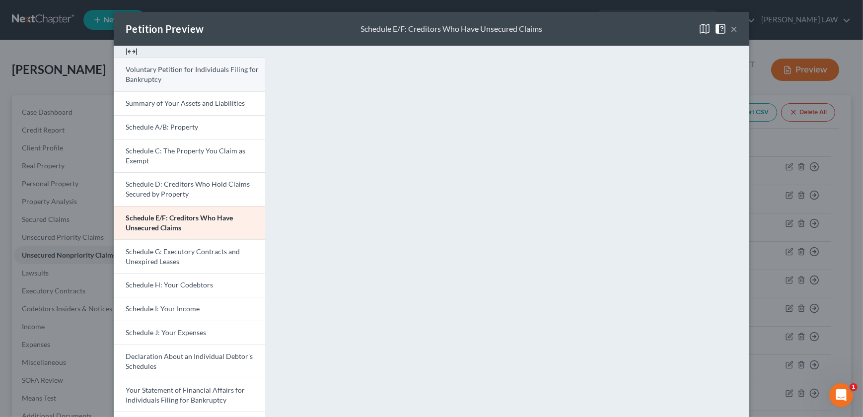
click at [181, 68] on span "Voluntary Petition for Individuals Filing for Bankruptcy" at bounding box center [192, 74] width 133 height 18
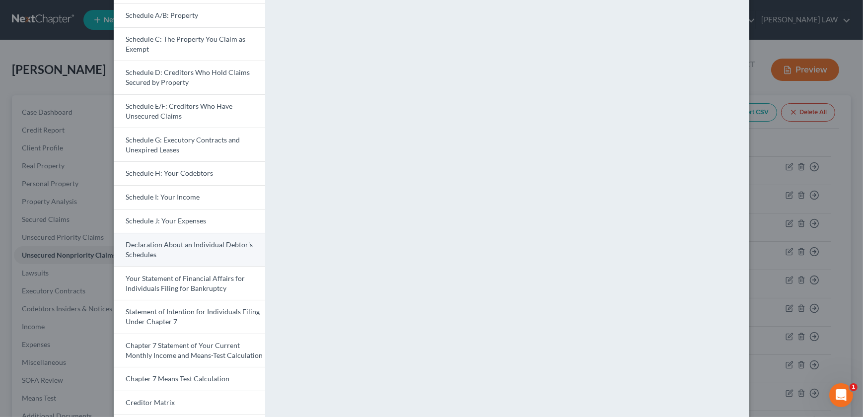
scroll to position [113, 0]
click at [159, 248] on link "Declaration About an Individual Debtor's Schedules" at bounding box center [189, 249] width 151 height 34
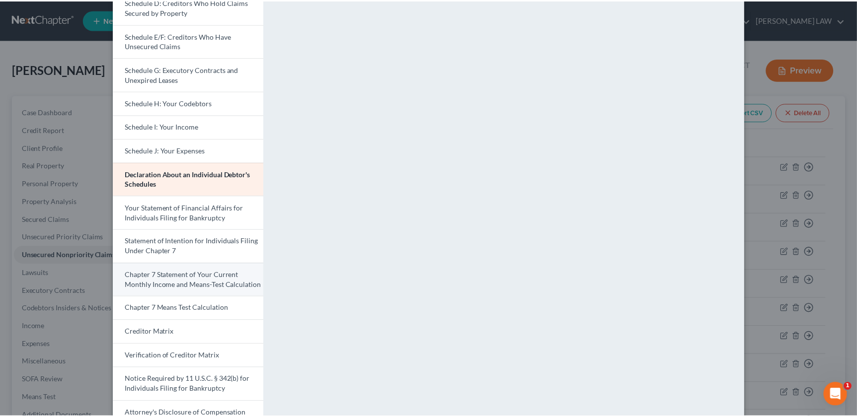
scroll to position [232, 0]
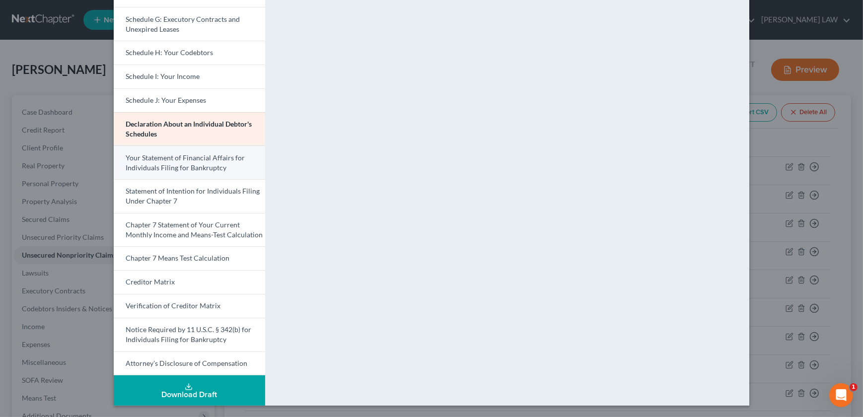
click at [164, 163] on span "Your Statement of Financial Affairs for Individuals Filing for Bankruptcy" at bounding box center [185, 162] width 119 height 18
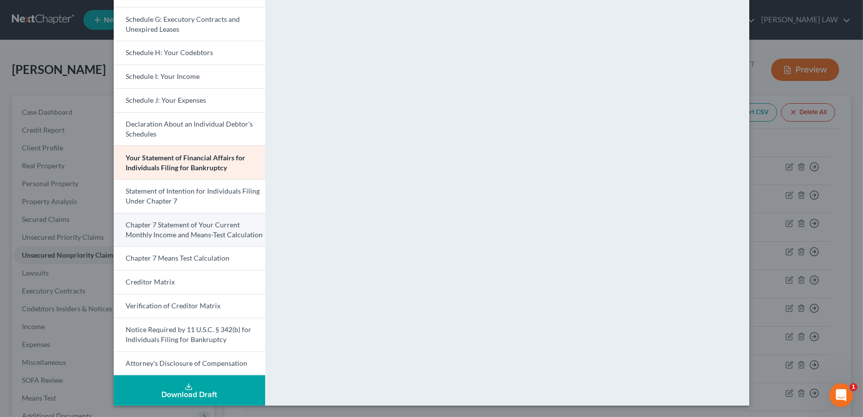
click at [186, 218] on link "Chapter 7 Statement of Your Current Monthly Income and Means-Test Calculation" at bounding box center [189, 230] width 151 height 34
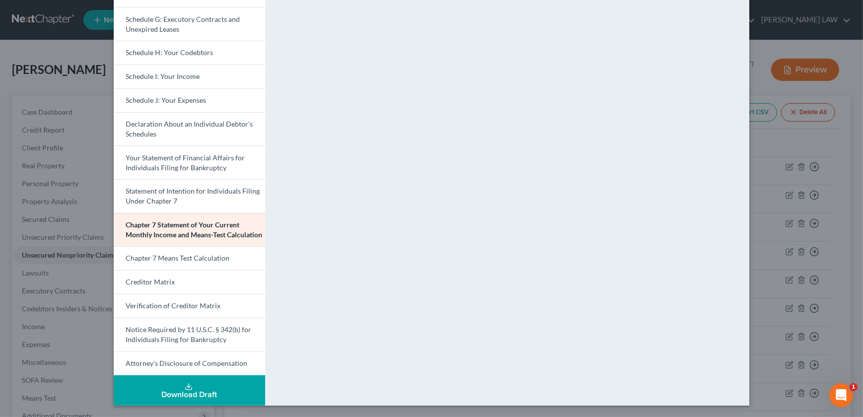
click at [40, 144] on div "Petition Preview Chapter 7 Statement of Your Current Monthly Income and Means-T…" at bounding box center [431, 208] width 863 height 417
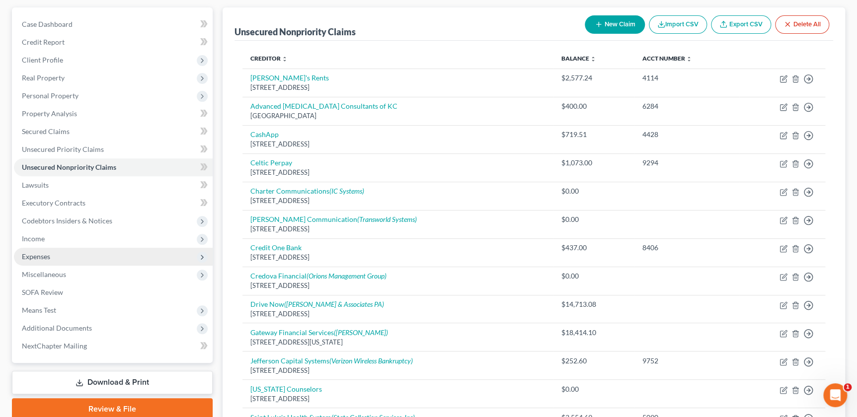
scroll to position [113, 0]
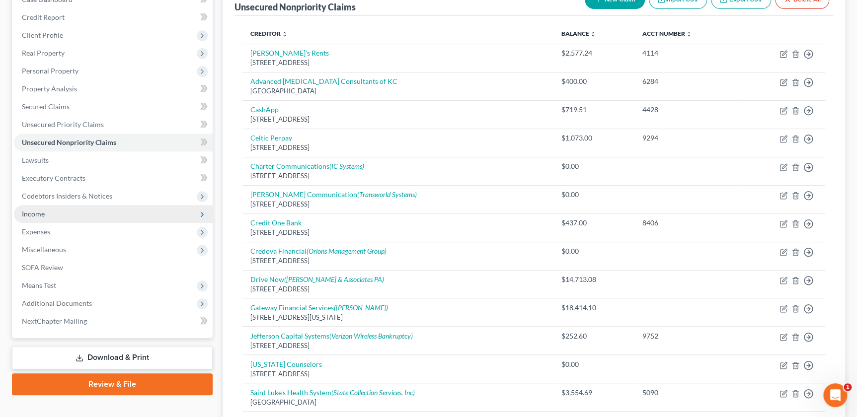
click at [32, 212] on span "Income" at bounding box center [33, 214] width 23 height 8
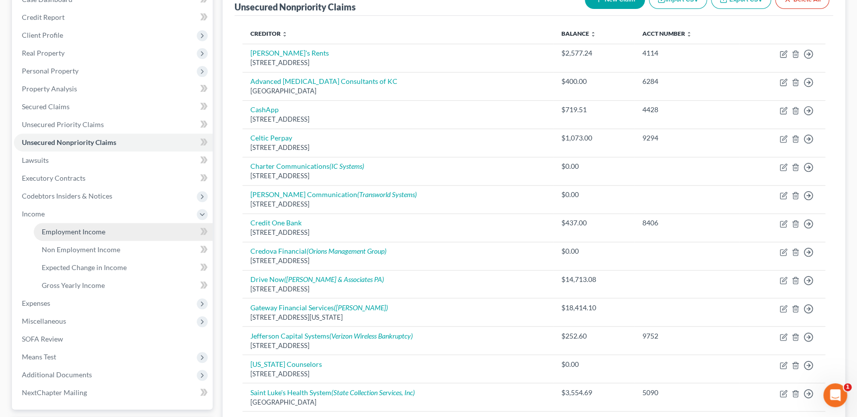
click at [68, 229] on span "Employment Income" at bounding box center [74, 231] width 64 height 8
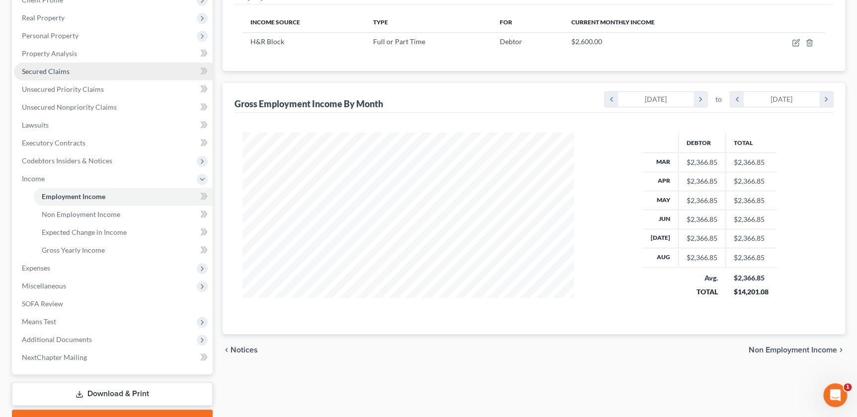
scroll to position [199, 0]
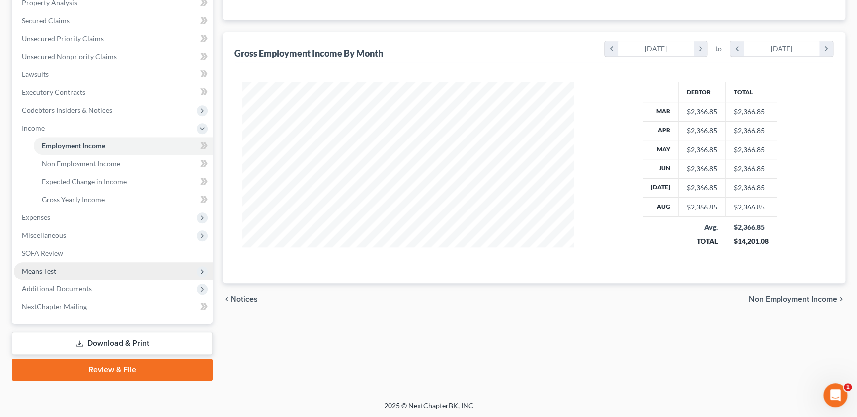
click at [54, 269] on span "Means Test" at bounding box center [39, 271] width 34 height 8
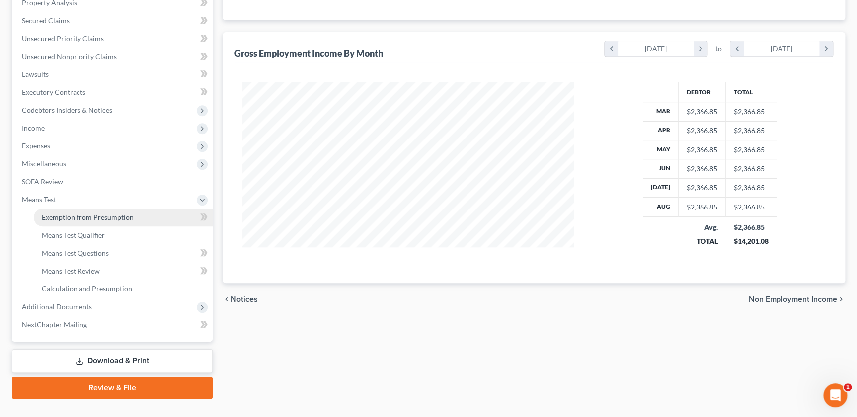
click at [68, 218] on span "Exemption from Presumption" at bounding box center [88, 217] width 92 height 8
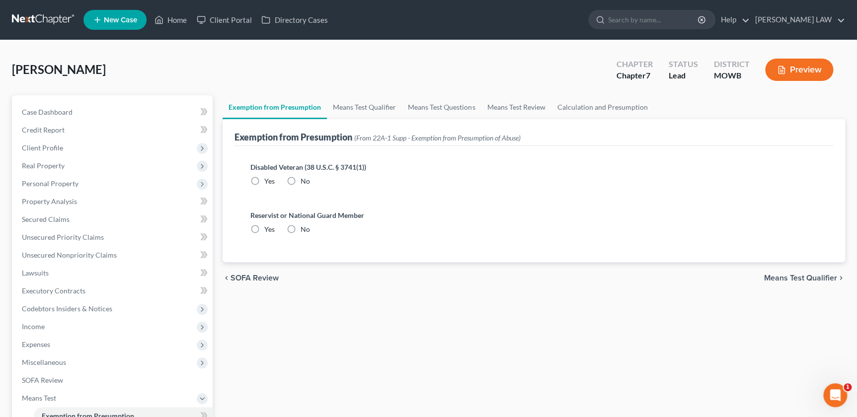
click at [300, 182] on label "No" at bounding box center [304, 181] width 9 height 10
click at [304, 182] on input "No" at bounding box center [307, 179] width 6 height 6
click at [300, 229] on label "No" at bounding box center [304, 229] width 9 height 10
click at [304, 229] on input "No" at bounding box center [307, 227] width 6 height 6
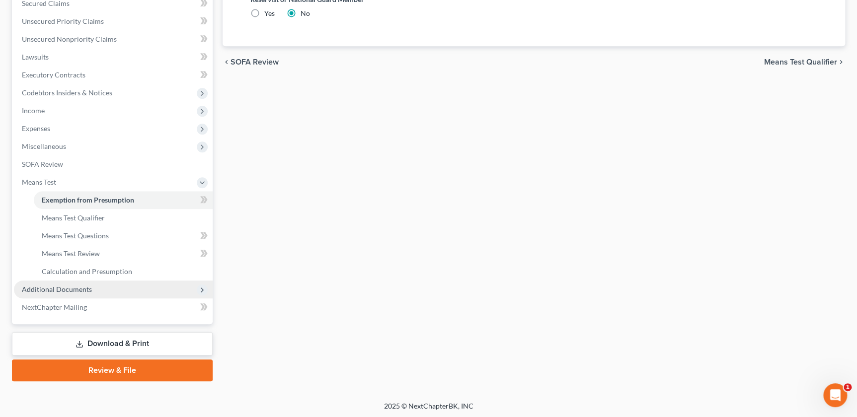
scroll to position [217, 0]
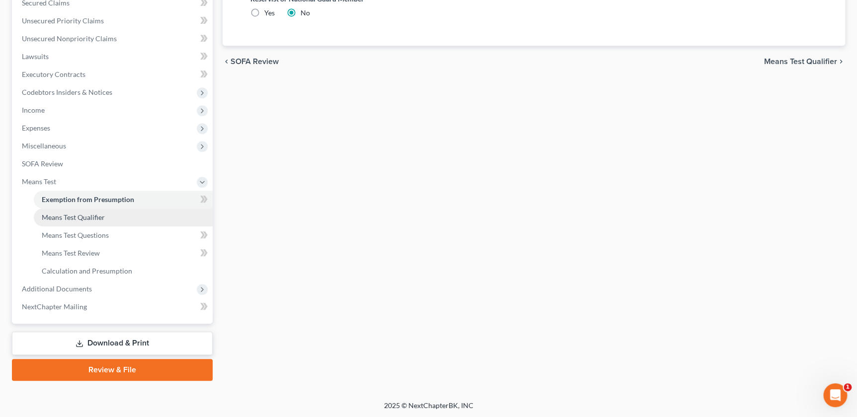
click at [63, 217] on span "Means Test Qualifier" at bounding box center [73, 217] width 63 height 8
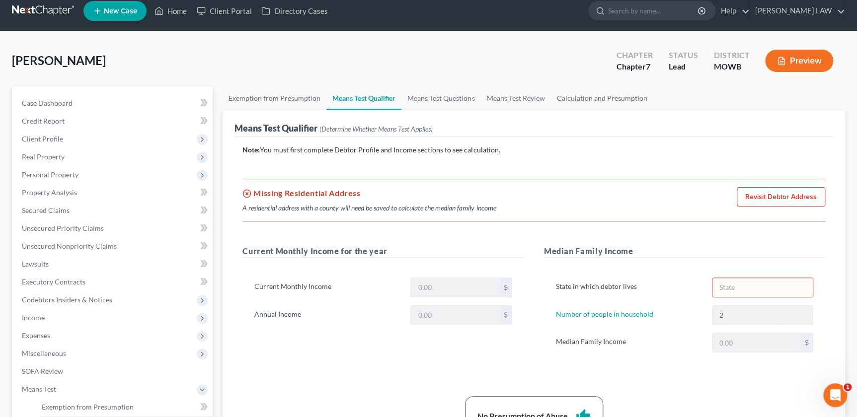
scroll to position [11, 0]
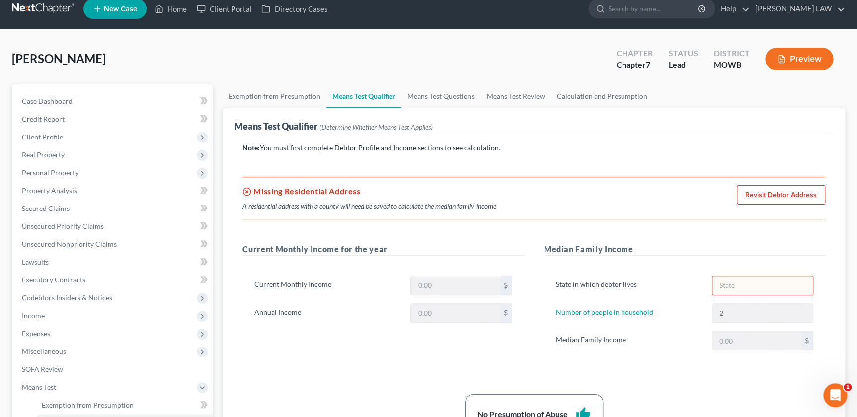
click at [772, 189] on link "Revisit Debtor Address" at bounding box center [780, 195] width 88 height 20
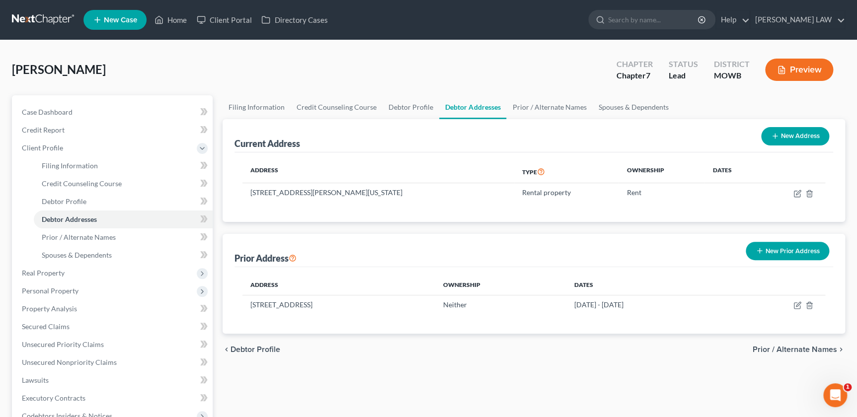
click at [789, 140] on button "New Address" at bounding box center [795, 136] width 68 height 18
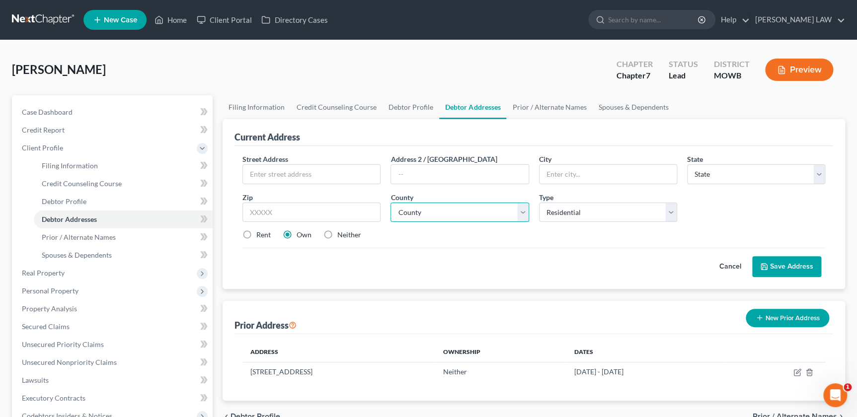
click at [433, 213] on select "County" at bounding box center [459, 213] width 138 height 20
click at [66, 204] on span "Debtor Profile" at bounding box center [64, 201] width 45 height 8
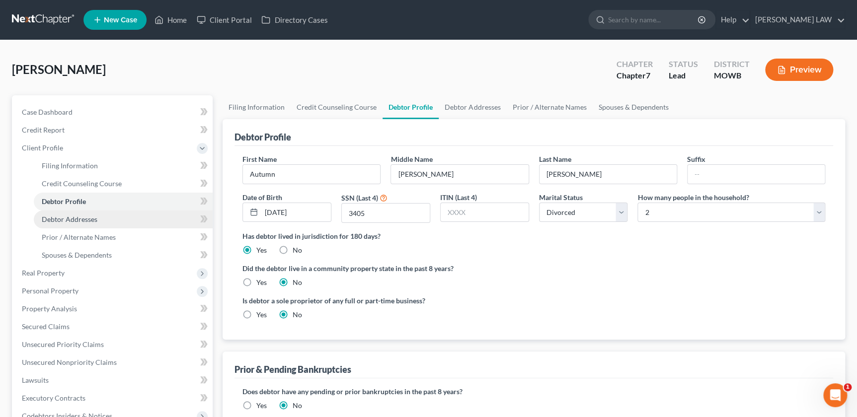
click at [65, 215] on span "Debtor Addresses" at bounding box center [70, 219] width 56 height 8
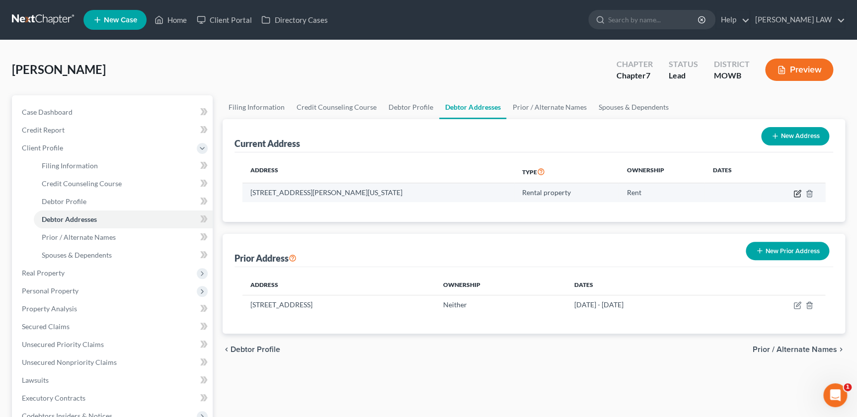
click at [796, 196] on icon "button" at bounding box center [797, 194] width 6 height 6
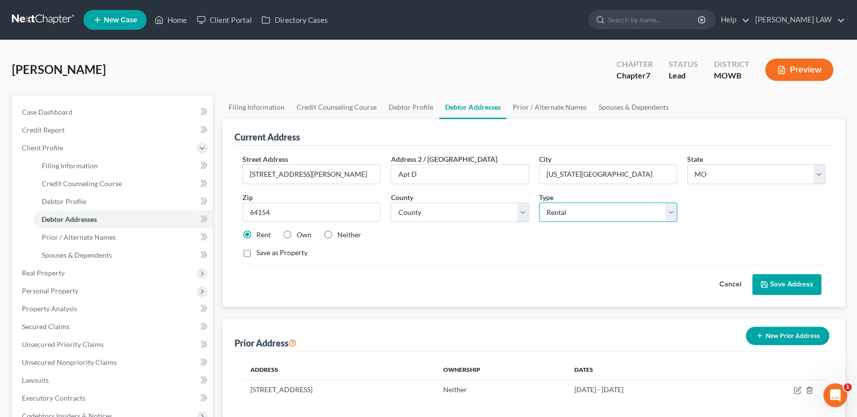
click at [605, 211] on select "Select Residential Mailing Rental Business" at bounding box center [608, 213] width 138 height 20
click at [539, 203] on select "Select Residential Mailing Rental Business" at bounding box center [608, 213] width 138 height 20
click at [797, 285] on button "Save Address" at bounding box center [786, 284] width 69 height 21
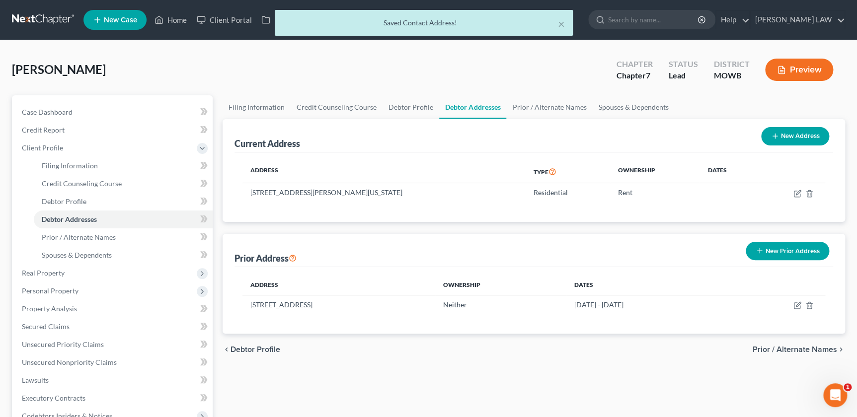
click at [781, 73] on icon "button" at bounding box center [781, 70] width 9 height 9
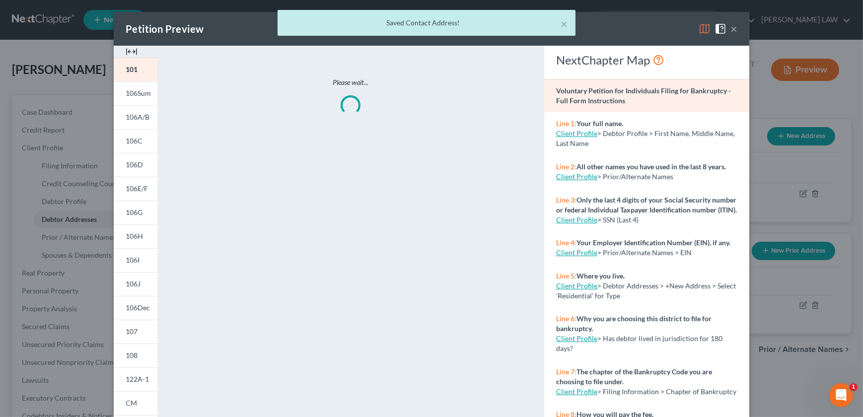
click at [126, 51] on img at bounding box center [132, 52] width 12 height 12
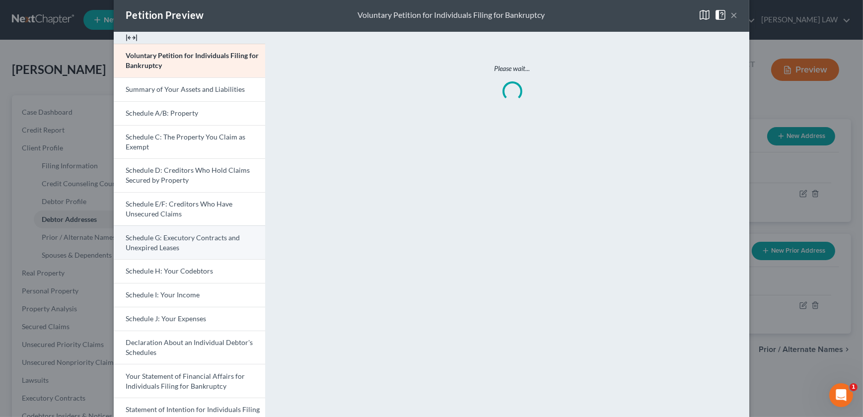
scroll to position [209, 0]
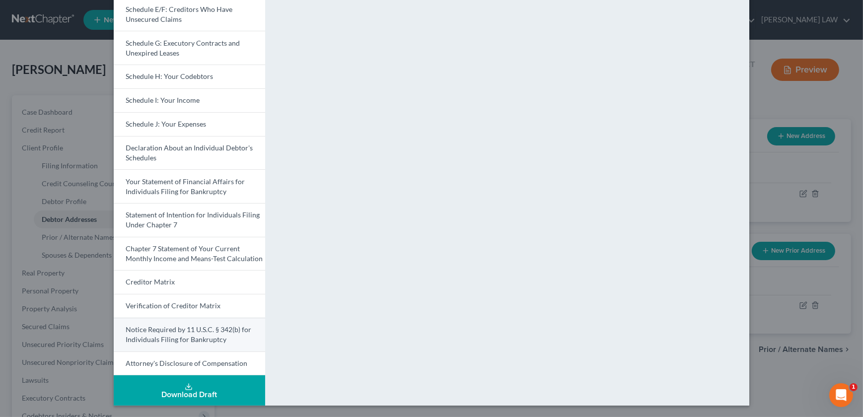
click at [156, 337] on span "Notice Required by 11 U.S.C. § 342(b) for Individuals Filing for Bankruptcy" at bounding box center [189, 334] width 126 height 18
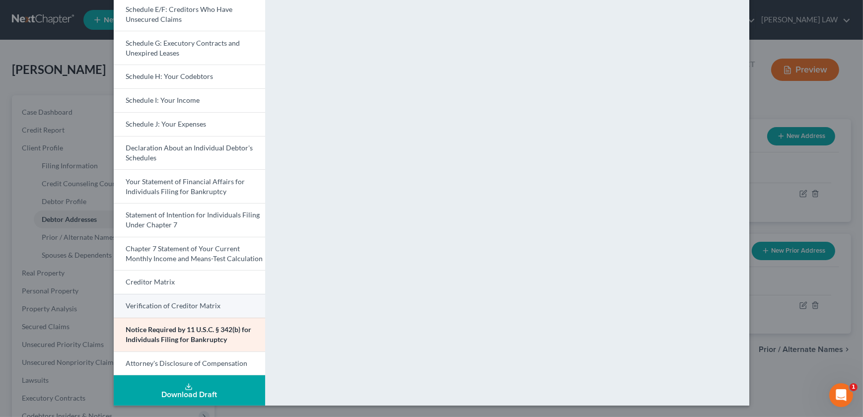
click at [171, 312] on link "Verification of Creditor Matrix" at bounding box center [189, 306] width 151 height 24
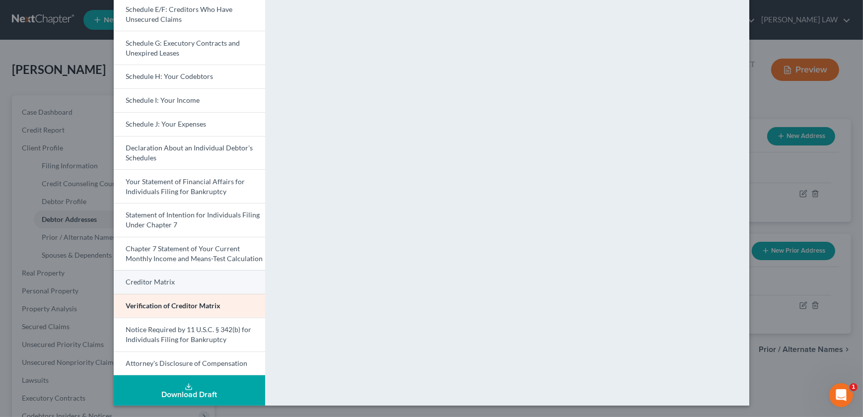
click at [210, 273] on link "Creditor Matrix" at bounding box center [189, 282] width 151 height 24
click at [170, 306] on span "Verification of Creditor Matrix" at bounding box center [173, 305] width 95 height 8
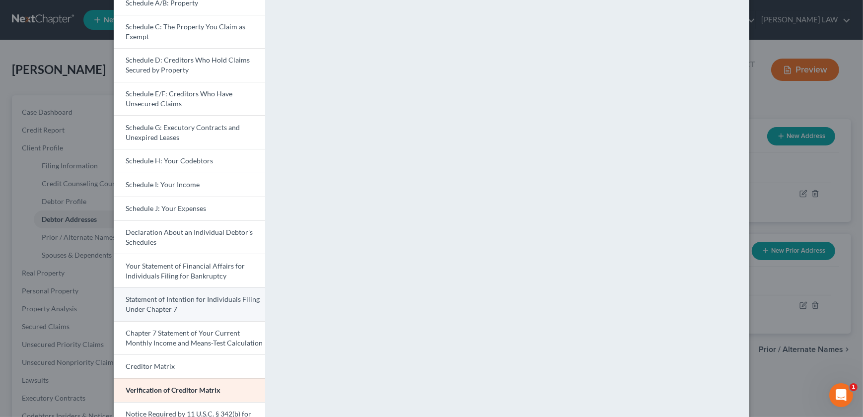
scroll to position [203, 0]
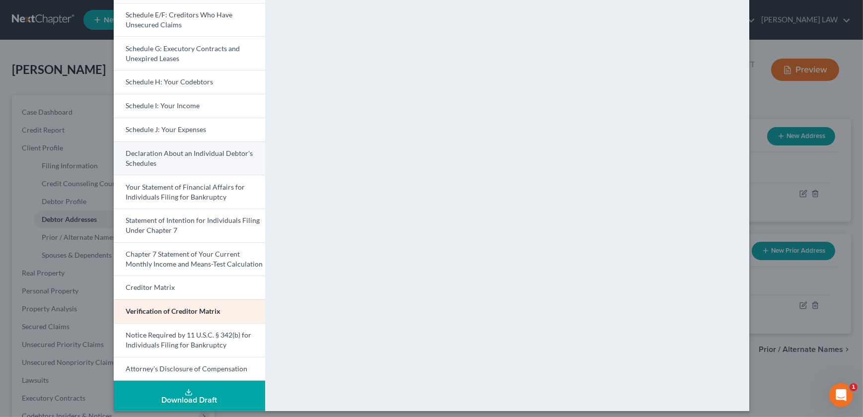
click at [170, 159] on link "Declaration About an Individual Debtor's Schedules" at bounding box center [189, 159] width 151 height 34
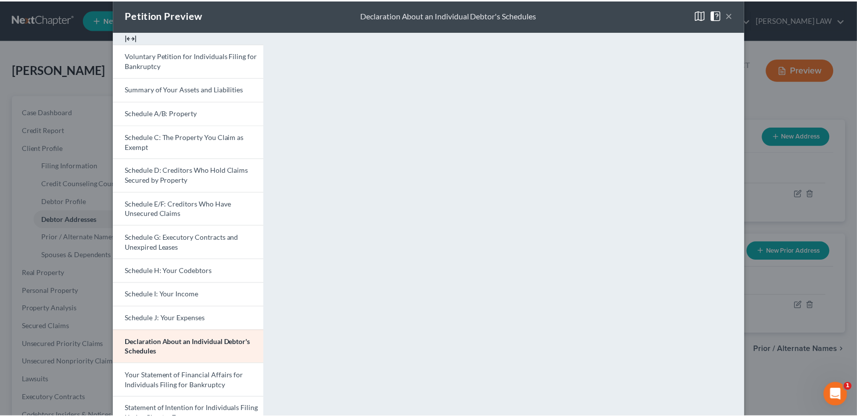
scroll to position [0, 0]
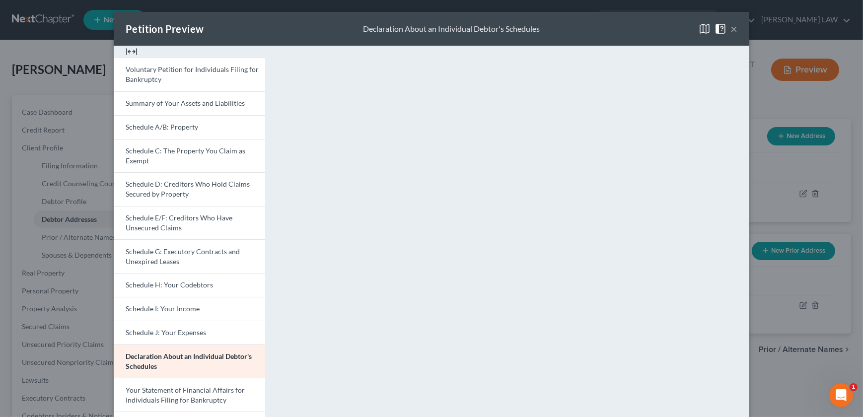
click at [731, 28] on button "×" at bounding box center [734, 29] width 7 height 12
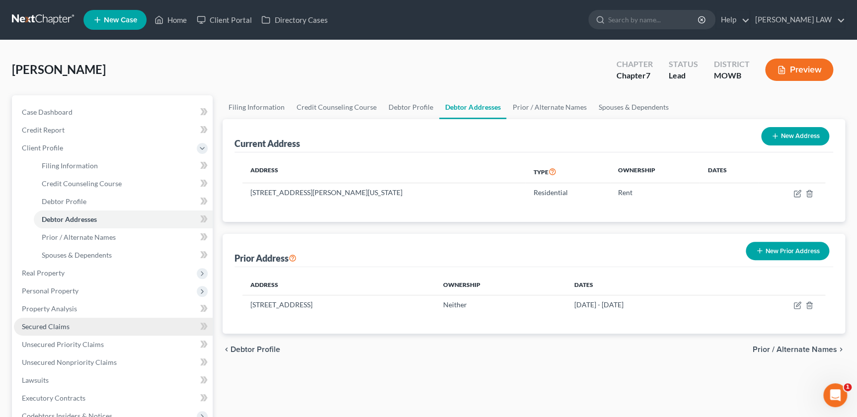
click at [49, 333] on link "Secured Claims" at bounding box center [113, 327] width 199 height 18
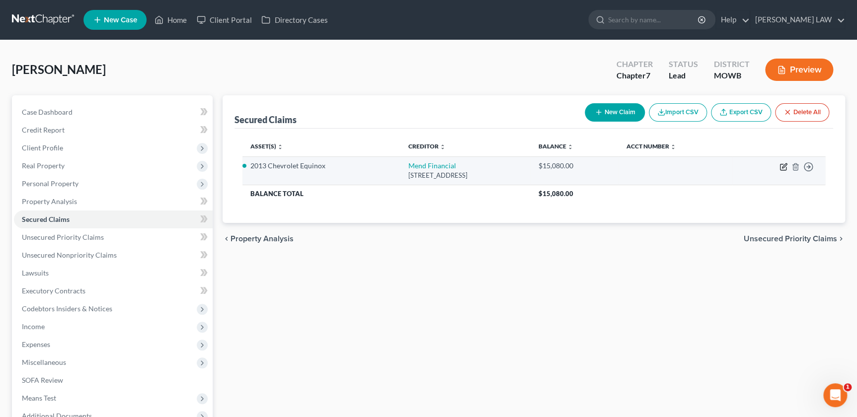
click at [783, 166] on icon "button" at bounding box center [783, 167] width 8 height 8
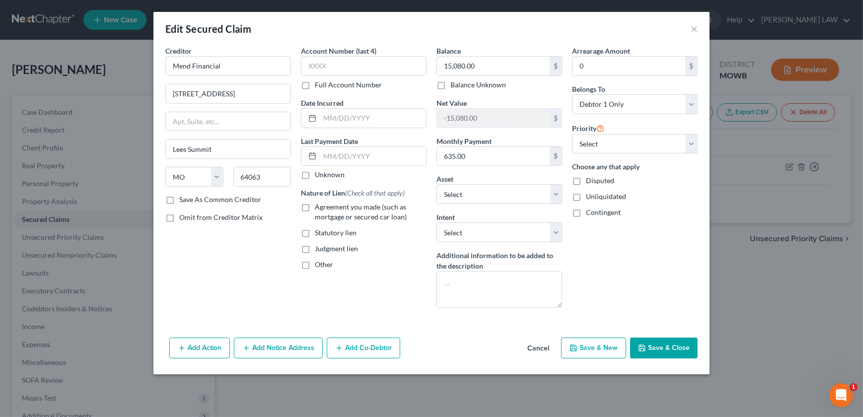
click at [315, 206] on label "Agreement you made (such as mortgage or secured car loan)" at bounding box center [371, 212] width 112 height 20
click at [319, 206] on input "Agreement you made (such as mortgage or secured car loan)" at bounding box center [322, 205] width 6 height 6
click at [478, 238] on select "Select Surrender Redeem Reaffirm Avoid Other" at bounding box center [500, 232] width 126 height 20
click at [437, 222] on select "Select Surrender Redeem Reaffirm Avoid Other" at bounding box center [500, 232] width 126 height 20
click at [664, 346] on button "Save & Close" at bounding box center [664, 348] width 68 height 21
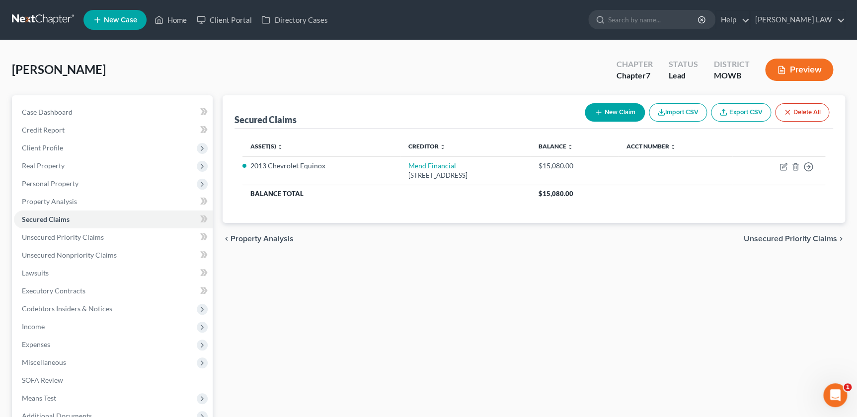
click at [780, 79] on button "Preview" at bounding box center [799, 70] width 68 height 22
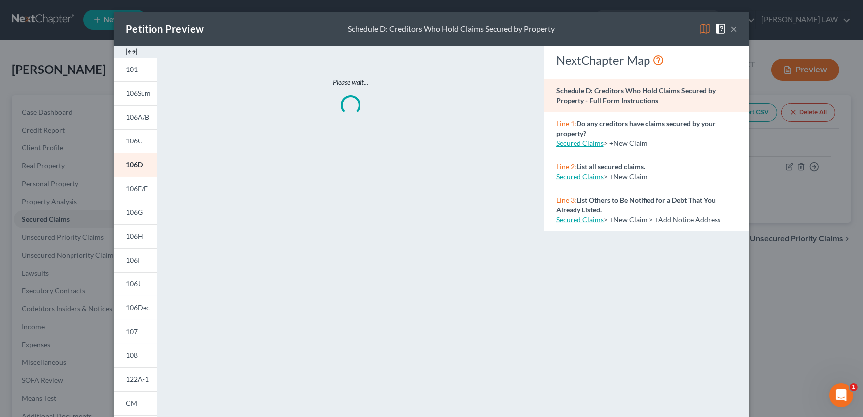
click at [130, 47] on img at bounding box center [132, 52] width 12 height 12
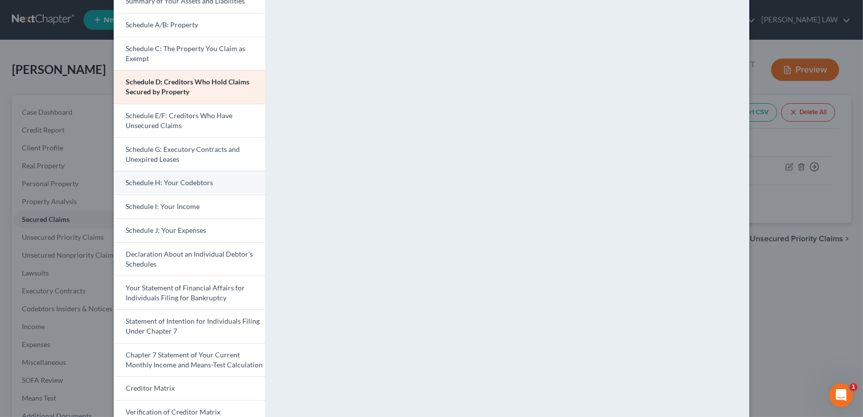
scroll to position [180, 0]
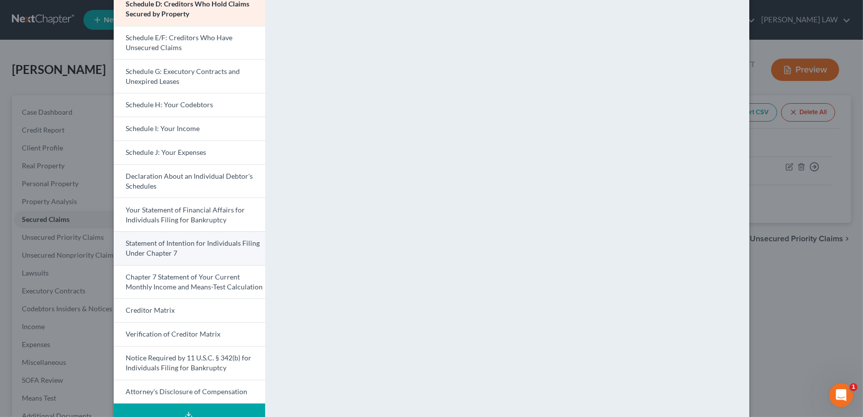
click at [162, 248] on span "Statement of Intention for Individuals Filing Under Chapter 7" at bounding box center [193, 248] width 134 height 18
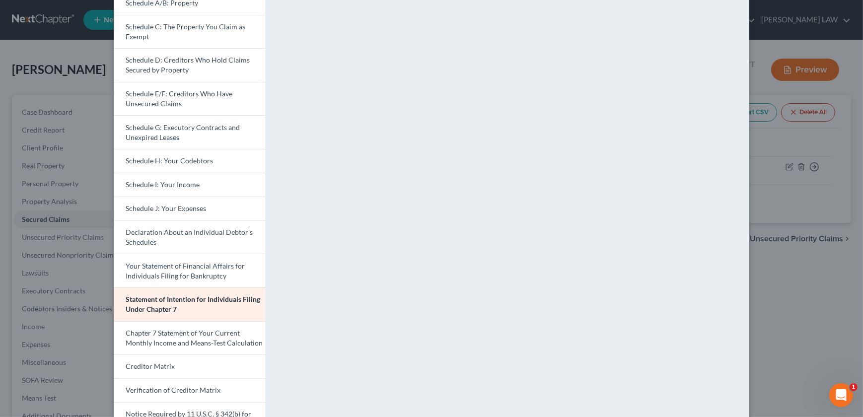
scroll to position [0, 0]
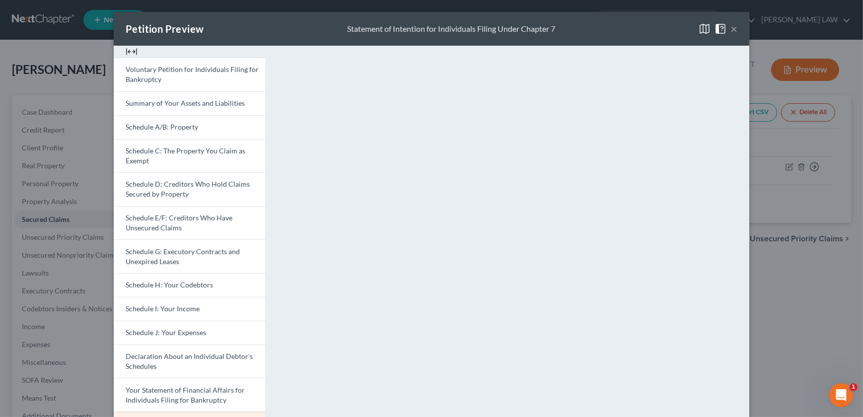
click at [731, 25] on button "×" at bounding box center [734, 29] width 7 height 12
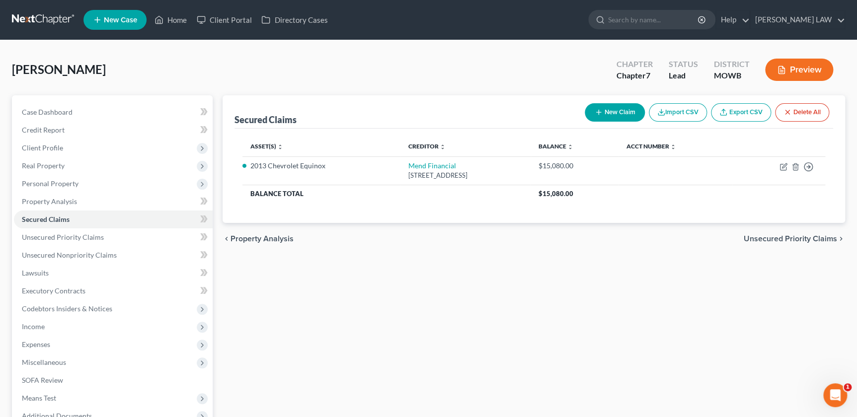
click at [778, 67] on icon "button" at bounding box center [781, 70] width 6 height 7
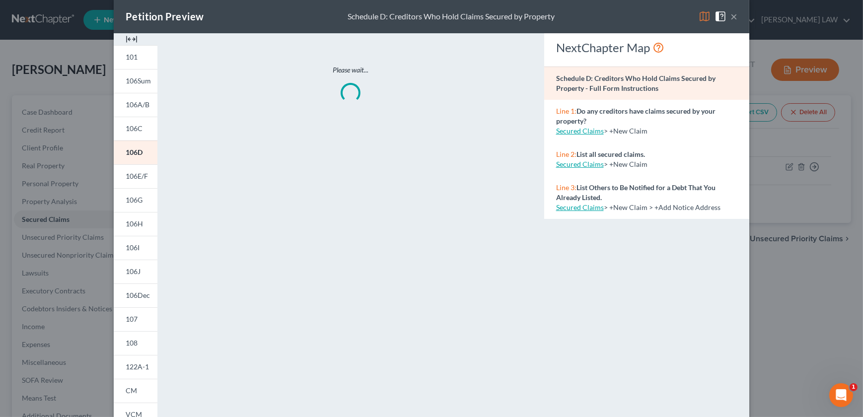
scroll to position [22, 0]
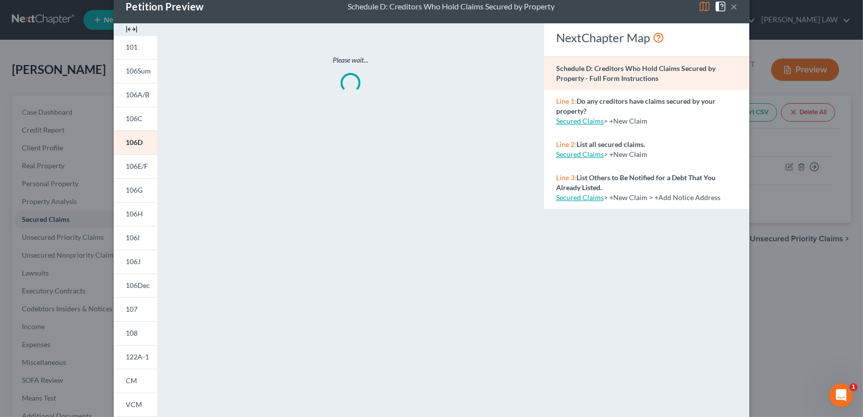
click at [130, 30] on img at bounding box center [132, 29] width 12 height 12
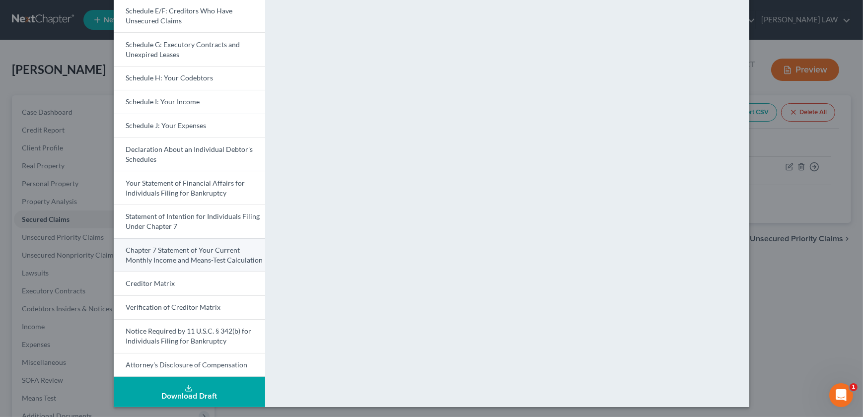
scroll to position [209, 0]
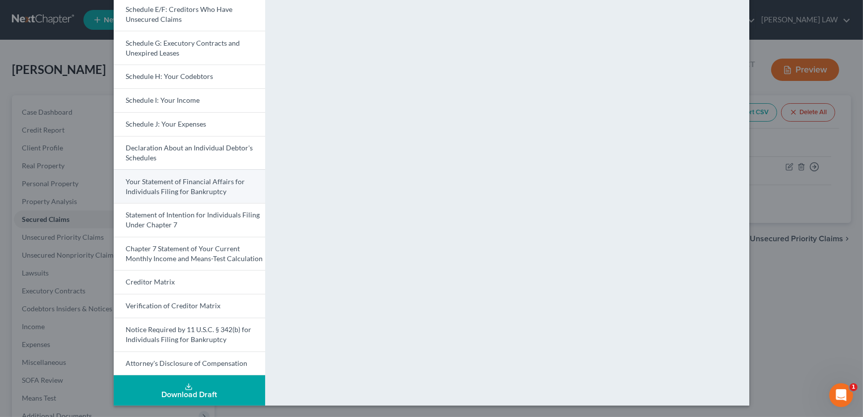
click at [170, 188] on span "Your Statement of Financial Affairs for Individuals Filing for Bankruptcy" at bounding box center [185, 186] width 119 height 18
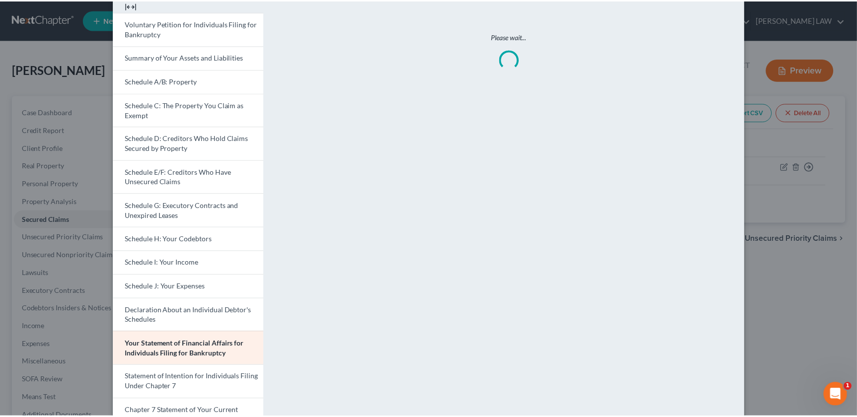
scroll to position [0, 0]
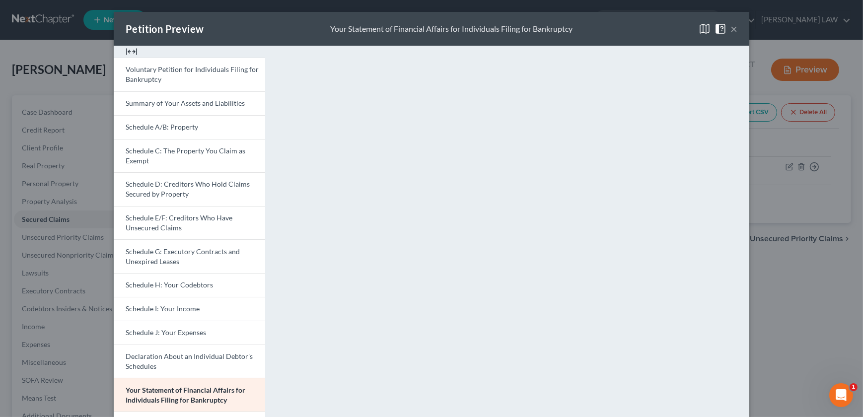
click at [731, 29] on button "×" at bounding box center [734, 29] width 7 height 12
